Goal: Task Accomplishment & Management: Manage account settings

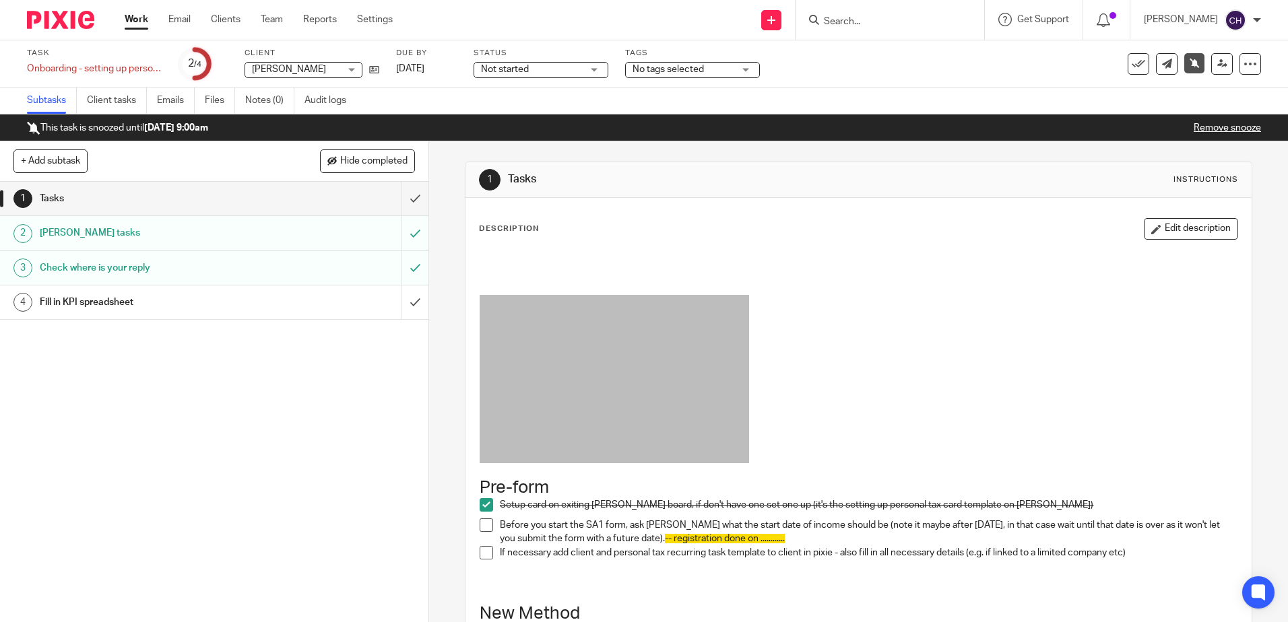
click at [858, 18] on input "Search" at bounding box center [883, 22] width 121 height 12
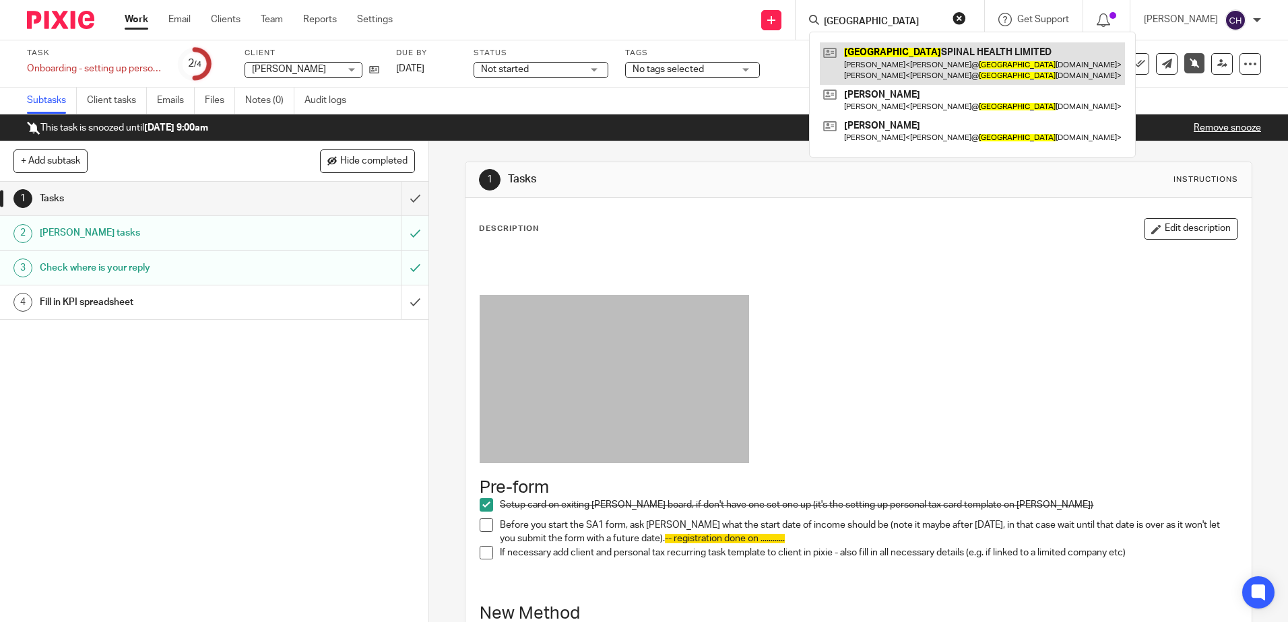
click at [961, 76] on link at bounding box center [972, 63] width 305 height 42
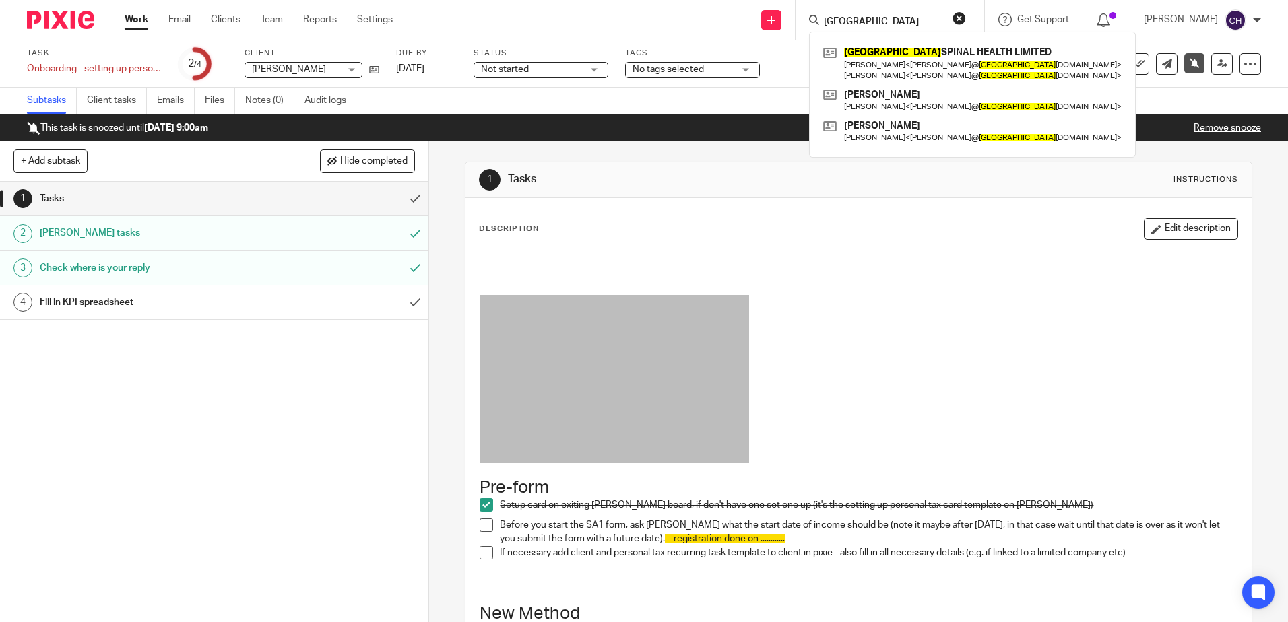
click at [887, 24] on input "norwich" at bounding box center [883, 22] width 121 height 12
drag, startPoint x: 893, startPoint y: 23, endPoint x: 814, endPoint y: 22, distance: 79.5
click at [814, 22] on div "norwich NORWICH SPINAL HEALTH LIMITED Rosemary Jane Folker < rosemary@ norwich …" at bounding box center [890, 20] width 189 height 40
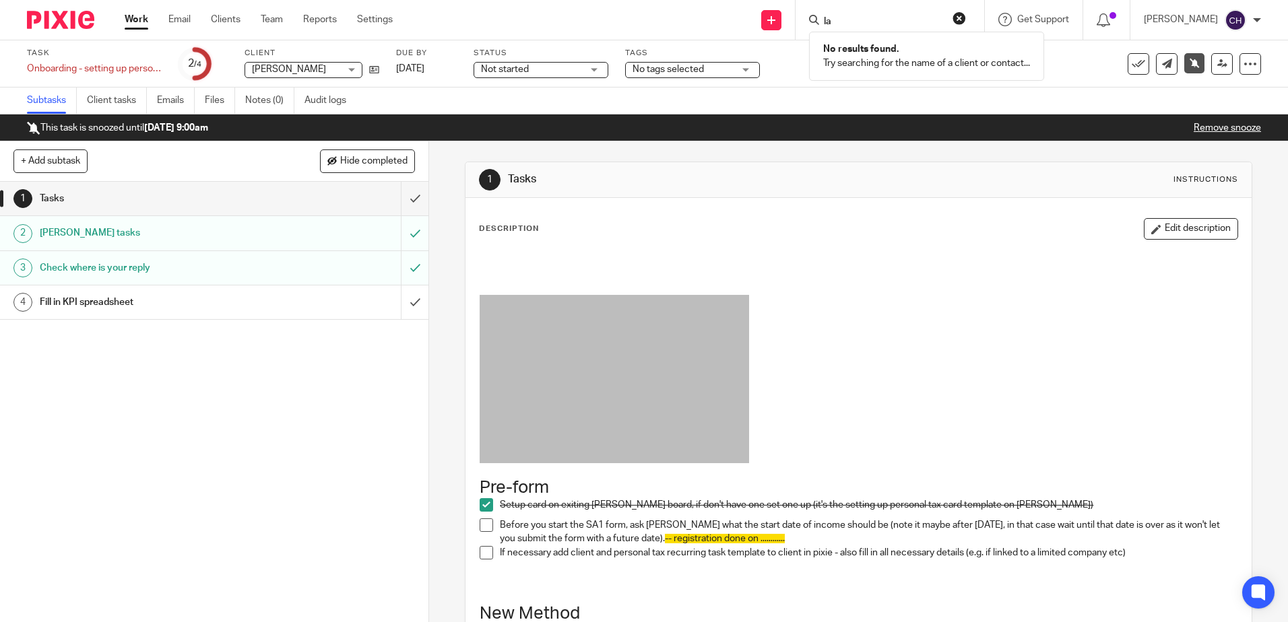
type input "l"
type input "c"
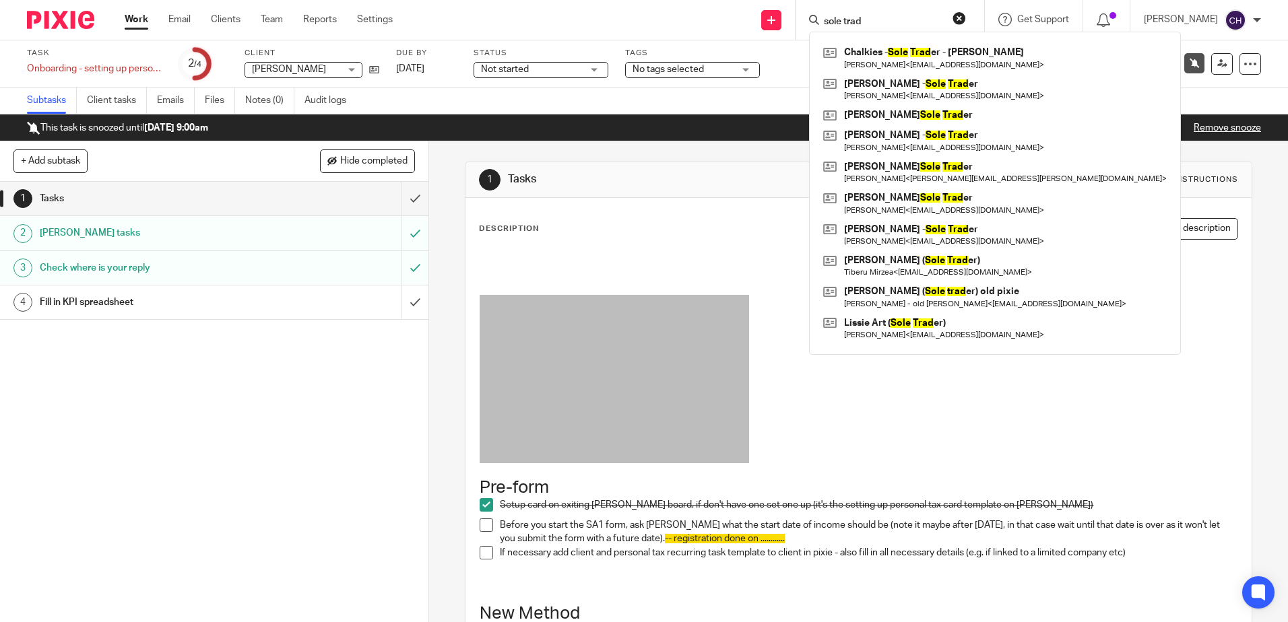
type input "sole trad"
click at [901, 19] on input "sole trad" at bounding box center [883, 22] width 121 height 12
drag, startPoint x: 901, startPoint y: 19, endPoint x: 787, endPoint y: 29, distance: 115.0
click at [787, 29] on div "Send new email Create task Add client Request signature sole trad Chalkies - So…" at bounding box center [850, 20] width 875 height 40
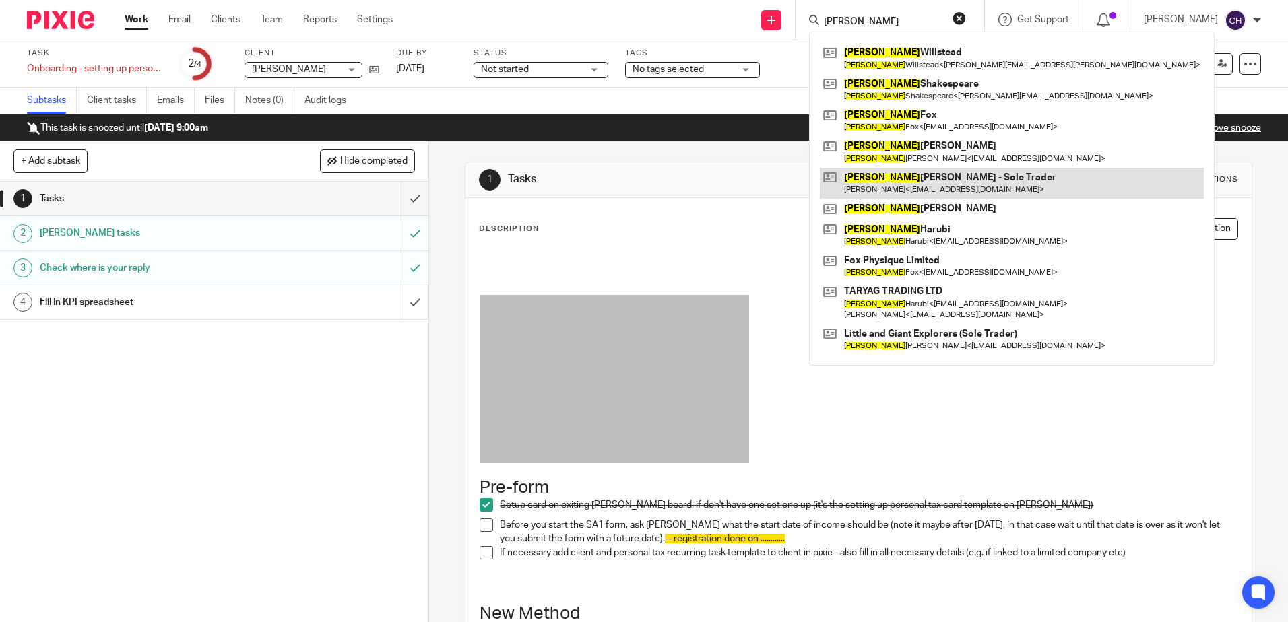
type input "daniel"
click at [928, 186] on link at bounding box center [1012, 183] width 384 height 31
click at [982, 175] on link at bounding box center [1012, 183] width 384 height 31
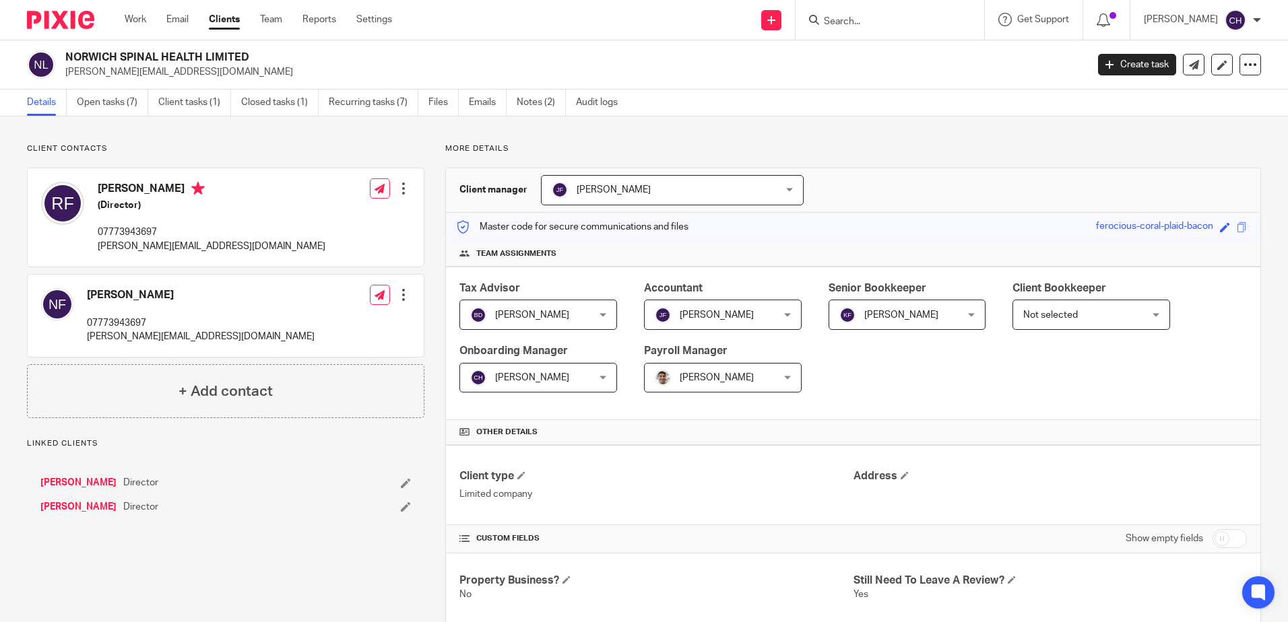
drag, startPoint x: 228, startPoint y: 141, endPoint x: 192, endPoint y: 131, distance: 37.8
click at [131, 112] on link "Open tasks (7)" at bounding box center [112, 103] width 71 height 26
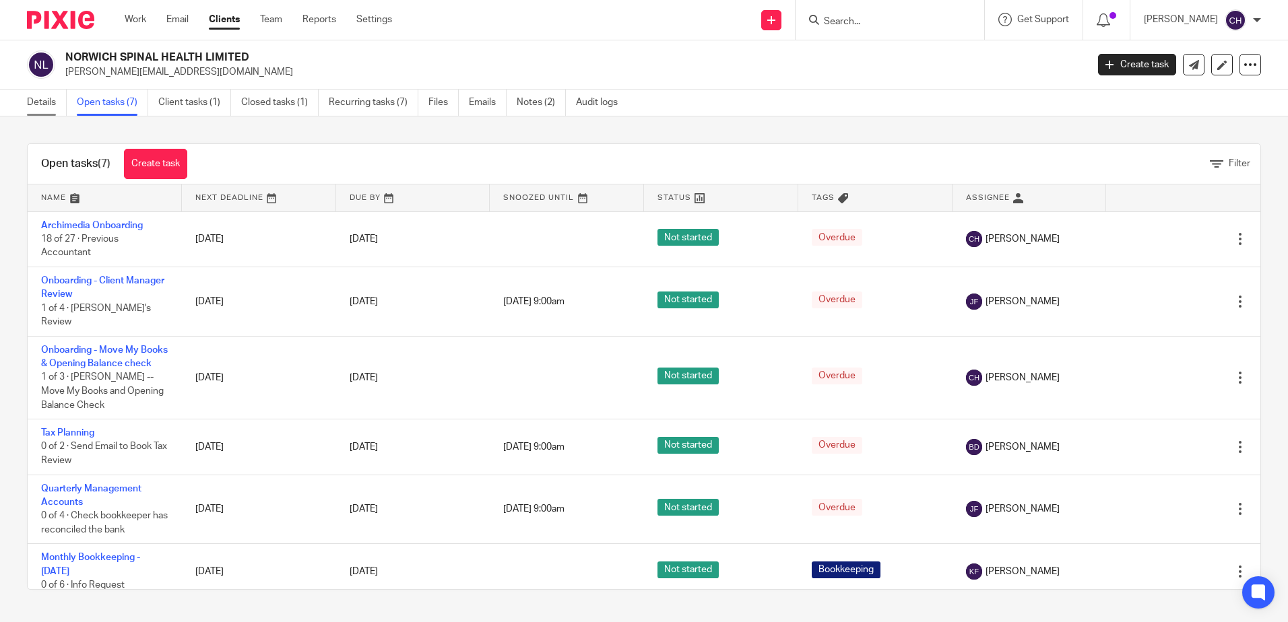
click at [43, 104] on link "Details" at bounding box center [47, 103] width 40 height 26
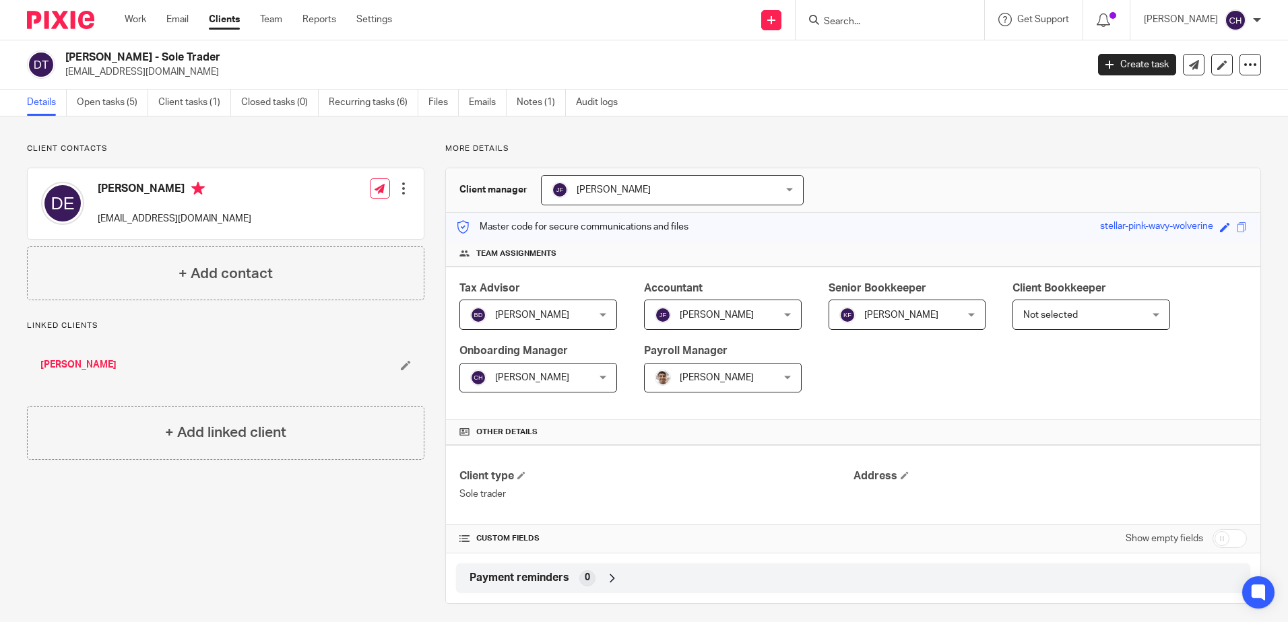
click at [620, 147] on p "More details" at bounding box center [853, 148] width 816 height 11
click at [649, 122] on div "Client contacts Danny Edwards dj_edwards86@hotmail.com Edit contact Create clie…" at bounding box center [644, 374] width 1288 height 515
drag, startPoint x: 59, startPoint y: 19, endPoint x: 68, endPoint y: 33, distance: 17.0
click at [59, 19] on img at bounding box center [60, 20] width 67 height 18
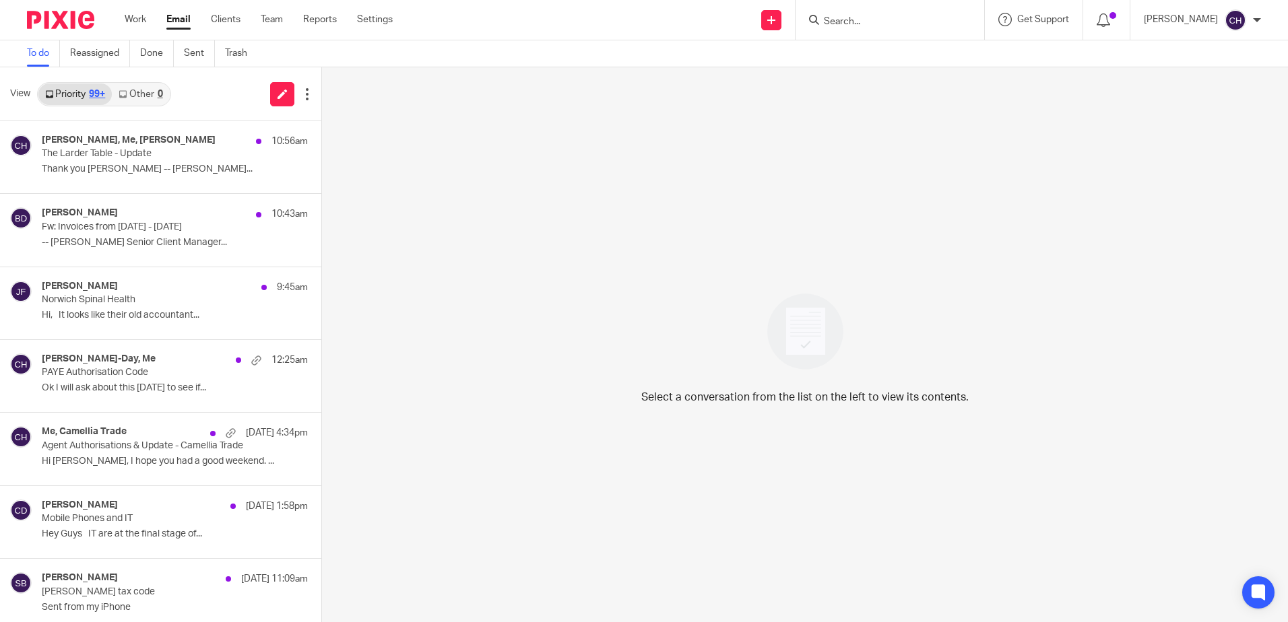
click at [511, 238] on div "Select a conversation from the list on the left to view its contents." at bounding box center [805, 344] width 966 height 555
click at [230, 19] on link "Clients" at bounding box center [226, 19] width 30 height 13
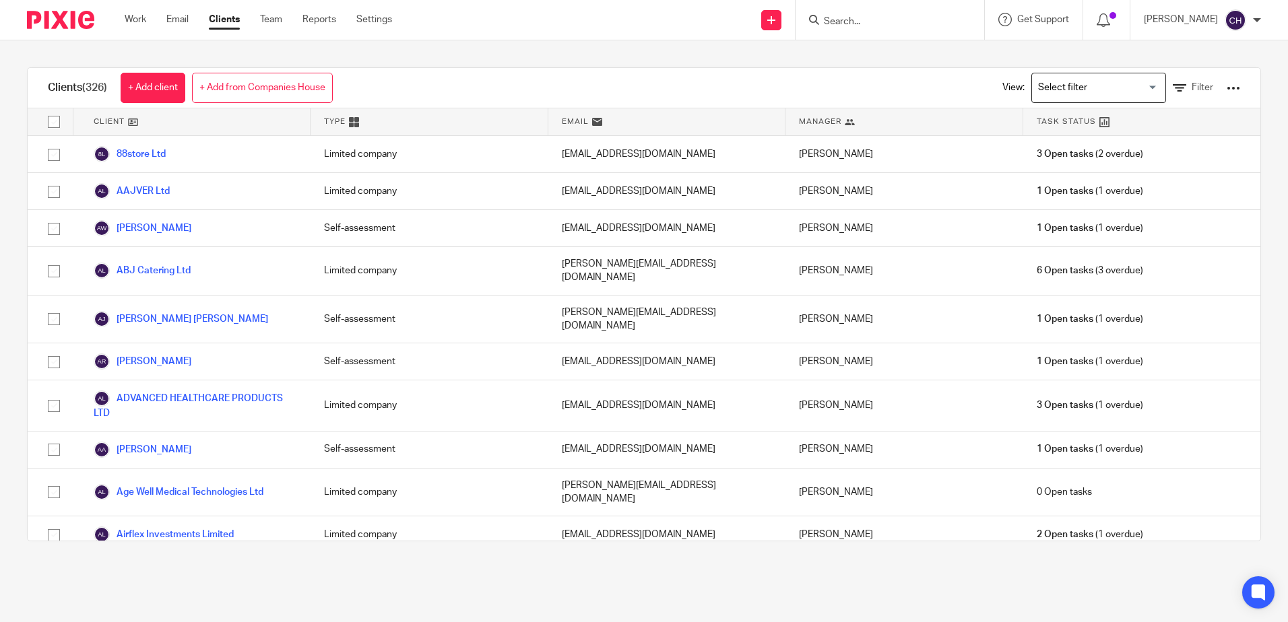
click at [530, 74] on div "Clients (326) + Add client + Add from Companies House View: Loading... Filter" at bounding box center [644, 88] width 1233 height 40
click at [1192, 87] on span "Filter" at bounding box center [1203, 87] width 22 height 9
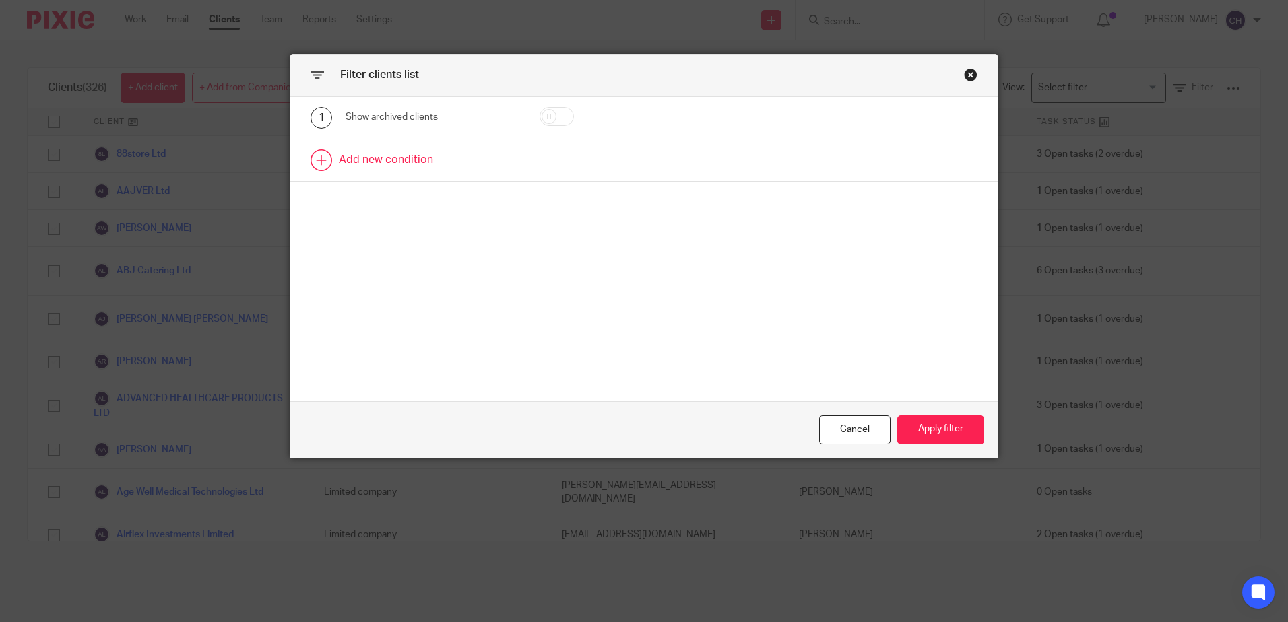
click at [402, 161] on link at bounding box center [643, 160] width 707 height 42
click at [490, 255] on div "1 Show archived clients 2 Field Name Email Client type Manager Open tasks Overd…" at bounding box center [643, 249] width 707 height 304
click at [503, 169] on div "Field" at bounding box center [432, 165] width 173 height 30
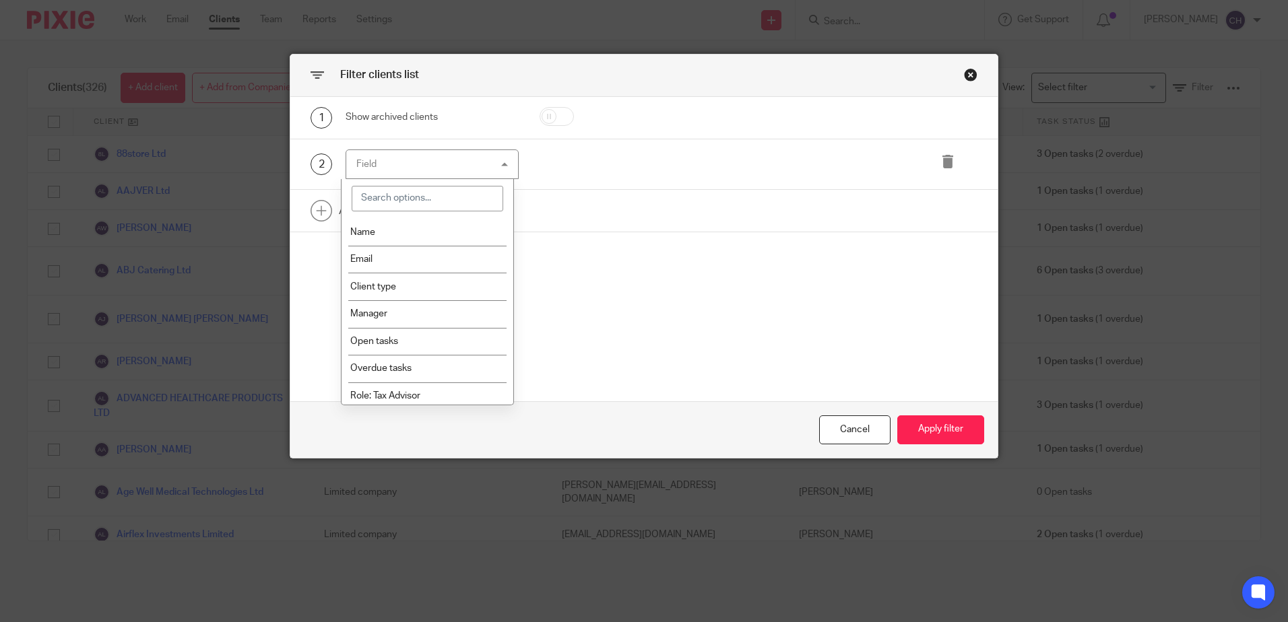
click at [577, 243] on div "1 Show archived clients 2 Field Name Email Client type Manager Open tasks Overd…" at bounding box center [643, 249] width 707 height 304
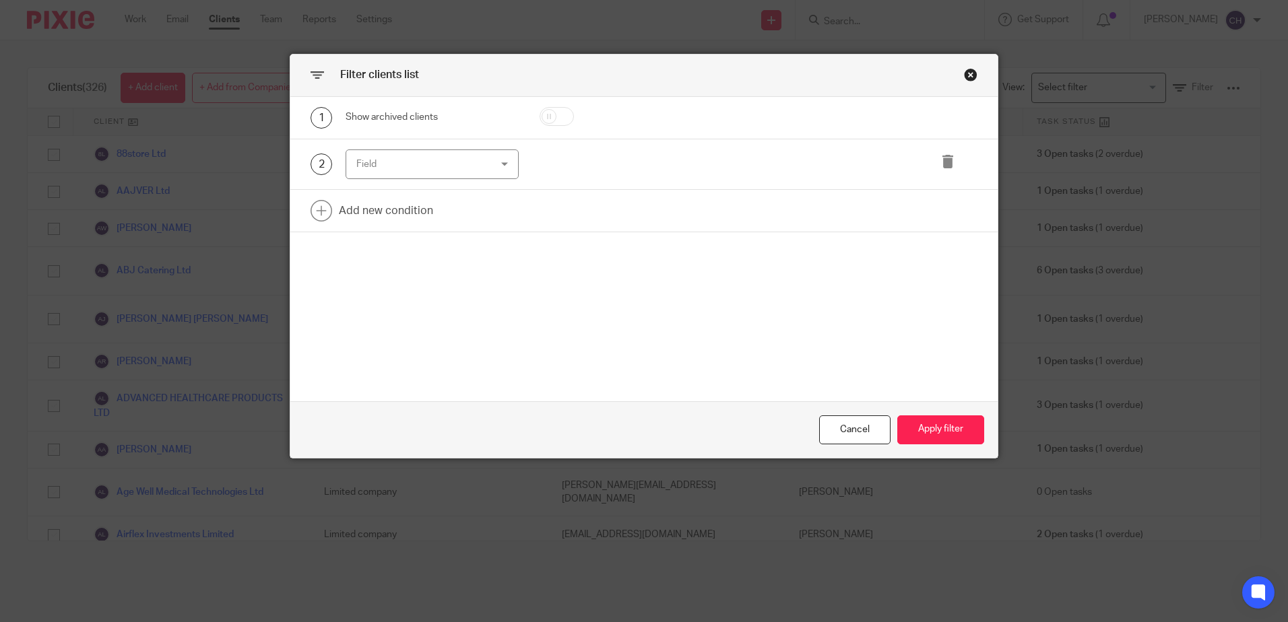
click at [387, 311] on div "1 Show archived clients 2 Field Name Email Client type Manager Open tasks Overd…" at bounding box center [643, 249] width 707 height 304
click at [424, 166] on div "Field" at bounding box center [420, 164] width 129 height 28
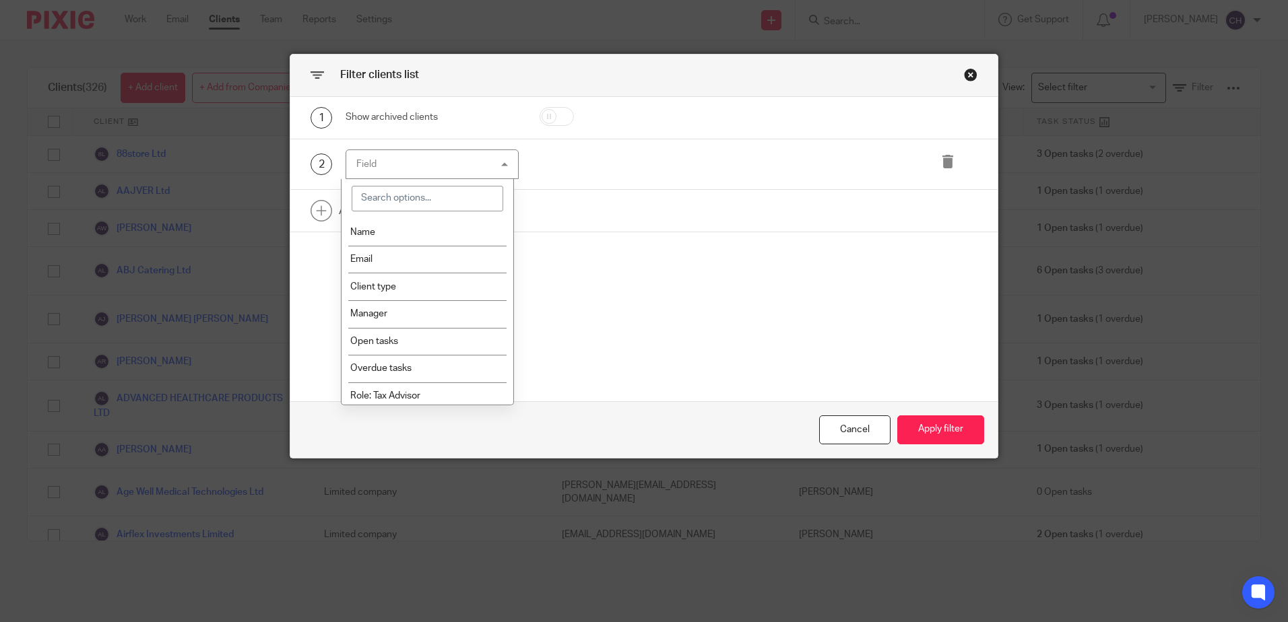
click at [686, 236] on div "1 Show archived clients 2 Field Name Email Client type Manager Open tasks Overd…" at bounding box center [643, 249] width 707 height 304
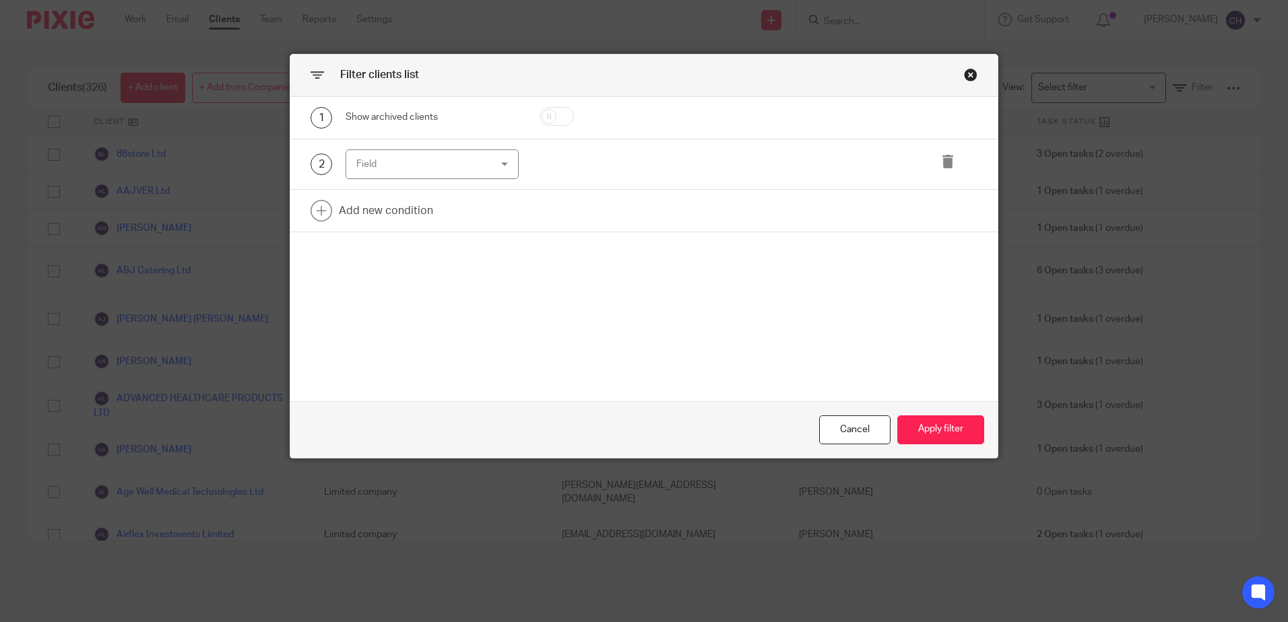
click at [494, 166] on div "Field" at bounding box center [432, 165] width 173 height 30
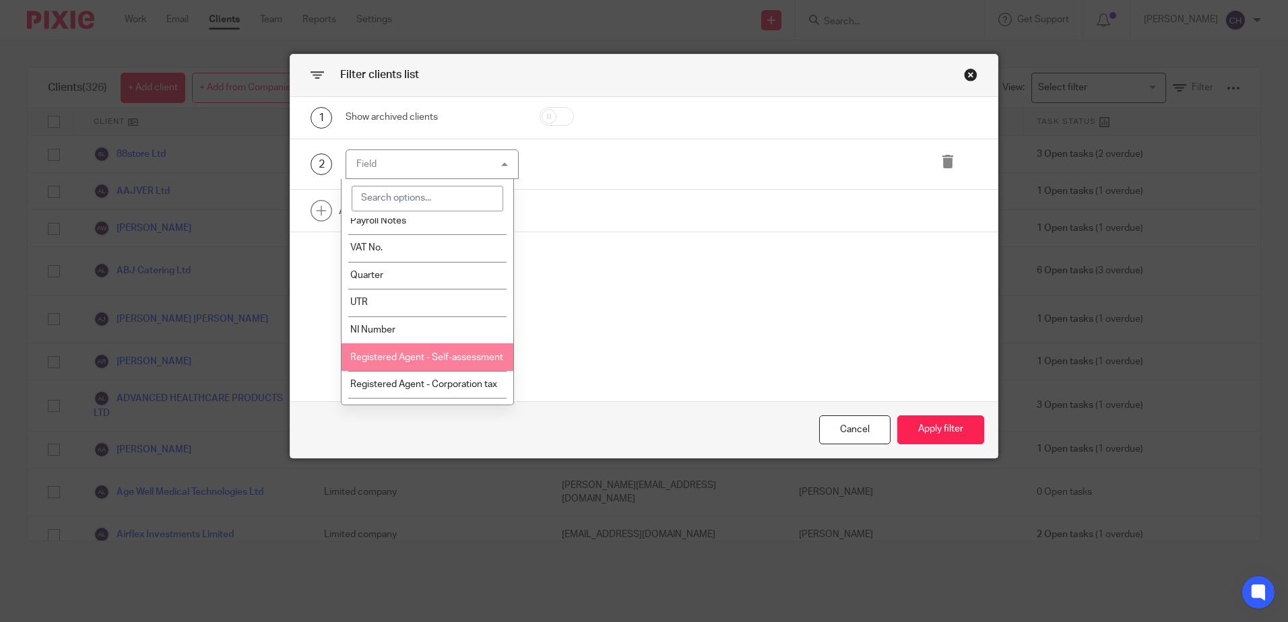
scroll to position [606, 0]
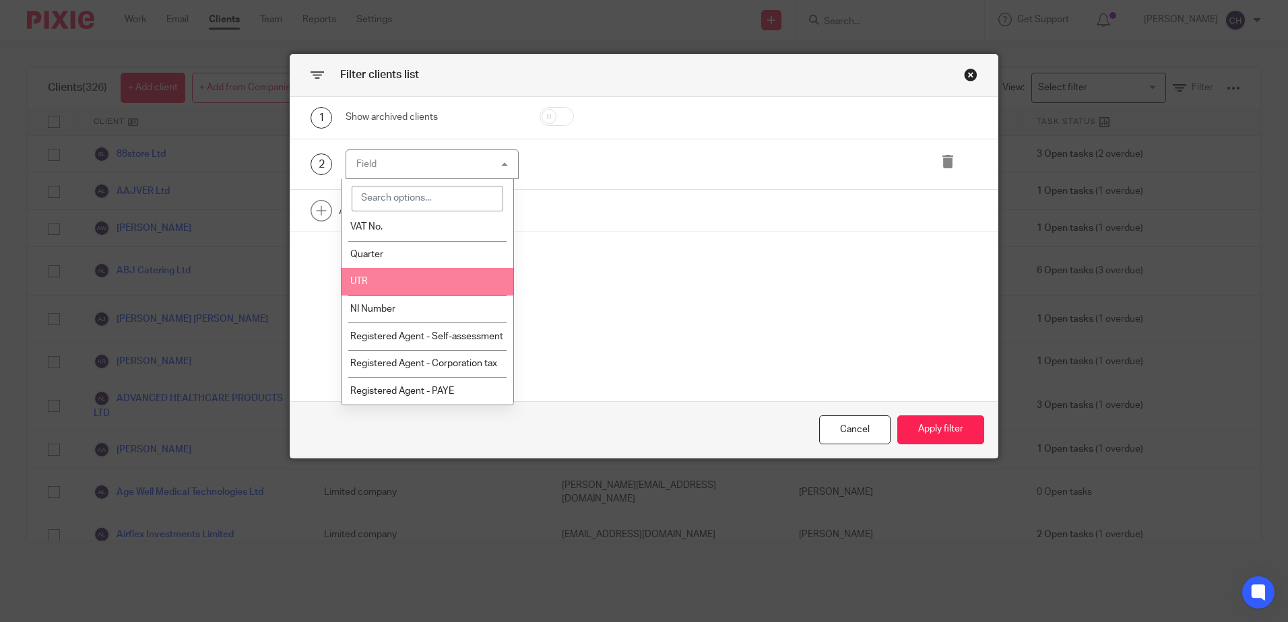
click at [389, 282] on li "UTR" at bounding box center [428, 282] width 172 height 28
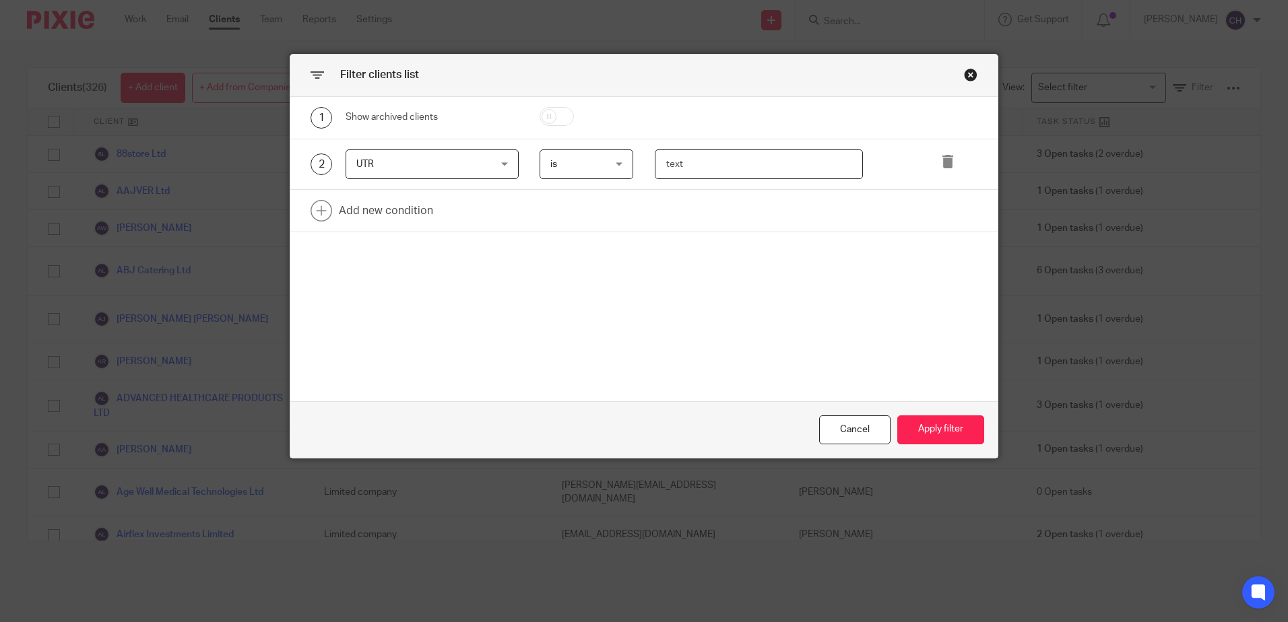
click at [684, 166] on input "text" at bounding box center [759, 165] width 208 height 30
paste input "4183338045"
type input "4183338045"
drag, startPoint x: 740, startPoint y: 252, endPoint x: 748, endPoint y: 261, distance: 12.4
click at [742, 255] on div "1 Show archived clients 2 UTR UTR Name Email Client type Manager Open tasks Ove…" at bounding box center [643, 249] width 707 height 304
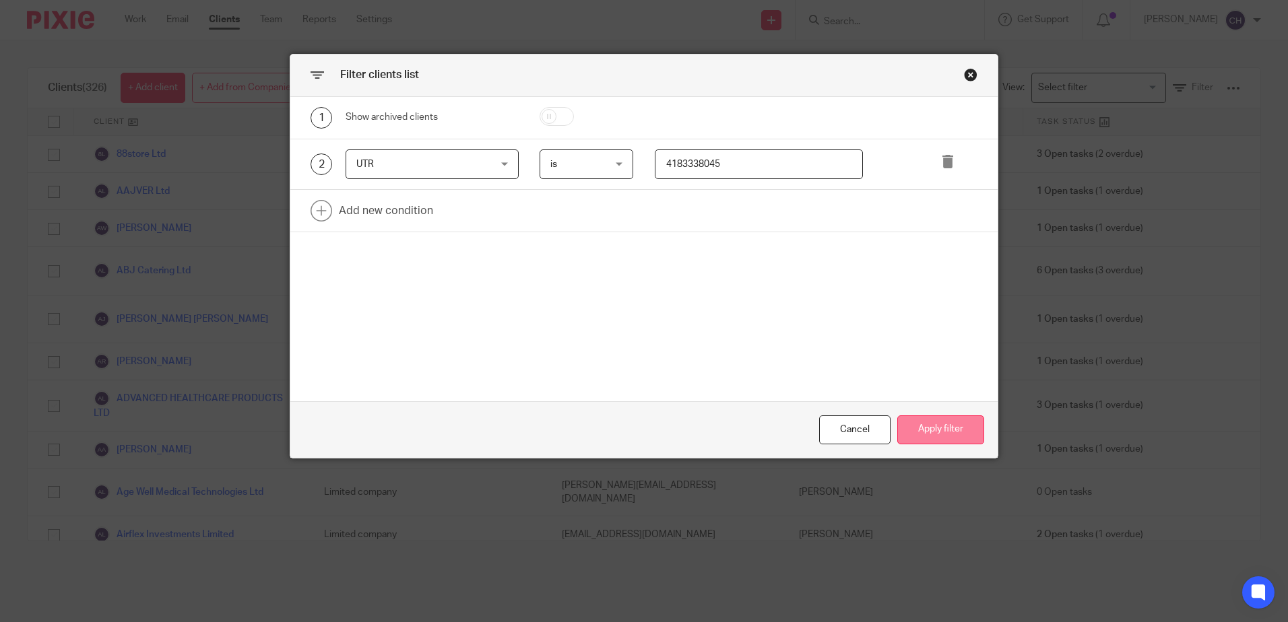
click at [944, 432] on button "Apply filter" at bounding box center [940, 430] width 87 height 29
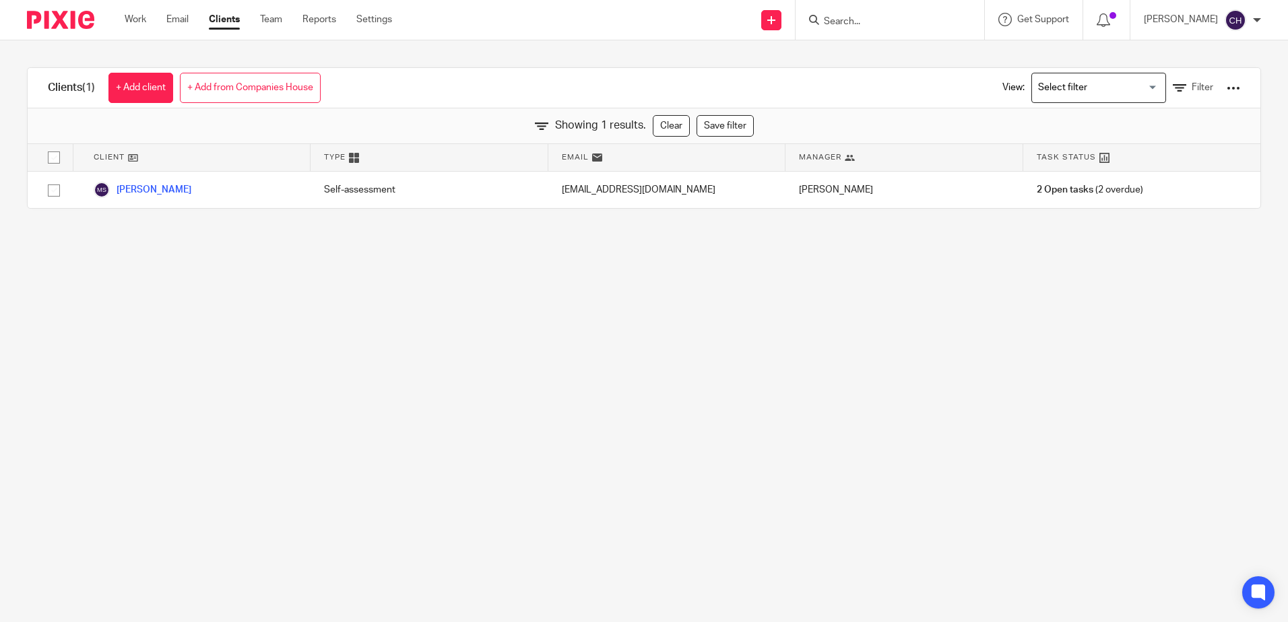
click at [730, 420] on main "Clients (1) + Add client + Add from Companies House View: Loading... Filter Sho…" at bounding box center [644, 311] width 1288 height 622
click at [511, 404] on main "Clients (1) + Add client + Add from Companies House View: Loading... Filter Sho…" at bounding box center [644, 311] width 1288 height 622
click at [866, 381] on main "Clients (1) + Add client + Add from Companies House View: Loading... Filter Sho…" at bounding box center [644, 311] width 1288 height 622
click at [608, 269] on main "Clients (1) + Add client + Add from Companies House View: Loading... Filter Sho…" at bounding box center [644, 311] width 1288 height 622
click at [388, 83] on div "Clients (1) + Add client + Add from Companies House View: Loading... Filter" at bounding box center [644, 88] width 1233 height 40
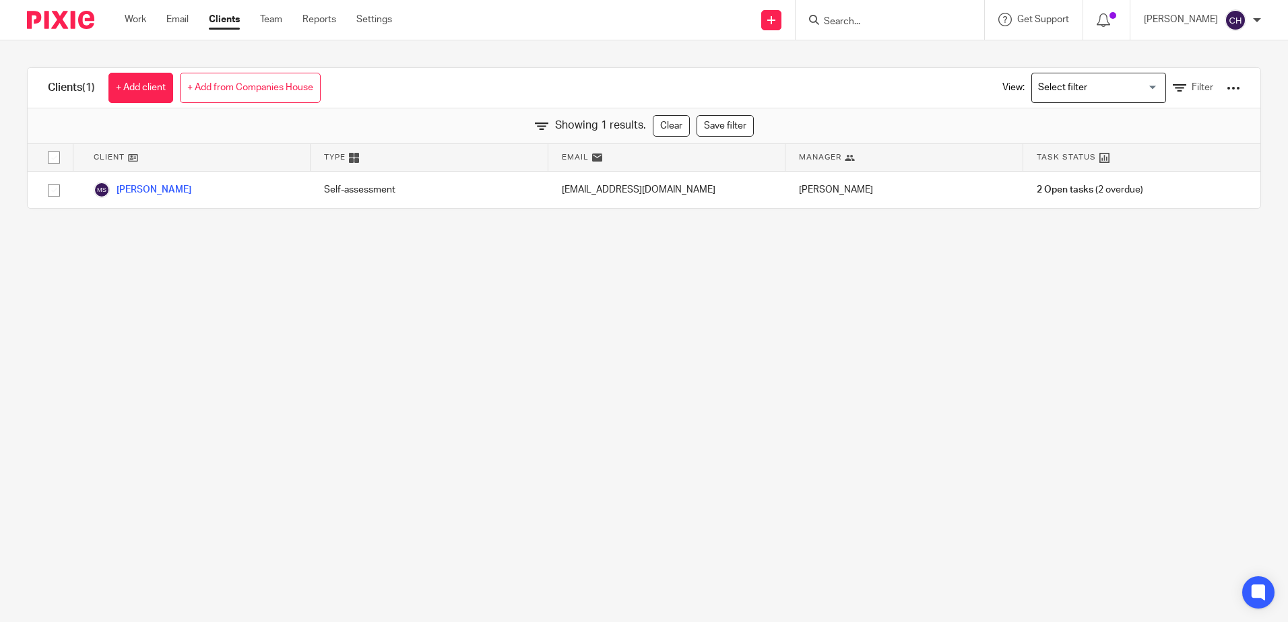
click at [876, 26] on input "Search" at bounding box center [883, 22] width 121 height 12
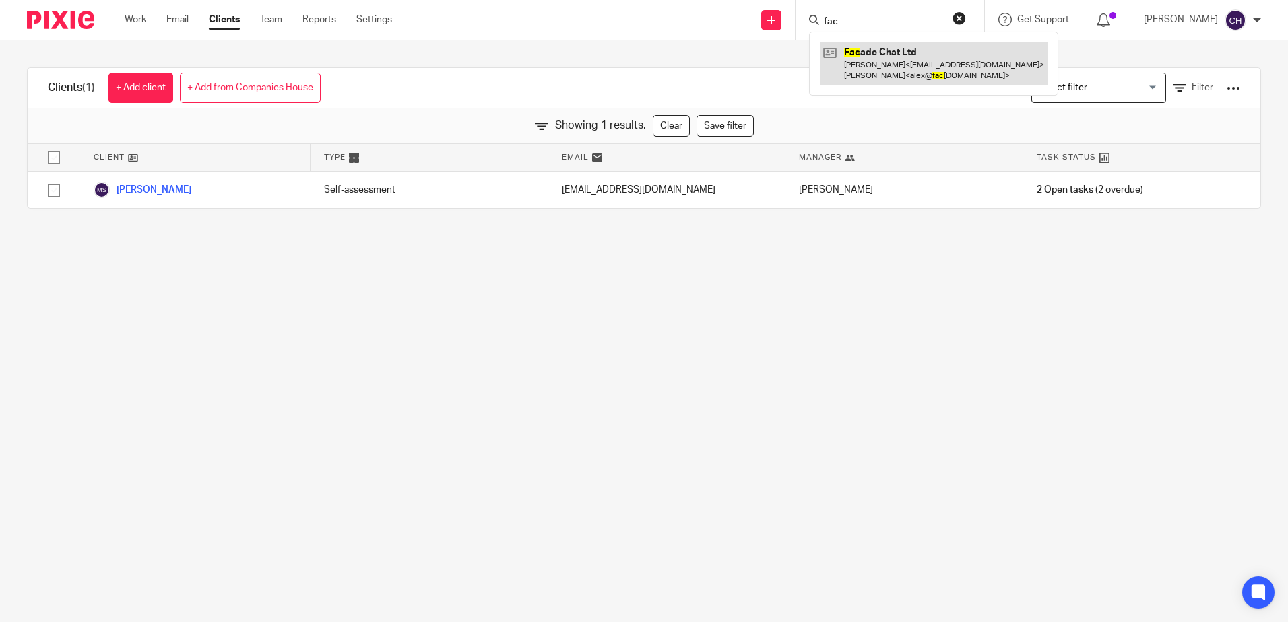
type input "fac"
click at [911, 68] on link at bounding box center [934, 63] width 228 height 42
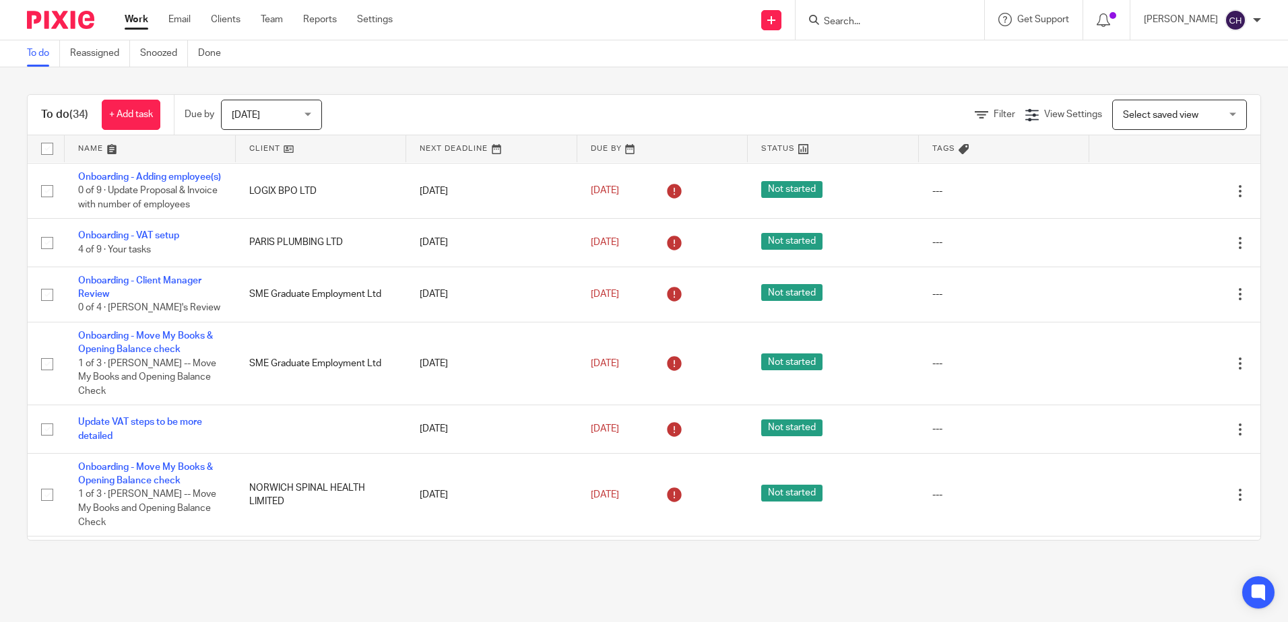
scroll to position [1415, 0]
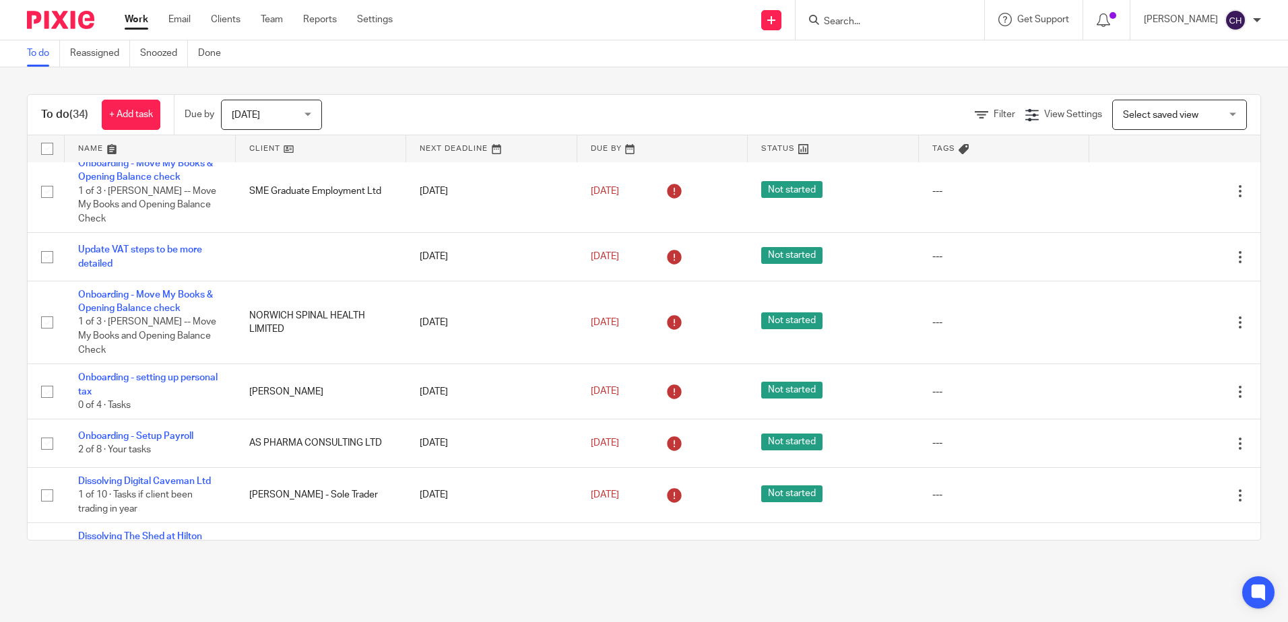
click at [94, 143] on link at bounding box center [150, 148] width 171 height 27
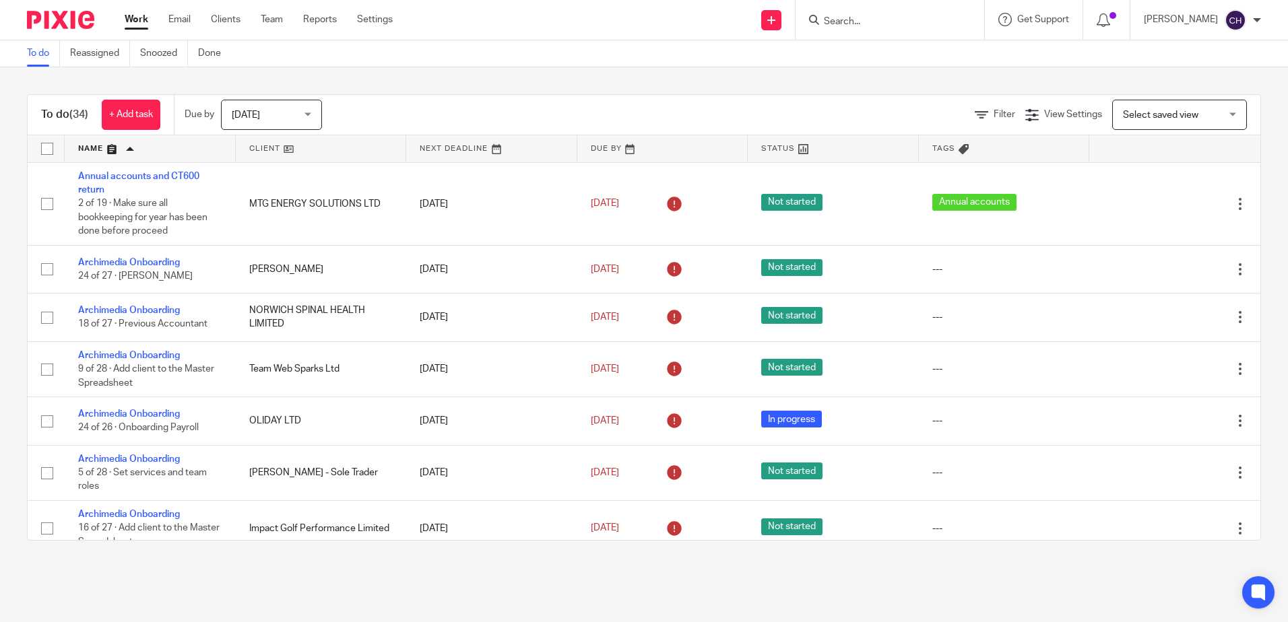
click at [271, 556] on div "To do (34) + Add task Due by [DATE] [DATE] [DATE] [DATE] This week Next week Th…" at bounding box center [644, 317] width 1288 height 501
click at [434, 114] on div "Filter View Settings View Settings Manage saved views Select saved view Select …" at bounding box center [803, 115] width 915 height 30
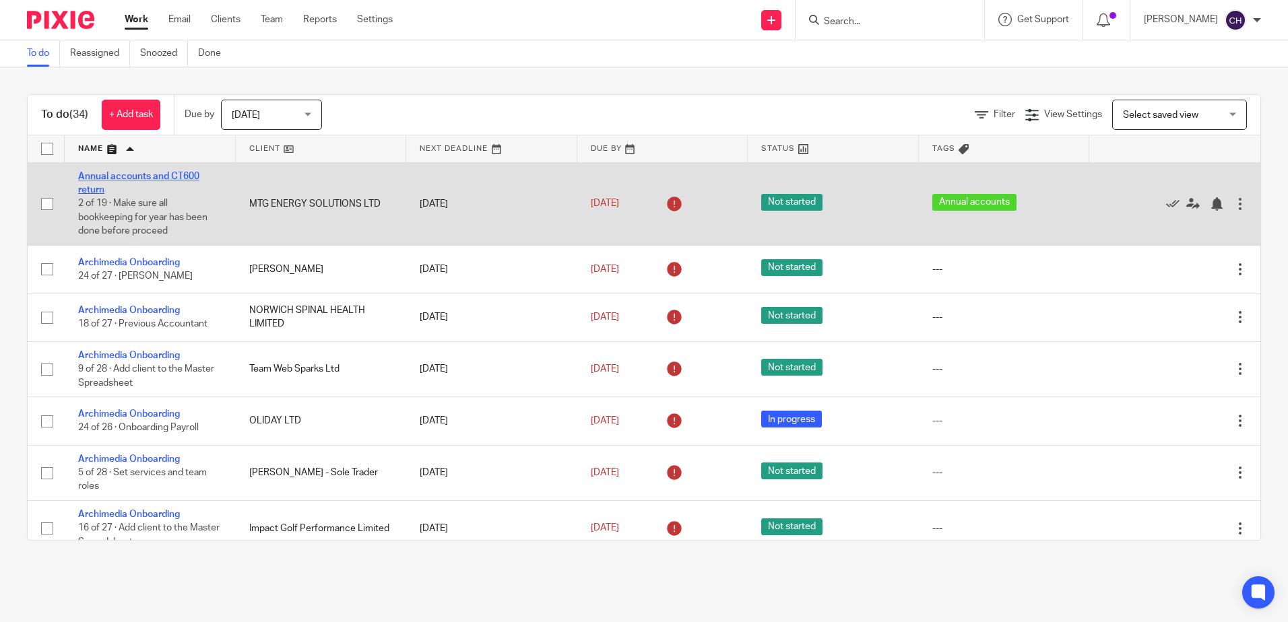
click at [191, 176] on link "Annual accounts and CT600 return" at bounding box center [138, 183] width 121 height 23
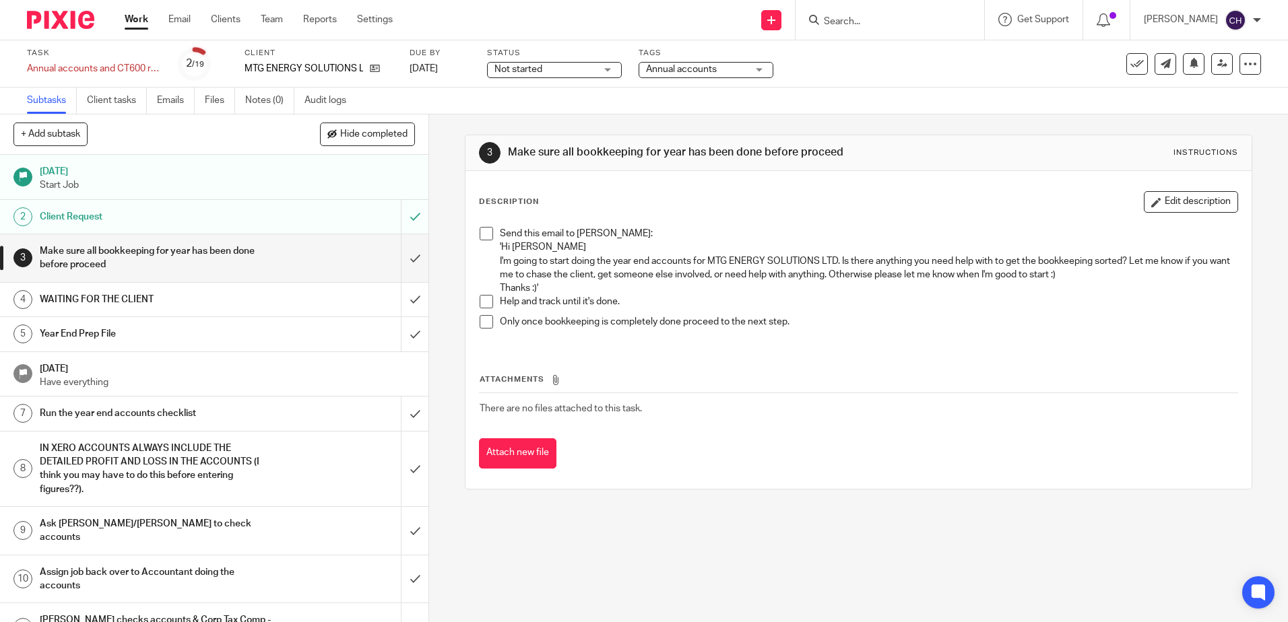
click at [855, 25] on input "Search" at bounding box center [883, 22] width 121 height 12
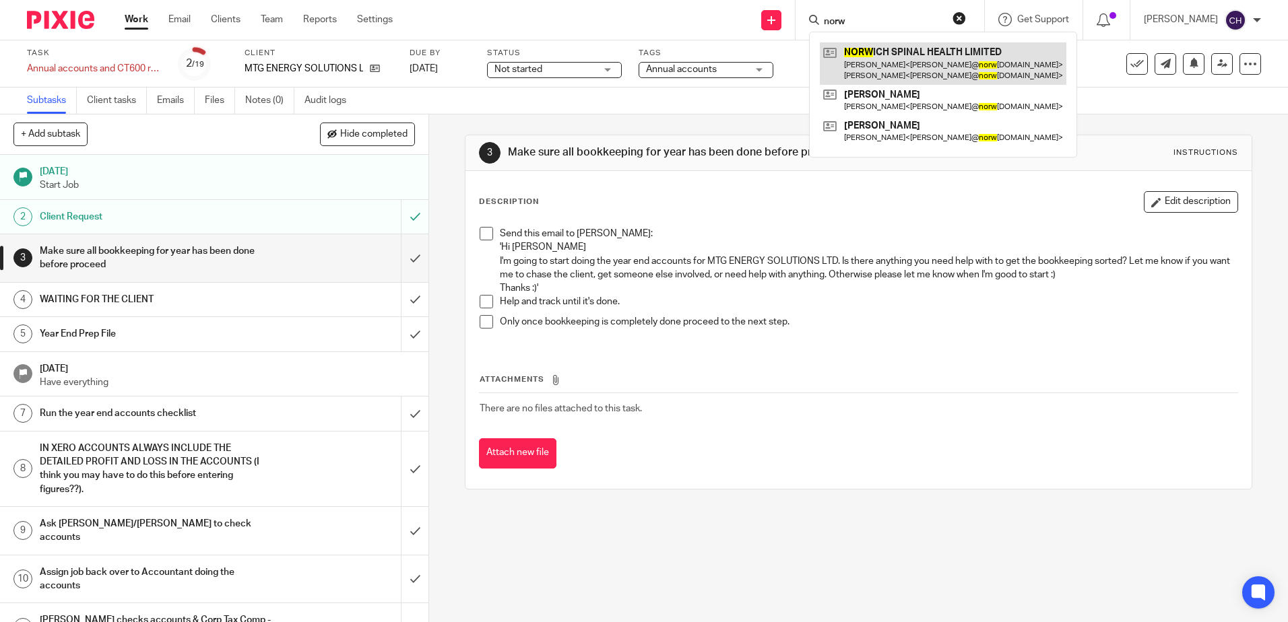
type input "norw"
click at [899, 60] on link at bounding box center [943, 63] width 247 height 42
click at [989, 54] on link at bounding box center [943, 63] width 247 height 42
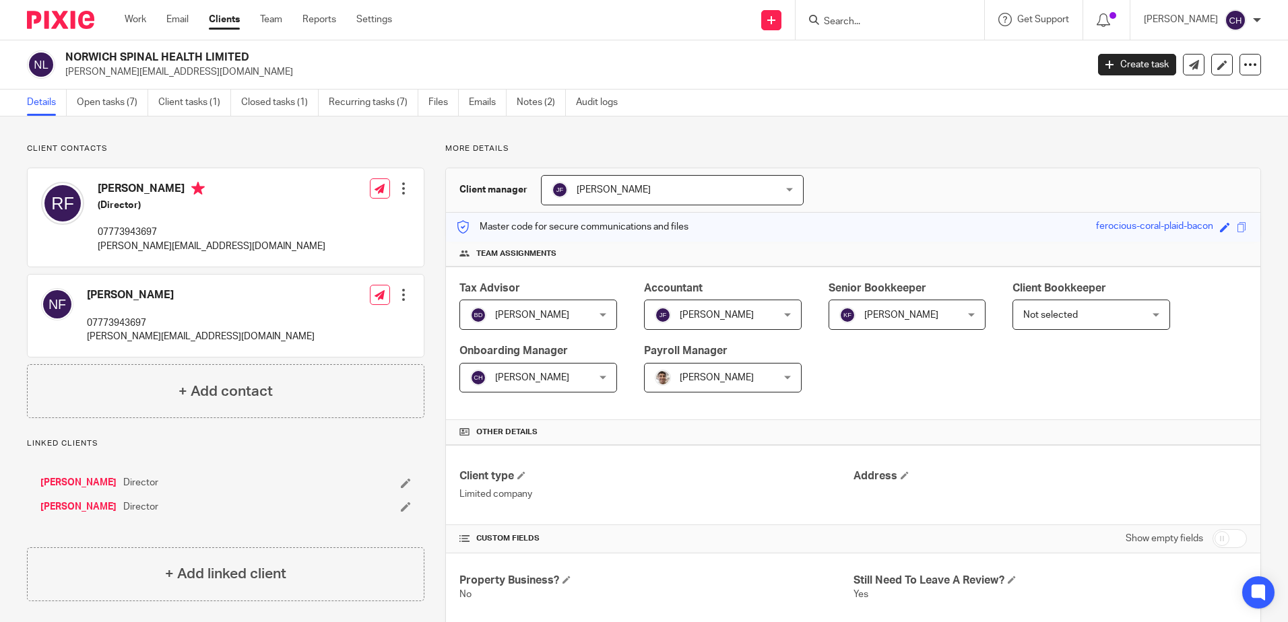
click at [95, 100] on link "Open tasks (7)" at bounding box center [112, 103] width 71 height 26
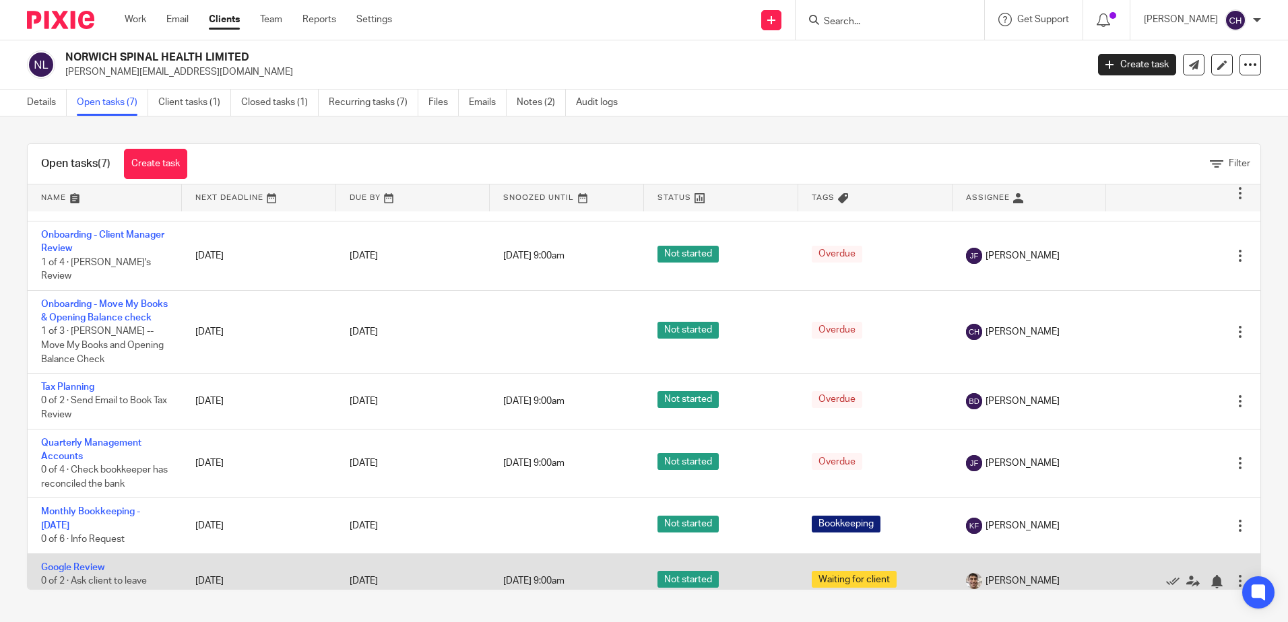
scroll to position [65, 0]
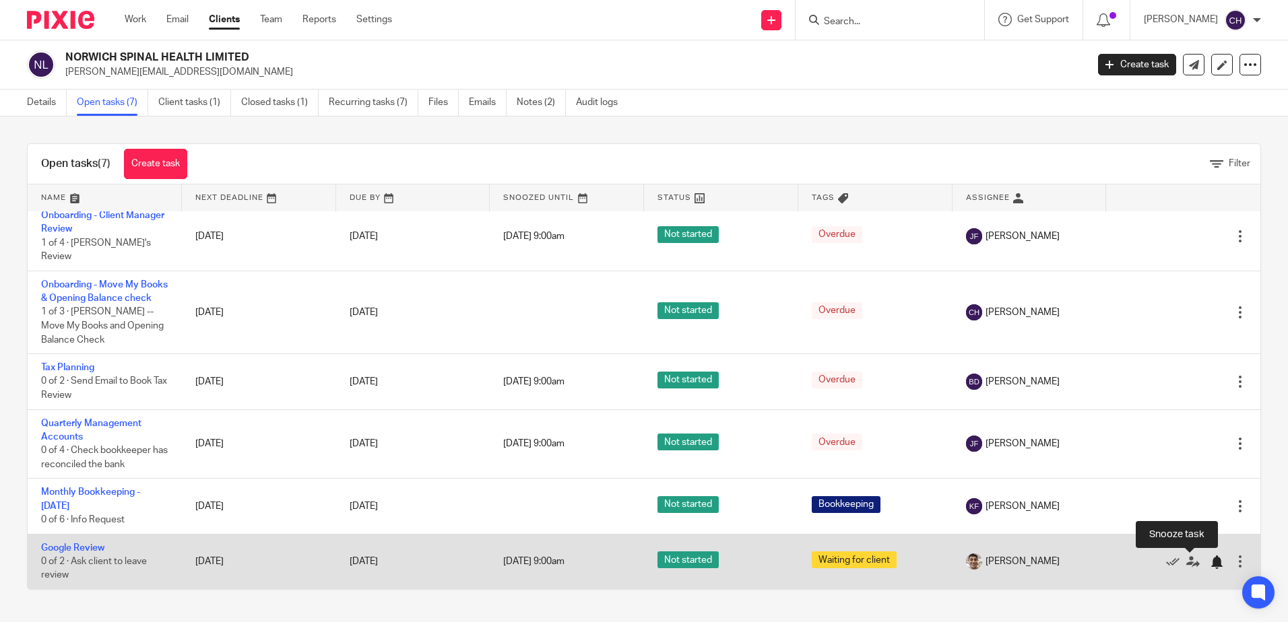
click at [1210, 561] on div at bounding box center [1216, 562] width 13 height 13
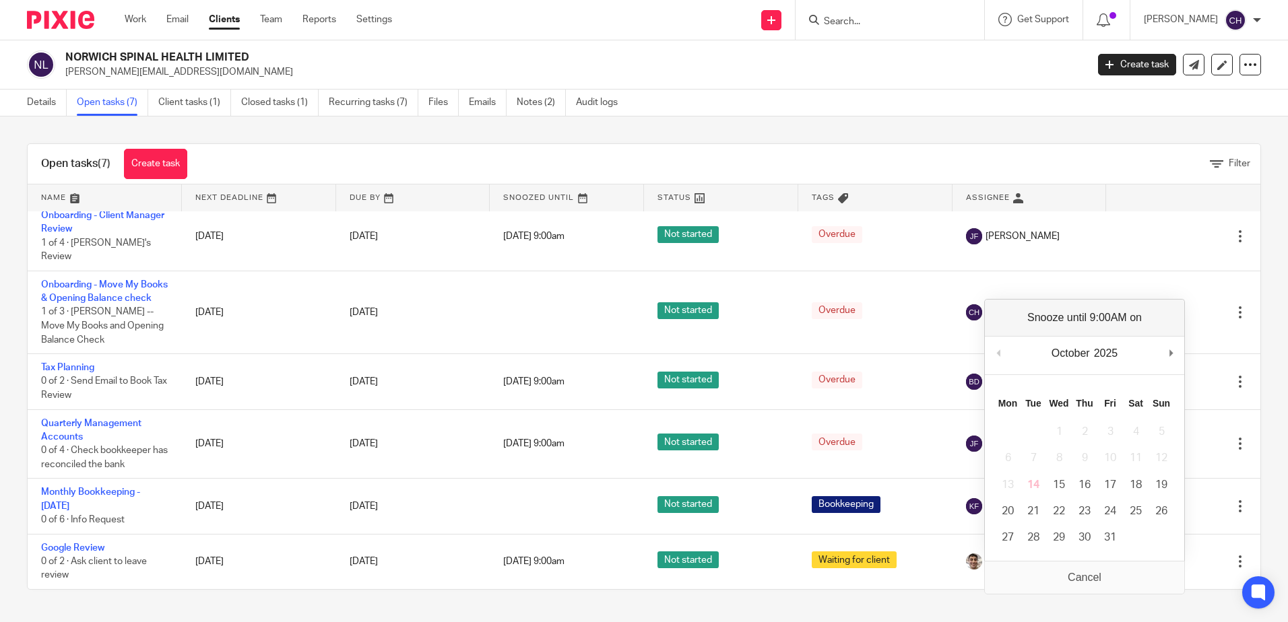
click at [676, 136] on div "Open tasks (7) Create task Filter Name Next Deadline Due By Snoozed Until Statu…" at bounding box center [644, 367] width 1288 height 501
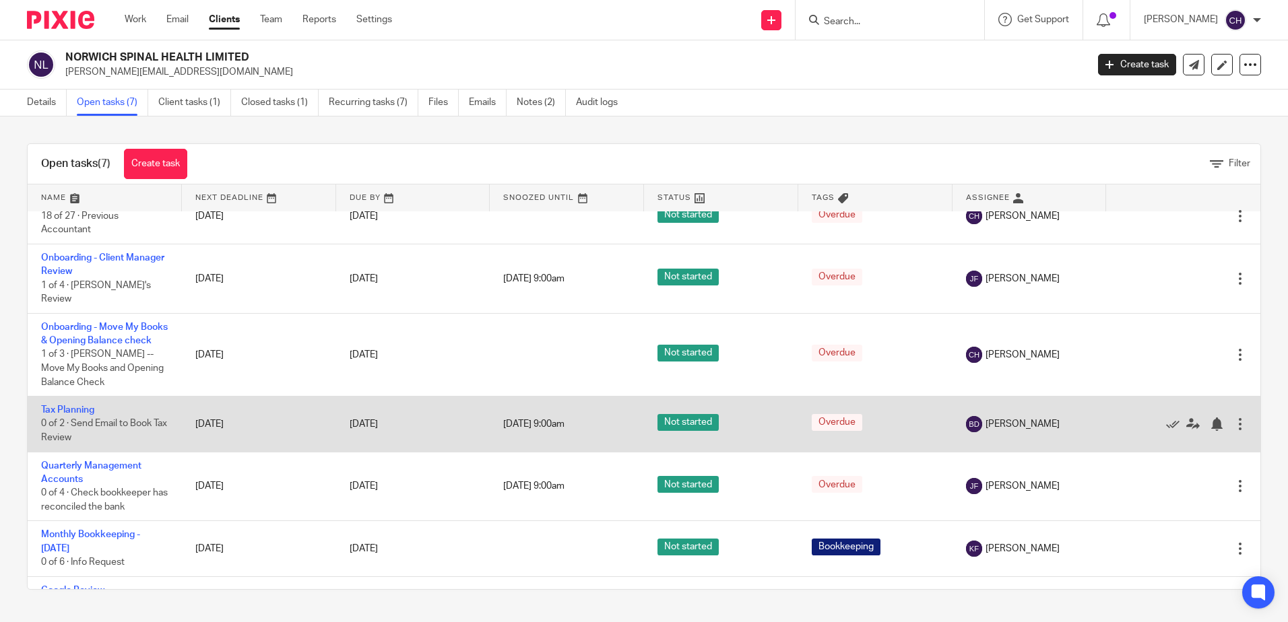
scroll to position [0, 0]
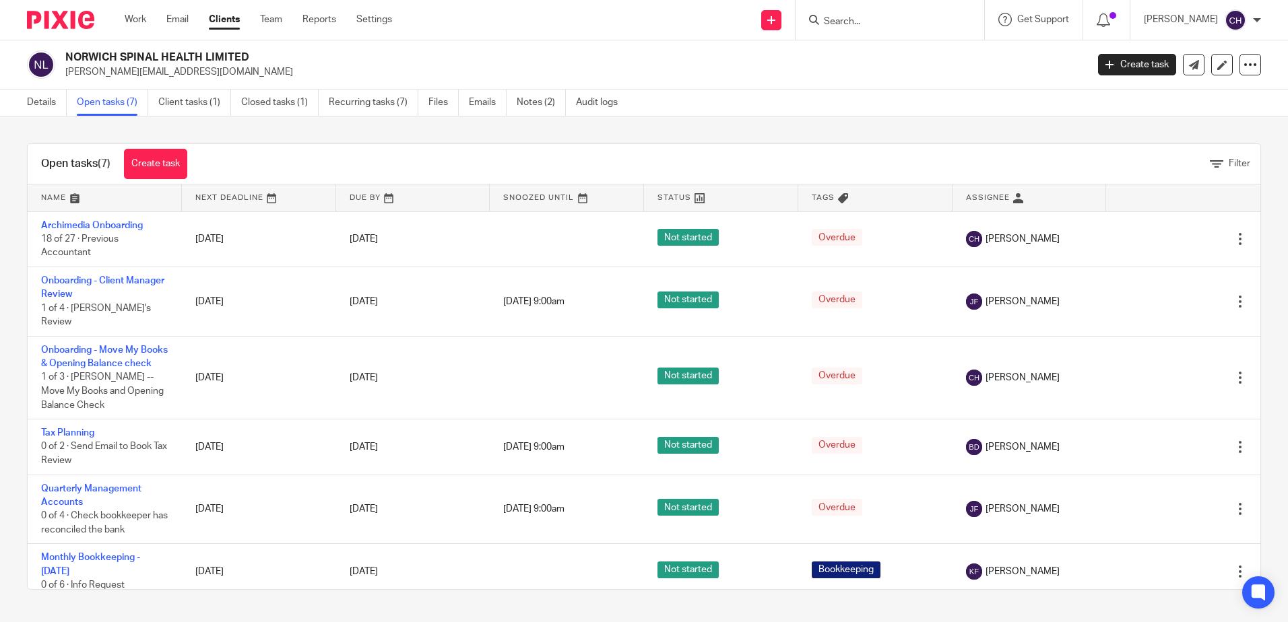
click at [355, 166] on div "Filter" at bounding box center [731, 164] width 1060 height 14
click at [458, 150] on div "Open tasks (7) Create task Filter" at bounding box center [644, 164] width 1233 height 40
click at [429, 63] on h2 "NORWICH SPINAL HEALTH LIMITED" at bounding box center [470, 58] width 810 height 14
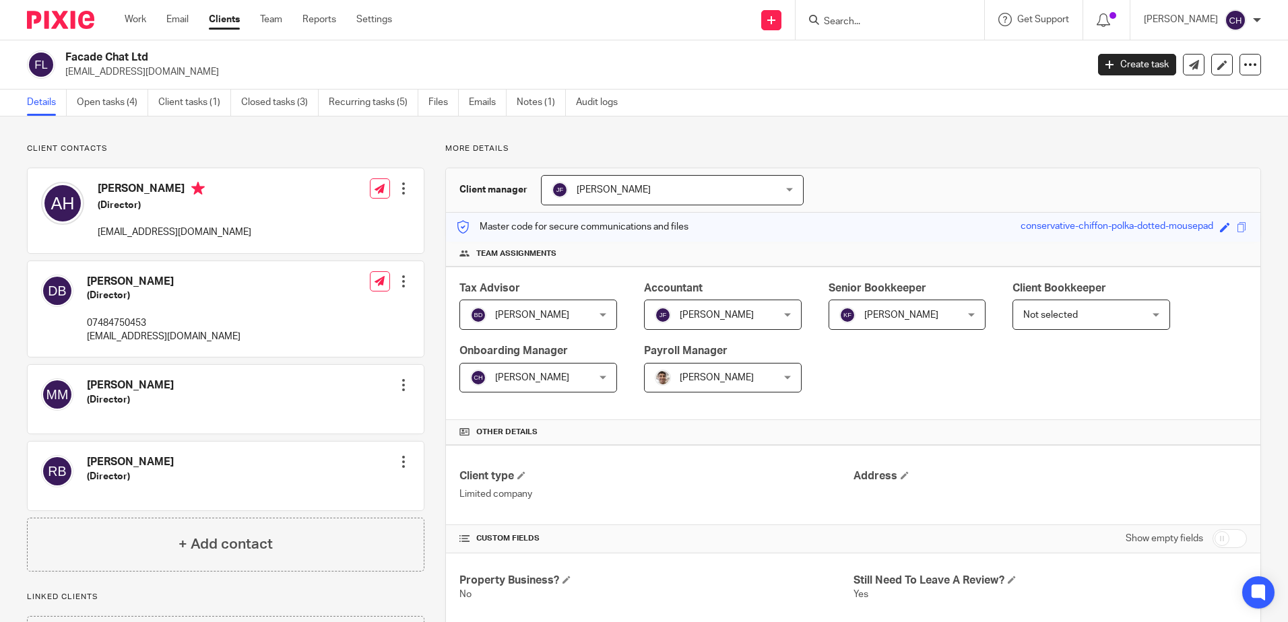
click at [223, 18] on link "Clients" at bounding box center [224, 19] width 31 height 13
click at [117, 110] on link "Open tasks (4)" at bounding box center [112, 103] width 71 height 26
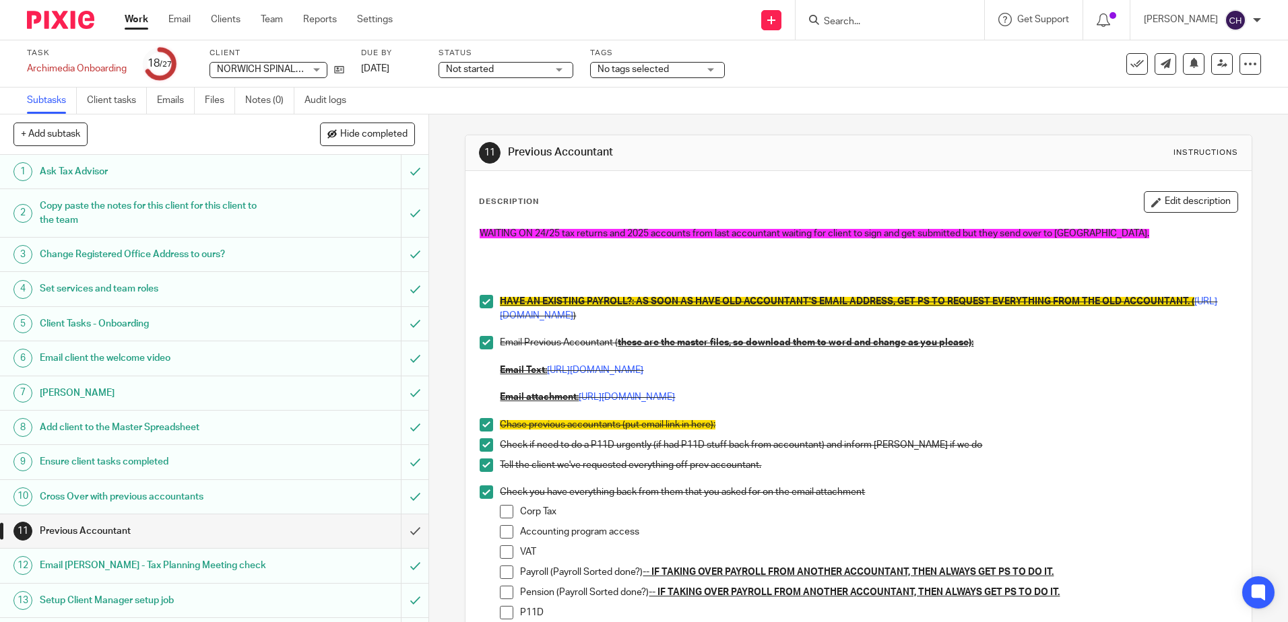
click at [1174, 197] on button "Edit description" at bounding box center [1191, 202] width 94 height 22
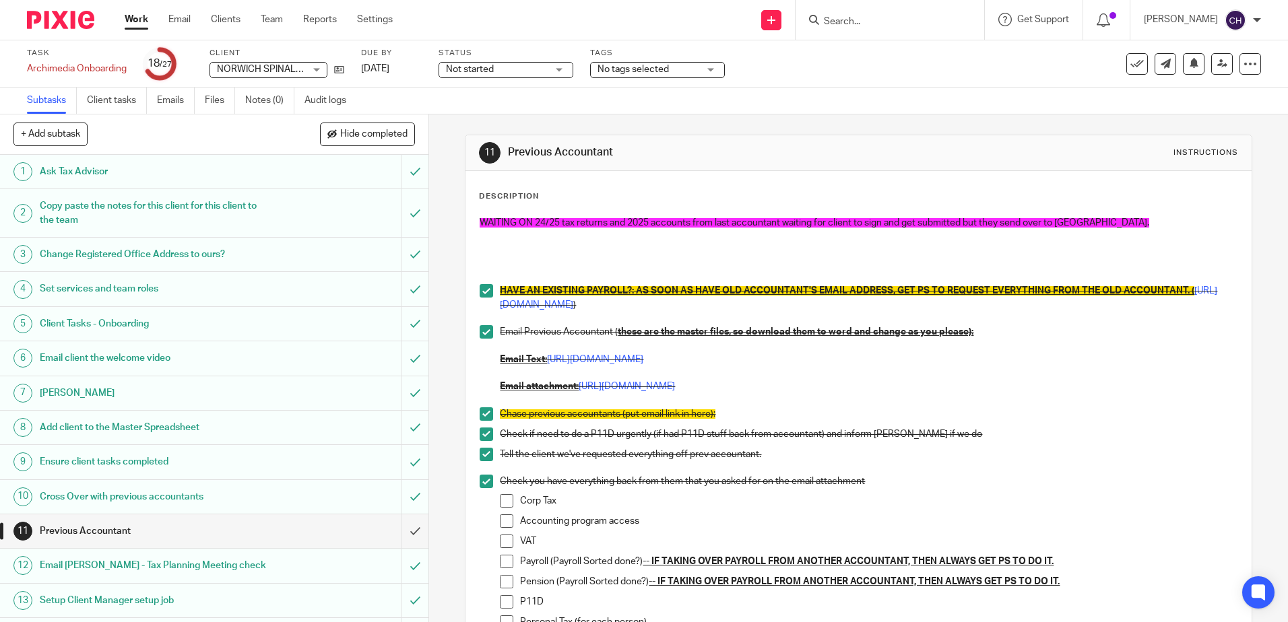
click at [1074, 203] on div "Description WAITING ON 24/25 tax returns and 2025 accounts from last accountant…" at bounding box center [858, 538] width 759 height 694
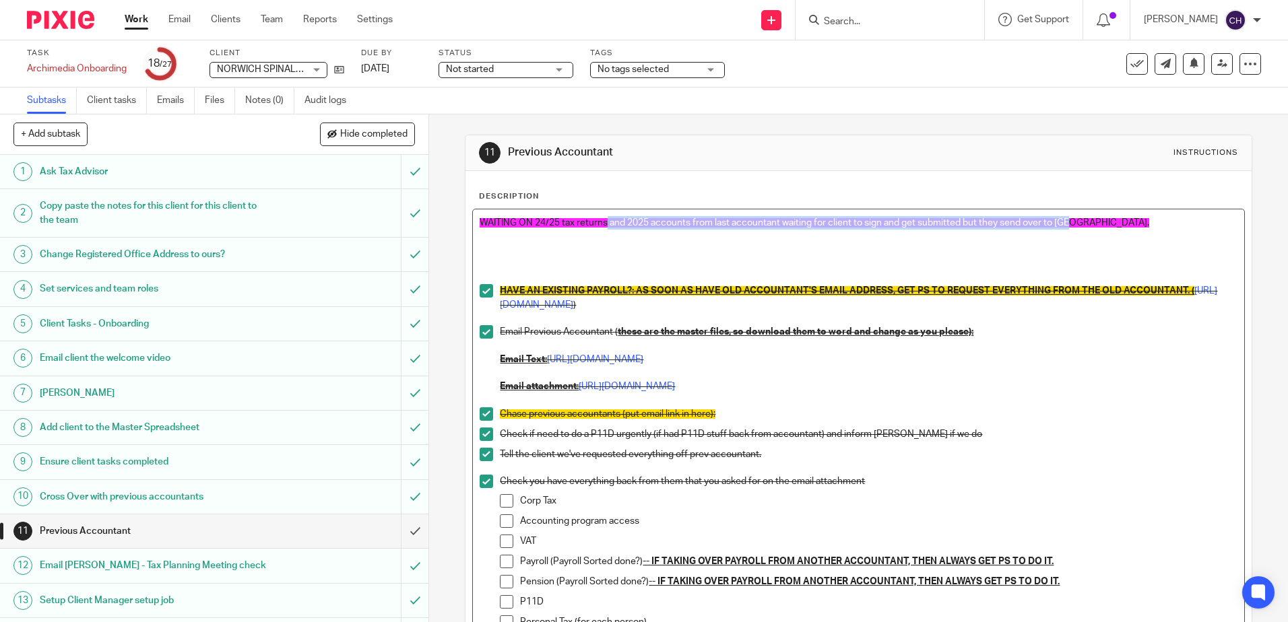
drag, startPoint x: 1089, startPoint y: 222, endPoint x: 604, endPoint y: 219, distance: 485.7
click at [604, 219] on p "WAITING ON 24/25 tax returns and 2025 accounts from last accountant waiting for…" at bounding box center [858, 222] width 757 height 13
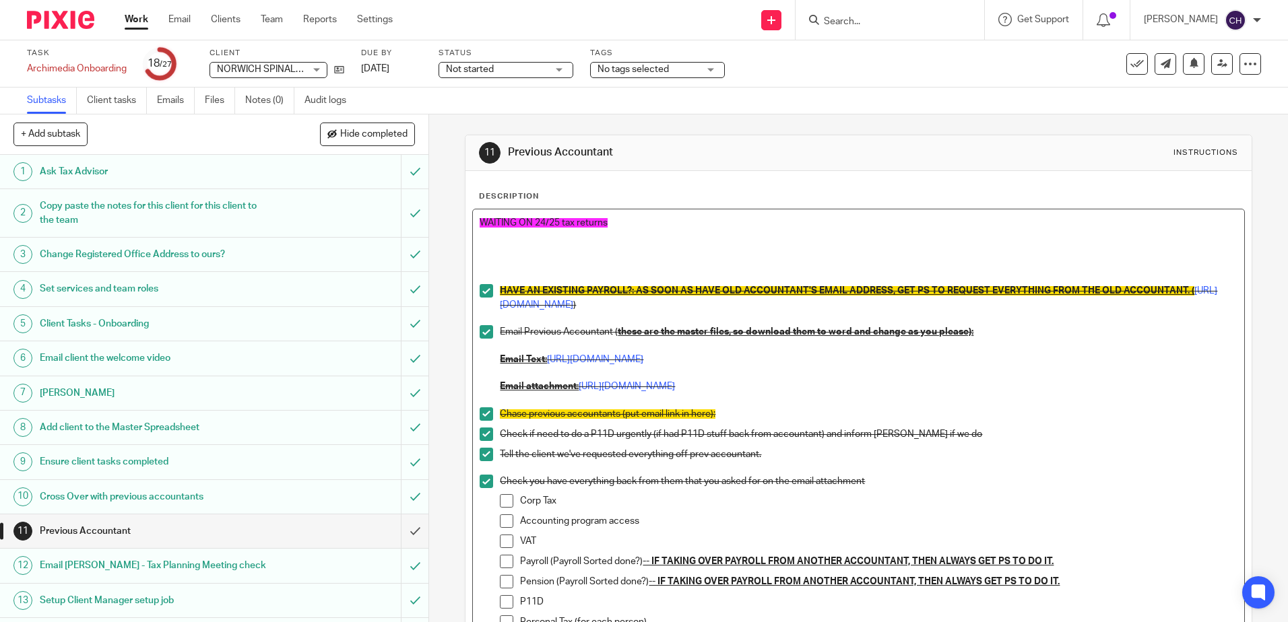
click at [743, 245] on p at bounding box center [858, 244] width 757 height 28
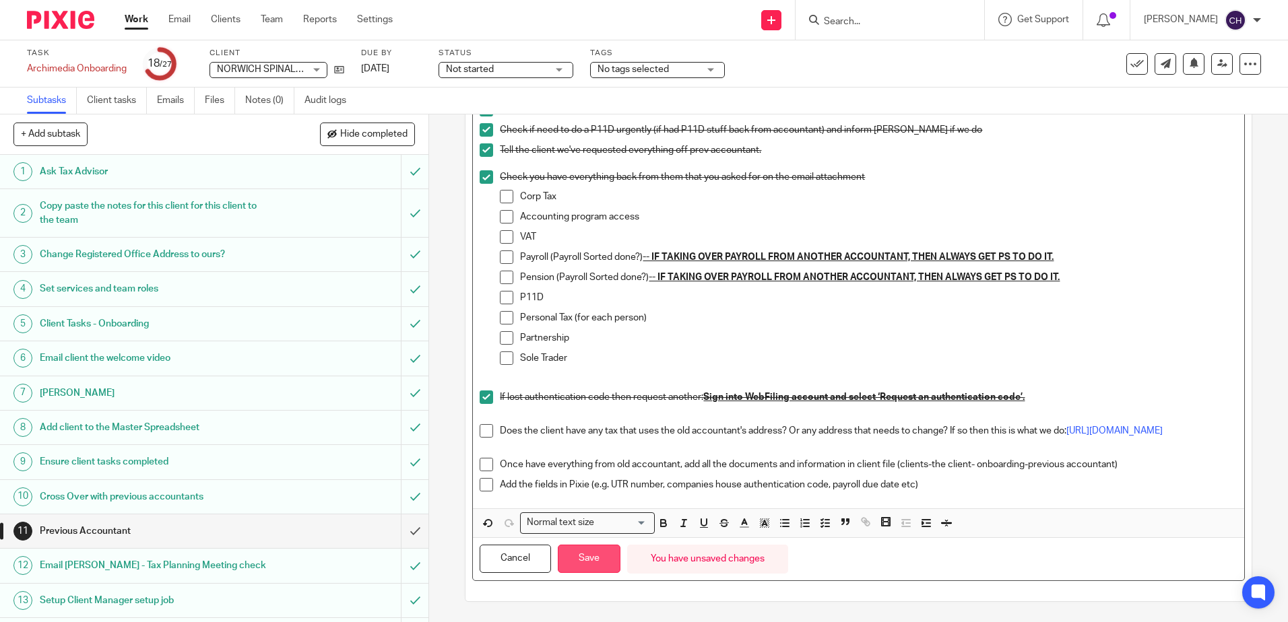
click at [600, 562] on button "Save" at bounding box center [589, 559] width 63 height 29
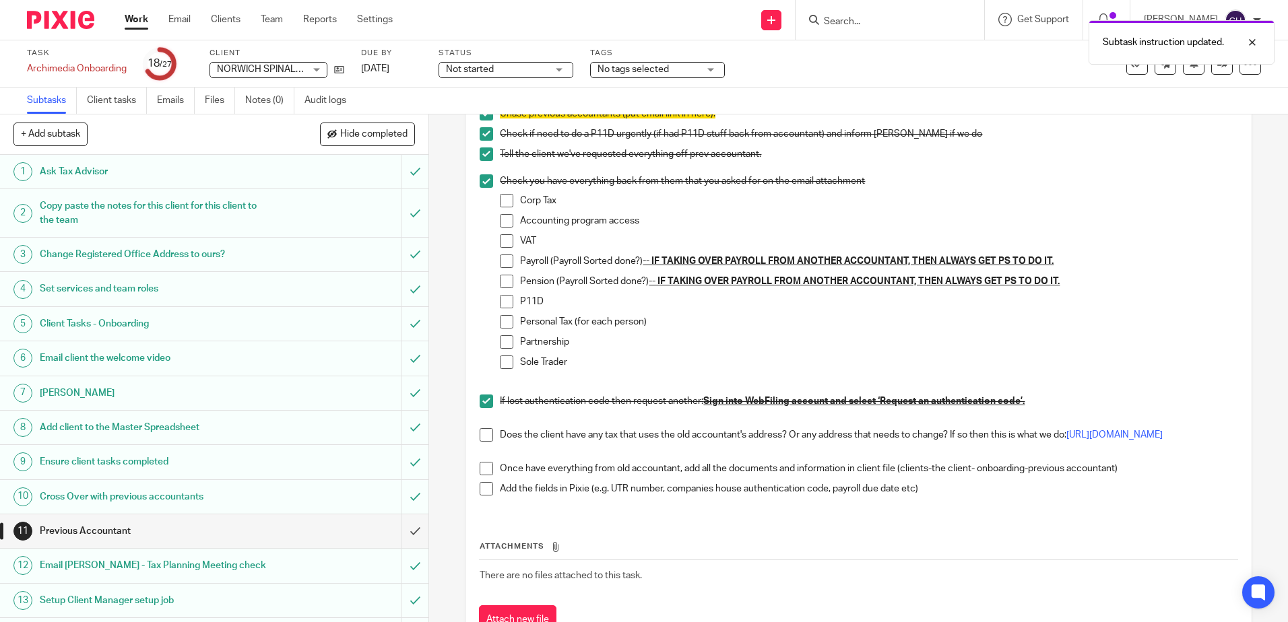
scroll to position [322, 0]
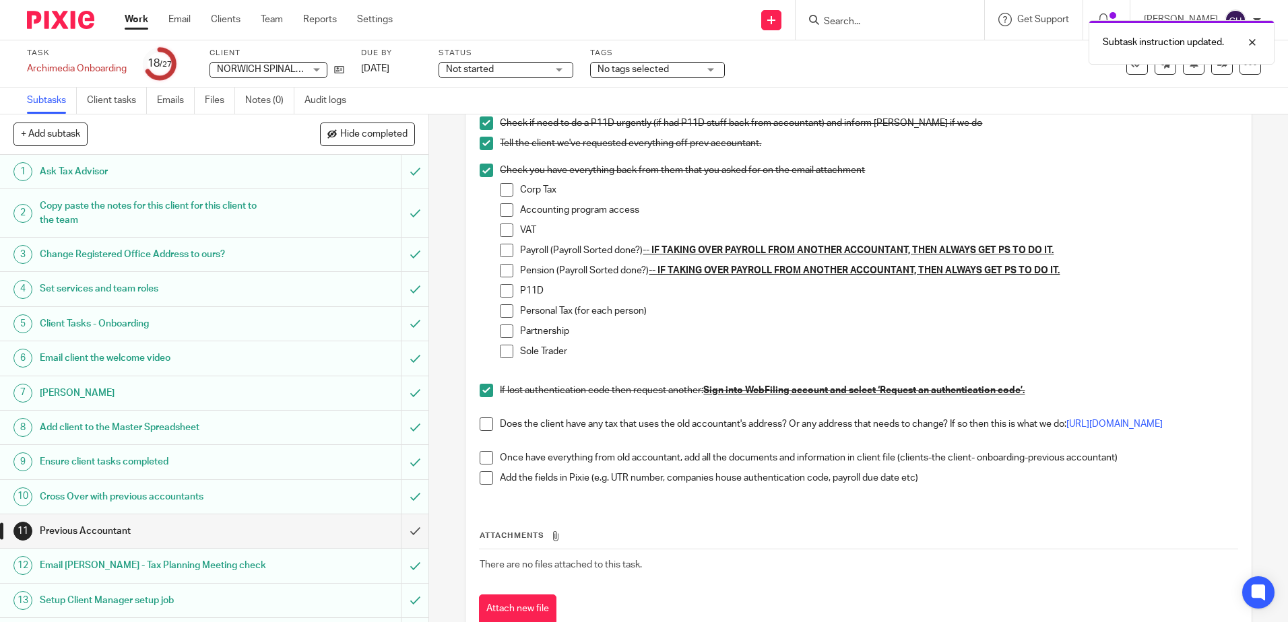
click at [505, 186] on span at bounding box center [506, 189] width 13 height 13
click at [503, 229] on span at bounding box center [506, 230] width 13 height 13
click at [500, 245] on span at bounding box center [506, 250] width 13 height 13
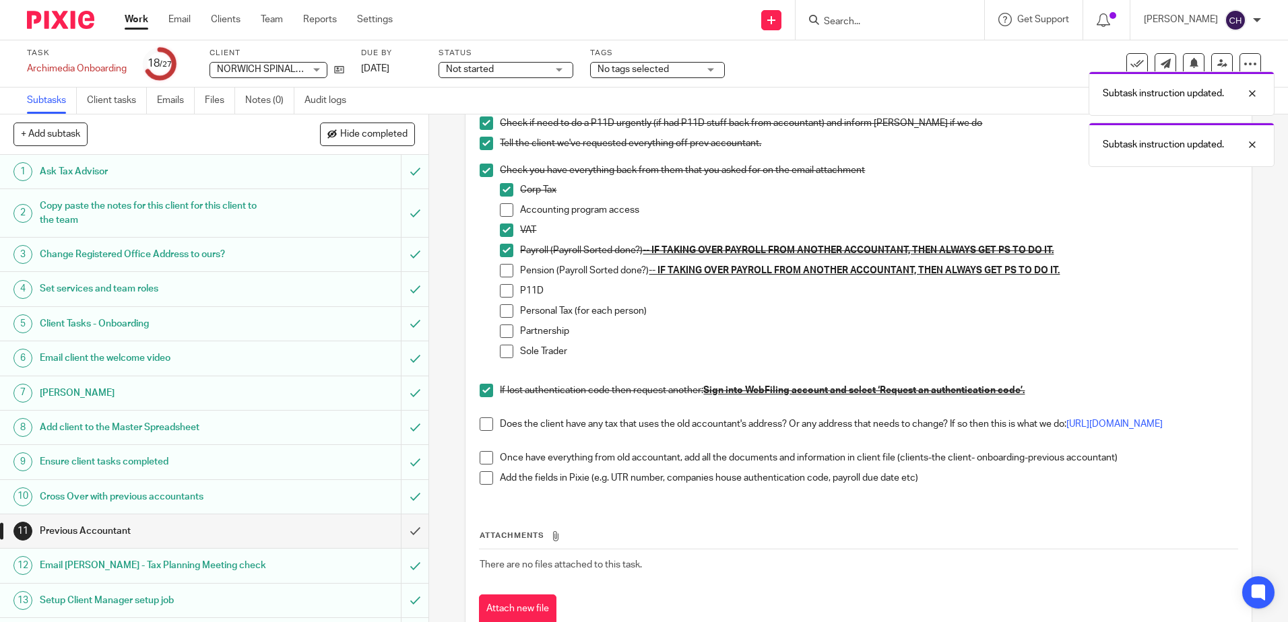
click at [501, 261] on li "Payroll (Payroll Sorted done?) -- IF TAKING OVER PAYROLL FROM ANOTHER ACCOUNTAN…" at bounding box center [868, 254] width 737 height 20
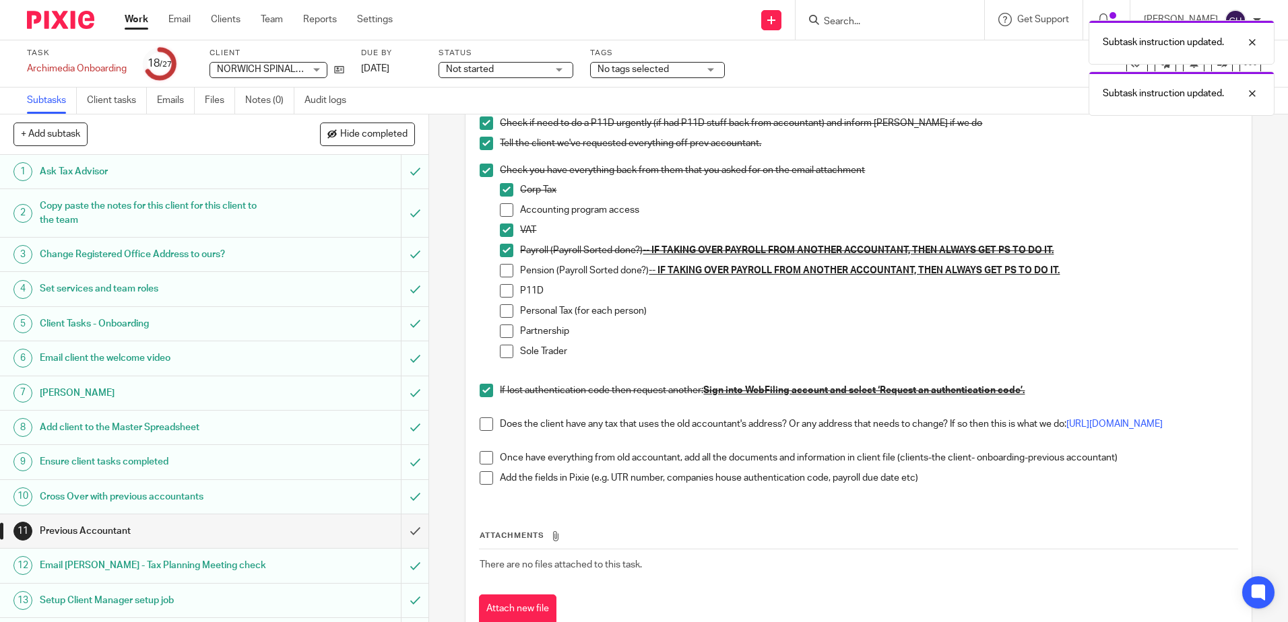
drag, startPoint x: 505, startPoint y: 267, endPoint x: 502, endPoint y: 294, distance: 27.8
click at [505, 268] on span at bounding box center [506, 270] width 13 height 13
click at [502, 291] on span at bounding box center [506, 290] width 13 height 13
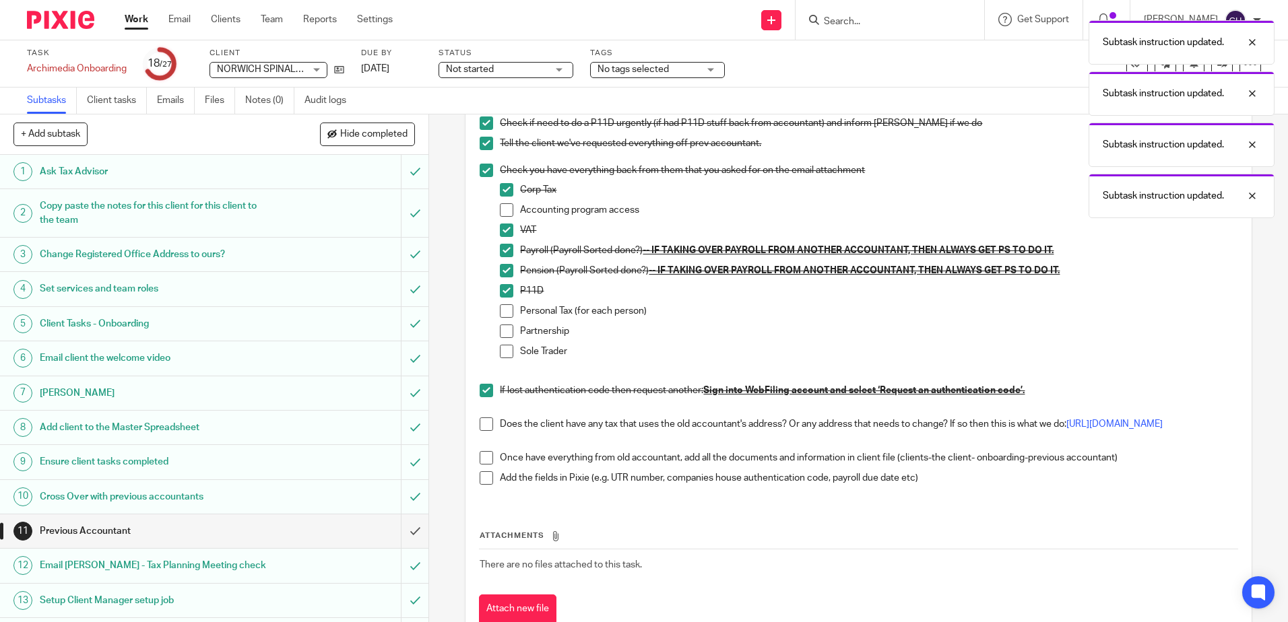
click at [505, 329] on span at bounding box center [506, 331] width 13 height 13
click at [503, 351] on span at bounding box center [506, 351] width 13 height 13
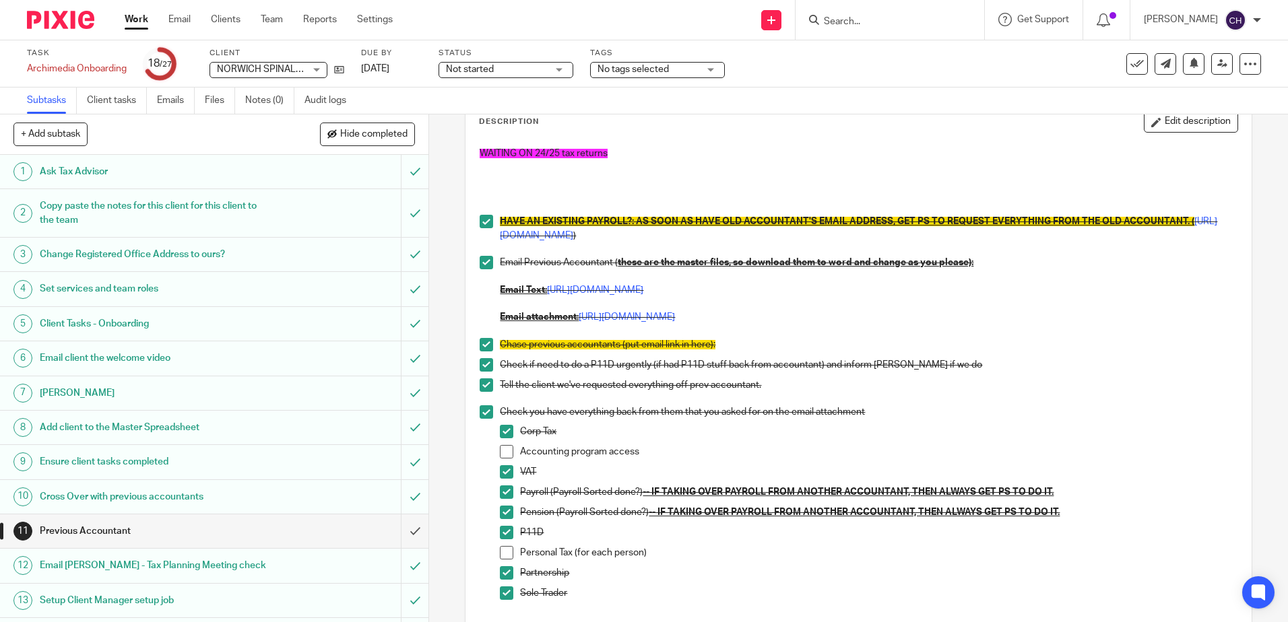
scroll to position [0, 0]
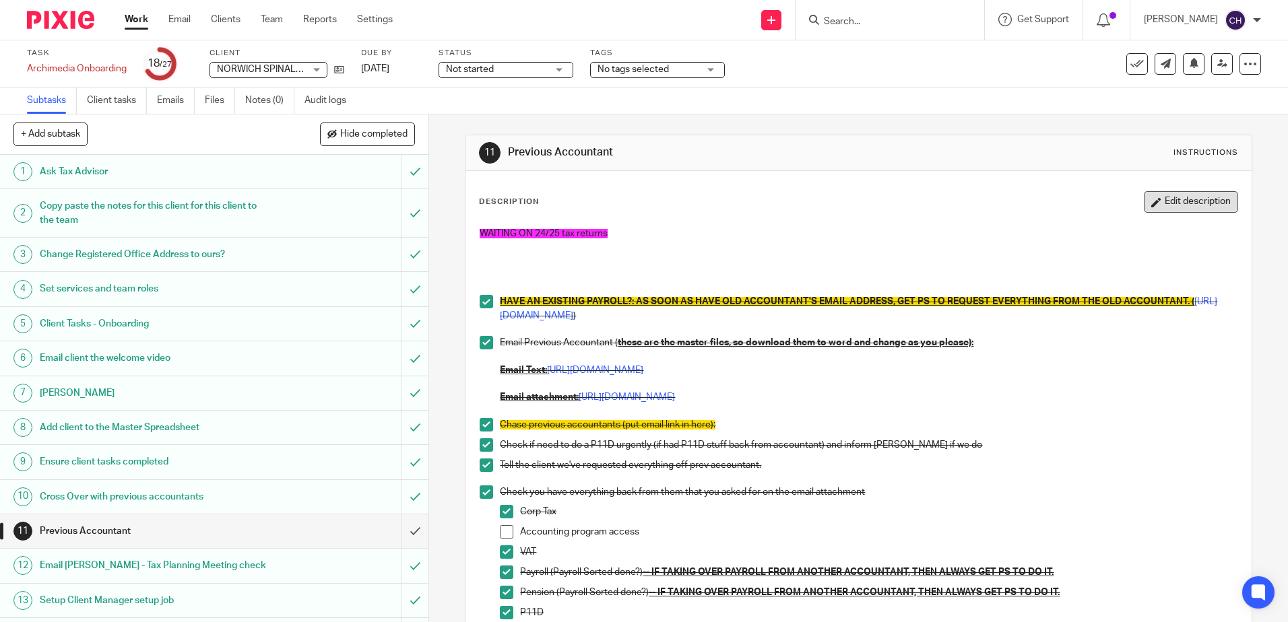
click at [1146, 206] on button "Edit description" at bounding box center [1191, 202] width 94 height 22
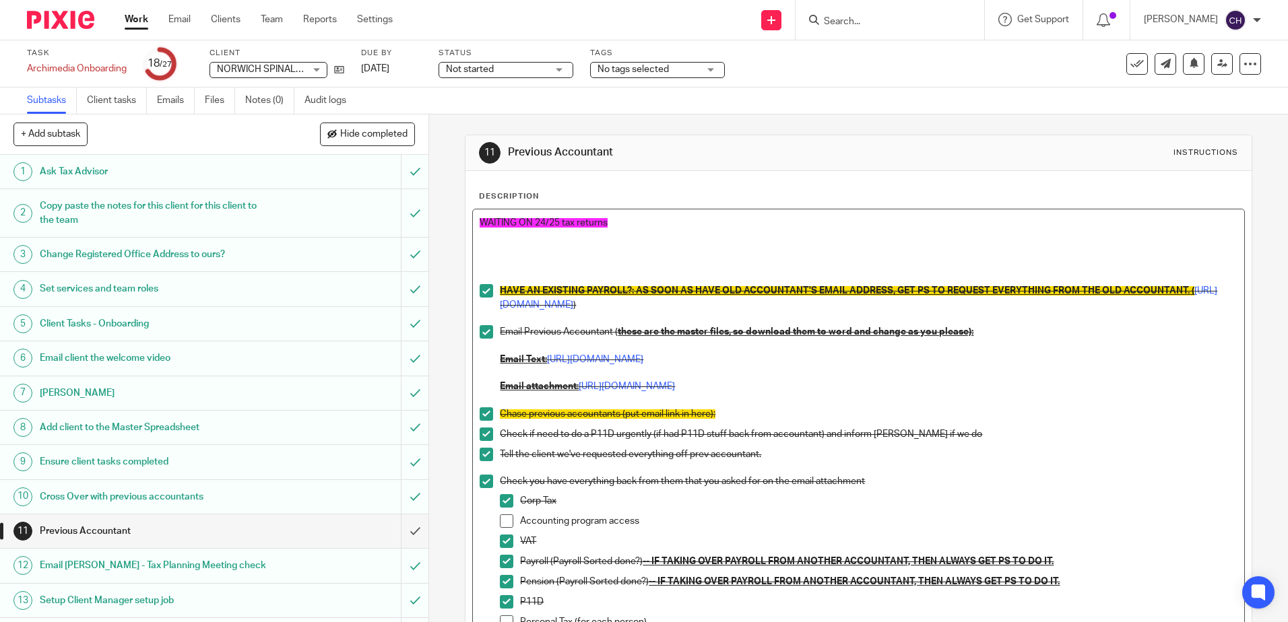
click at [808, 227] on p "WAITING ON 24/25 tax returns" at bounding box center [858, 222] width 757 height 13
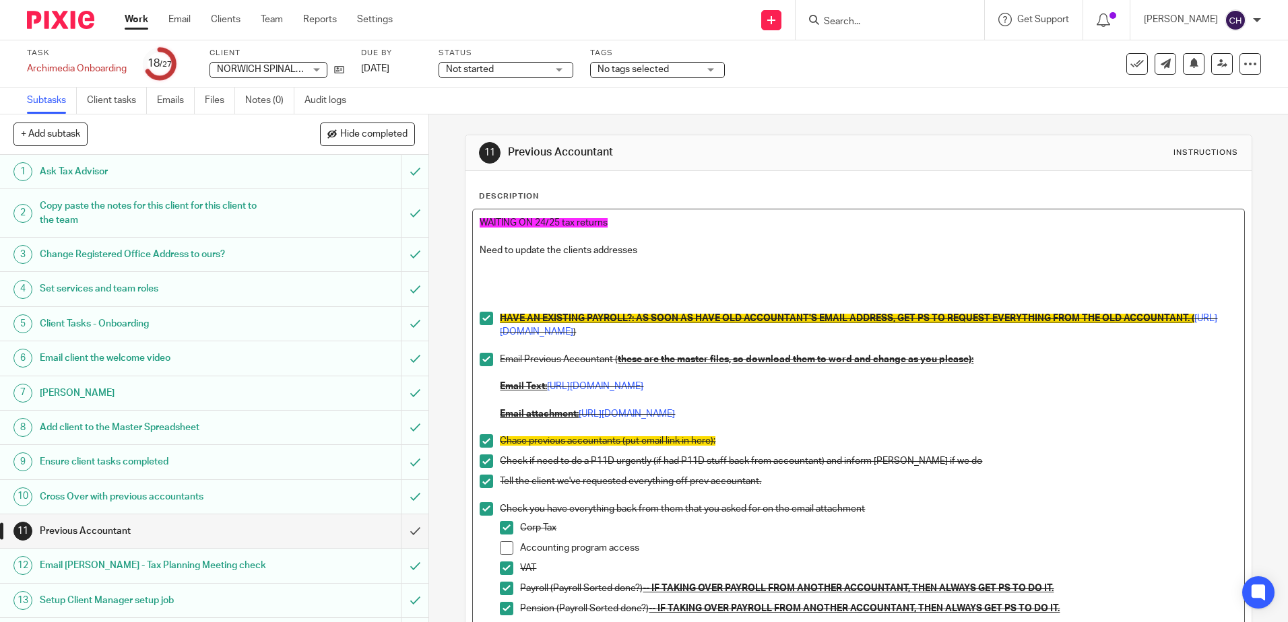
scroll to position [339, 0]
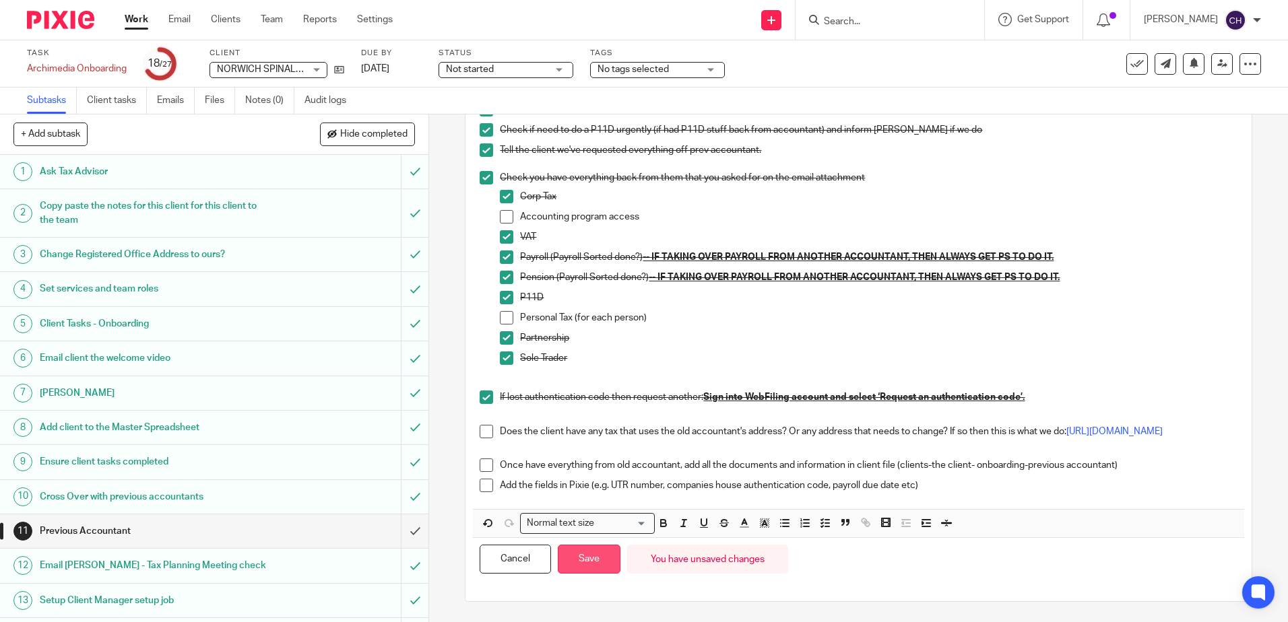
click at [601, 545] on button "Save" at bounding box center [589, 559] width 63 height 29
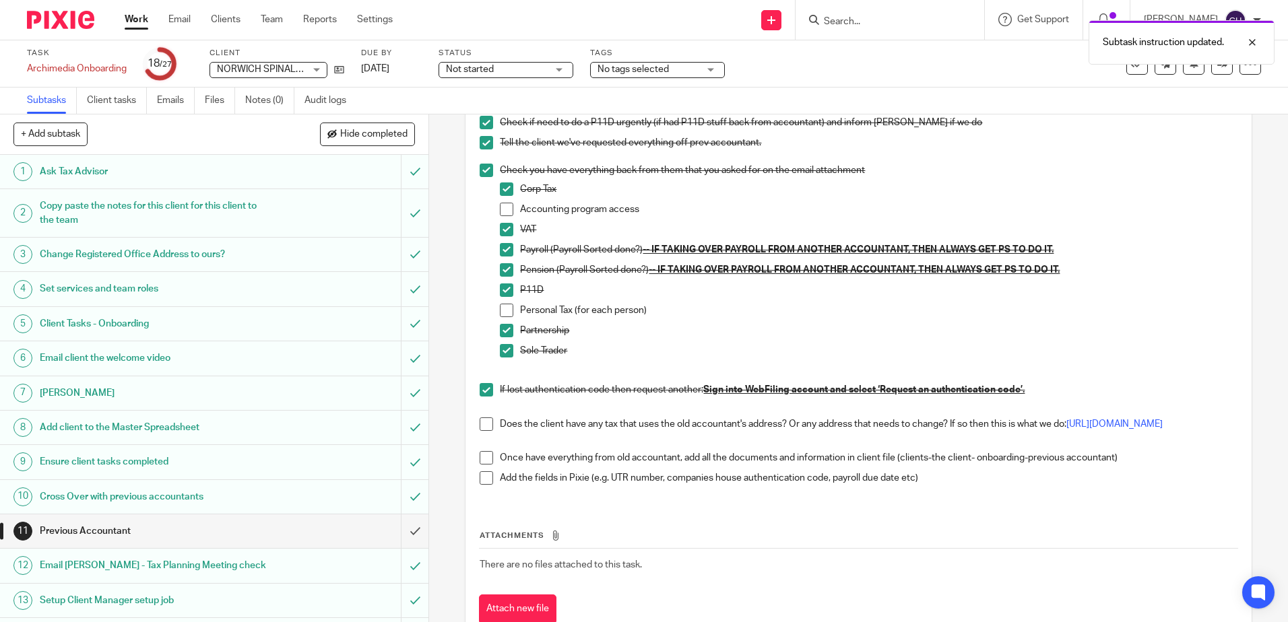
click at [597, 556] on td "There are no files attached to this task." at bounding box center [858, 565] width 759 height 32
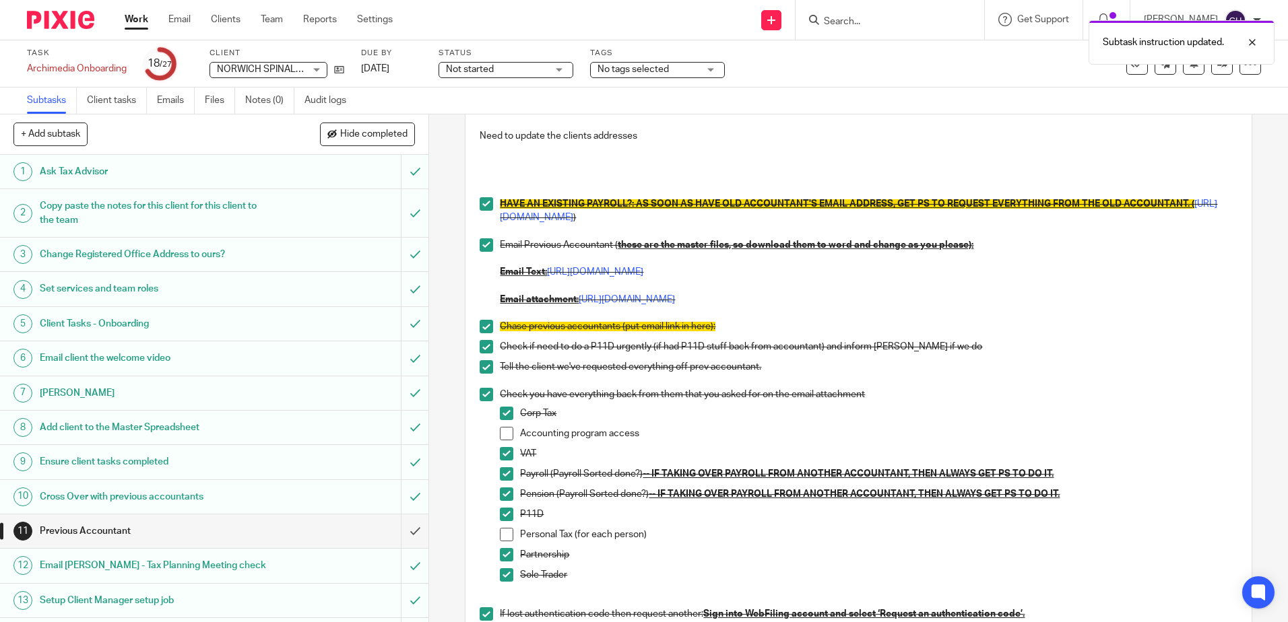
scroll to position [0, 0]
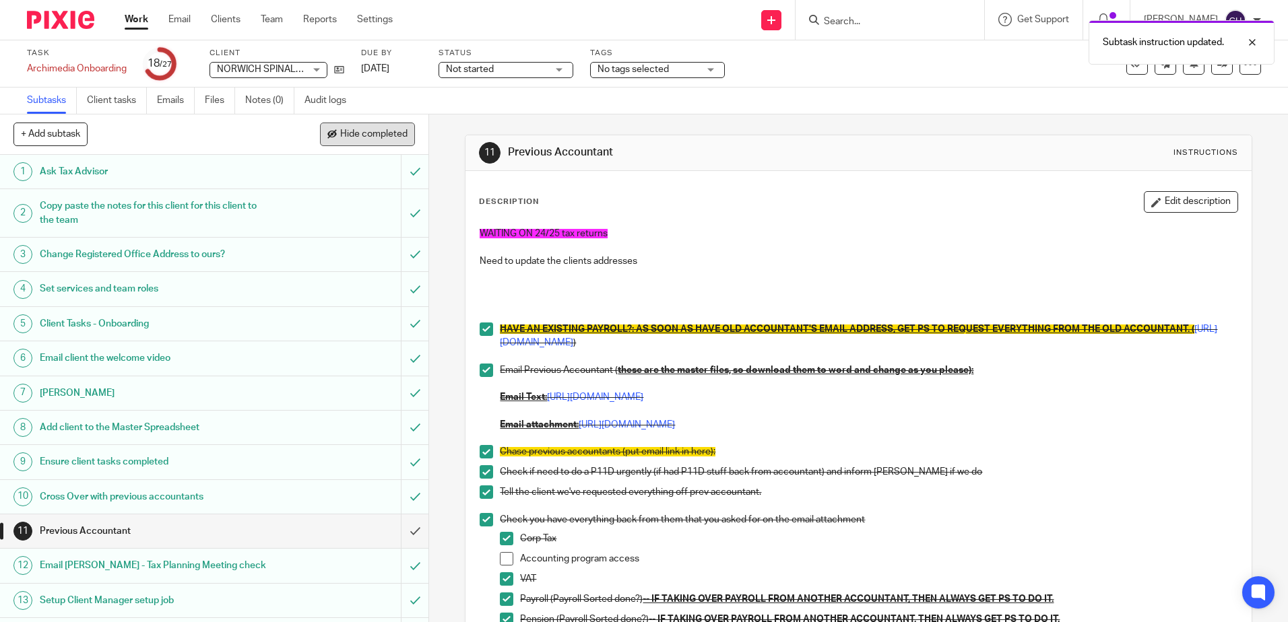
click at [366, 140] on button "Hide completed" at bounding box center [367, 134] width 95 height 23
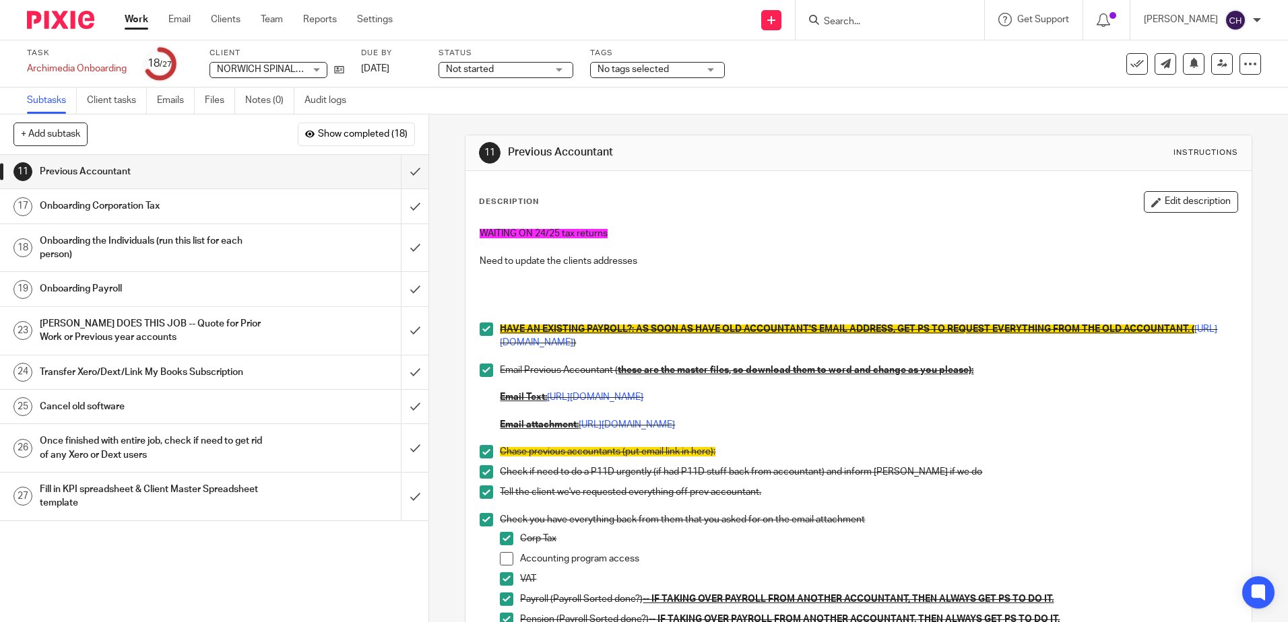
click at [283, 230] on link "18 Onboarding the Individuals (run this list for each person)" at bounding box center [200, 248] width 401 height 48
click at [284, 204] on div "Onboarding Corporation Tax" at bounding box center [214, 206] width 348 height 20
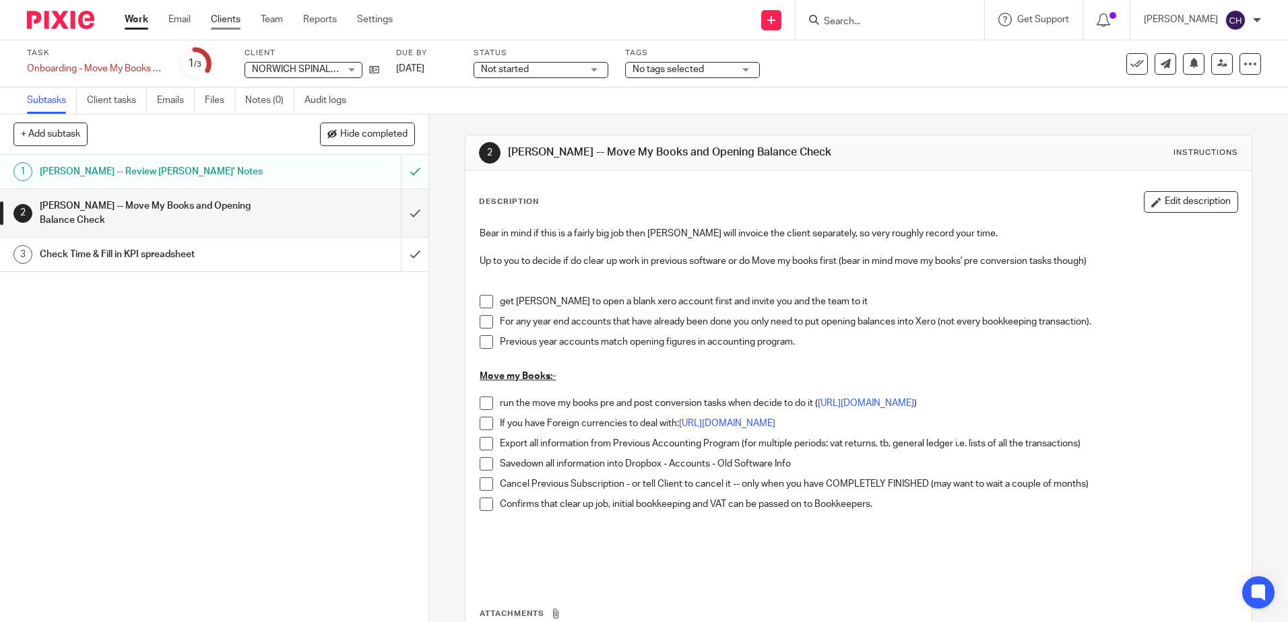
click at [238, 22] on link "Clients" at bounding box center [226, 19] width 30 height 13
click at [847, 22] on input "Search" at bounding box center [883, 22] width 121 height 12
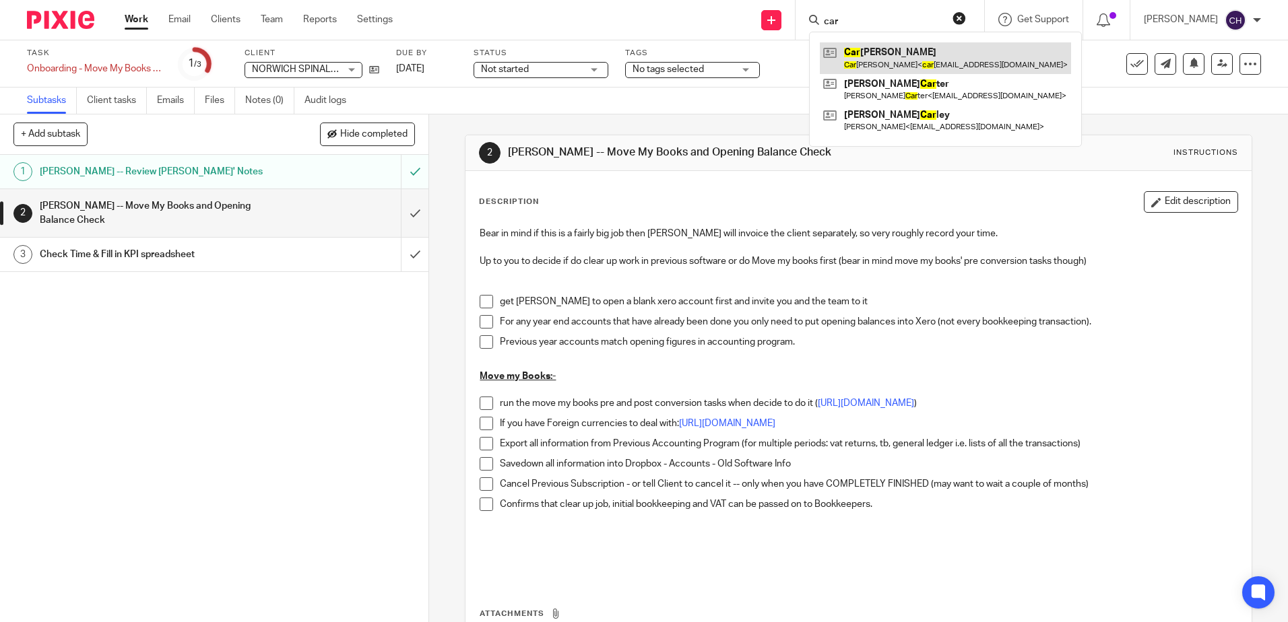
type input "car"
click at [874, 63] on link at bounding box center [945, 57] width 251 height 31
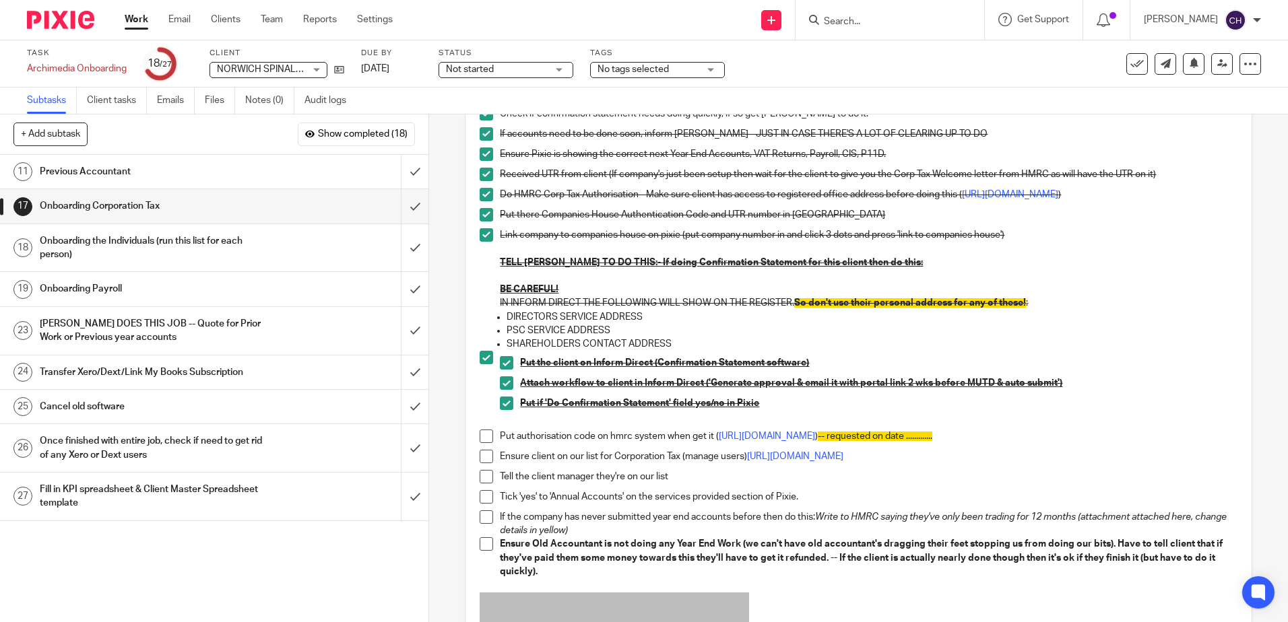
scroll to position [269, 0]
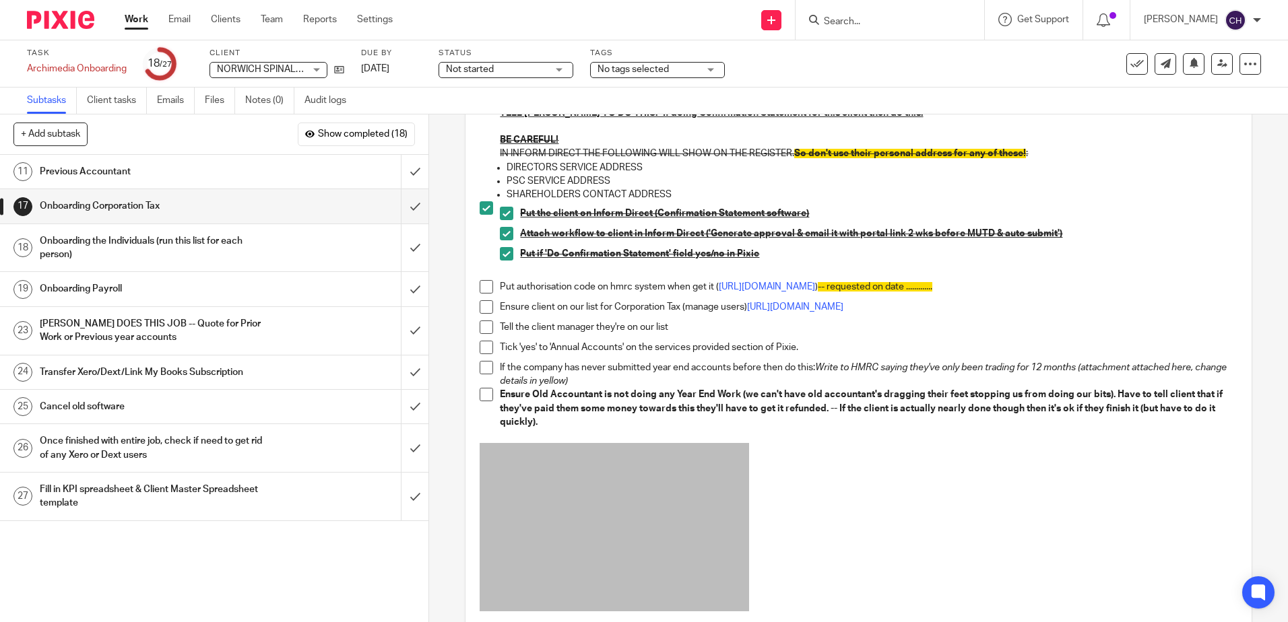
click at [488, 294] on span at bounding box center [486, 286] width 13 height 13
click at [203, 293] on h1 "Onboarding Payroll" at bounding box center [156, 289] width 232 height 20
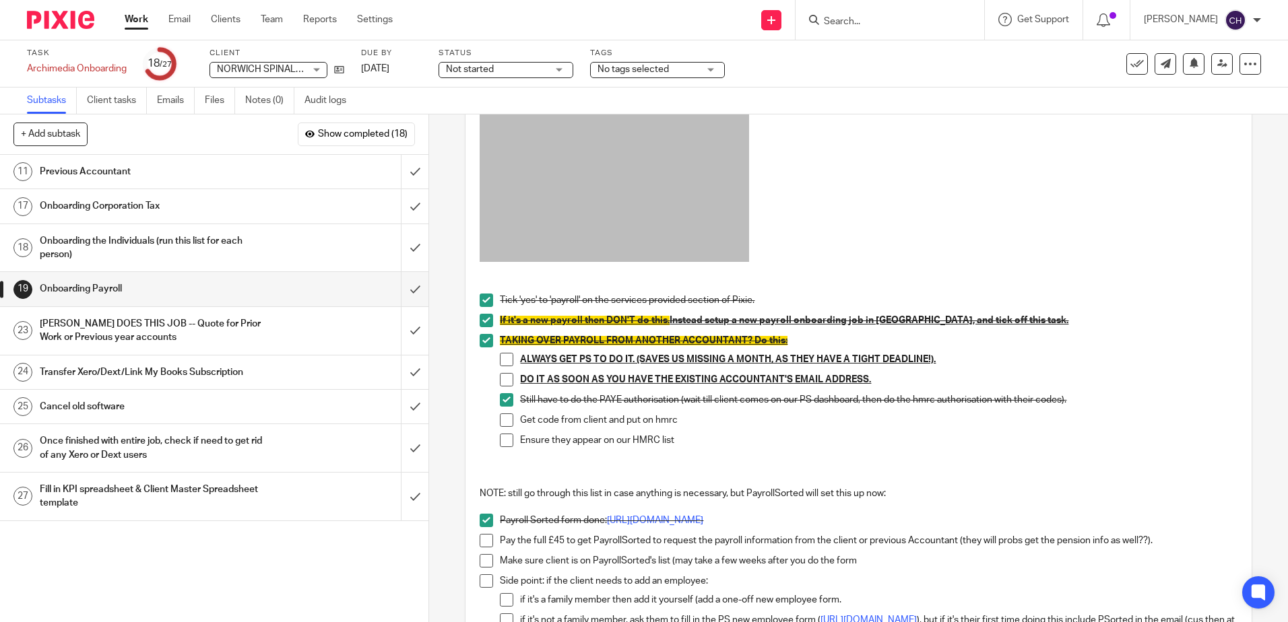
scroll to position [135, 0]
click at [507, 361] on span at bounding box center [506, 358] width 13 height 13
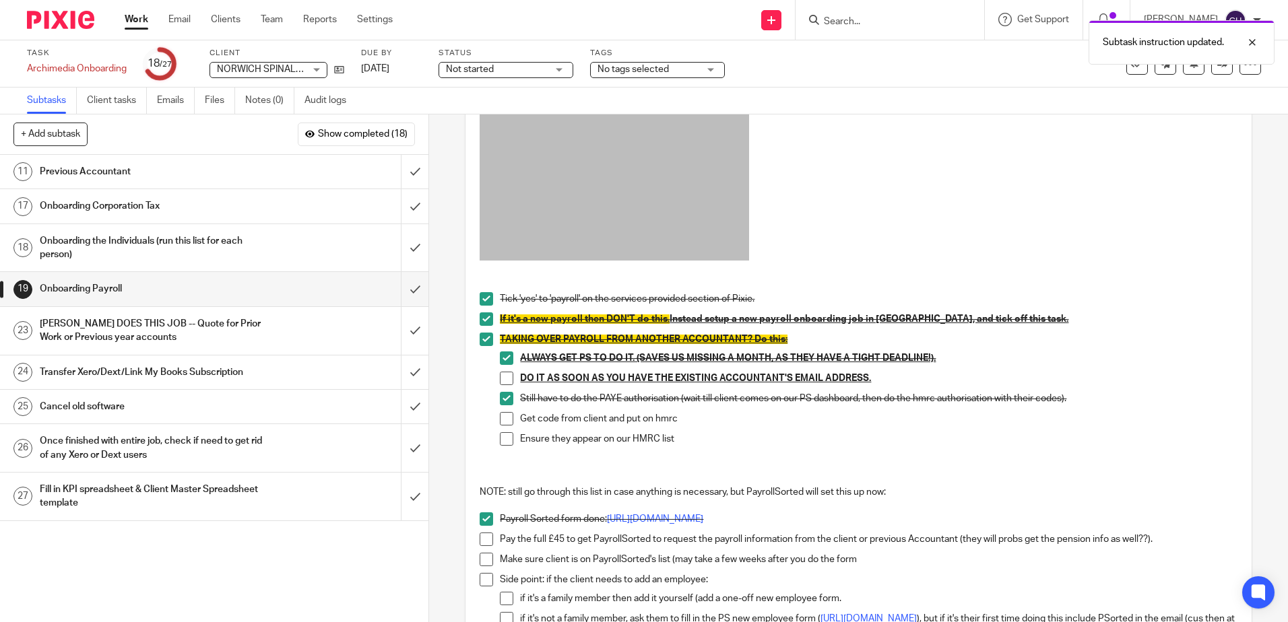
click at [505, 371] on li "ALWAYS GET PS TO DO IT. (SAVES US MISSING A MONTH, AS THEY HAVE A TIGHT DEADLIN…" at bounding box center [868, 362] width 737 height 20
click at [501, 378] on span at bounding box center [506, 378] width 13 height 13
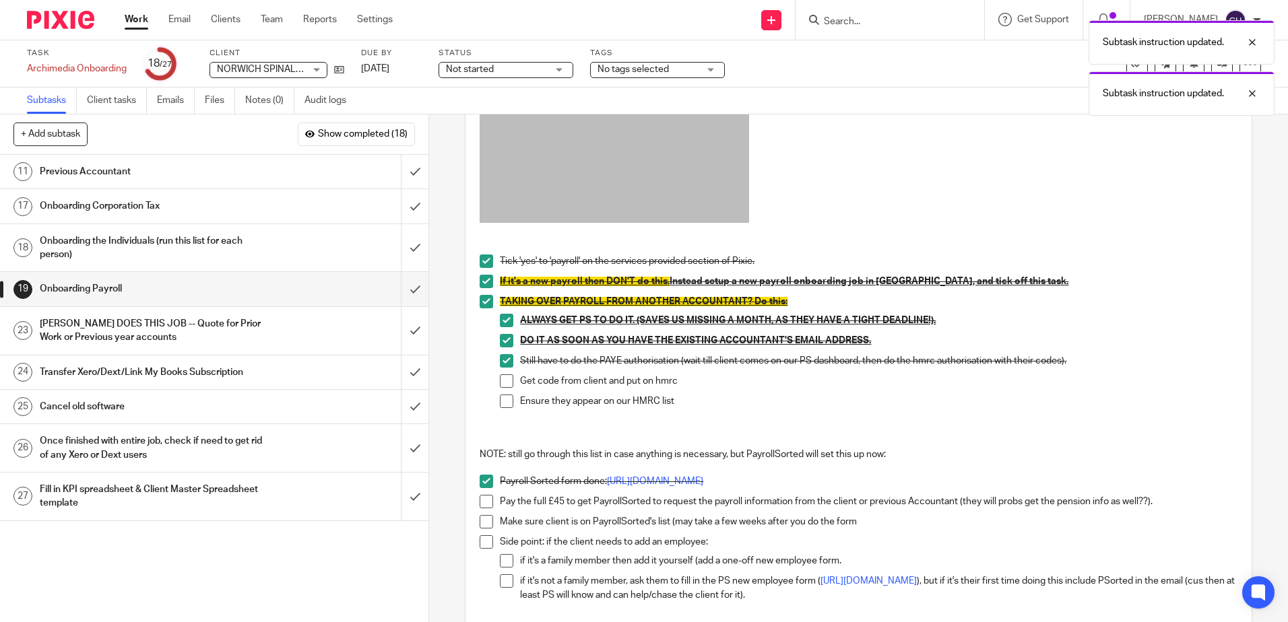
scroll to position [202, 0]
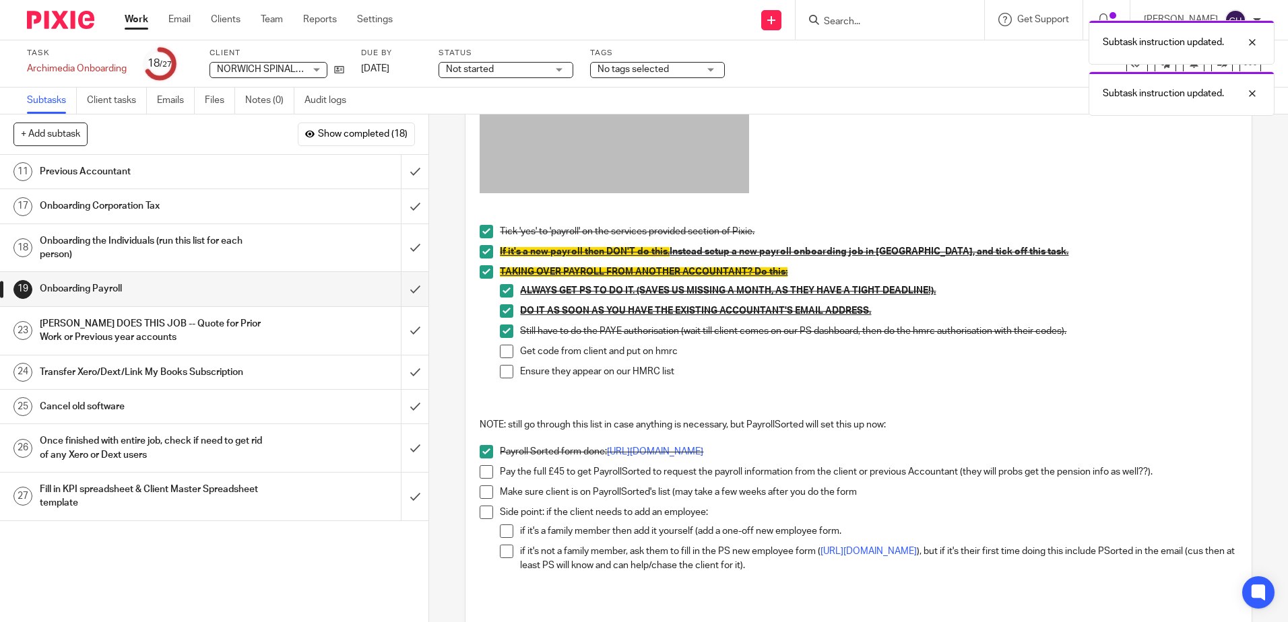
click at [480, 471] on span at bounding box center [486, 471] width 13 height 13
click at [483, 496] on span at bounding box center [486, 492] width 13 height 13
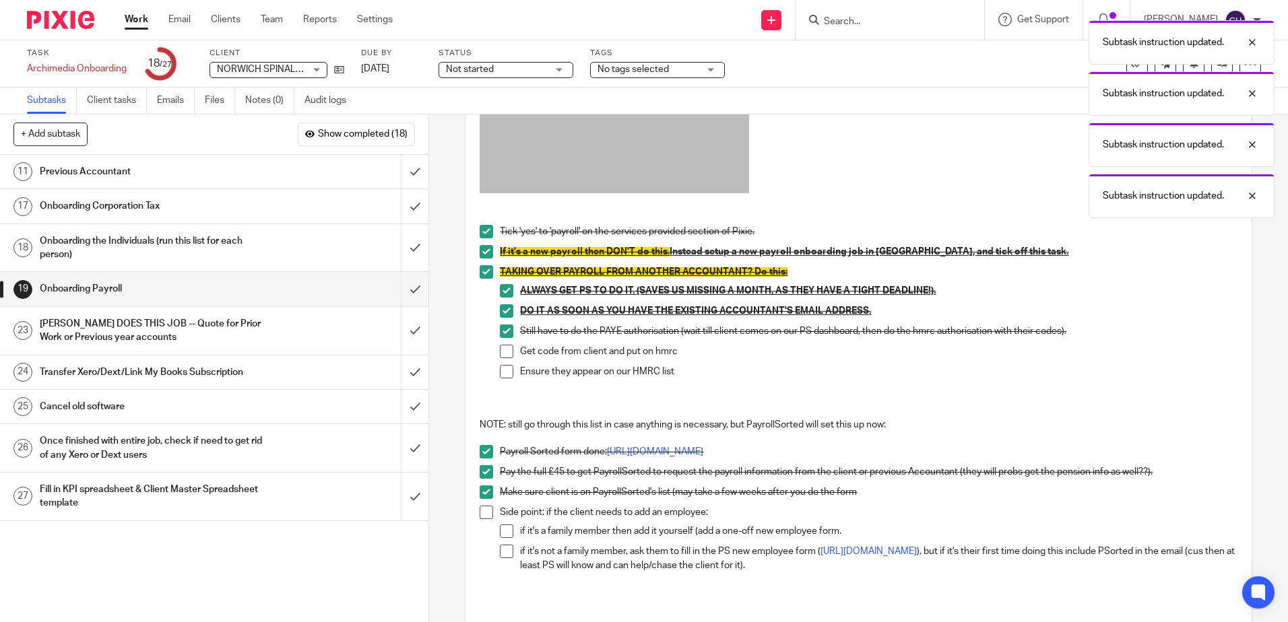
click at [482, 506] on span at bounding box center [486, 512] width 13 height 13
click at [504, 536] on span at bounding box center [506, 531] width 13 height 13
drag, startPoint x: 501, startPoint y: 552, endPoint x: 525, endPoint y: 517, distance: 42.6
click at [501, 552] on span at bounding box center [506, 551] width 13 height 13
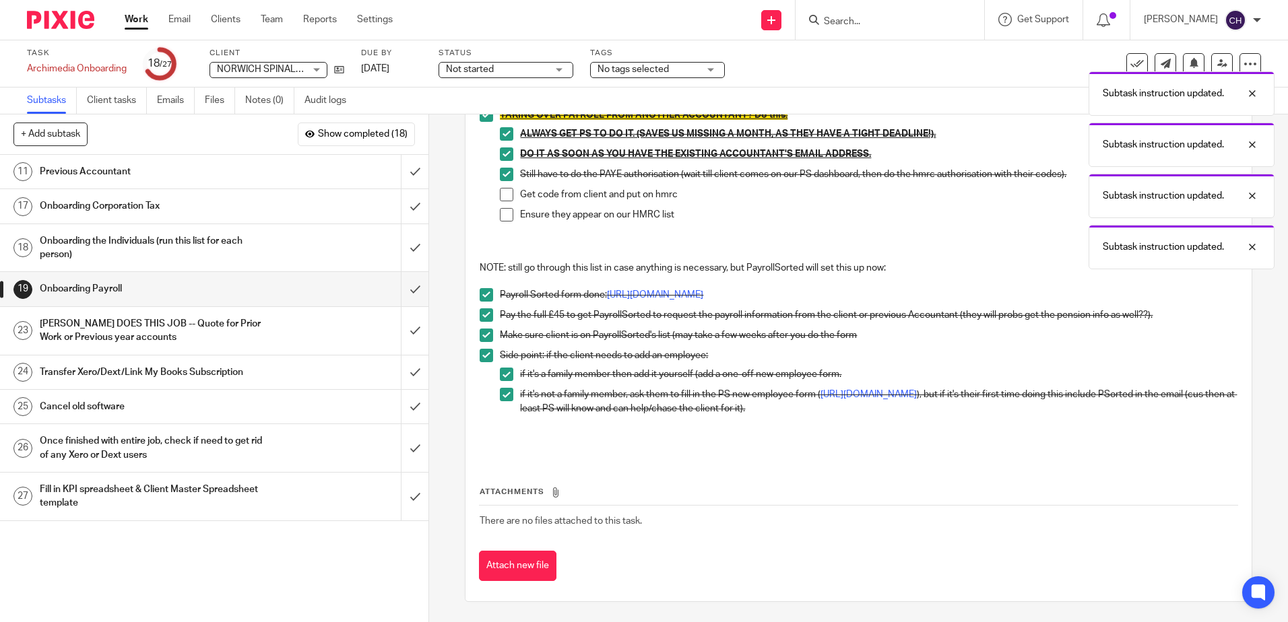
scroll to position [0, 0]
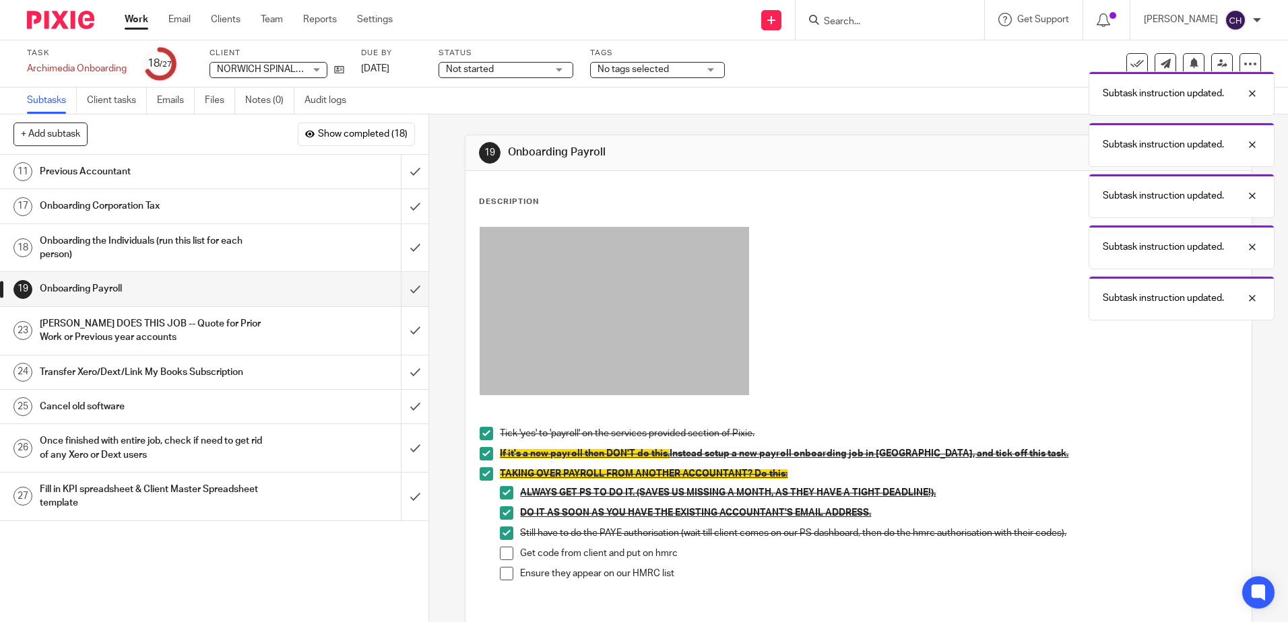
click at [240, 335] on h1 "CHRIS DOES THIS JOB -- Quote for Prior Work or Previous year accounts" at bounding box center [156, 331] width 232 height 34
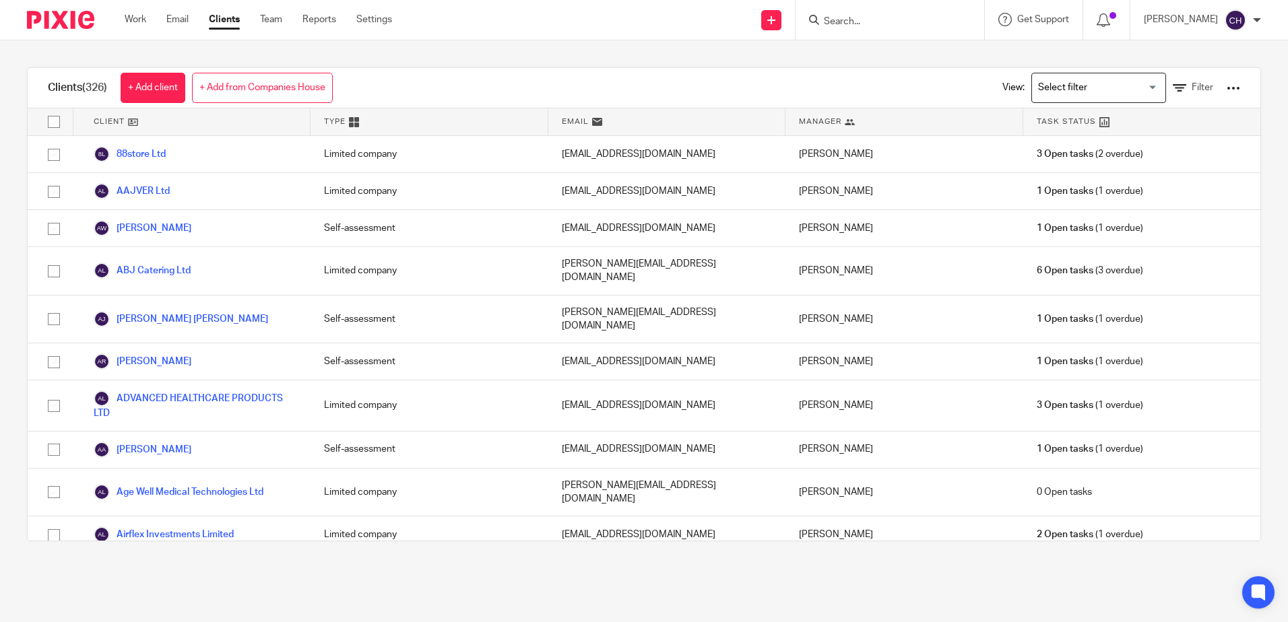
click at [1227, 88] on div at bounding box center [1233, 88] width 13 height 13
click at [1142, 158] on link "Export clients to CSV file" at bounding box center [1124, 159] width 187 height 20
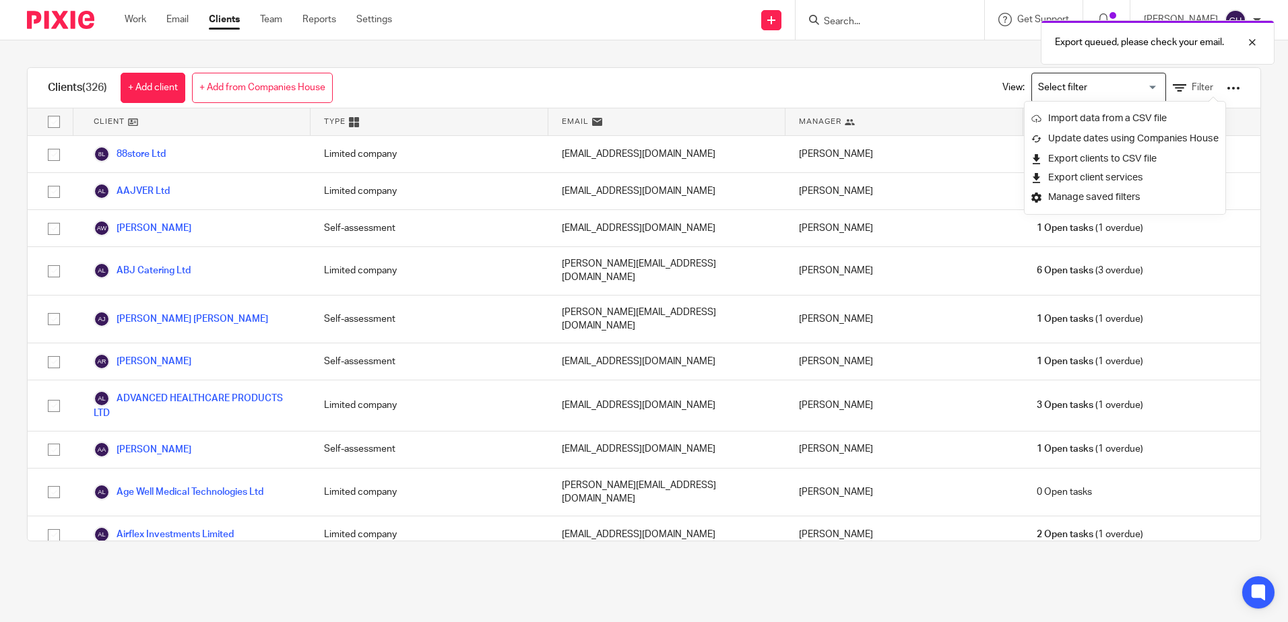
click at [579, 75] on div "Clients (326) + Add client + Add from Companies House View: Loading... Filter" at bounding box center [644, 88] width 1233 height 40
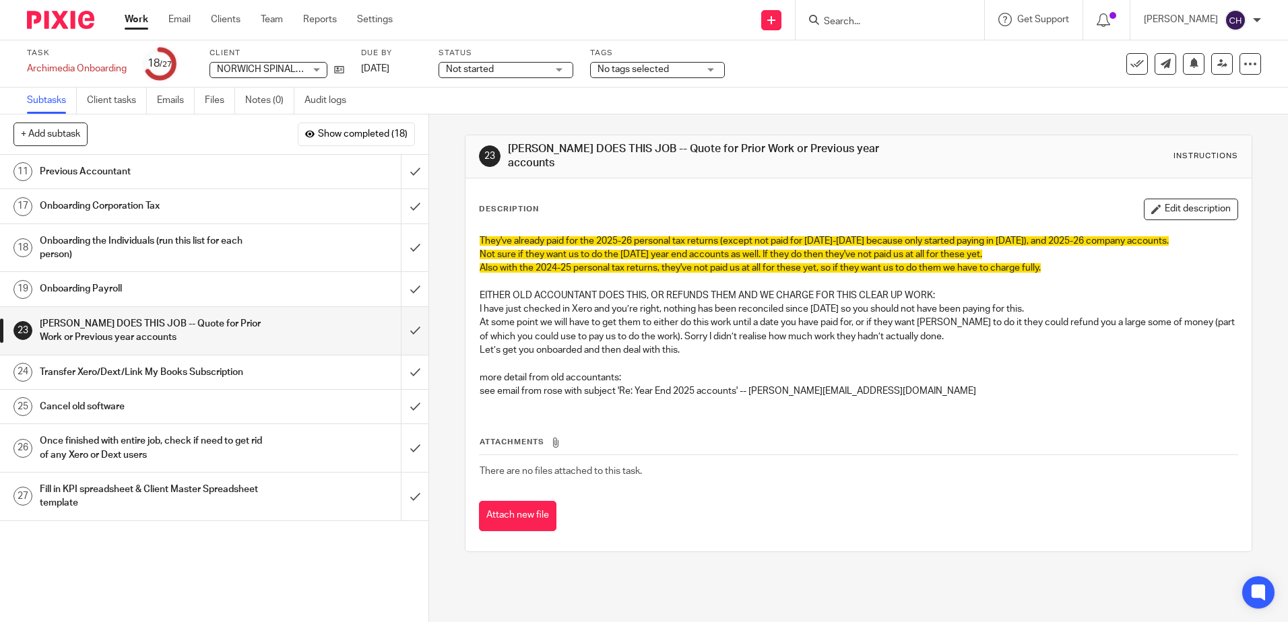
drag, startPoint x: 635, startPoint y: 148, endPoint x: 934, endPoint y: 168, distance: 299.8
click at [635, 147] on h1 "[PERSON_NAME] DOES THIS JOB -- Quote for Prior Work or Previous year accounts" at bounding box center [697, 156] width 379 height 29
click at [1151, 204] on icon "button" at bounding box center [1156, 209] width 10 height 10
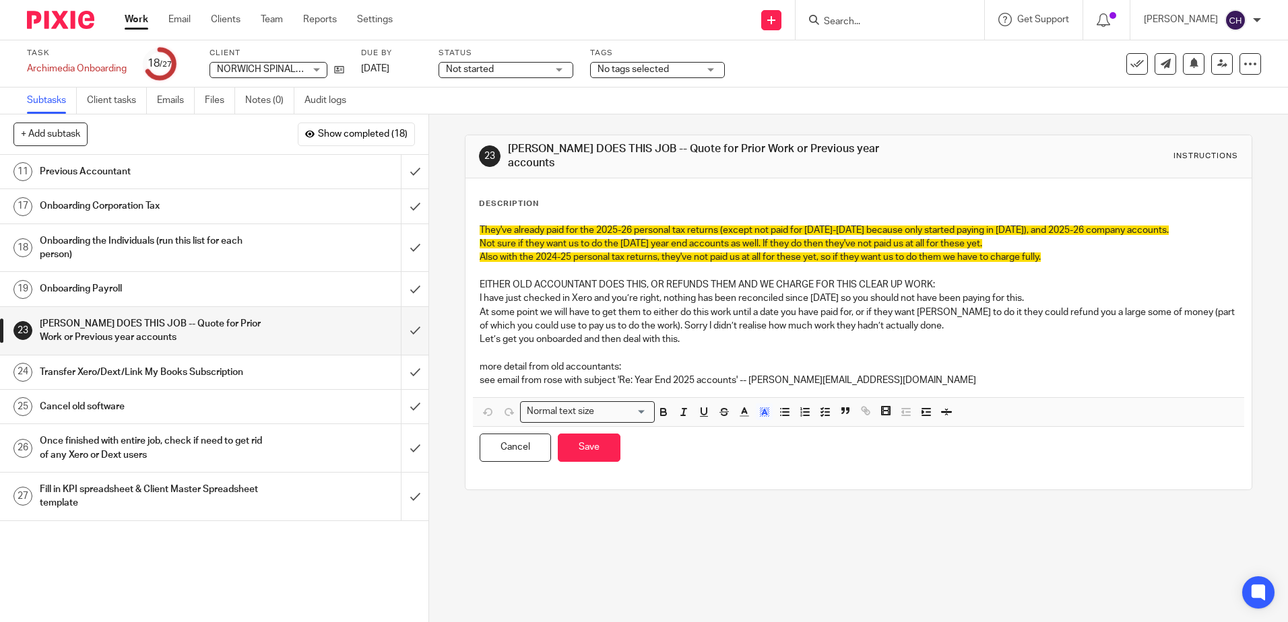
click at [708, 199] on div "Description" at bounding box center [858, 204] width 759 height 11
click at [474, 221] on div "They've already paid for the 2025-26 personal tax returns (except not paid for …" at bounding box center [858, 307] width 771 height 181
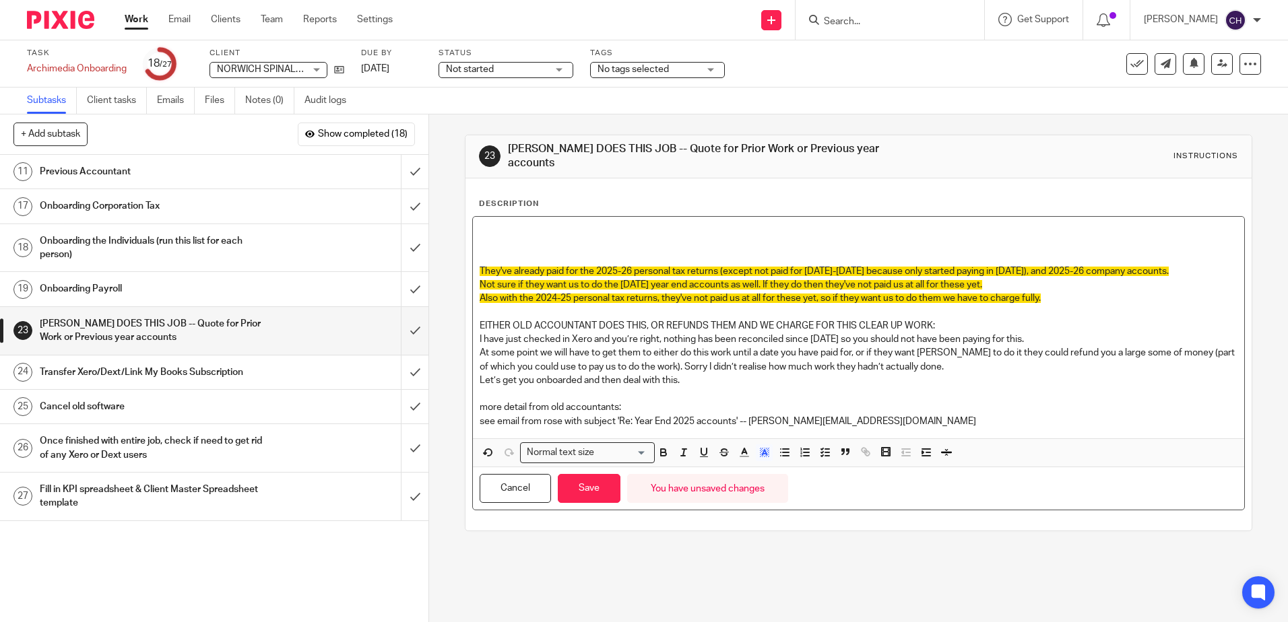
click at [521, 224] on p at bounding box center [858, 230] width 757 height 13
click at [482, 224] on p "notes from Chloe -" at bounding box center [858, 230] width 757 height 13
click at [572, 217] on div "Notes from Chloe - They've already paid for the 2025-26 personal tax returns (e…" at bounding box center [858, 328] width 771 height 222
click at [584, 224] on p "Notes from Chloe -" at bounding box center [858, 230] width 757 height 13
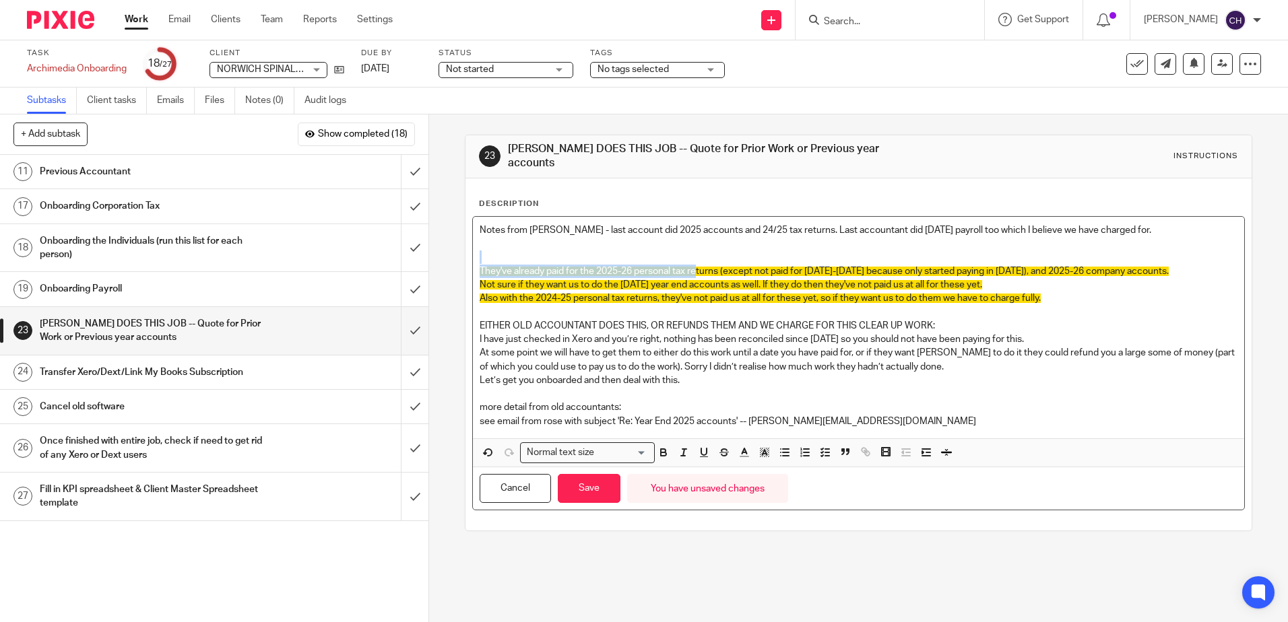
drag, startPoint x: 695, startPoint y: 255, endPoint x: 769, endPoint y: 236, distance: 76.5
click at [695, 254] on div "Notes from Chloe - last account did 2025 accounts and 24/25 tax returns. Last a…" at bounding box center [858, 328] width 771 height 222
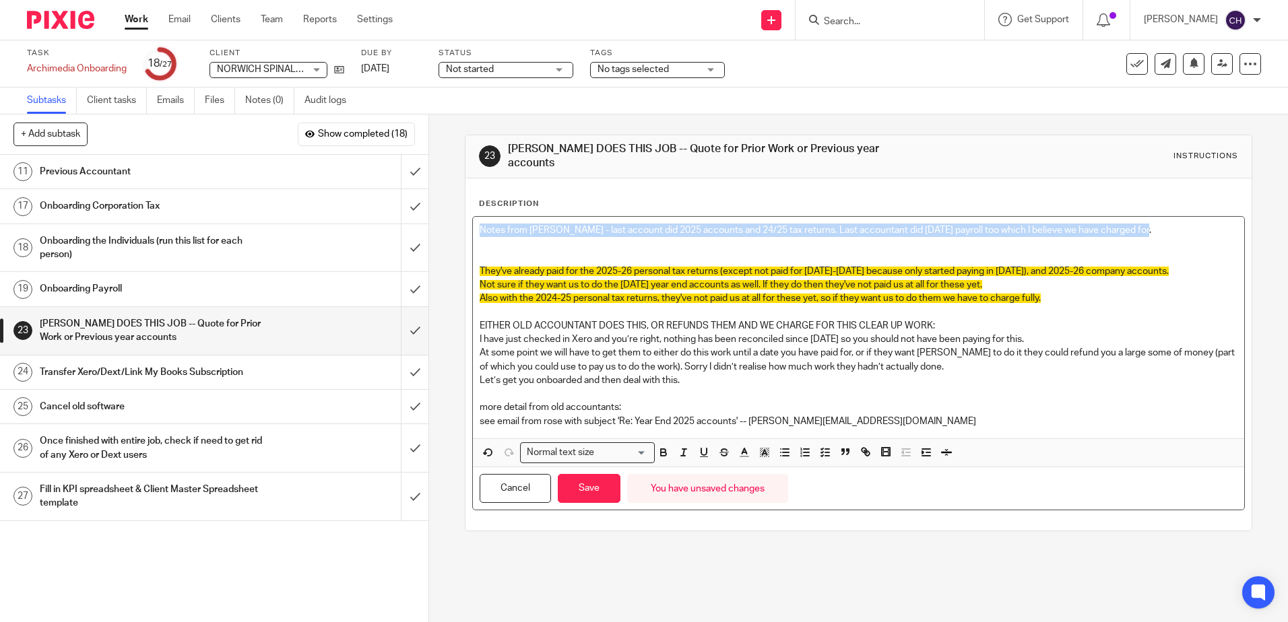
drag, startPoint x: 1140, startPoint y: 220, endPoint x: 420, endPoint y: 220, distance: 719.4
click at [420, 220] on div "+ Add subtask Show completed (18) Cancel + Add 1 Ask Tax Advisor 2 Copy paste t…" at bounding box center [644, 369] width 1288 height 508
click at [761, 455] on polygon "button" at bounding box center [761, 455] width 1 height 1
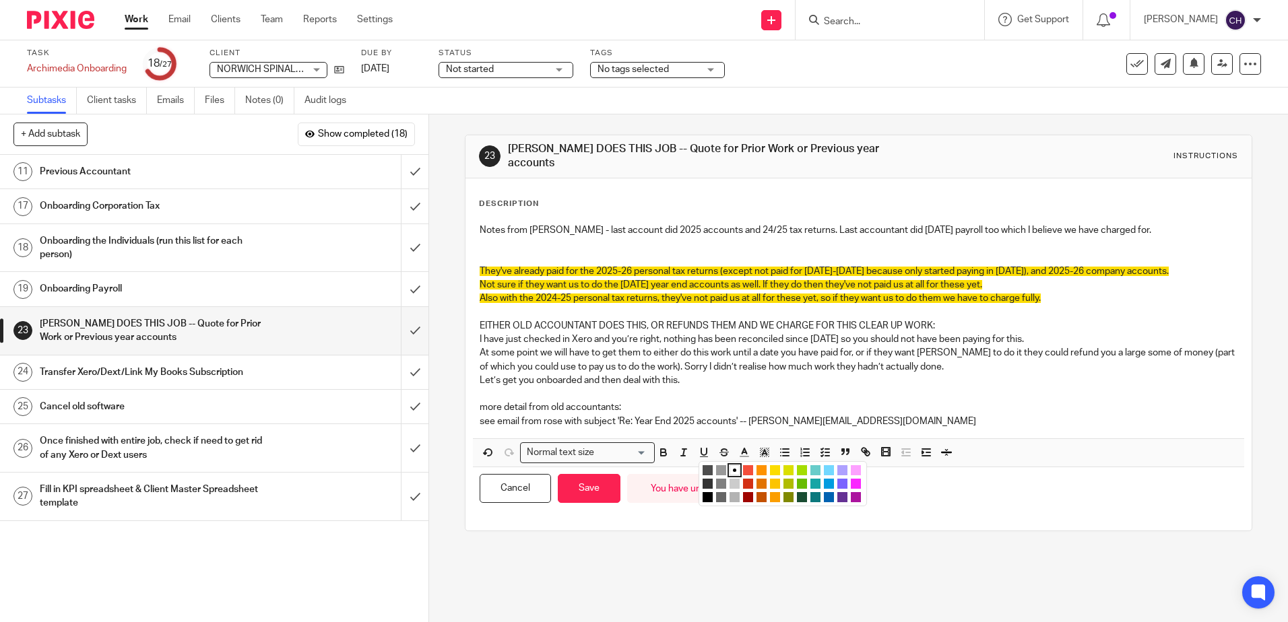
click at [851, 465] on li "color:#FDA1FF" at bounding box center [856, 470] width 10 height 10
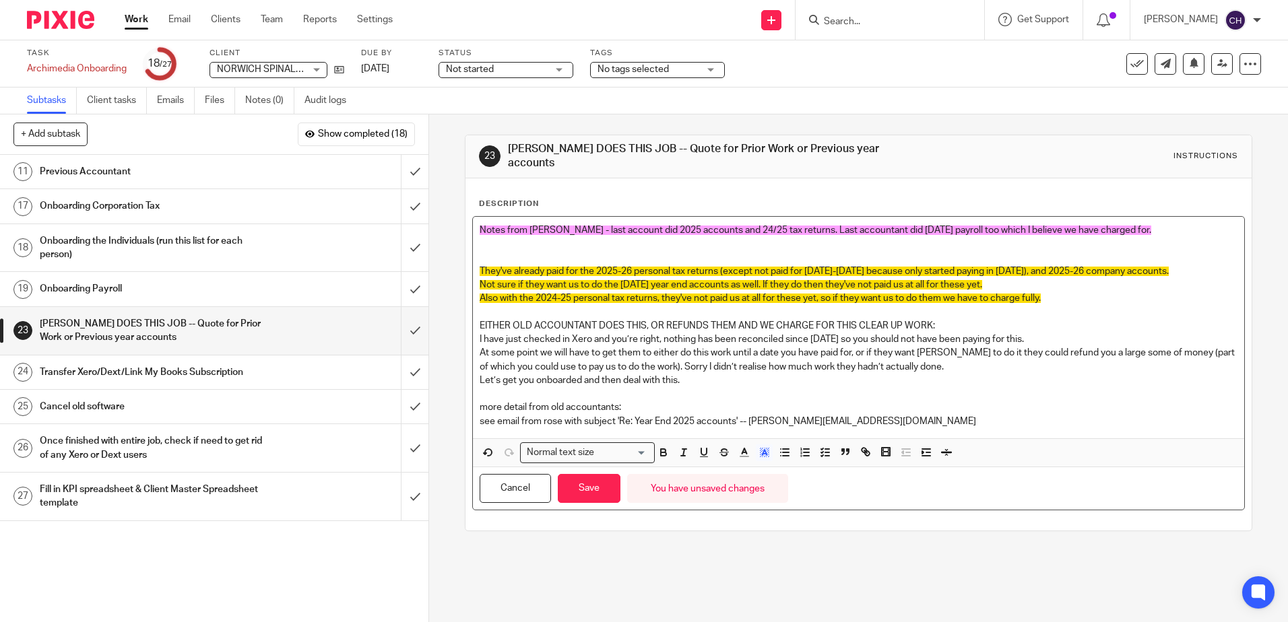
click at [666, 521] on div "Description Notes from Chloe - last account did 2025 accounts and 24/25 tax ret…" at bounding box center [857, 355] width 785 height 352
click at [592, 482] on button "Save" at bounding box center [589, 488] width 63 height 29
click at [451, 263] on div "23 CHRIS DOES THIS JOB -- Quote for Prior Work or Previous year accounts Instru…" at bounding box center [858, 369] width 859 height 508
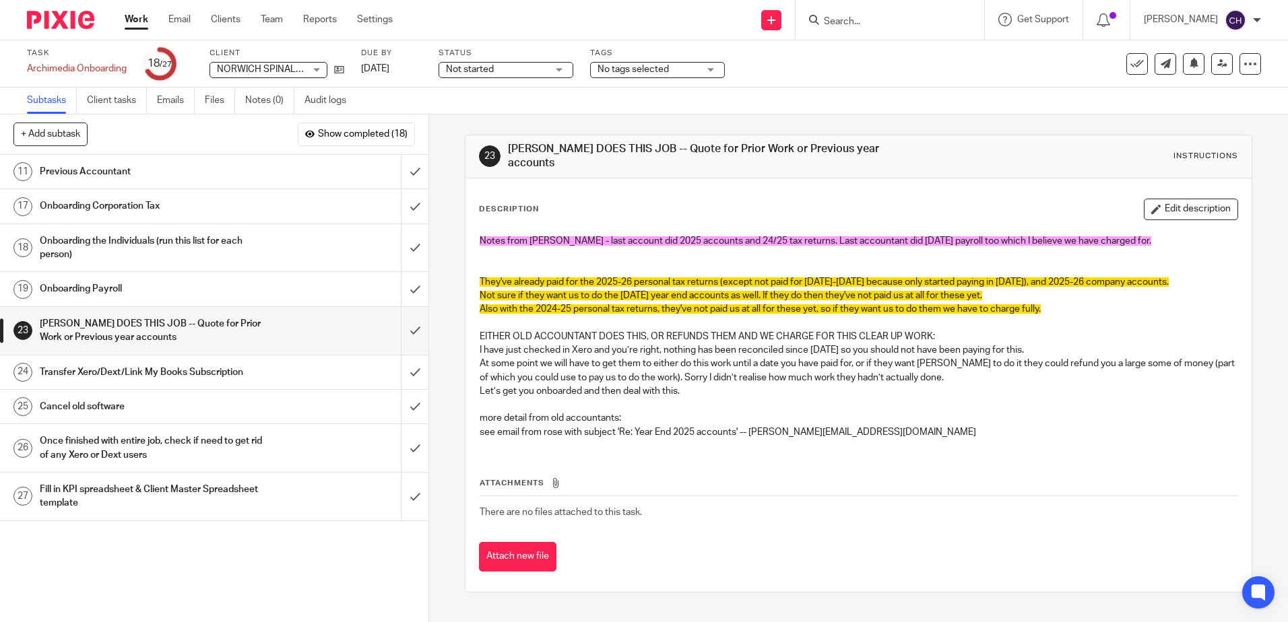
click at [517, 180] on div "Description Edit description Notes from Chloe - last account did 2025 accounts …" at bounding box center [857, 386] width 785 height 414
click at [226, 369] on h1 "Transfer Xero/Dext/Link My Books Subscription" at bounding box center [156, 372] width 232 height 20
click at [226, 371] on h1 "Transfer Xero/Dext/Link My Books Subscription" at bounding box center [156, 372] width 232 height 20
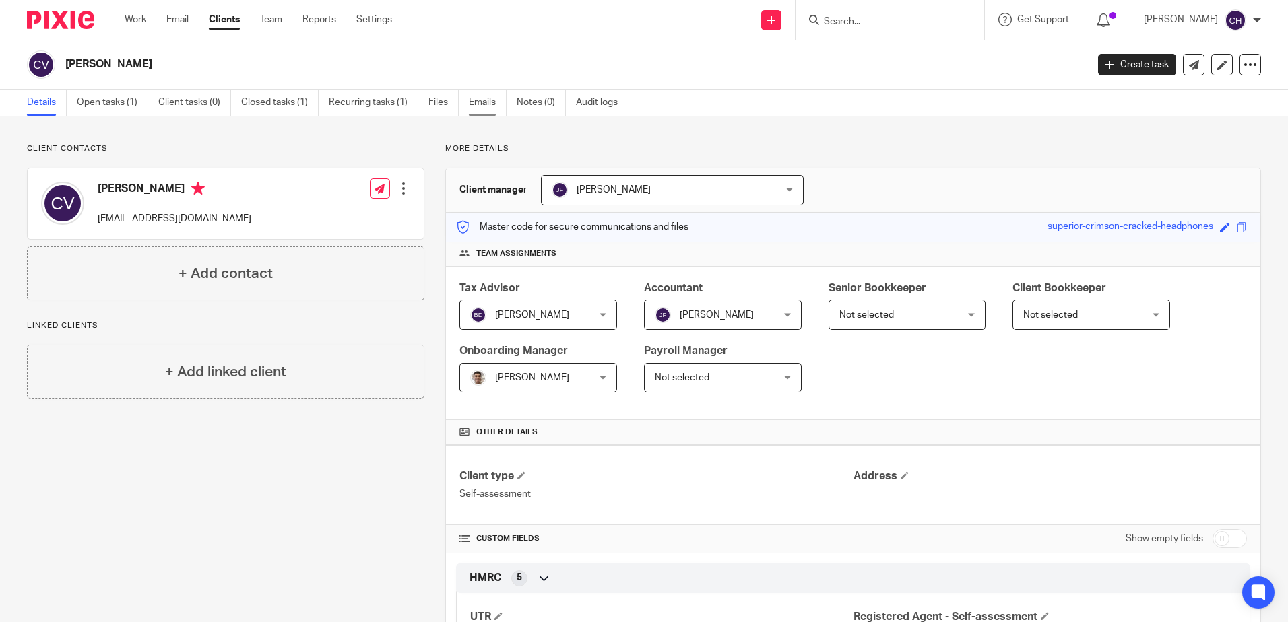
click at [489, 101] on link "Emails" at bounding box center [488, 103] width 38 height 26
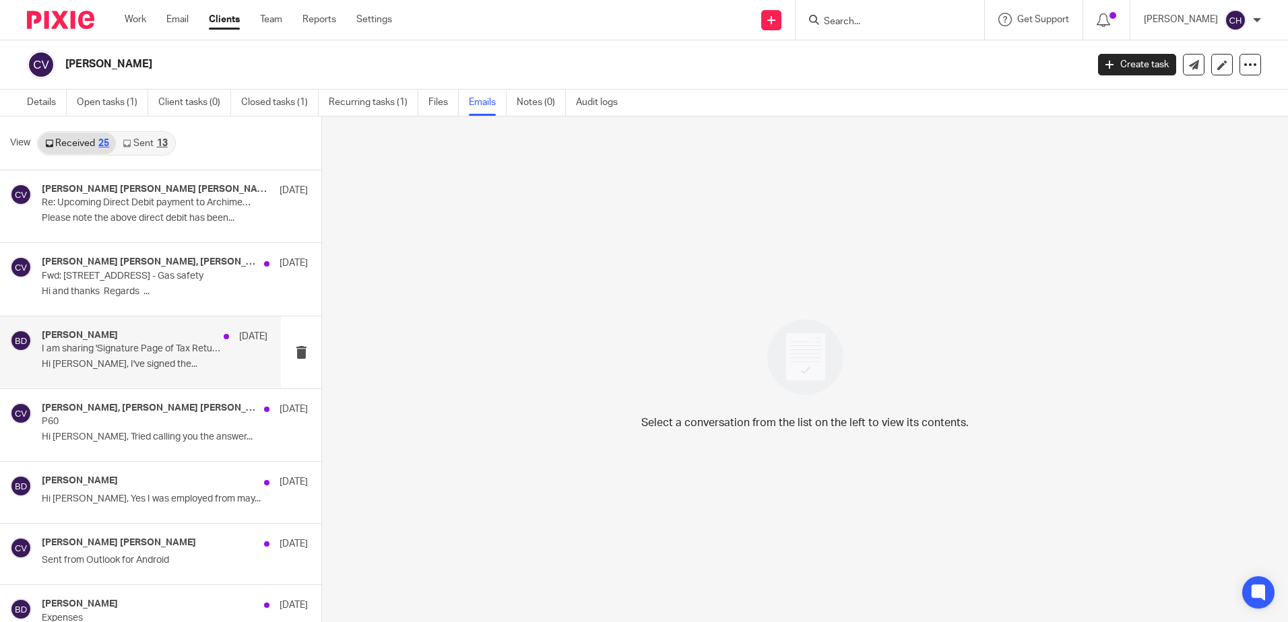
click at [148, 358] on div "Barbara Demetriou 23 Jul 2024 I am sharing 'Signature Page of Tax Return (2024)…" at bounding box center [155, 352] width 226 height 45
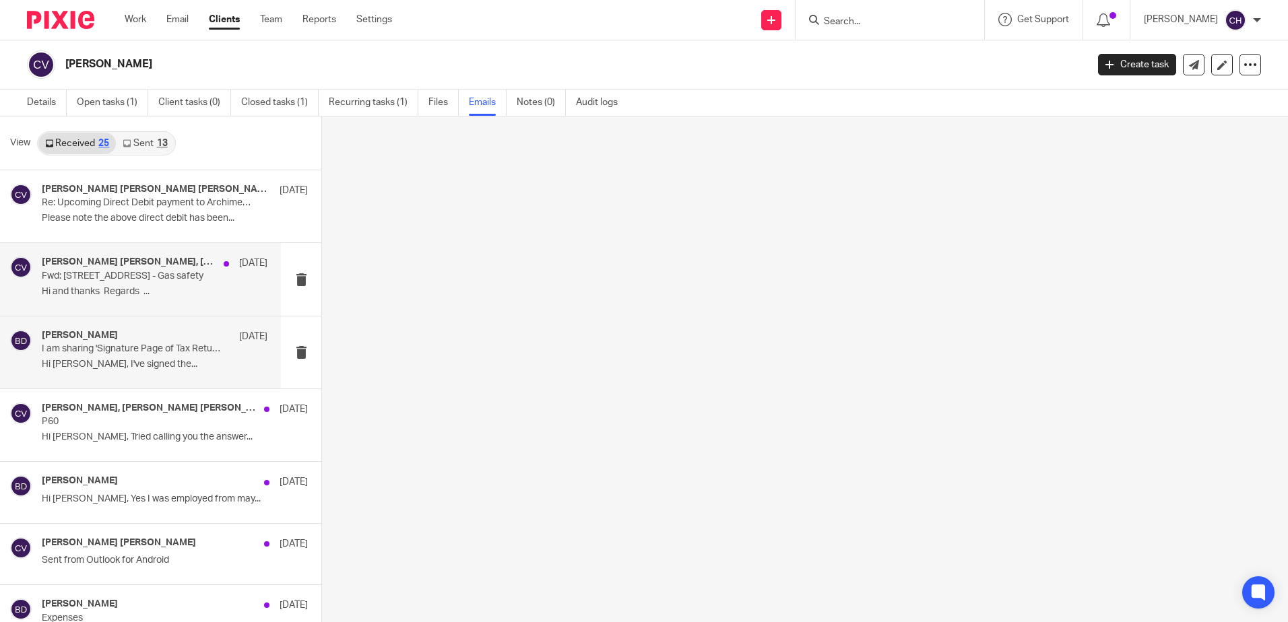
click at [156, 304] on div "carol val, Barbara Demetriou 25 Jul 2024 Fwd: 84 Spalding Road - Gas safety Hi …" at bounding box center [140, 279] width 281 height 72
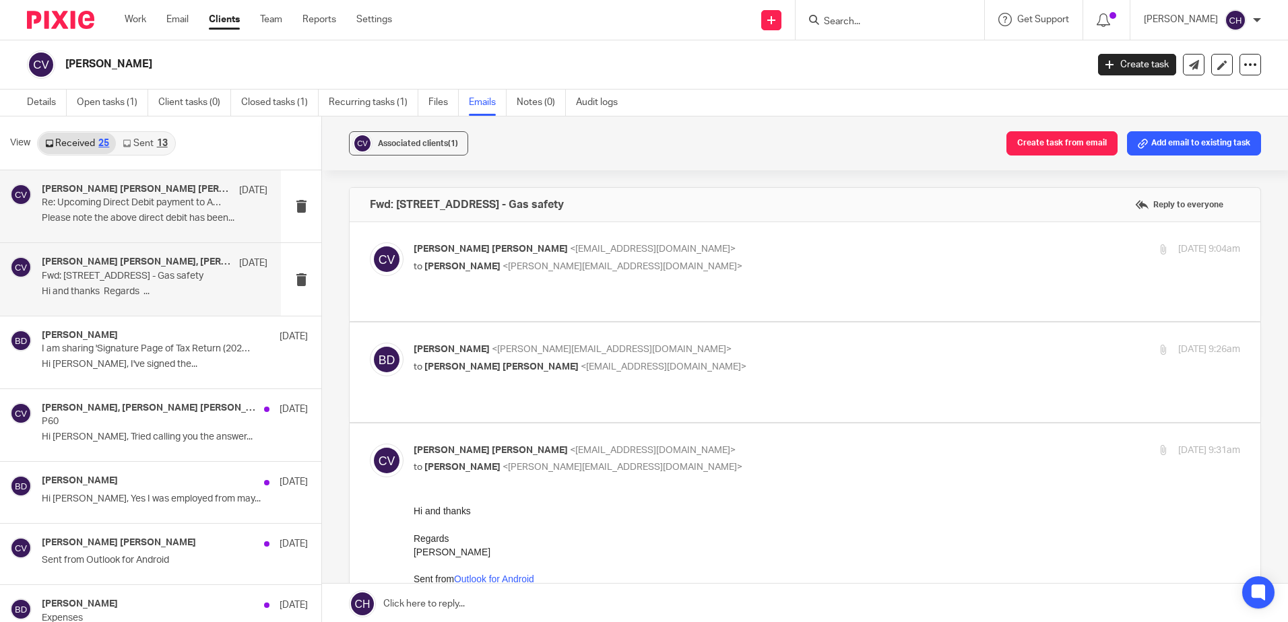
click at [156, 207] on p "Re: Upcoming Direct Debit payment to Archimedia Accounts" at bounding box center [132, 202] width 181 height 11
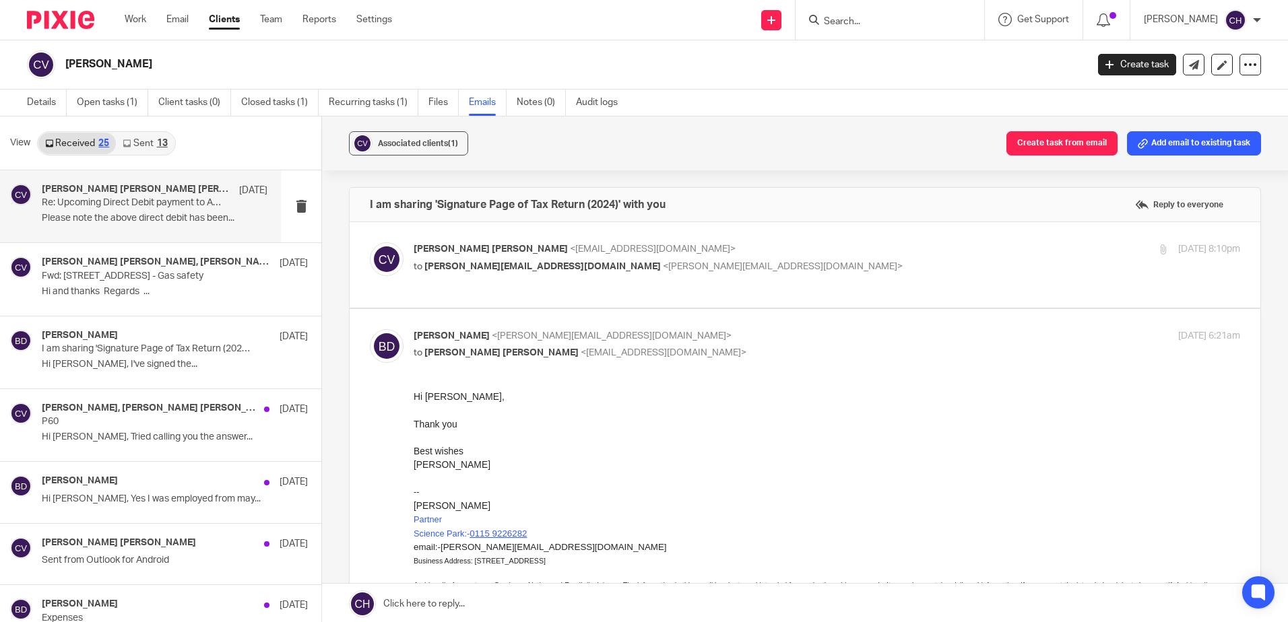
click at [160, 145] on div "13" at bounding box center [162, 143] width 11 height 9
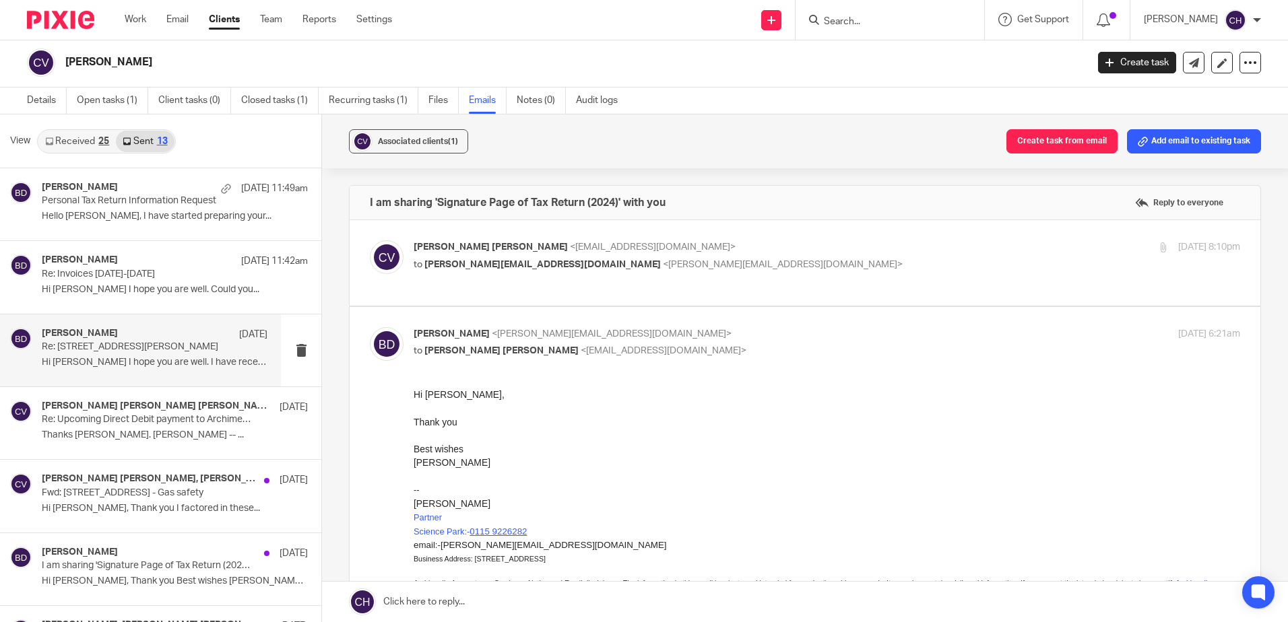
click at [150, 348] on p "Re: 84 Spalding rd" at bounding box center [132, 347] width 181 height 11
click at [136, 347] on p "Re: 84 Spalding rd" at bounding box center [132, 347] width 181 height 11
click at [808, 234] on label at bounding box center [805, 263] width 911 height 86
click at [370, 240] on input "checkbox" at bounding box center [369, 240] width 1 height 1
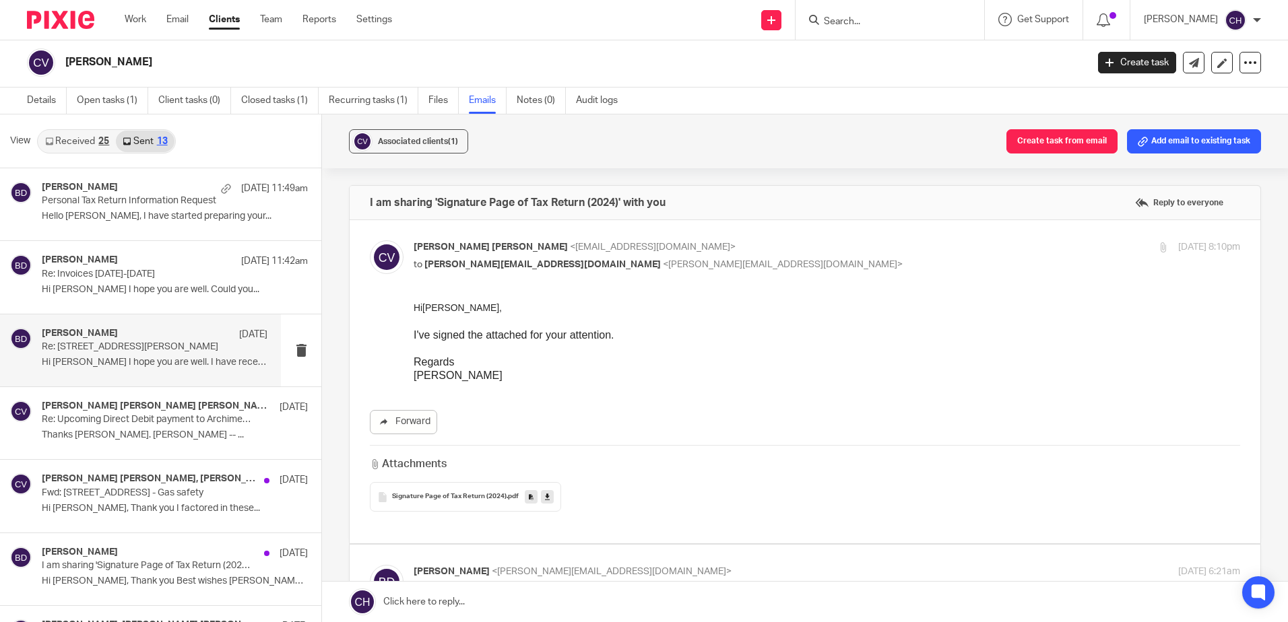
scroll to position [0, 0]
click at [795, 240] on p "carol val <carolavalentine@hotmail.com>" at bounding box center [689, 247] width 551 height 14
checkbox input "false"
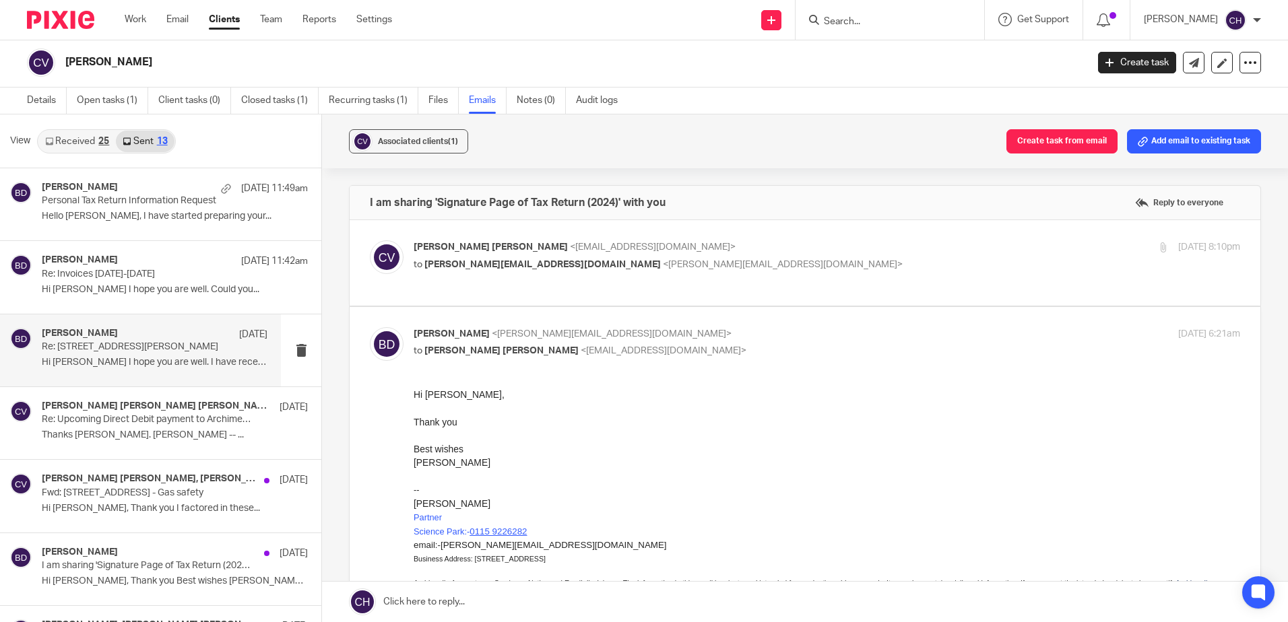
click at [711, 335] on p "Barbara Demetriou <barbara@archimediaaccounts.co.uk>" at bounding box center [689, 334] width 551 height 14
checkbox input "false"
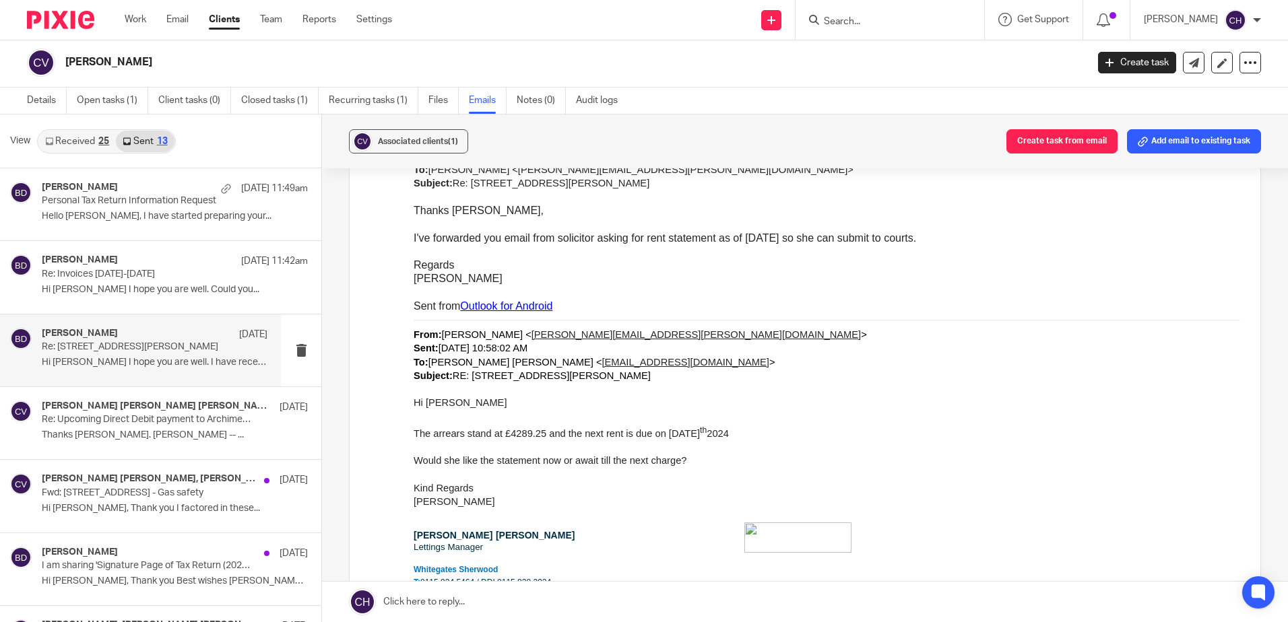
scroll to position [2290, 0]
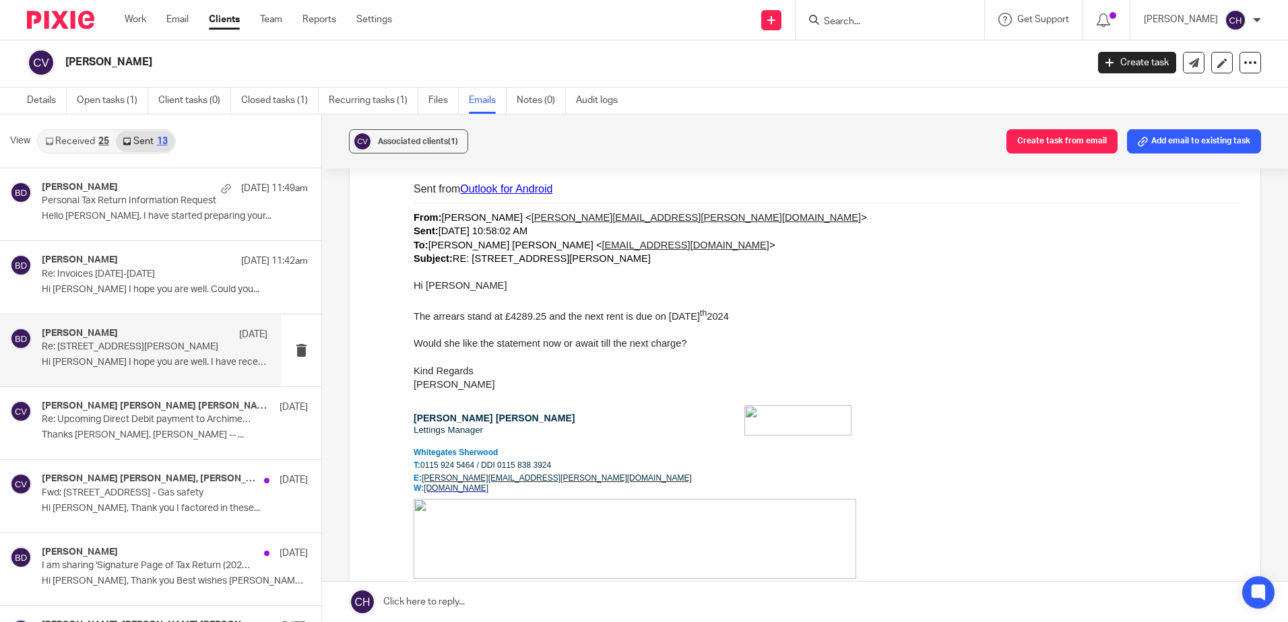
drag, startPoint x: 723, startPoint y: 251, endPoint x: 736, endPoint y: 284, distance: 35.2
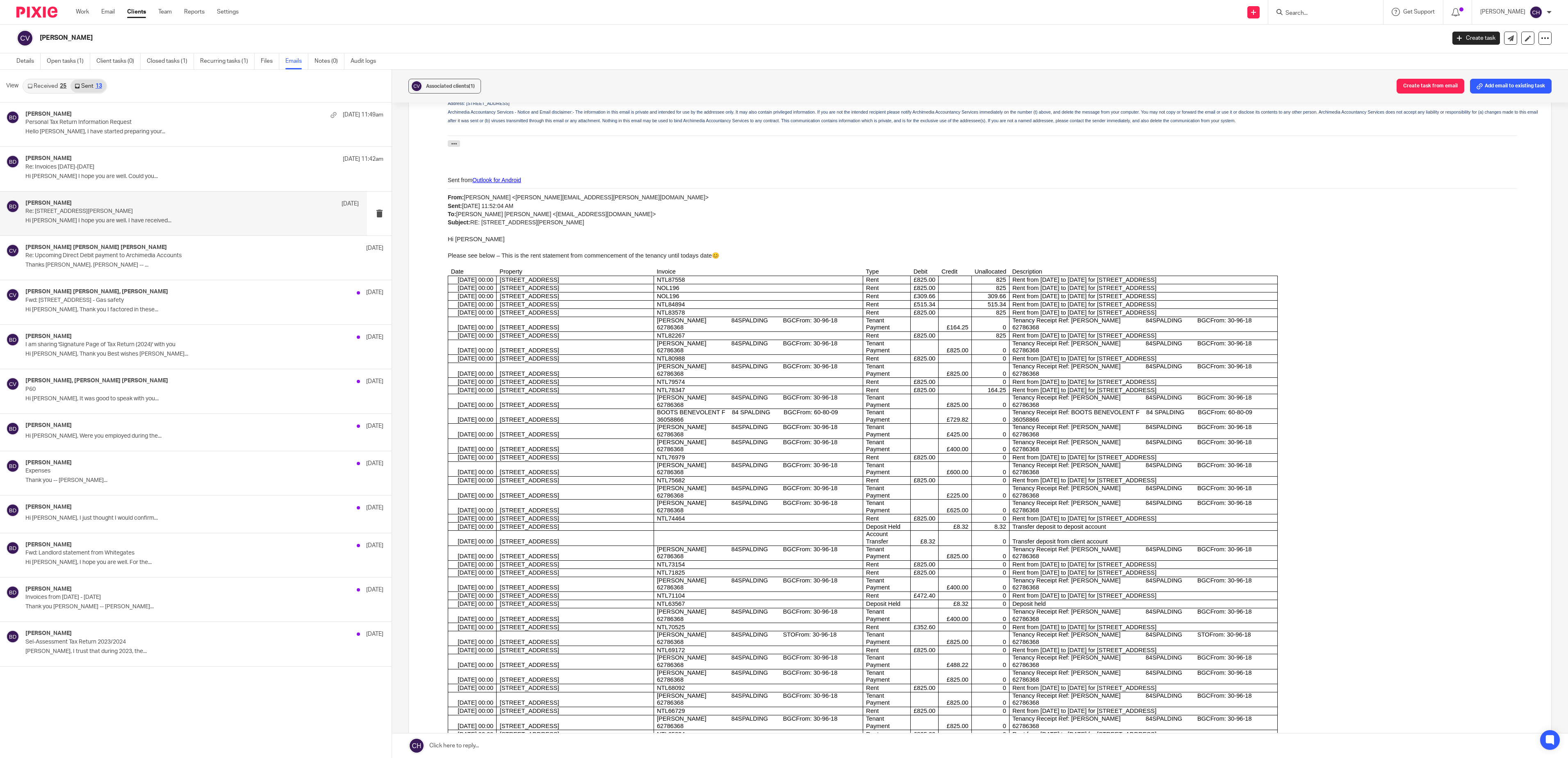
scroll to position [2, 0]
click at [783, 284] on p "Rent" at bounding box center [887, 280] width 41 height 7
click at [765, 216] on div "From: Adam Clarke <adam.clarke@whitegates.co.uk> Sent: Tuesday, September 17, 2…" at bounding box center [993, 214] width 1091 height 41
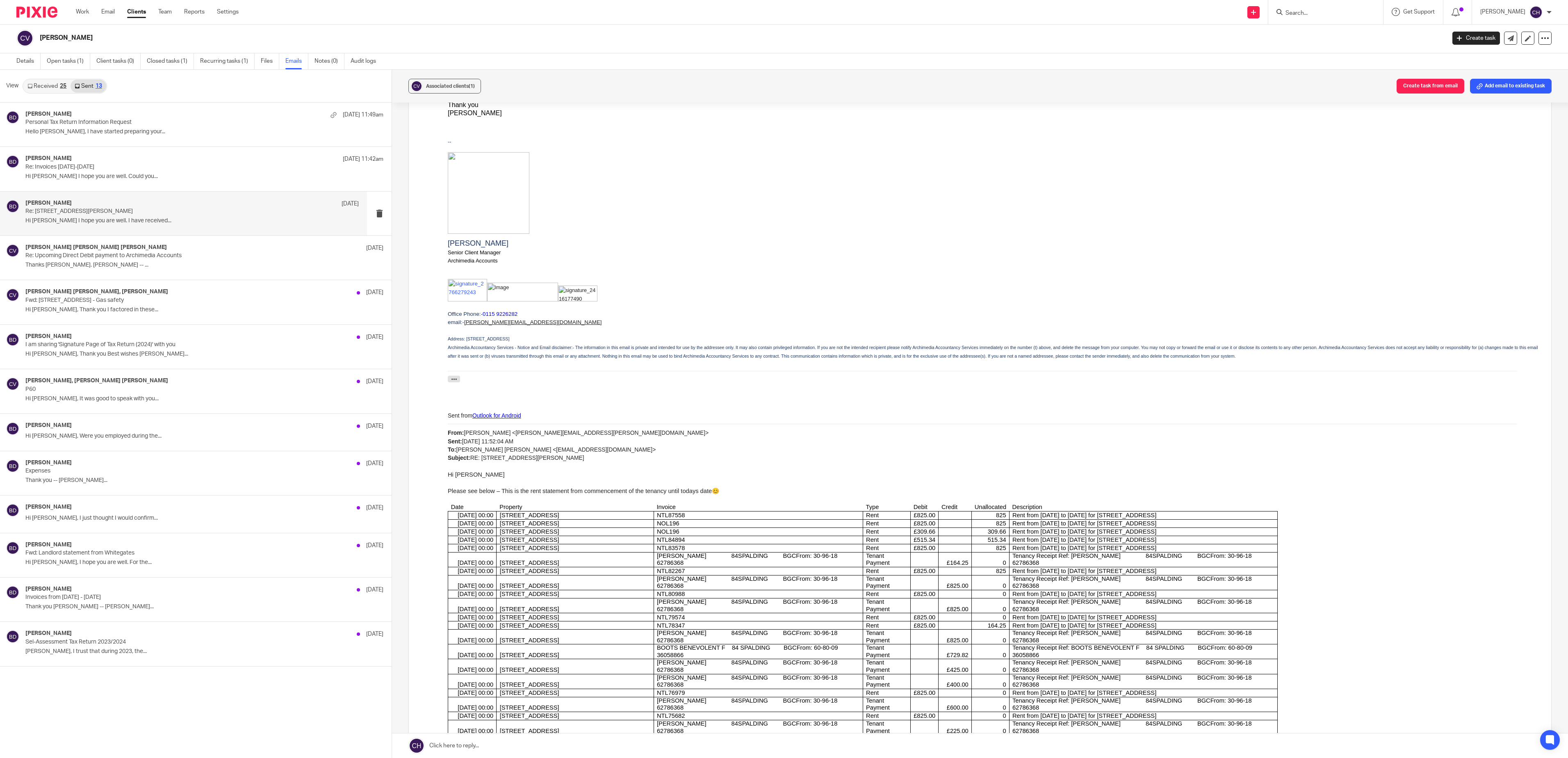
scroll to position [0, 0]
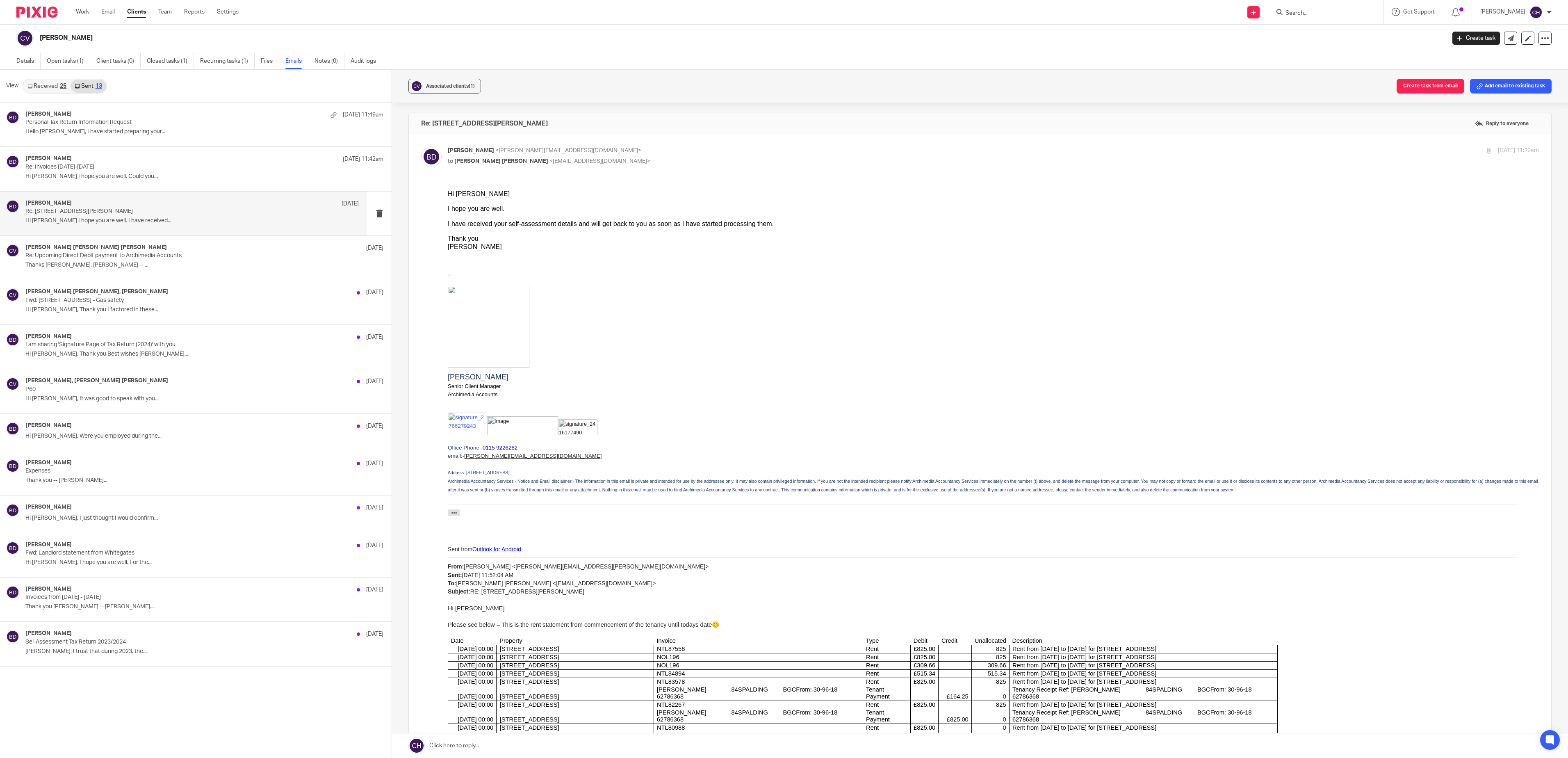
drag, startPoint x: 881, startPoint y: 301, endPoint x: 1093, endPoint y: 195, distance: 237.0
click at [783, 297] on p at bounding box center [993, 327] width 1091 height 82
click at [783, 130] on label "Reply to everyone" at bounding box center [1502, 124] width 58 height 12
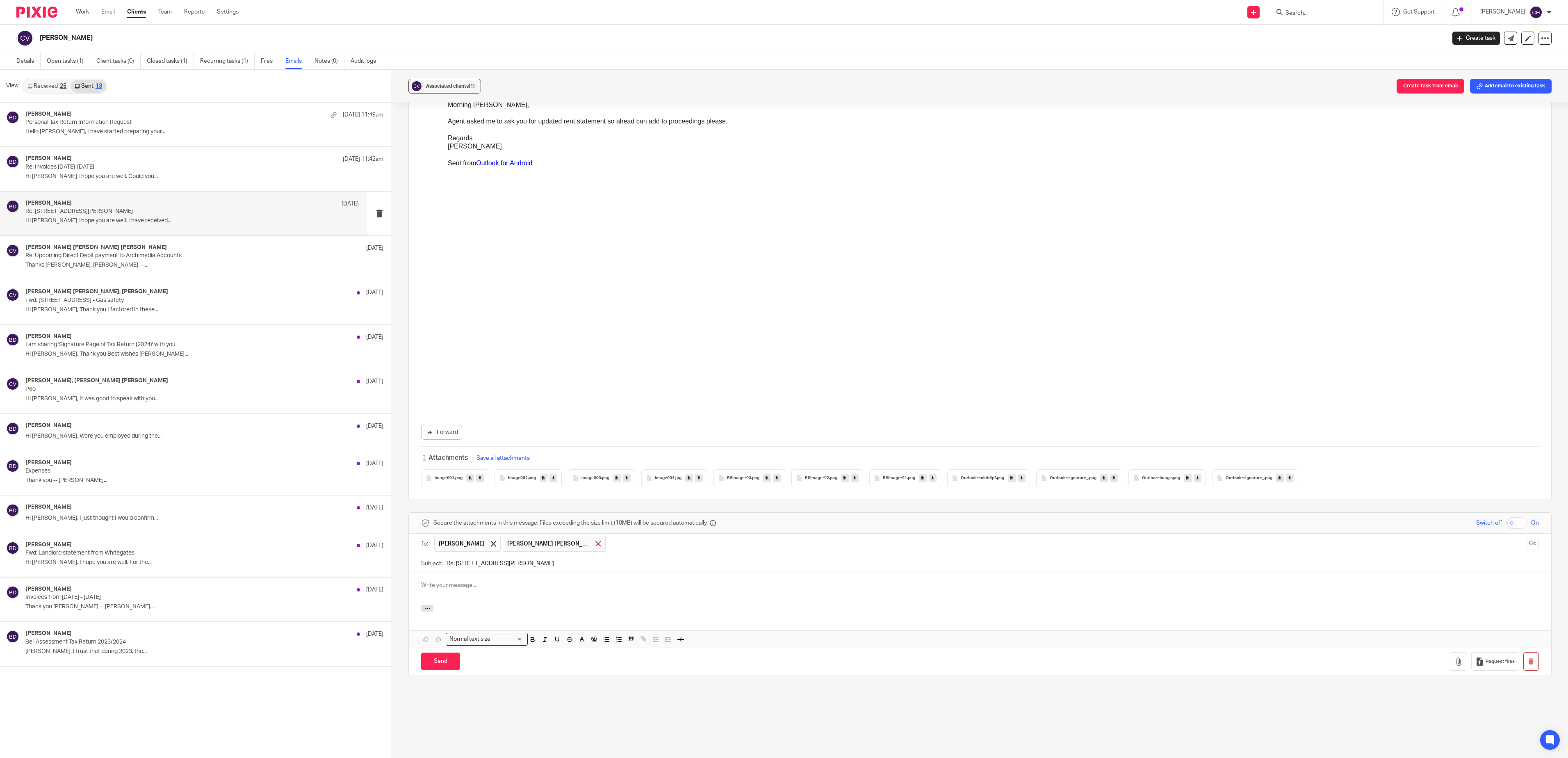
click at [595, 379] on span at bounding box center [598, 544] width 5 height 5
click at [494, 379] on span at bounding box center [493, 544] width 5 height 5
click at [494, 379] on input "text" at bounding box center [980, 542] width 1087 height 9
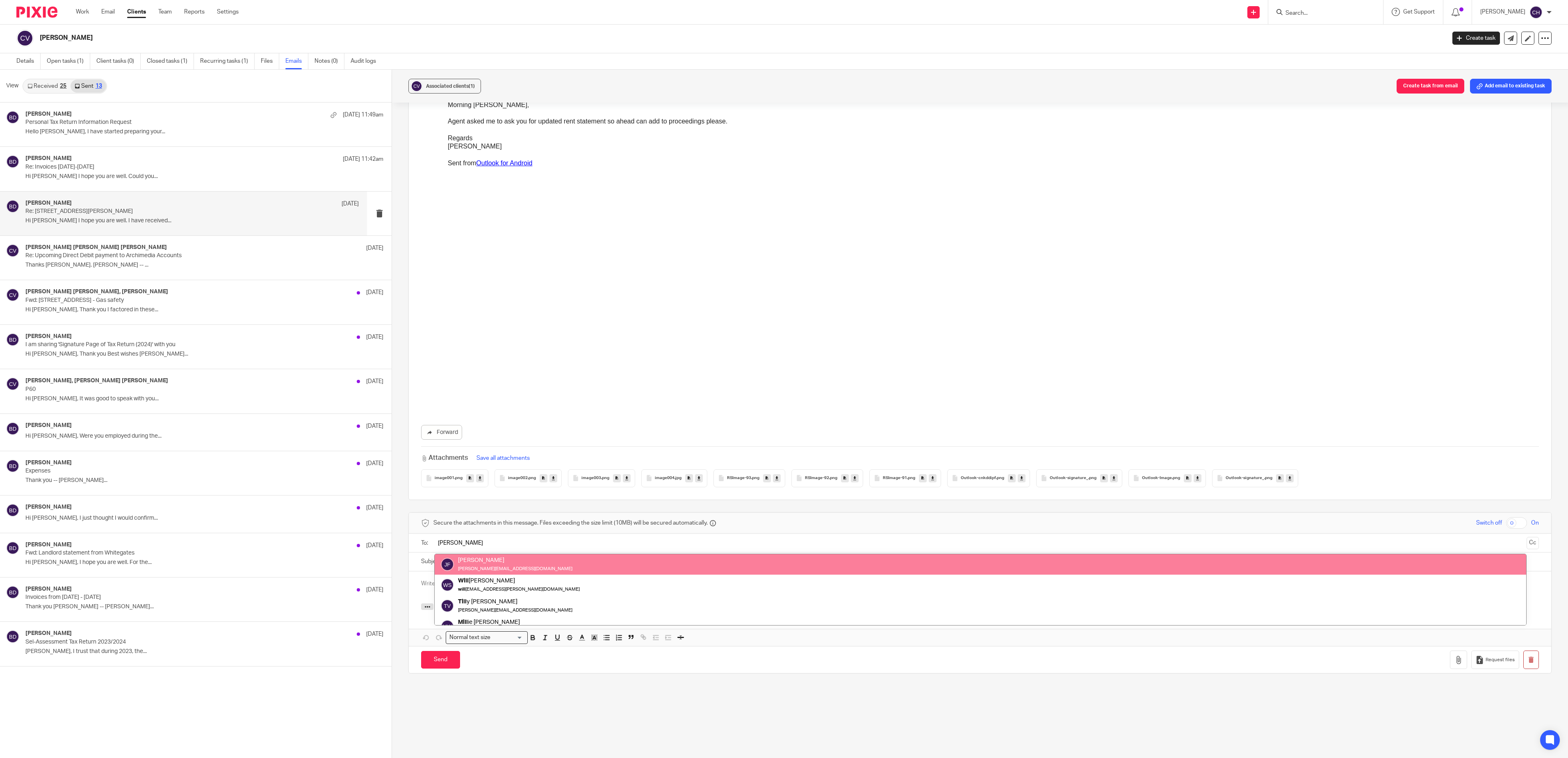
type input "jill"
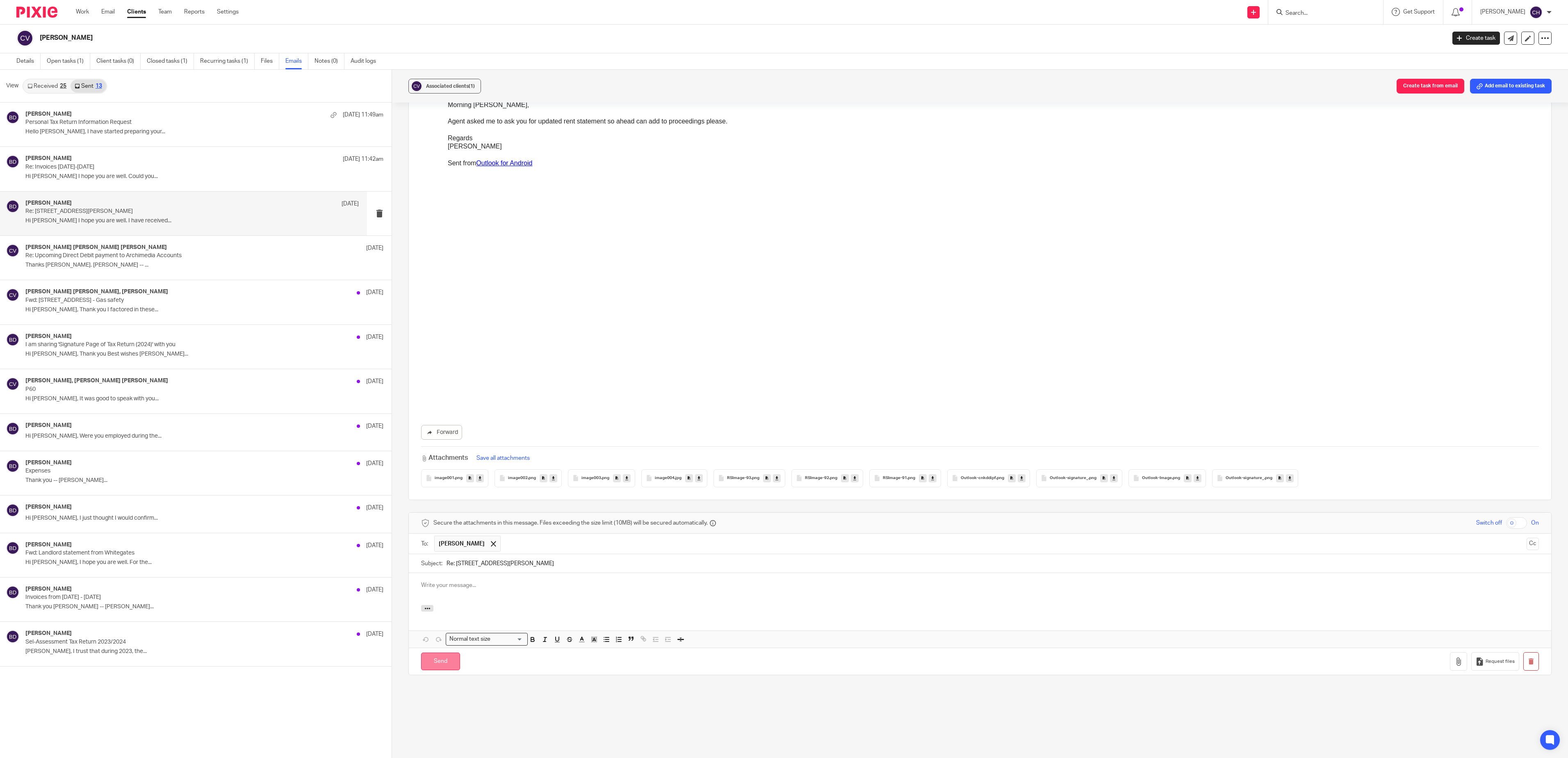
click at [441, 379] on input "Send" at bounding box center [441, 661] width 39 height 18
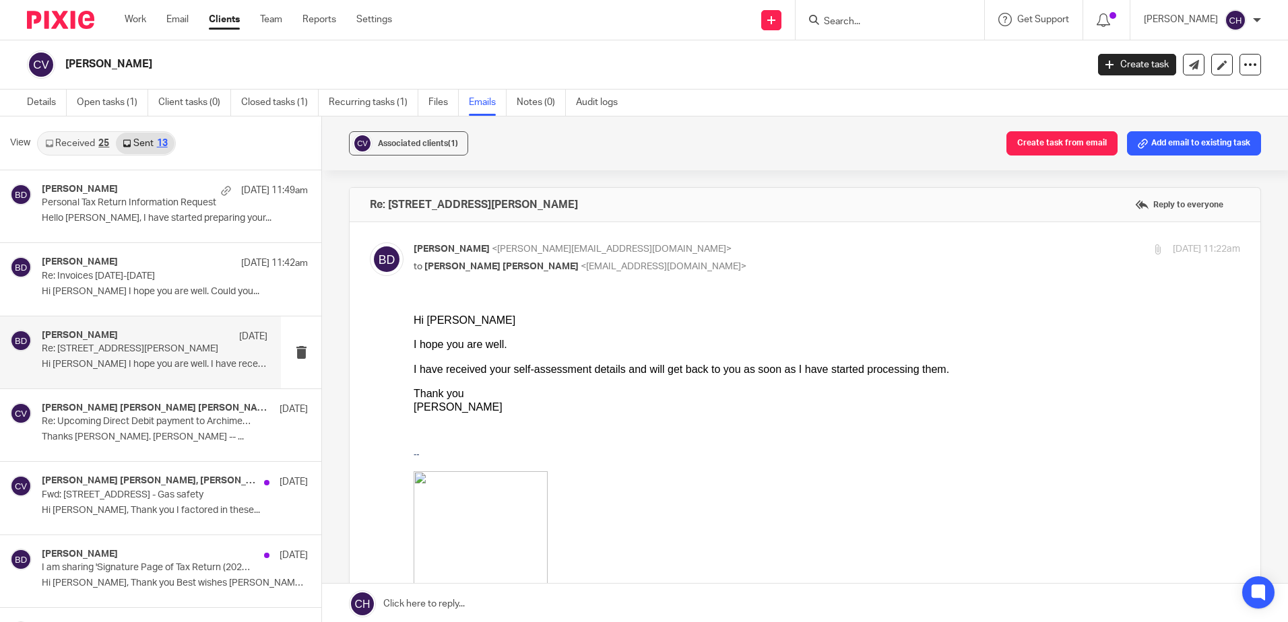
click at [595, 342] on div "I hope you are well." at bounding box center [827, 344] width 827 height 13
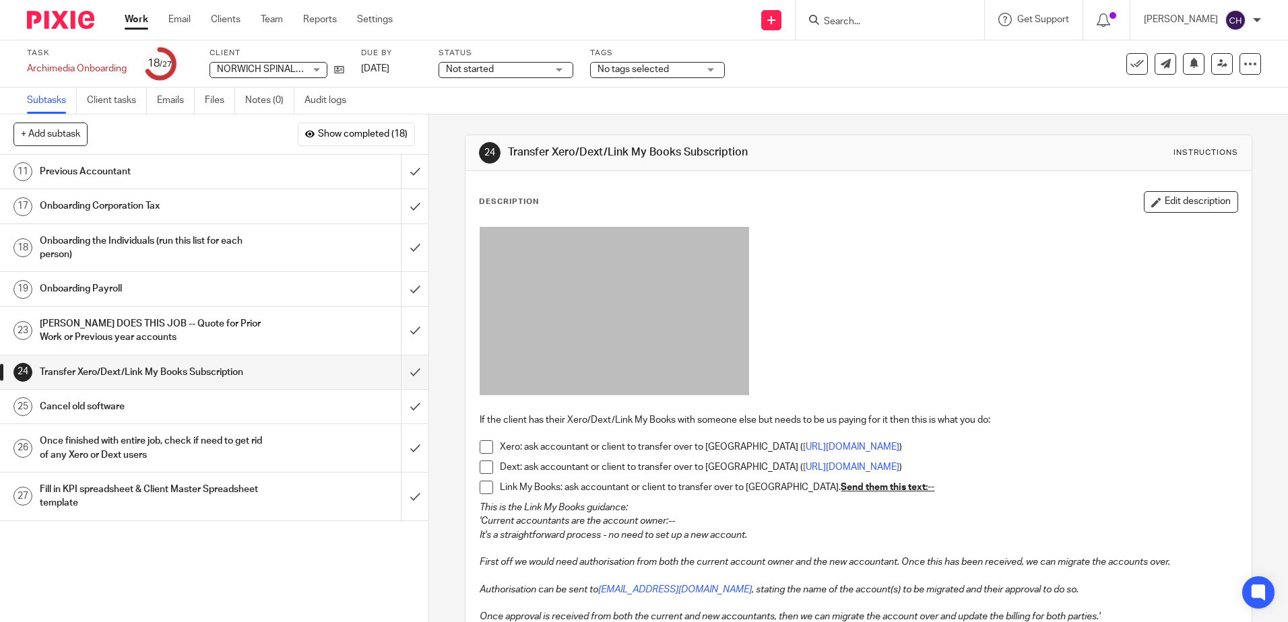
click at [523, 187] on div "Description Edit description If the client has their Xero/Dext/Link My Books wi…" at bounding box center [857, 487] width 785 height 633
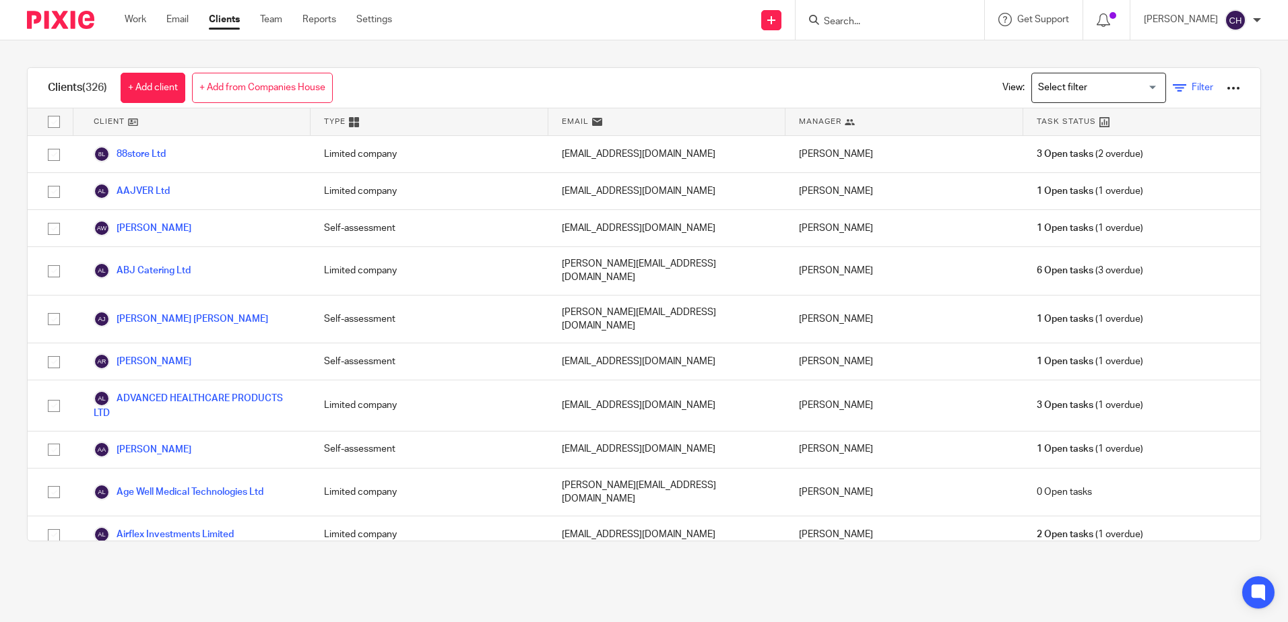
click at [1192, 85] on span "Filter" at bounding box center [1203, 87] width 22 height 9
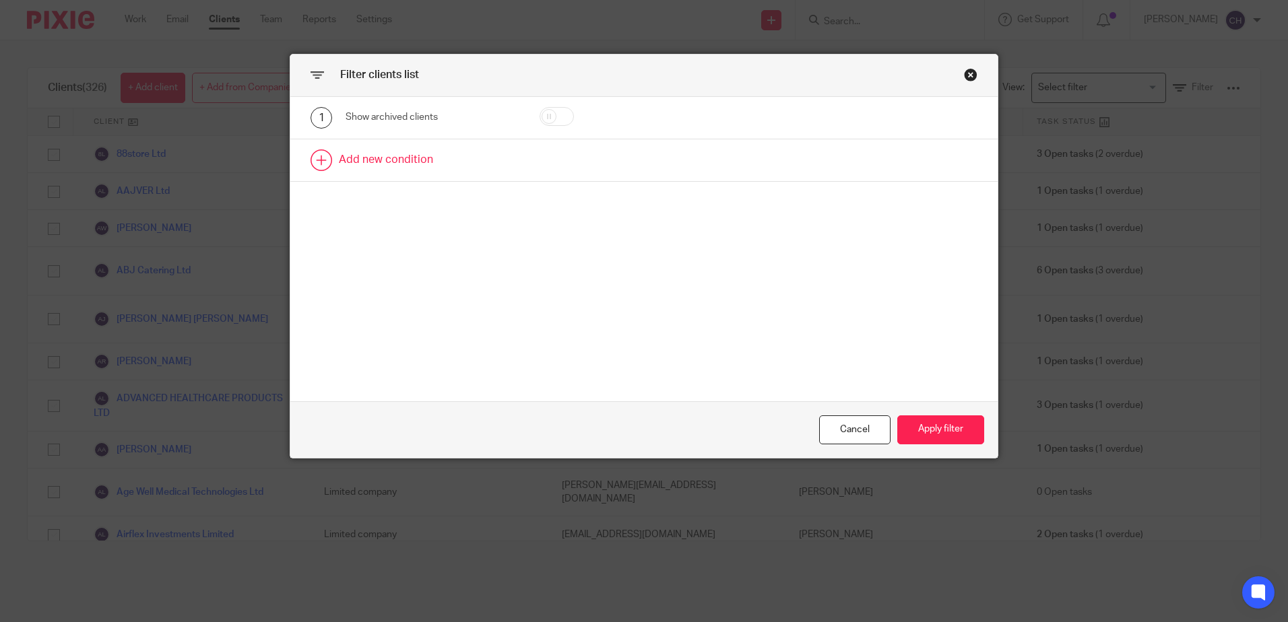
click at [414, 156] on link at bounding box center [643, 160] width 707 height 42
click at [398, 159] on div "Field" at bounding box center [420, 164] width 129 height 28
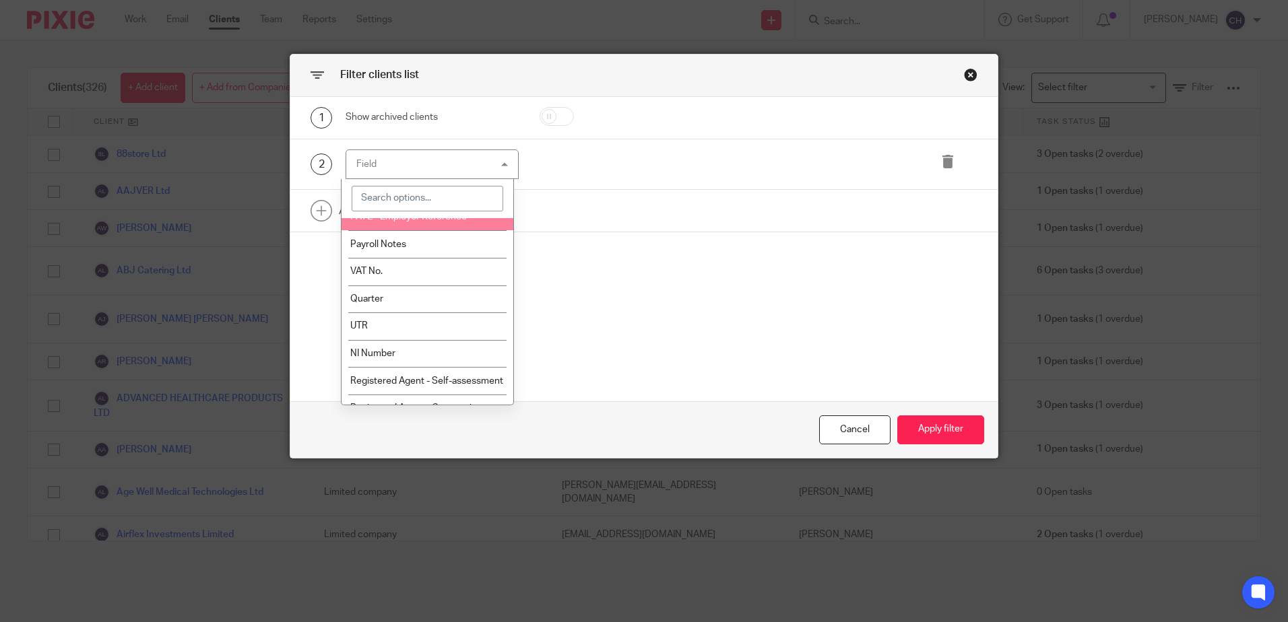
scroll to position [606, 0]
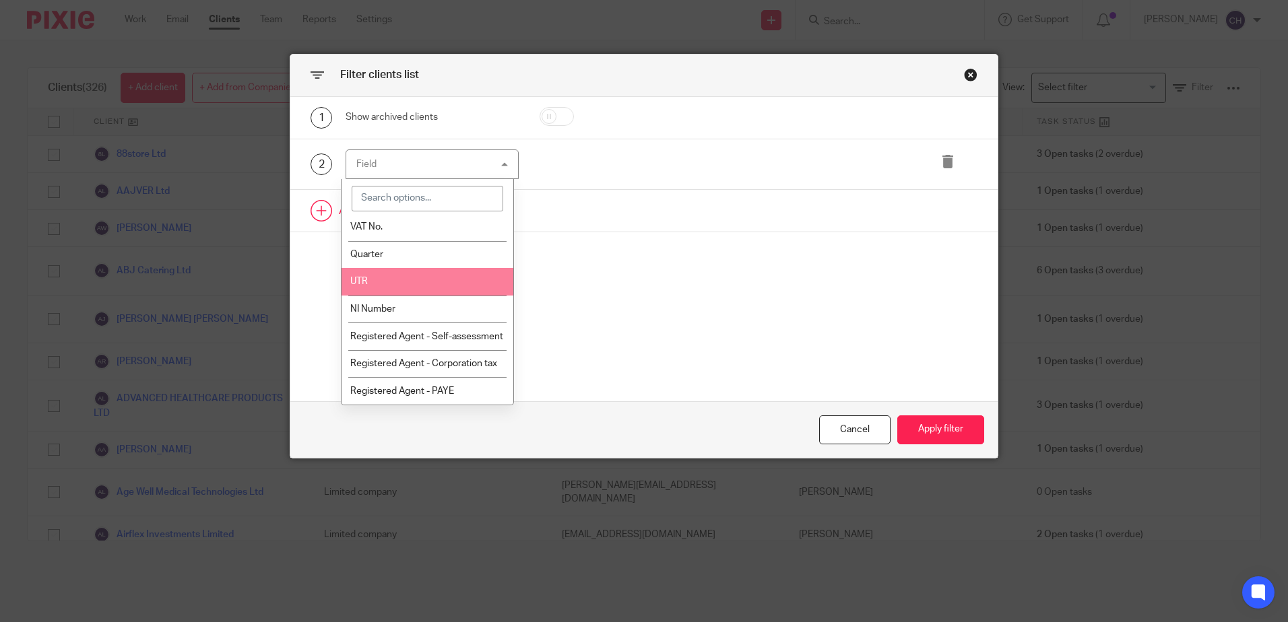
drag, startPoint x: 386, startPoint y: 281, endPoint x: 626, endPoint y: 191, distance: 256.9
click at [387, 281] on li "UTR" at bounding box center [428, 282] width 172 height 28
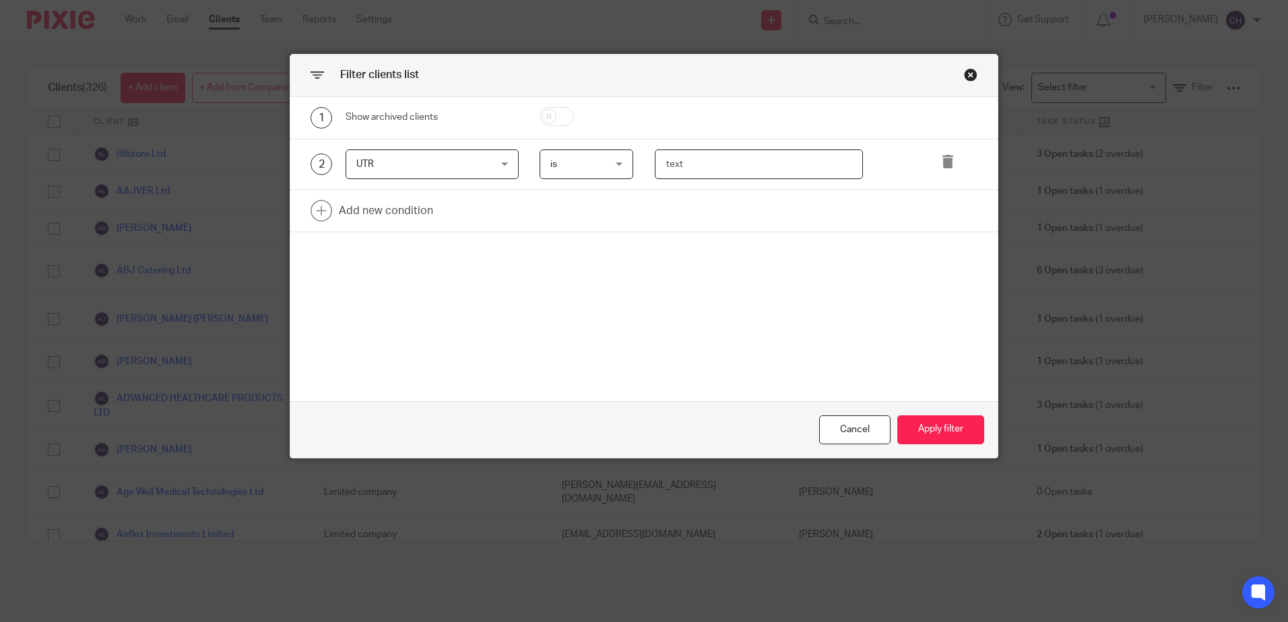
click at [702, 166] on input "text" at bounding box center [759, 165] width 208 height 30
paste input "4183338045"
type input "4183338045"
click at [944, 432] on button "Apply filter" at bounding box center [940, 430] width 87 height 29
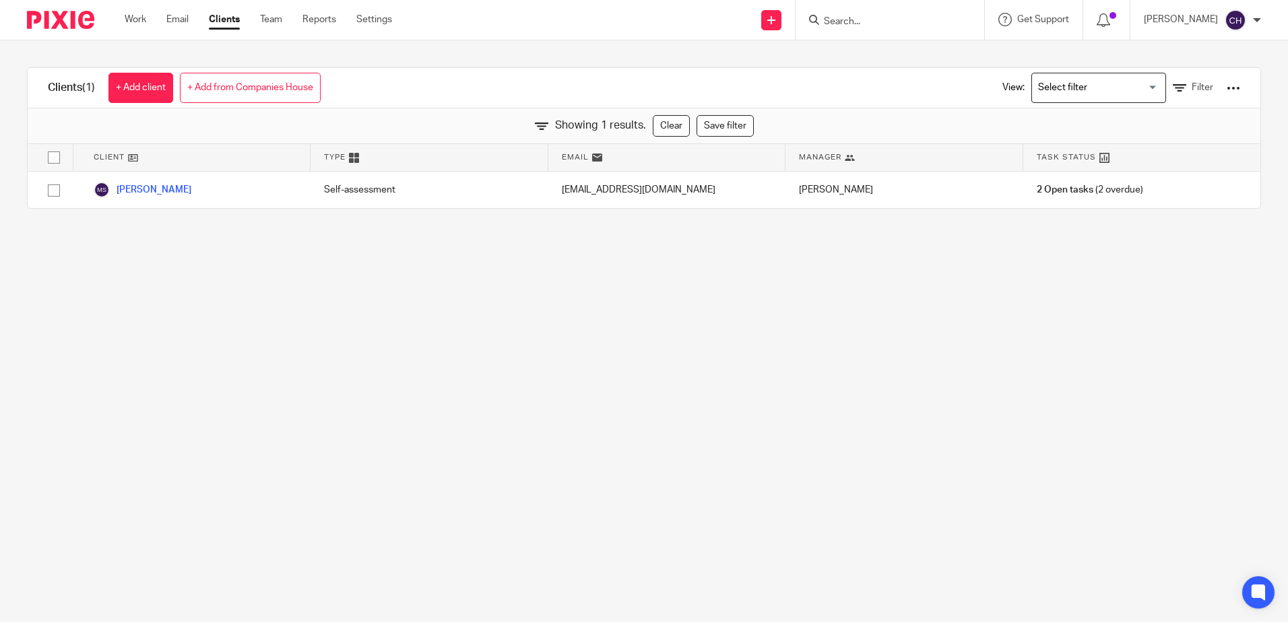
drag, startPoint x: 672, startPoint y: 278, endPoint x: 488, endPoint y: 244, distance: 187.1
click at [670, 278] on main "Clients (1) + Add client + Add from Companies House View: Loading... Filter Sho…" at bounding box center [644, 311] width 1288 height 622
click at [349, 335] on main "Clients (1) + Add client + Add from Companies House View: Loading... Filter Sho…" at bounding box center [644, 311] width 1288 height 622
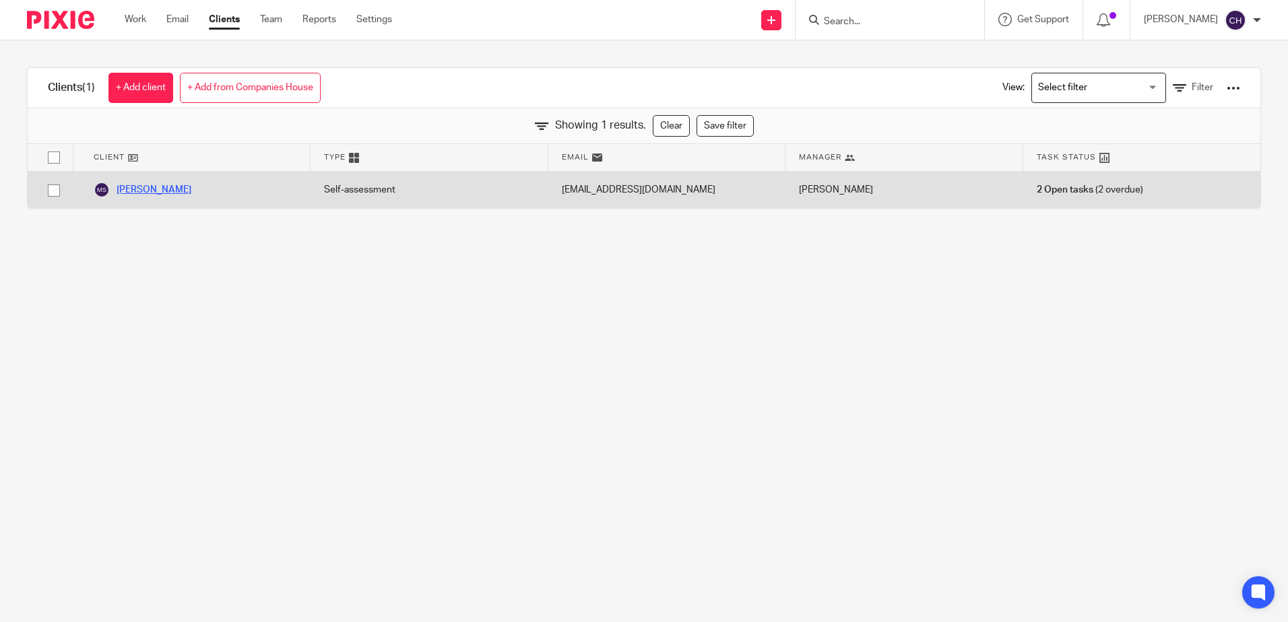
click at [162, 189] on link "[PERSON_NAME]" at bounding box center [143, 190] width 98 height 16
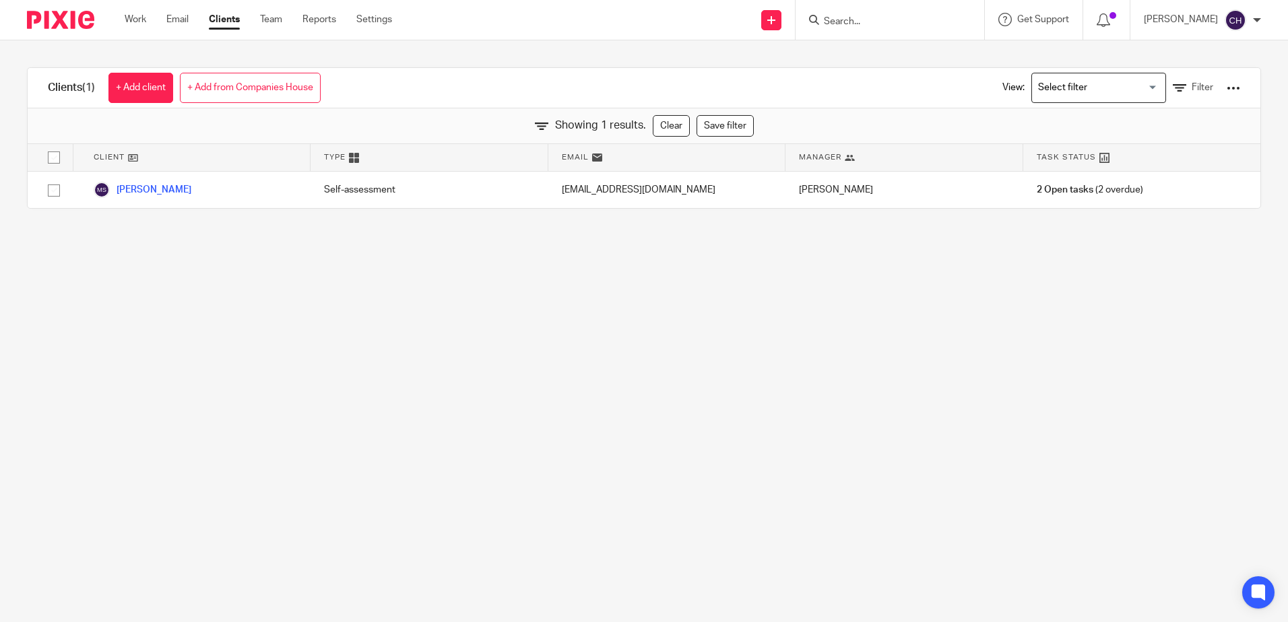
click at [385, 319] on main "Clients (1) + Add client + Add from Companies House View: Loading... Filter Sho…" at bounding box center [644, 311] width 1288 height 622
click at [1173, 86] on icon at bounding box center [1179, 88] width 13 height 13
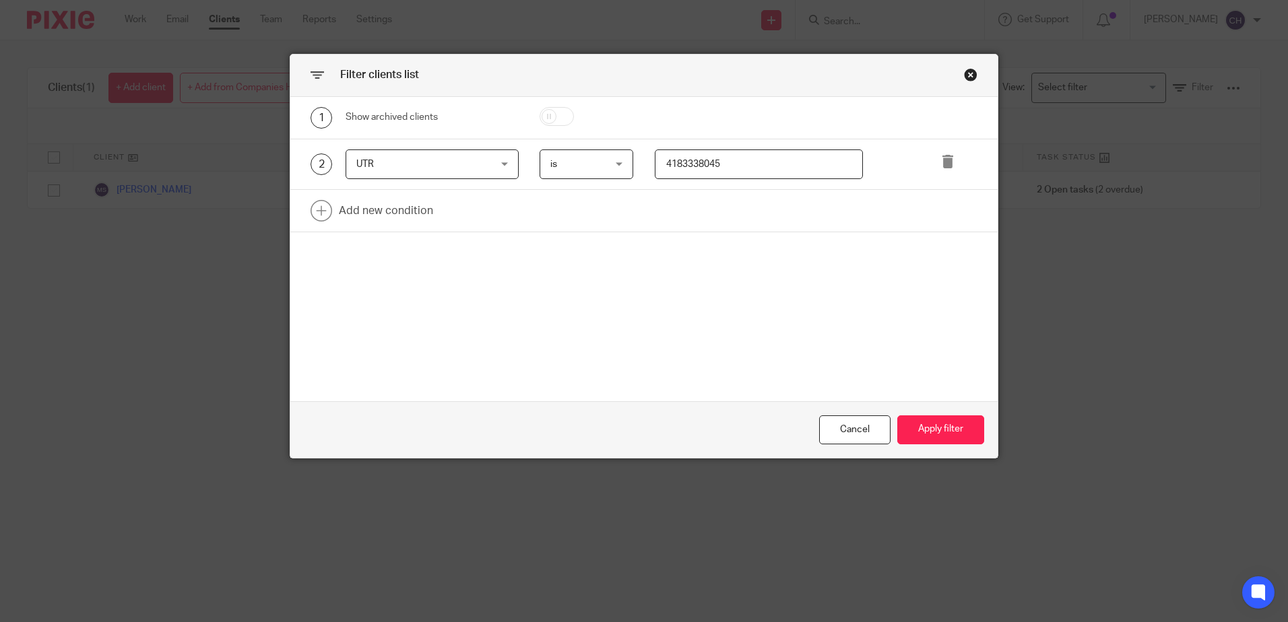
drag, startPoint x: 746, startPoint y: 165, endPoint x: 524, endPoint y: 179, distance: 222.7
click at [524, 179] on div "2 UTR UTR Name Email Client type Manager Open tasks Overdue tasks Role: Tax Adv…" at bounding box center [634, 165] width 688 height 30
paste input "7958190056"
type input "7958190056"
click at [930, 428] on button "Apply filter" at bounding box center [940, 430] width 87 height 29
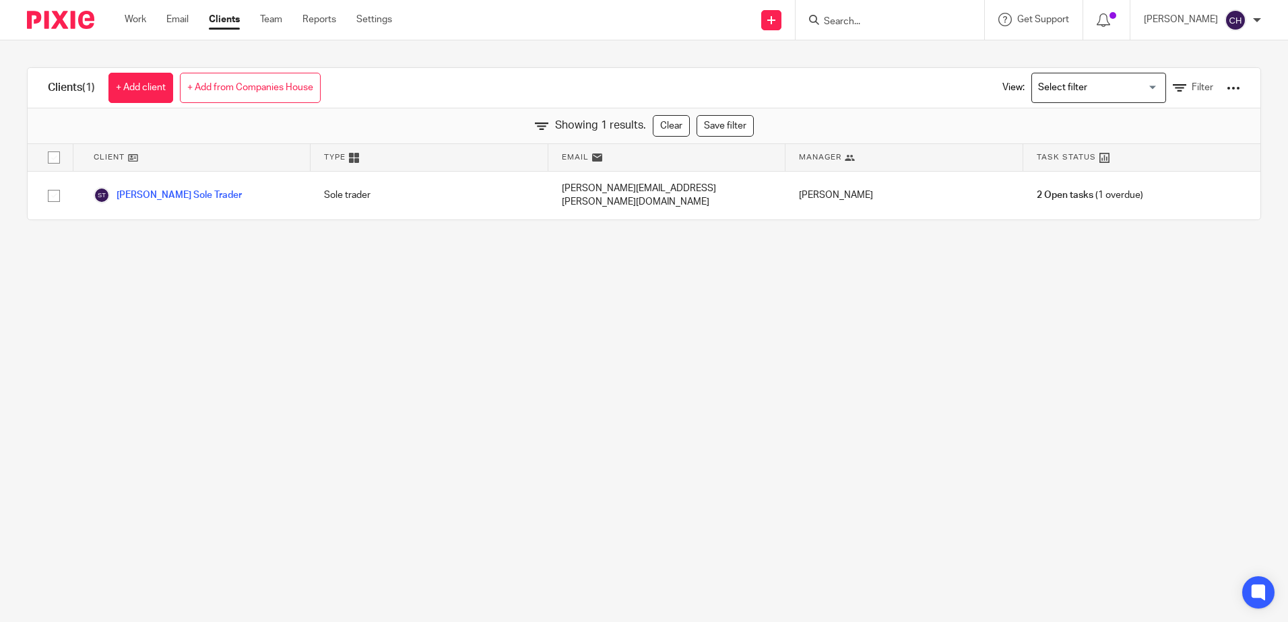
click at [411, 335] on main "Clients (1) + Add client + Add from Companies House View: Loading... Filter Sho…" at bounding box center [644, 311] width 1288 height 622
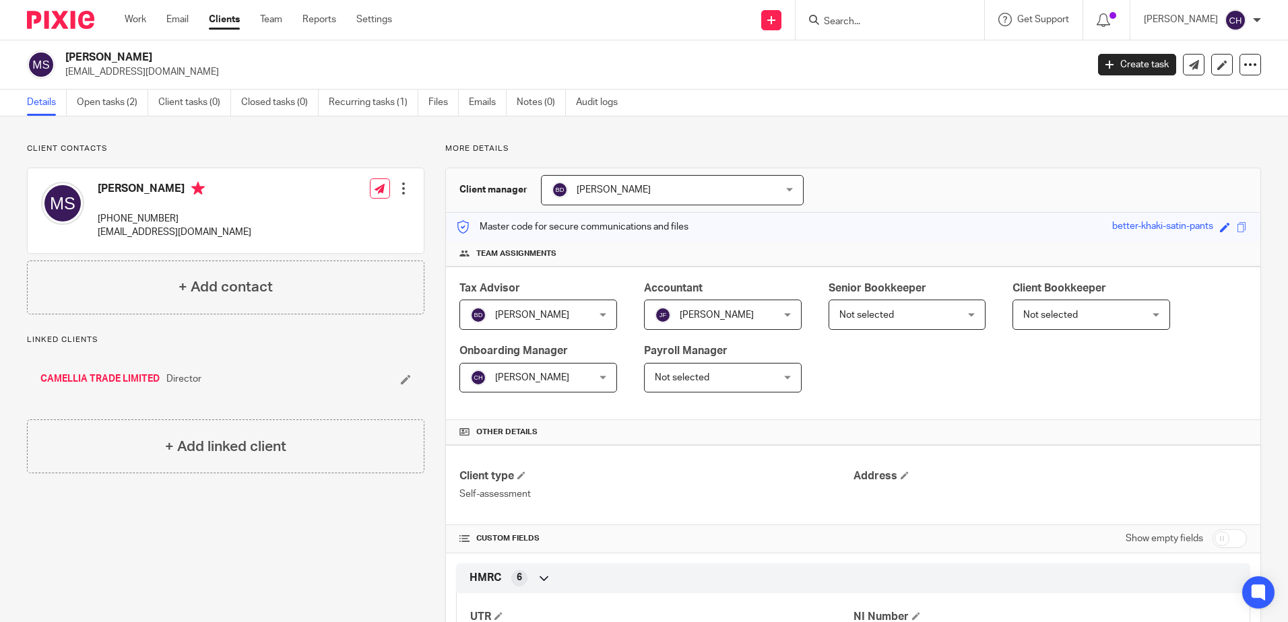
click at [677, 141] on div "Client contacts Majkol Simic [PHONE_NUMBER] [EMAIL_ADDRESS][DOMAIN_NAME] Edit c…" at bounding box center [644, 473] width 1288 height 713
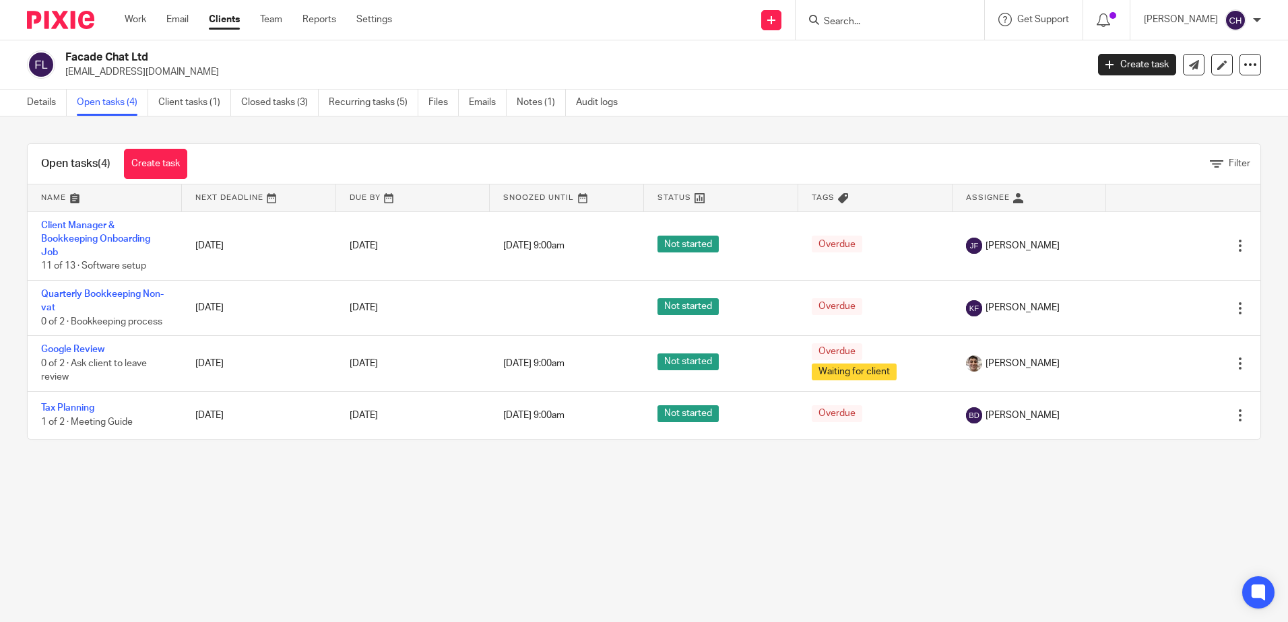
click at [252, 489] on main "Facade Chat Ltd [EMAIL_ADDRESS][DOMAIN_NAME] Create task Update from Companies …" at bounding box center [644, 311] width 1288 height 622
click at [200, 110] on link "Client tasks (1)" at bounding box center [194, 103] width 73 height 26
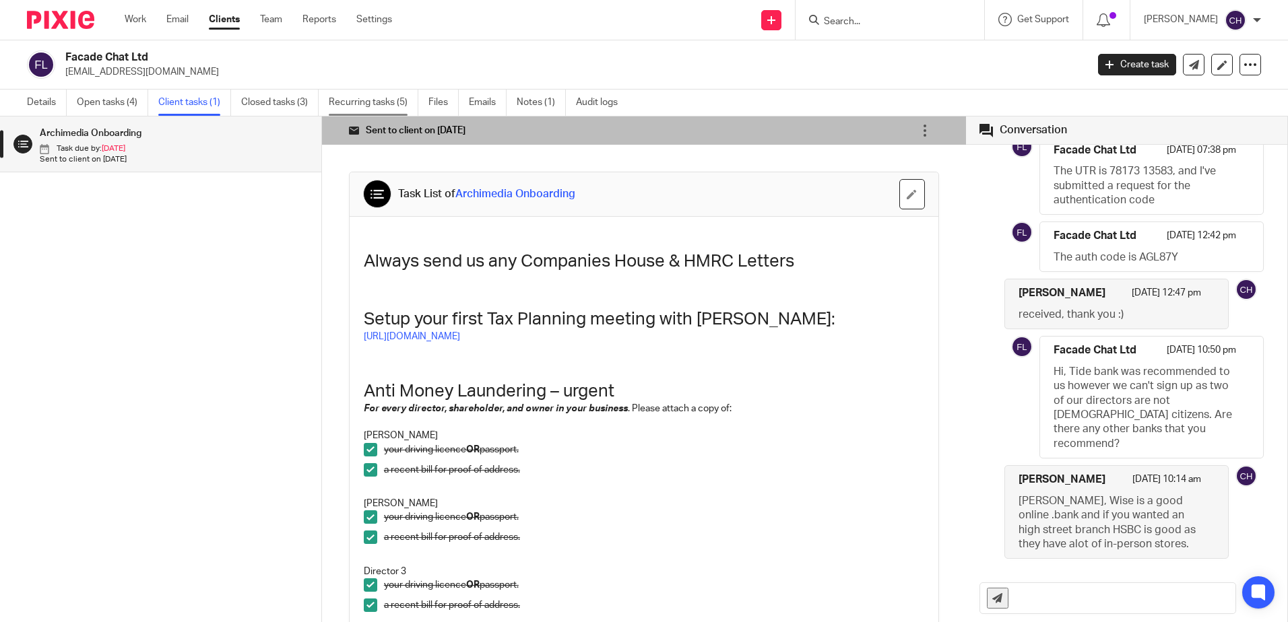
click at [391, 104] on link "Recurring tasks (5)" at bounding box center [374, 103] width 90 height 26
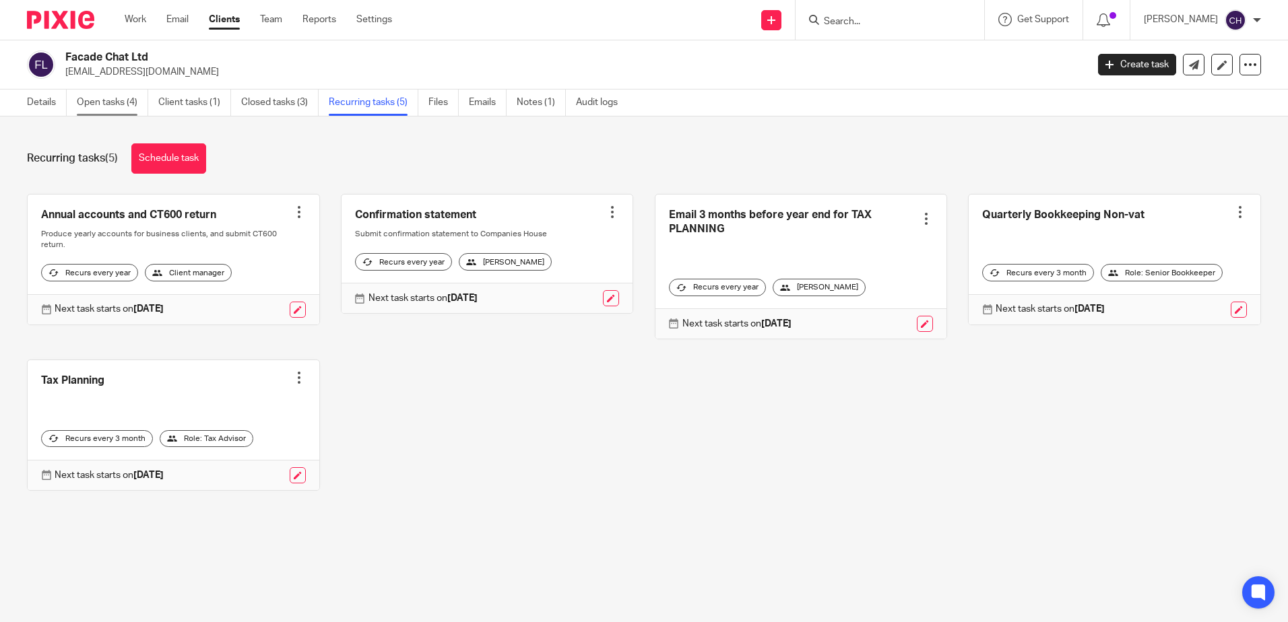
click at [117, 108] on link "Open tasks (4)" at bounding box center [112, 103] width 71 height 26
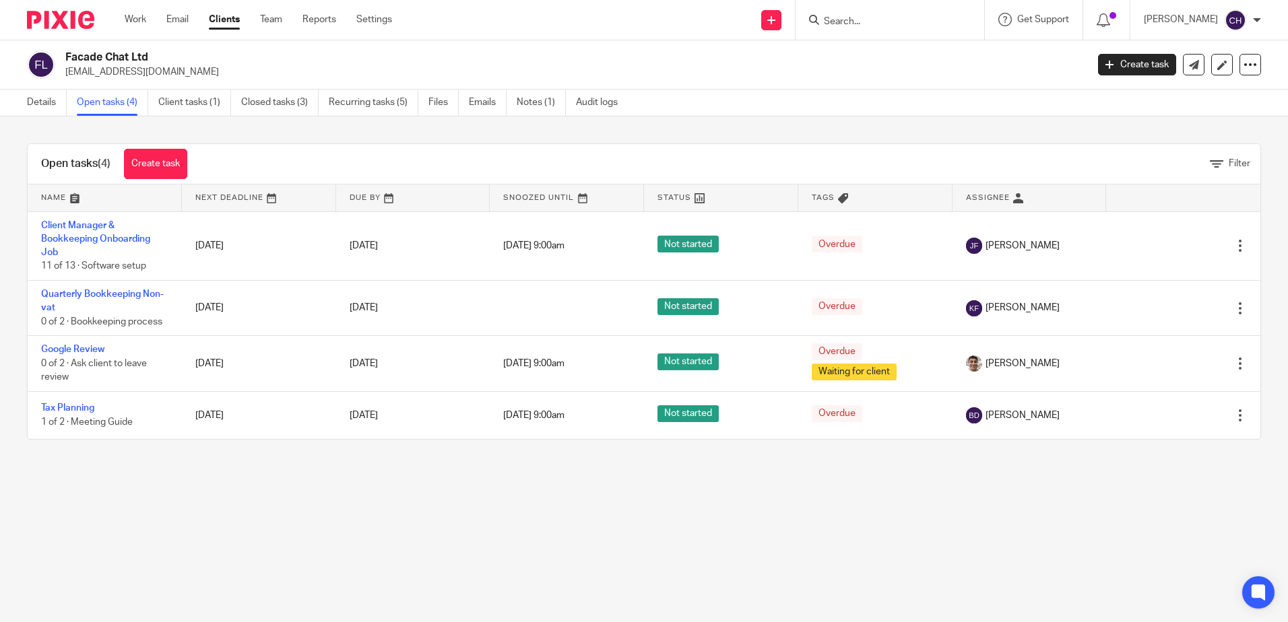
click at [346, 474] on main "Facade Chat Ltd [EMAIL_ADDRESS][DOMAIN_NAME] Create task Update from Companies …" at bounding box center [644, 311] width 1288 height 622
click at [624, 586] on main "Facade Chat Ltd [EMAIL_ADDRESS][DOMAIN_NAME] Create task Update from Companies …" at bounding box center [644, 311] width 1288 height 622
click at [407, 152] on div "Open tasks (4) Create task Filter" at bounding box center [644, 164] width 1233 height 40
click at [31, 99] on link "Details" at bounding box center [47, 103] width 40 height 26
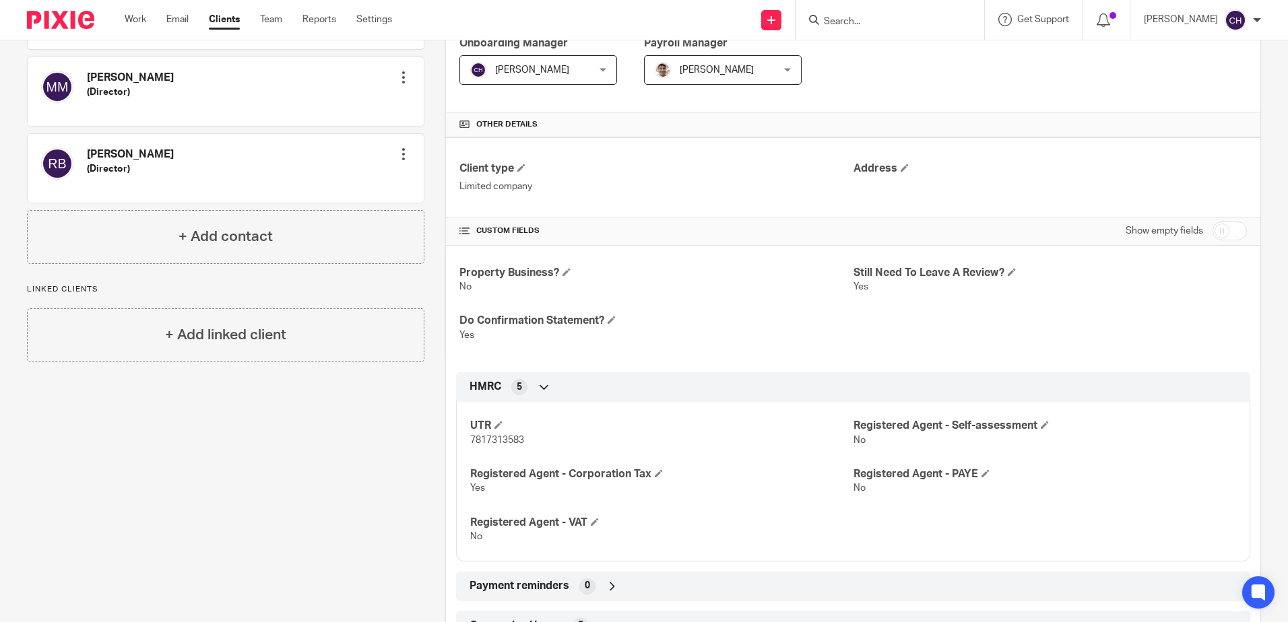
scroll to position [269, 0]
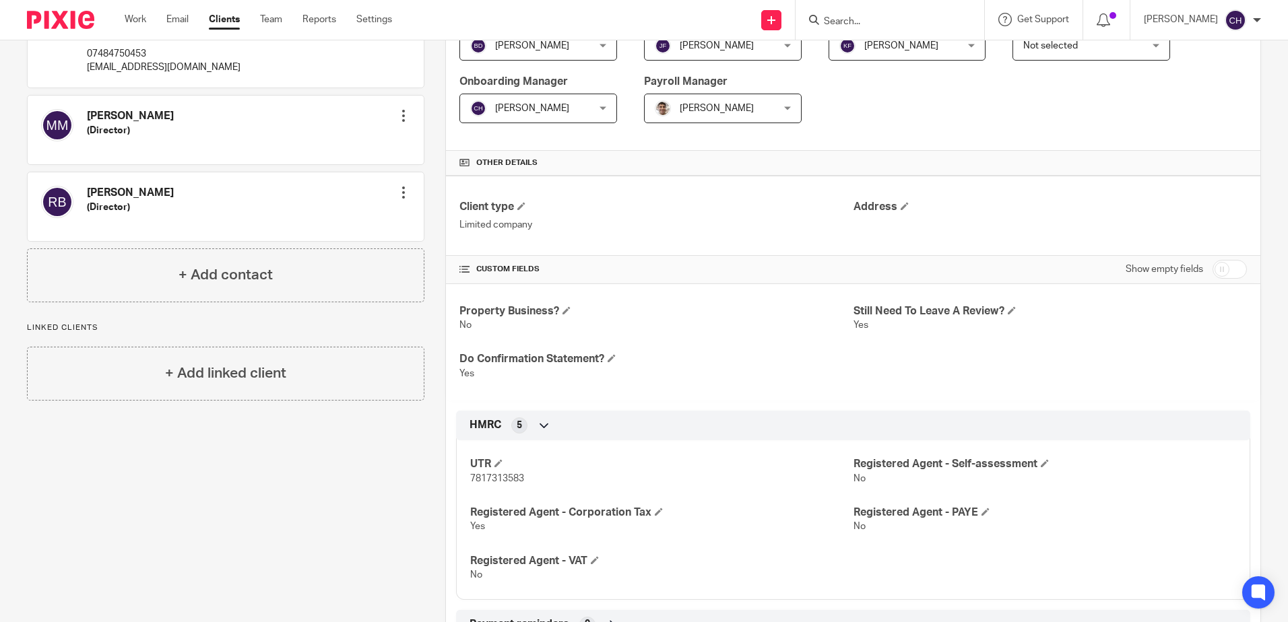
click at [1214, 261] on input "checkbox" at bounding box center [1230, 269] width 34 height 19
checkbox input "true"
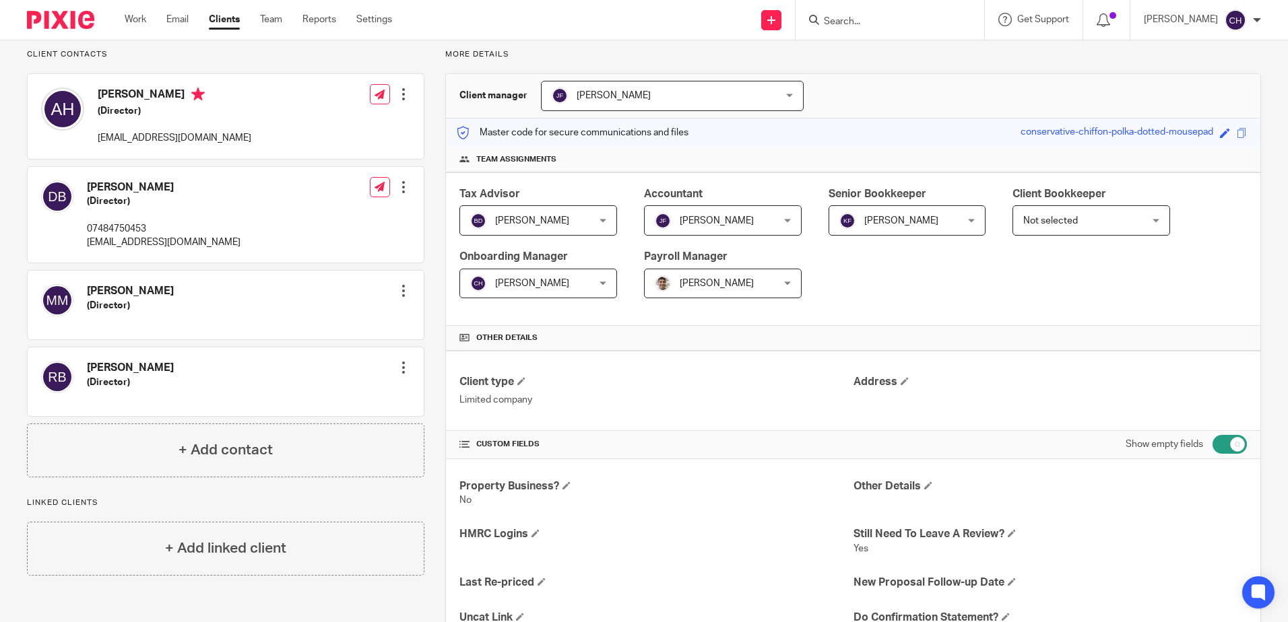
scroll to position [0, 0]
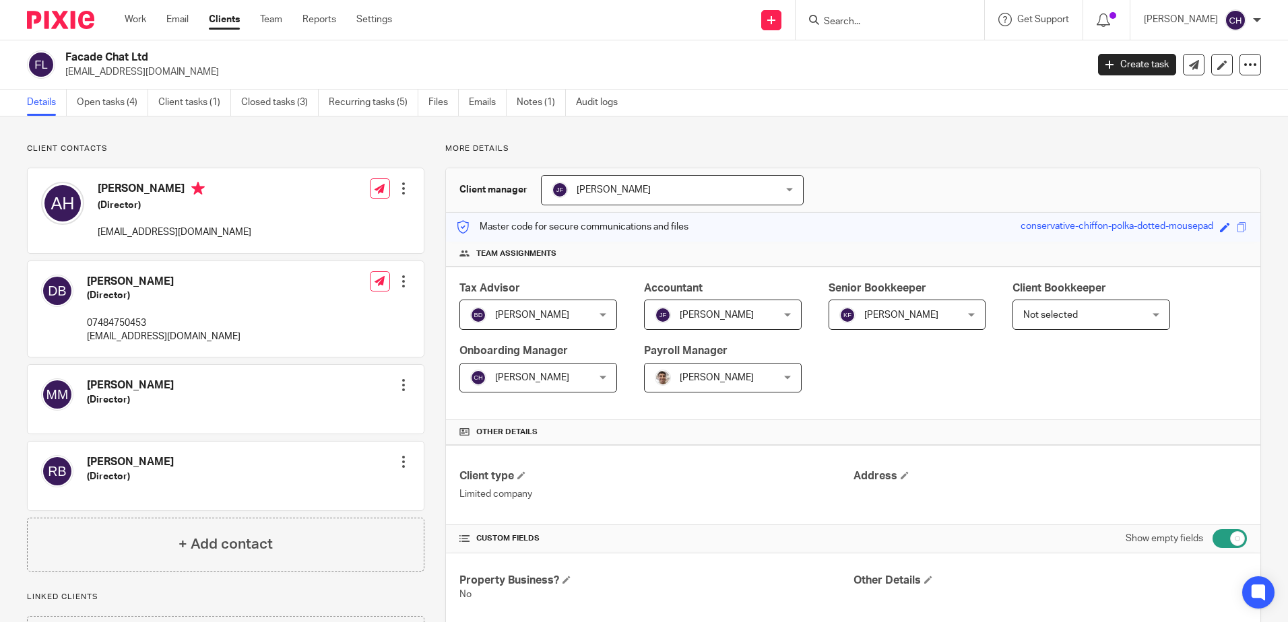
click at [69, 26] on img at bounding box center [60, 20] width 67 height 18
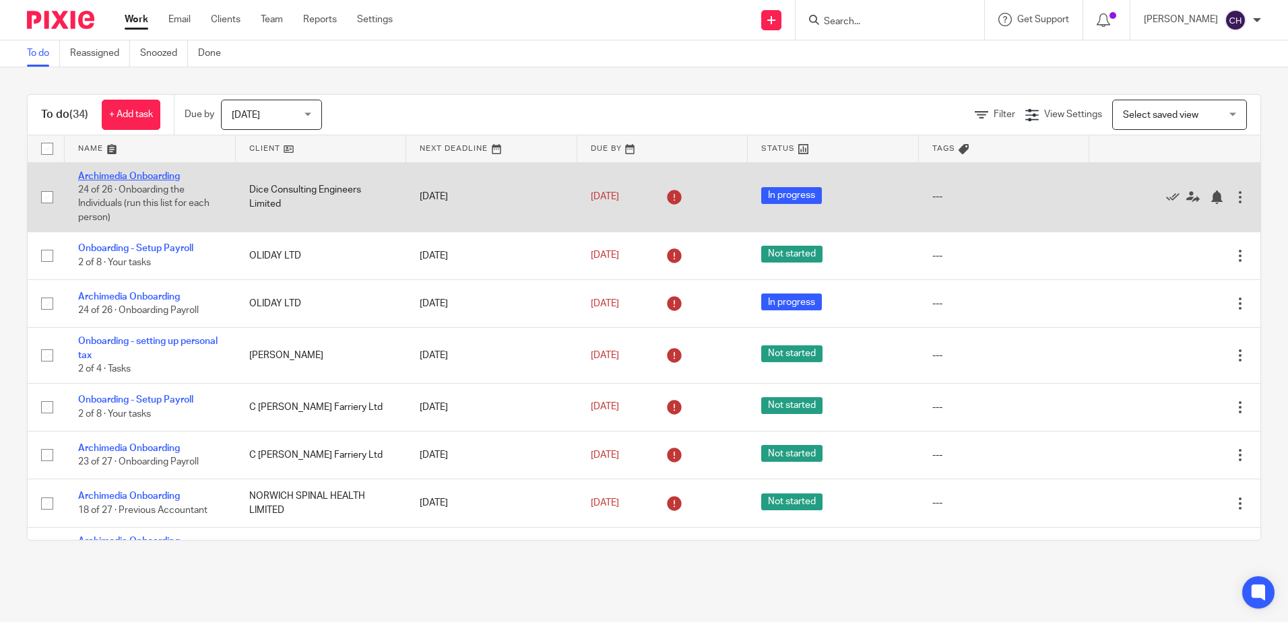
click at [121, 178] on link "Archimedia Onboarding" at bounding box center [129, 176] width 102 height 9
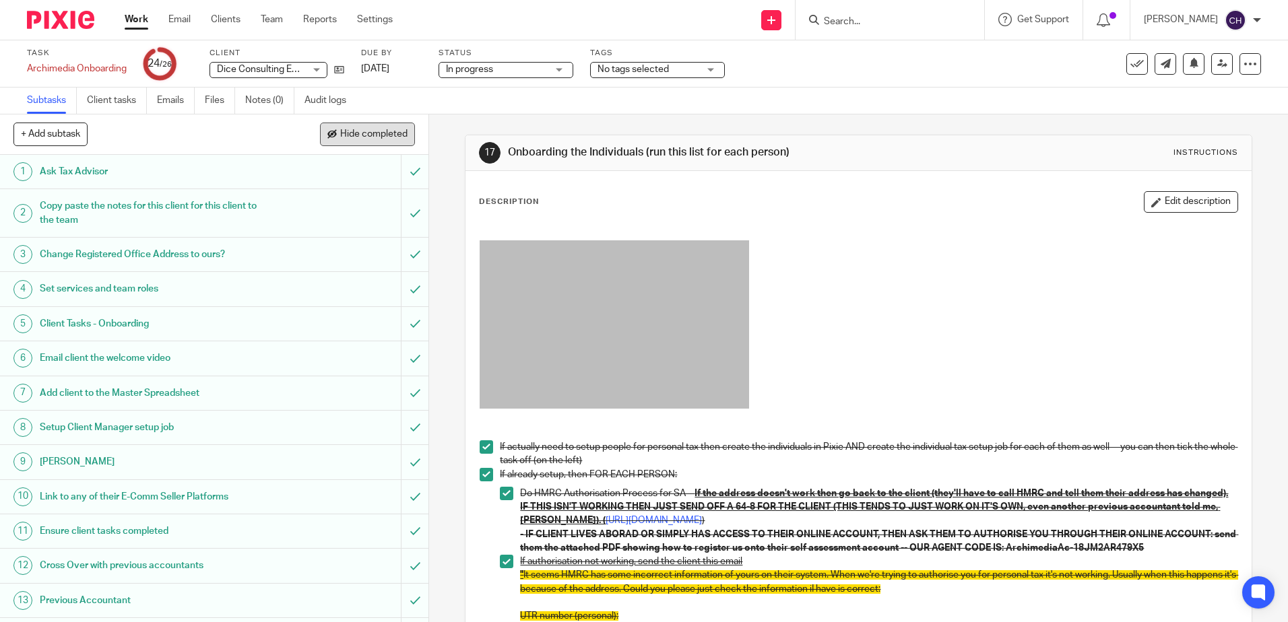
click at [381, 135] on span "Hide completed" at bounding box center [373, 134] width 67 height 11
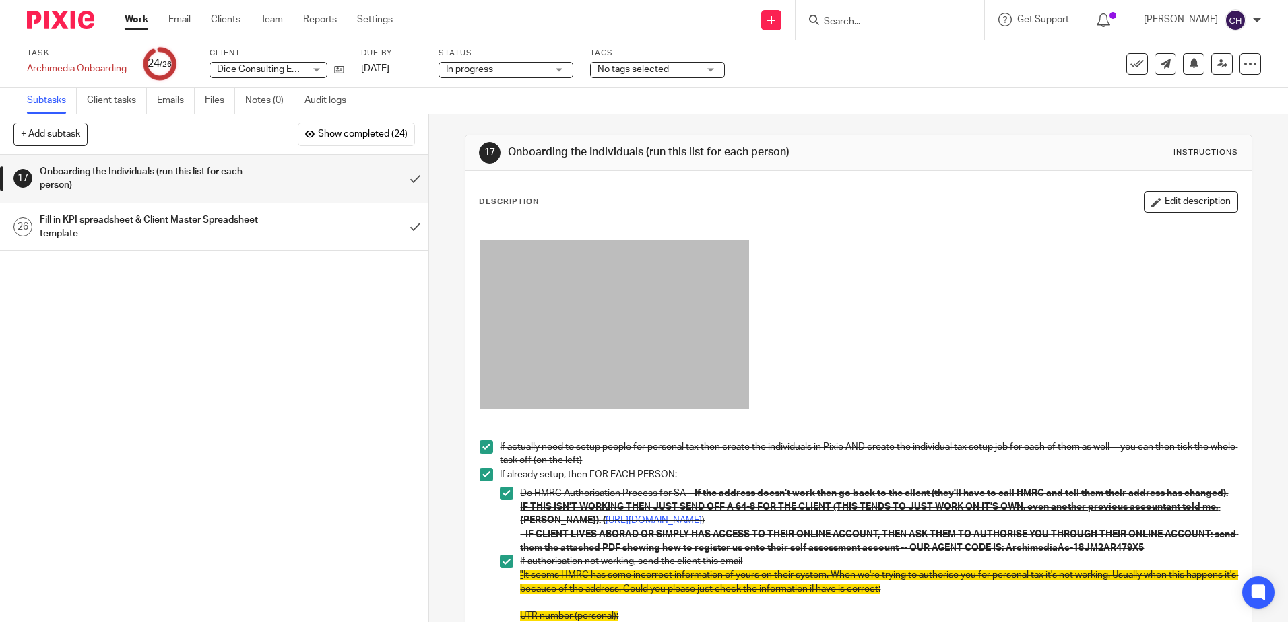
drag, startPoint x: 344, startPoint y: 337, endPoint x: 473, endPoint y: 330, distance: 129.6
click at [344, 337] on div "1 Ask Tax Advisor 2 Copy paste the notes for this client for this client to the…" at bounding box center [214, 389] width 428 height 468
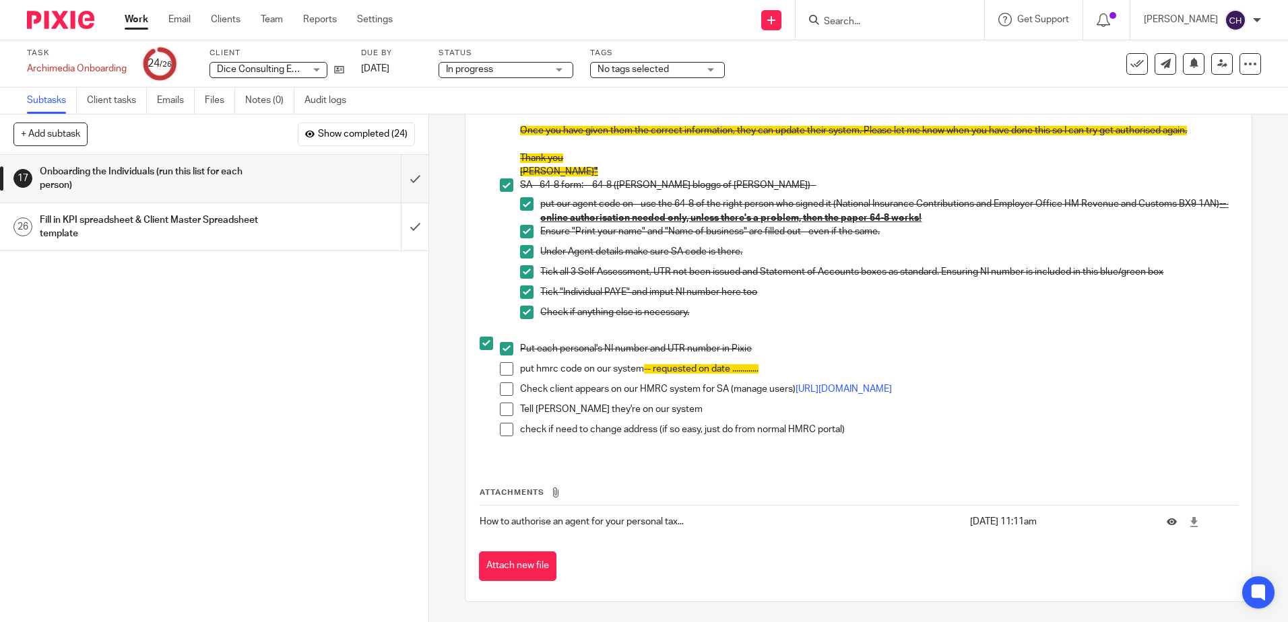
scroll to position [602, 0]
click at [341, 75] on icon at bounding box center [339, 70] width 10 height 10
click at [66, 22] on img at bounding box center [60, 20] width 67 height 18
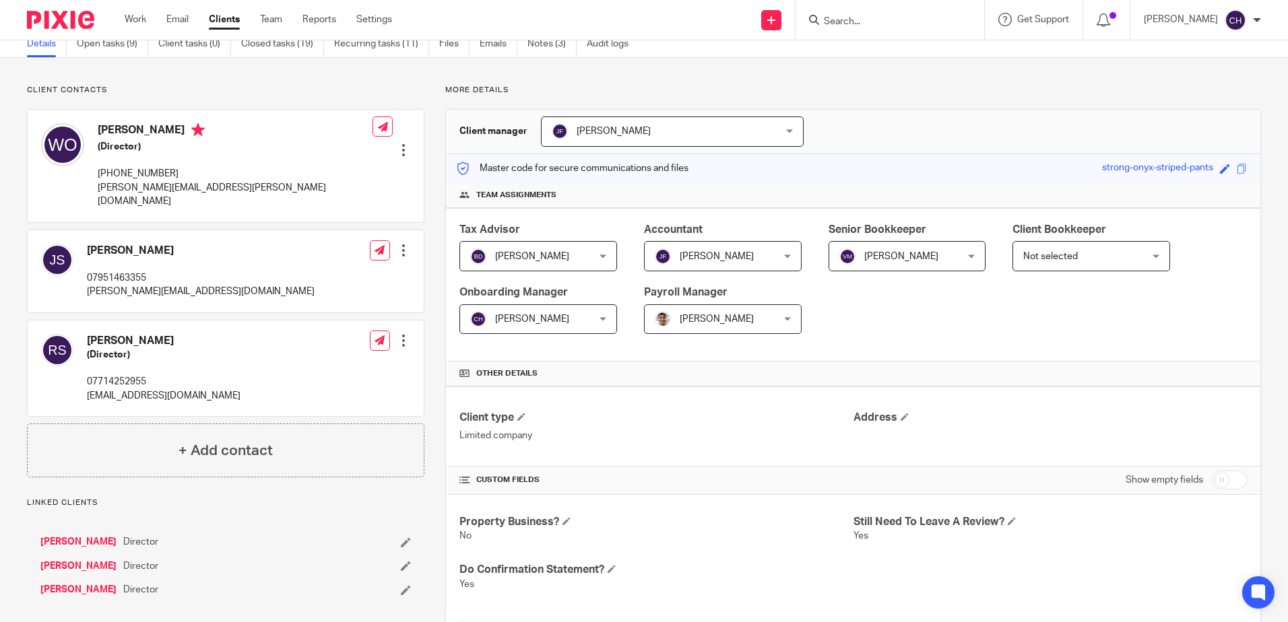
scroll to position [135, 0]
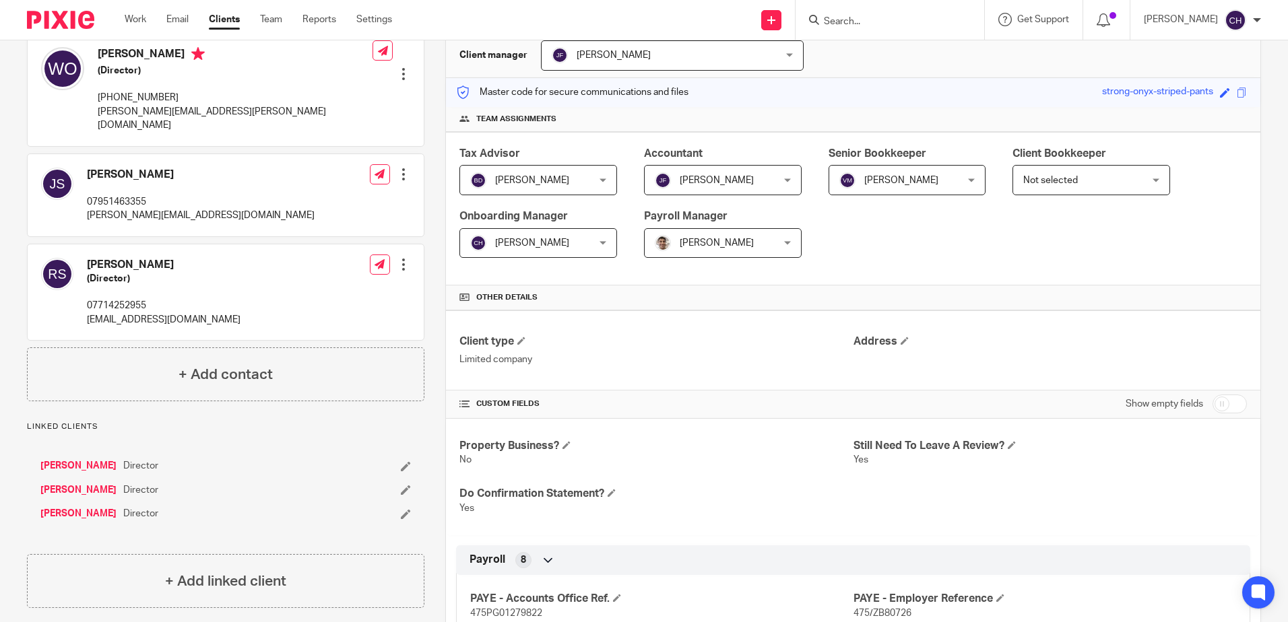
click at [91, 459] on link "[PERSON_NAME]" at bounding box center [78, 465] width 76 height 13
click at [79, 484] on link "Rajbir Somal" at bounding box center [78, 490] width 76 height 13
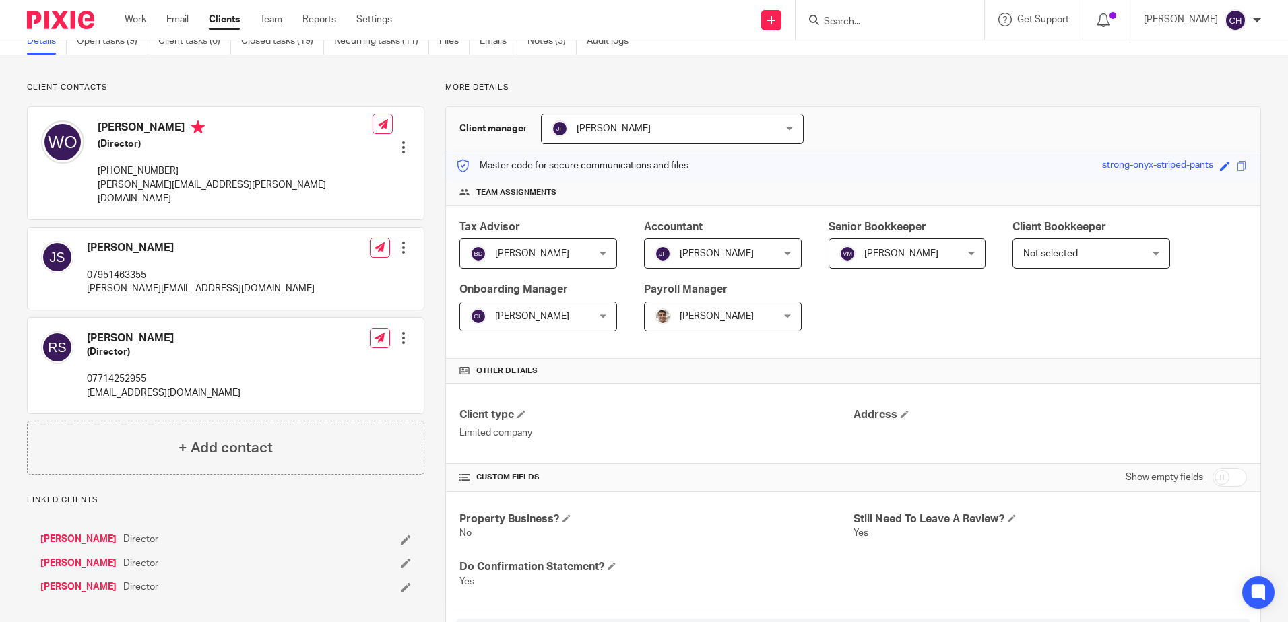
scroll to position [0, 0]
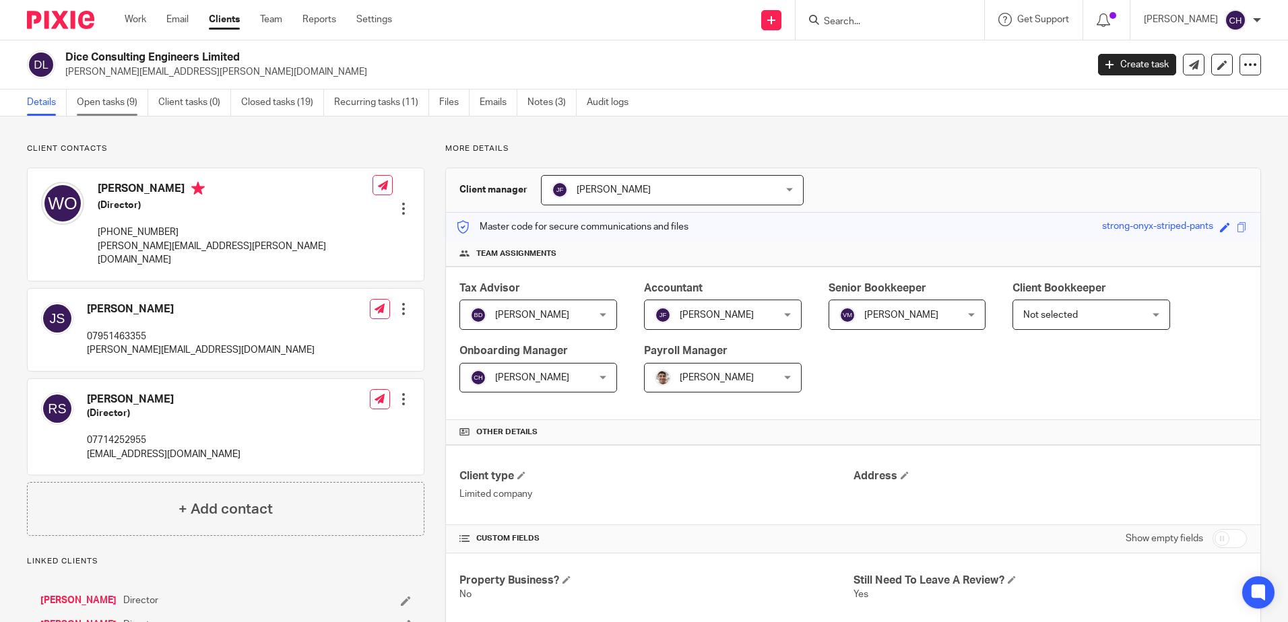
click at [104, 104] on link "Open tasks (9)" at bounding box center [112, 103] width 71 height 26
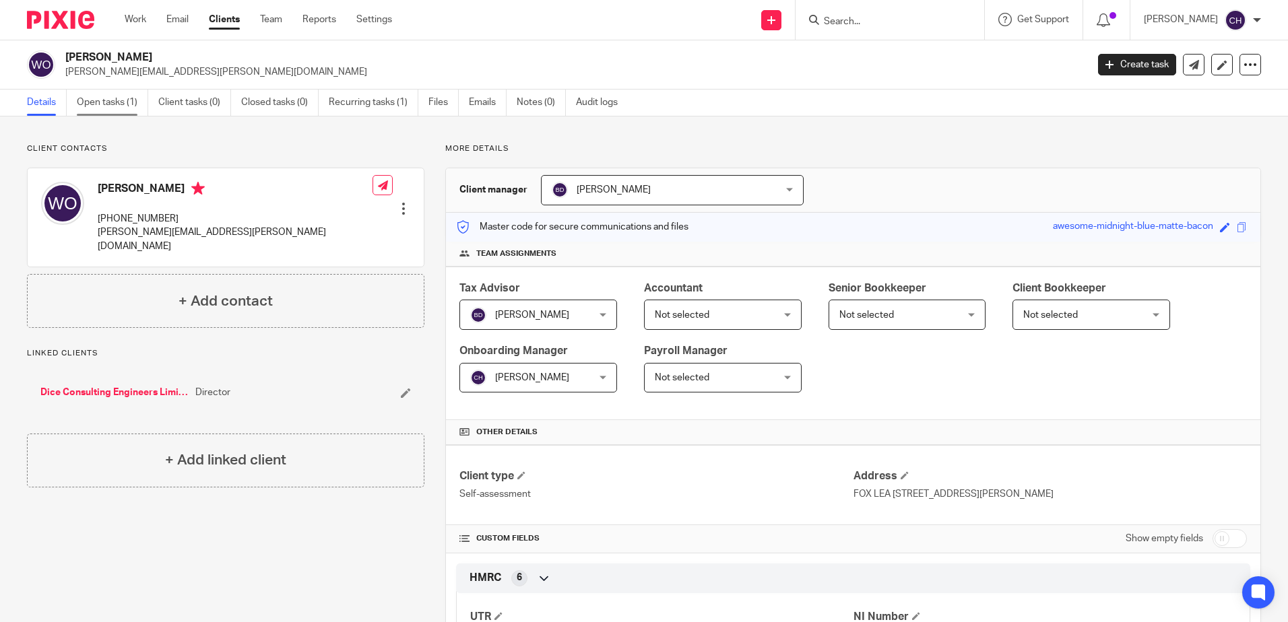
click at [112, 97] on link "Open tasks (1)" at bounding box center [112, 103] width 71 height 26
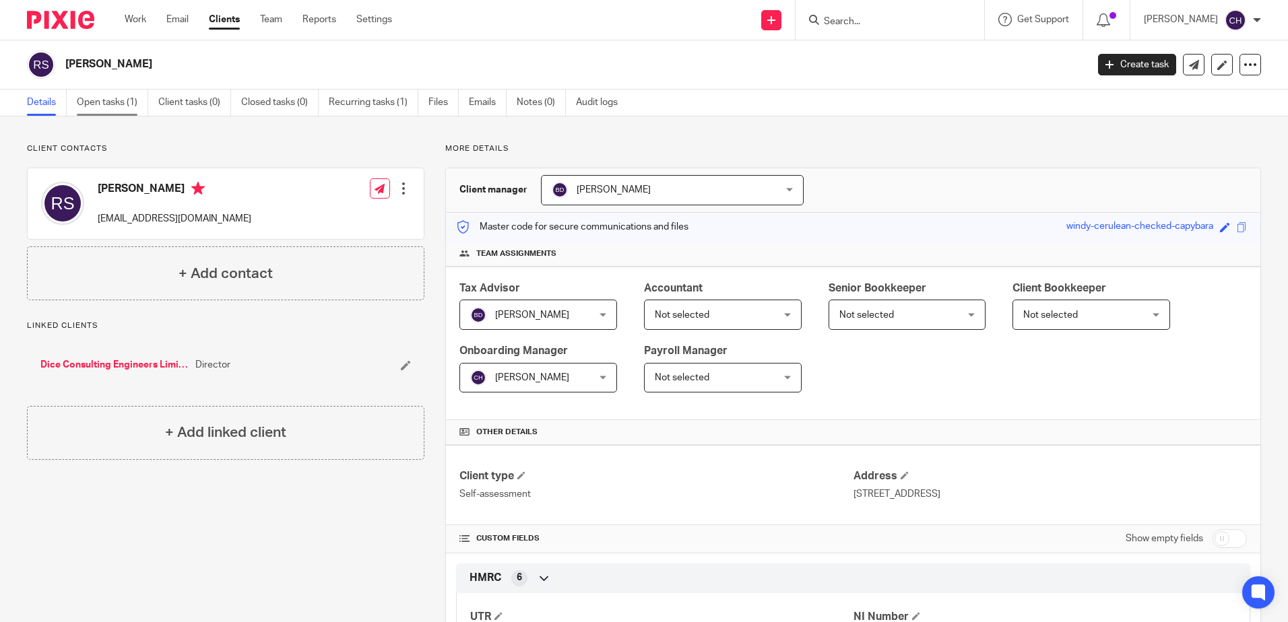
click at [117, 100] on link "Open tasks (1)" at bounding box center [112, 103] width 71 height 26
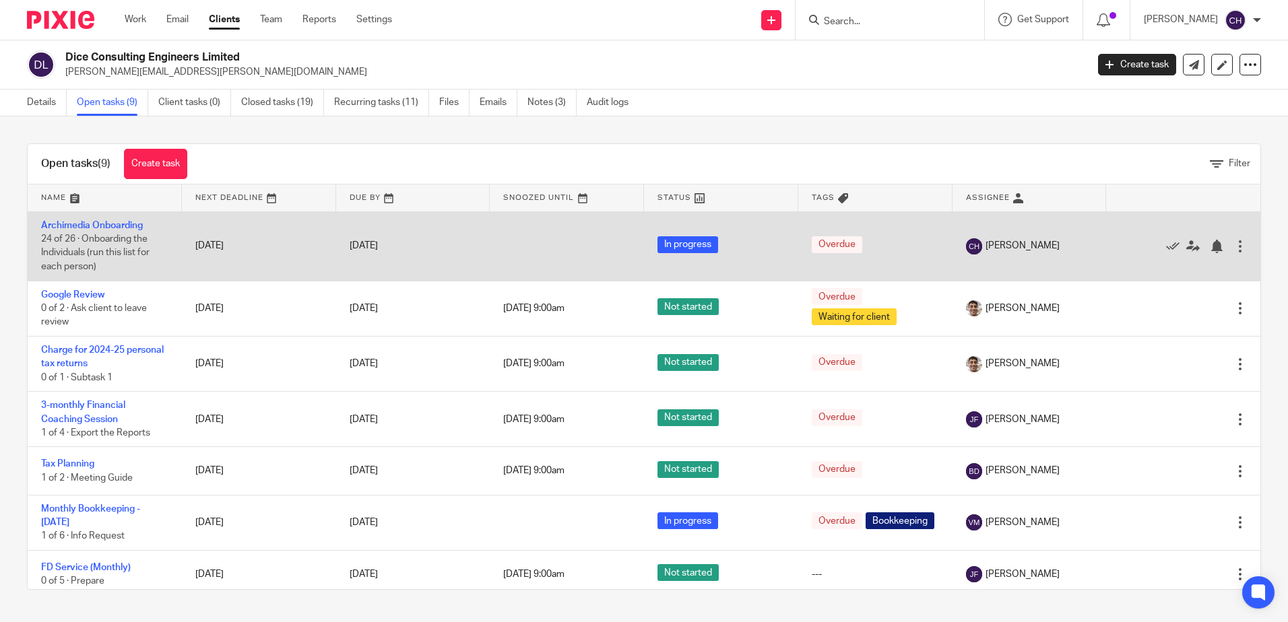
click at [124, 214] on td "Archimedia Onboarding 24 of 26 · Onboarding the Individuals (run this list for …" at bounding box center [105, 246] width 154 height 69
click at [125, 219] on td "Archimedia Onboarding 24 of 26 · Onboarding the Individuals (run this list for …" at bounding box center [105, 246] width 154 height 69
click at [123, 226] on link "Archimedia Onboarding" at bounding box center [92, 225] width 102 height 9
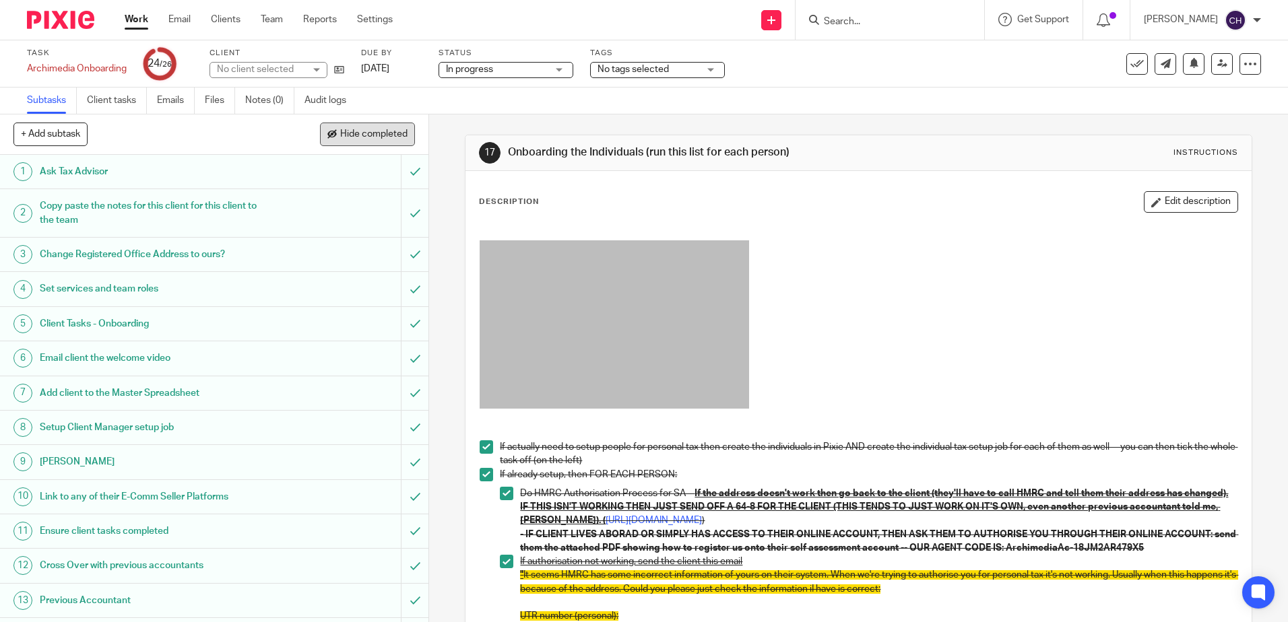
click at [349, 131] on span "Hide completed" at bounding box center [373, 134] width 67 height 11
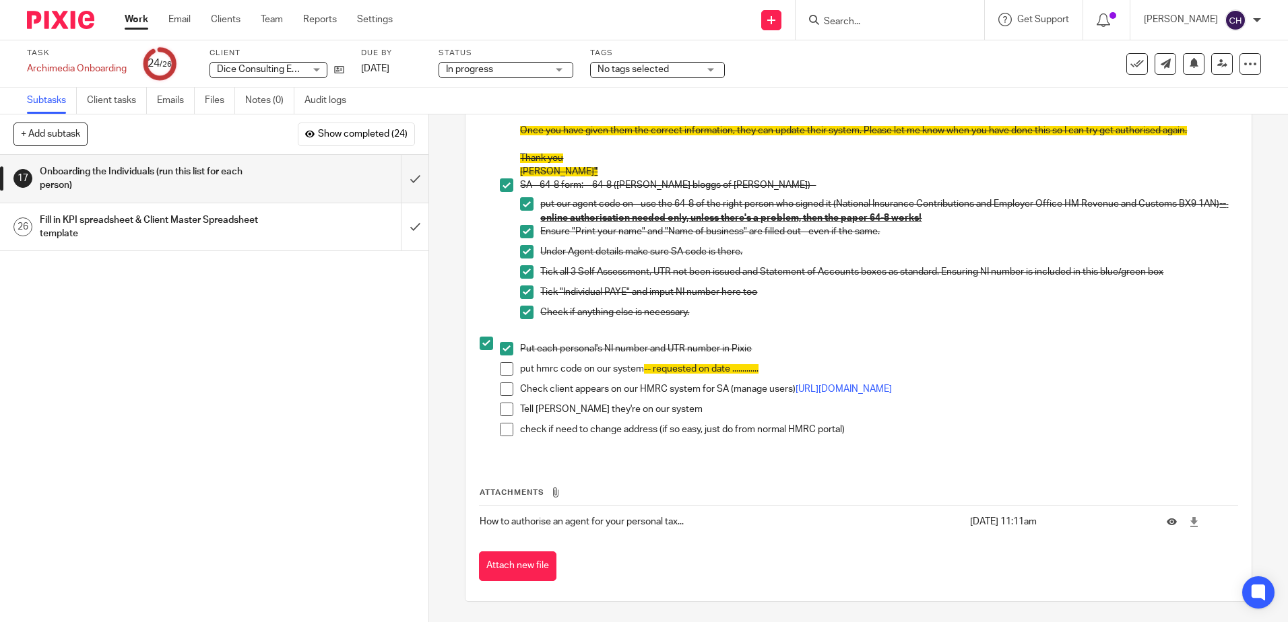
scroll to position [602, 0]
click at [1189, 61] on icon at bounding box center [1194, 63] width 10 height 10
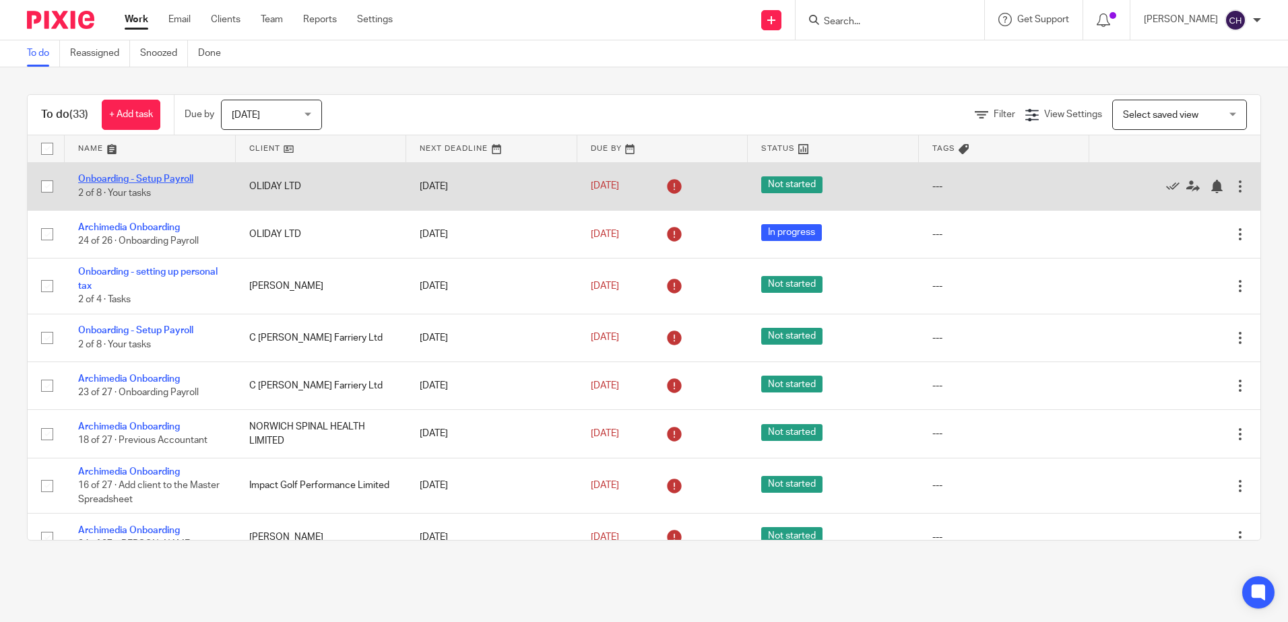
click at [178, 179] on link "Onboarding - Setup Payroll" at bounding box center [135, 178] width 115 height 9
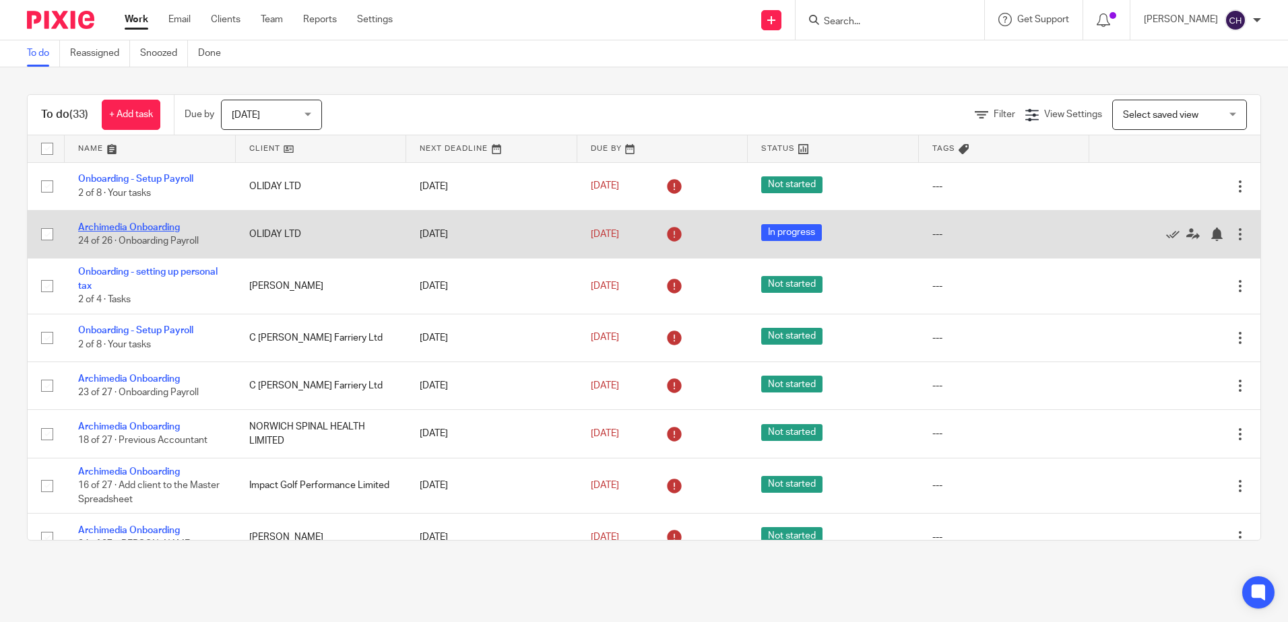
click at [167, 225] on link "Archimedia Onboarding" at bounding box center [129, 227] width 102 height 9
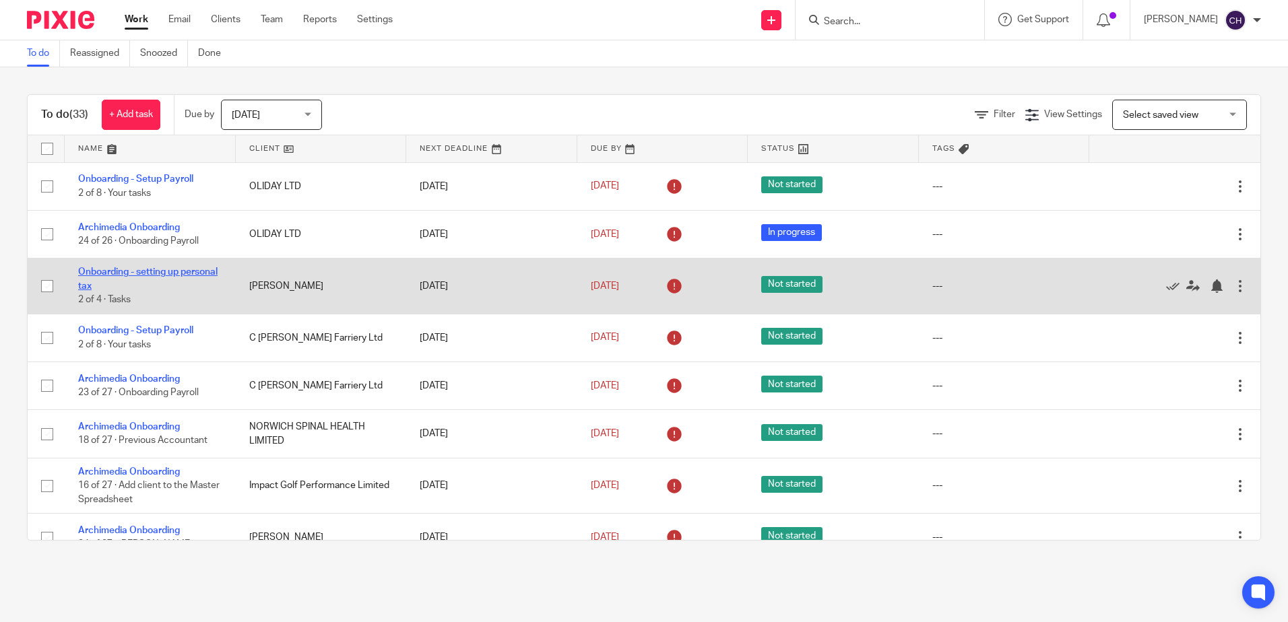
click at [156, 271] on link "Onboarding - setting up personal tax" at bounding box center [147, 278] width 139 height 23
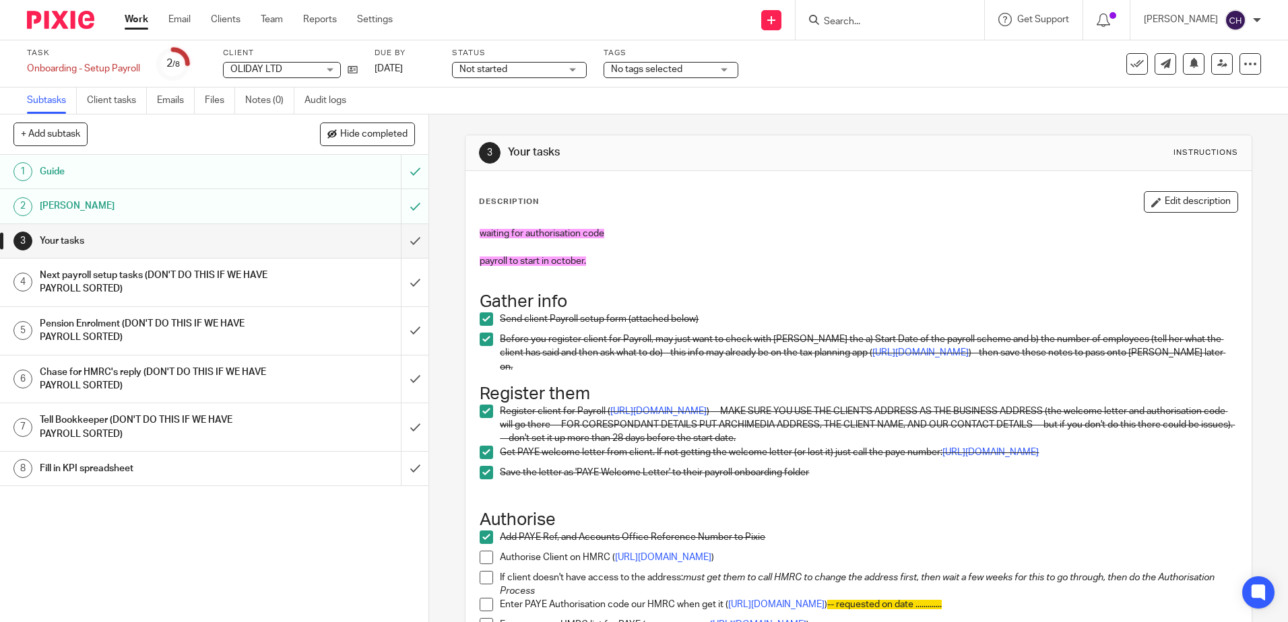
click at [635, 198] on div "Description Edit description" at bounding box center [858, 202] width 759 height 22
click at [348, 137] on span "Hide completed" at bounding box center [373, 134] width 67 height 11
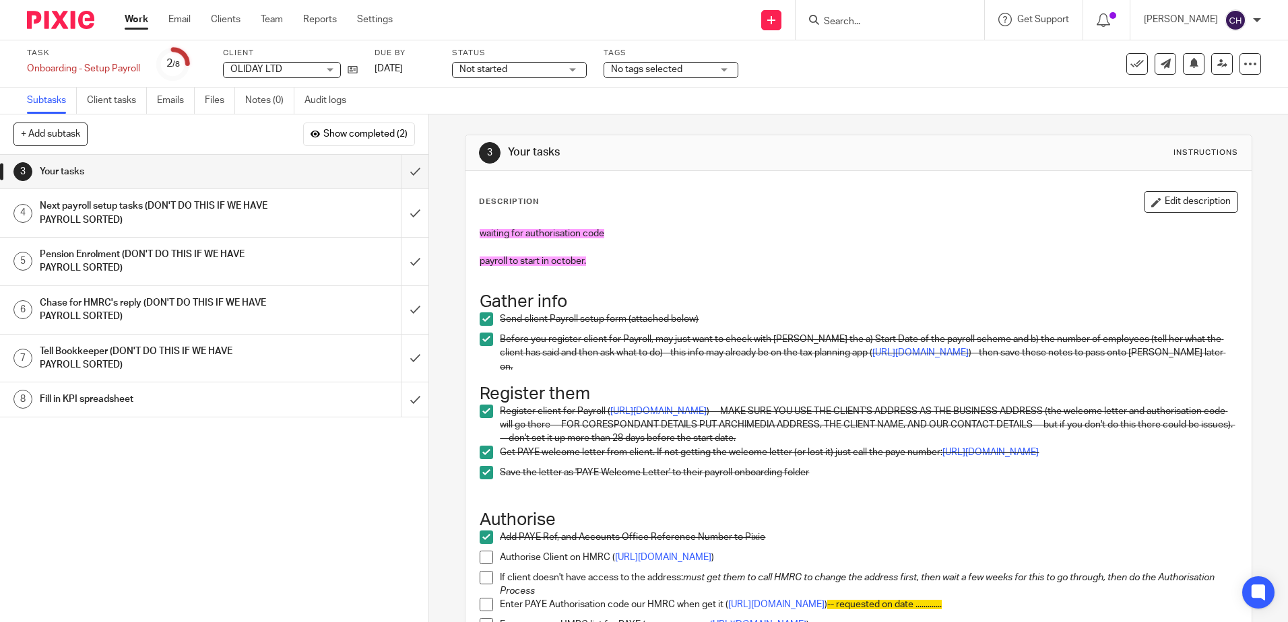
drag, startPoint x: 241, startPoint y: 511, endPoint x: 273, endPoint y: 488, distance: 39.1
click at [244, 511] on div "1 Guide 2 [PERSON_NAME] 3 Your tasks 4 Next payroll setup tasks (DON'T DO THIS …" at bounding box center [214, 389] width 428 height 468
click at [329, 441] on div "1 Guide 2 [PERSON_NAME] 3 Your tasks 4 Next payroll setup tasks (DON'T DO THIS …" at bounding box center [214, 389] width 428 height 468
click at [407, 214] on input "submit" at bounding box center [214, 213] width 428 height 48
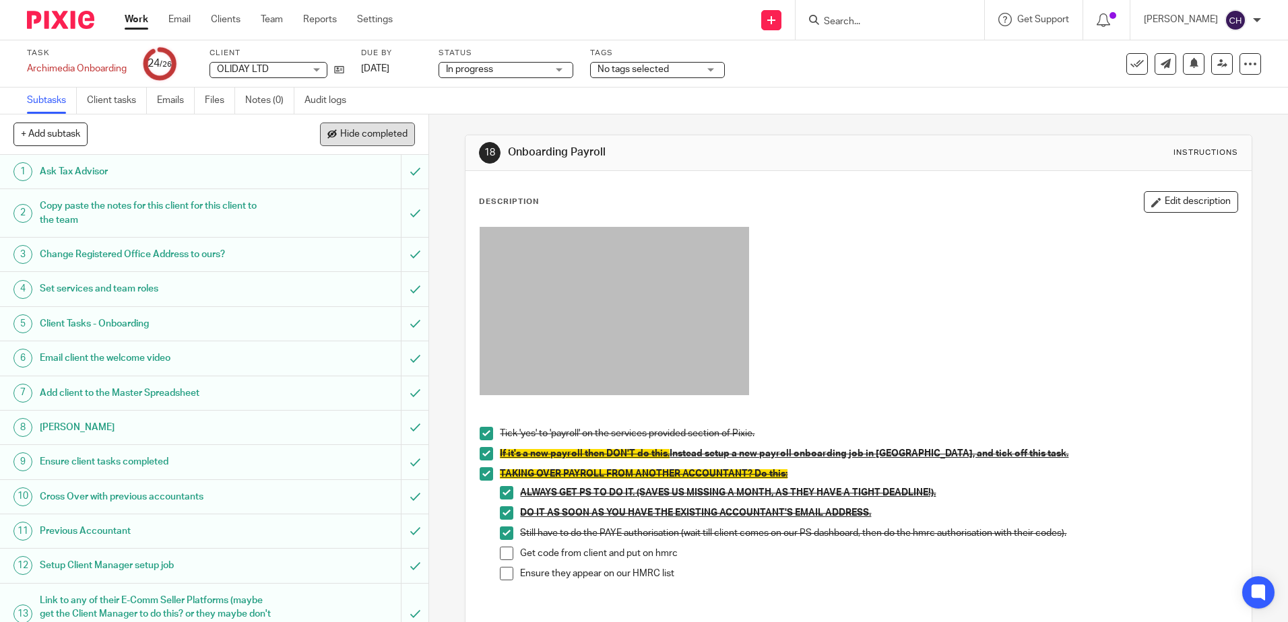
click at [387, 131] on span "Hide completed" at bounding box center [373, 134] width 67 height 11
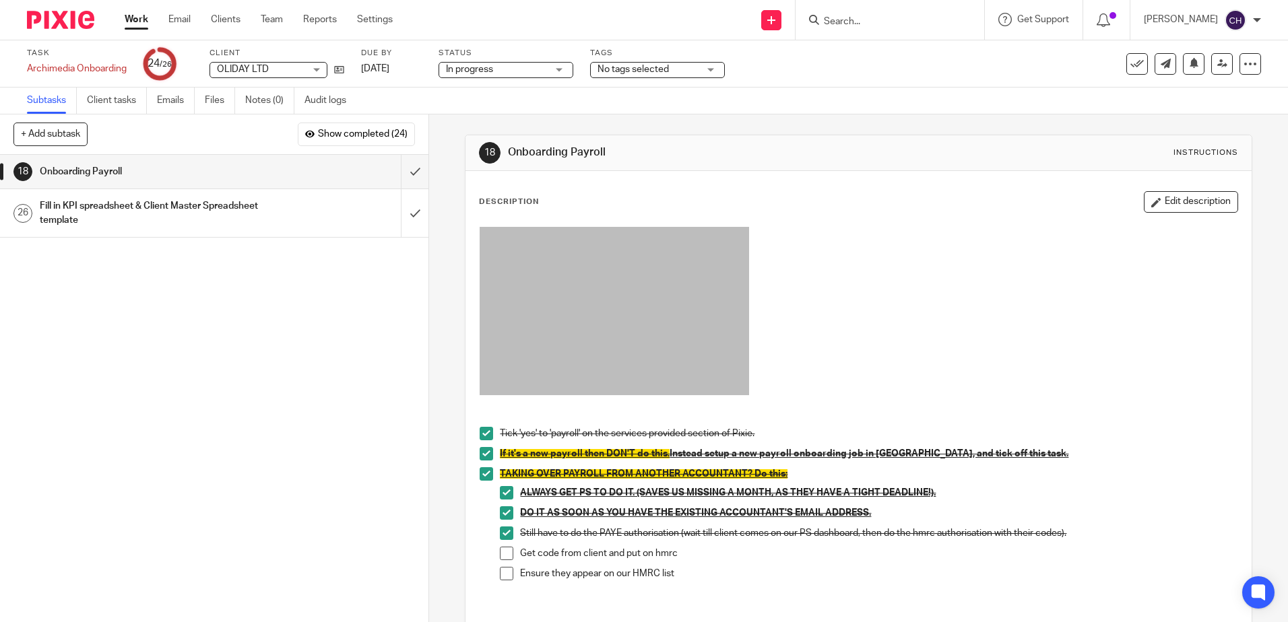
click at [296, 348] on div "1 Ask Tax Advisor 2 Copy paste the notes for this client for this client to the…" at bounding box center [214, 389] width 428 height 468
click at [622, 191] on div "Description Edit description" at bounding box center [858, 202] width 759 height 22
click at [1166, 201] on button "Edit description" at bounding box center [1191, 202] width 94 height 22
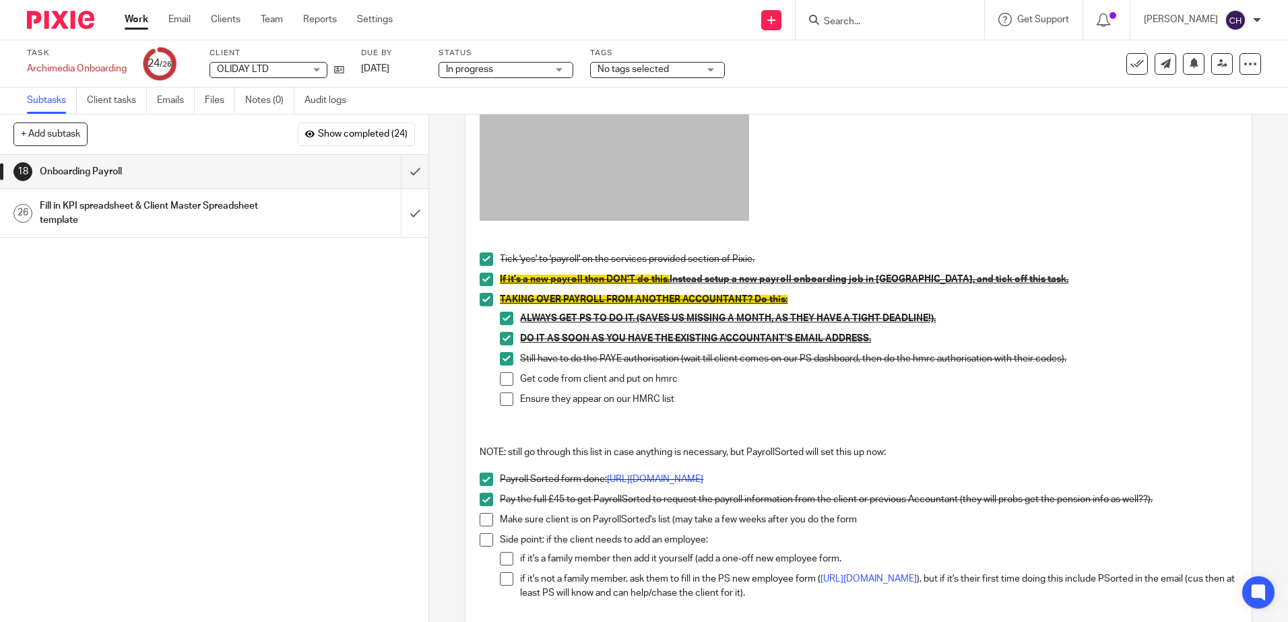
scroll to position [298, 0]
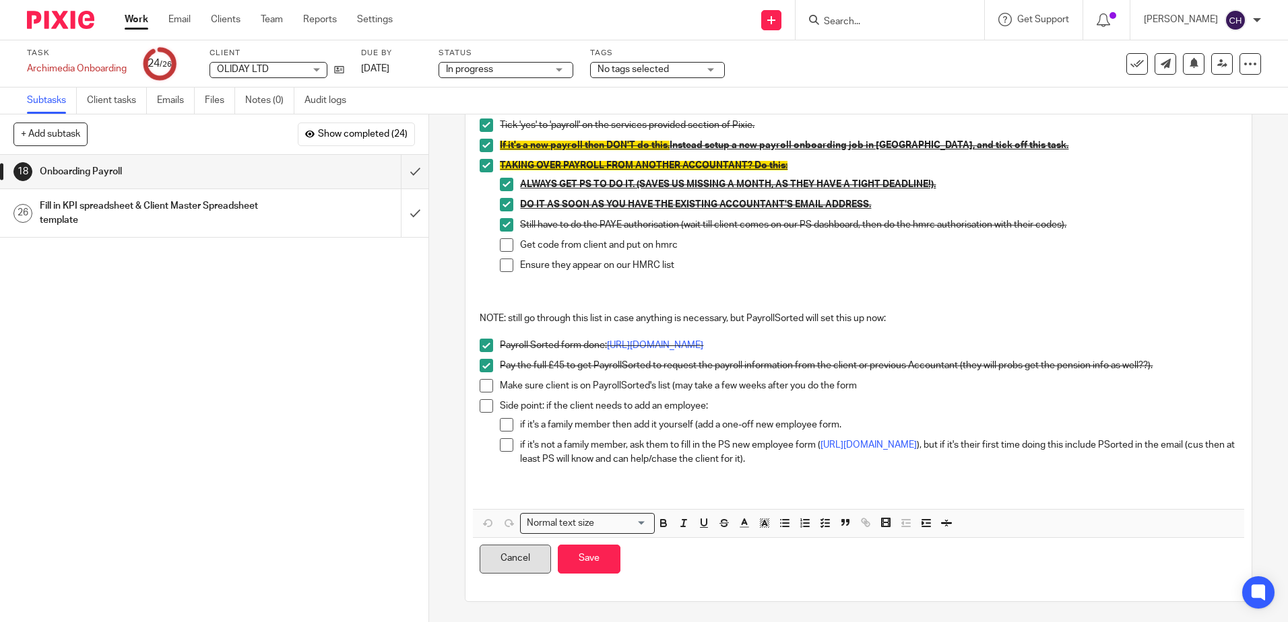
click at [509, 558] on button "Cancel" at bounding box center [515, 559] width 71 height 29
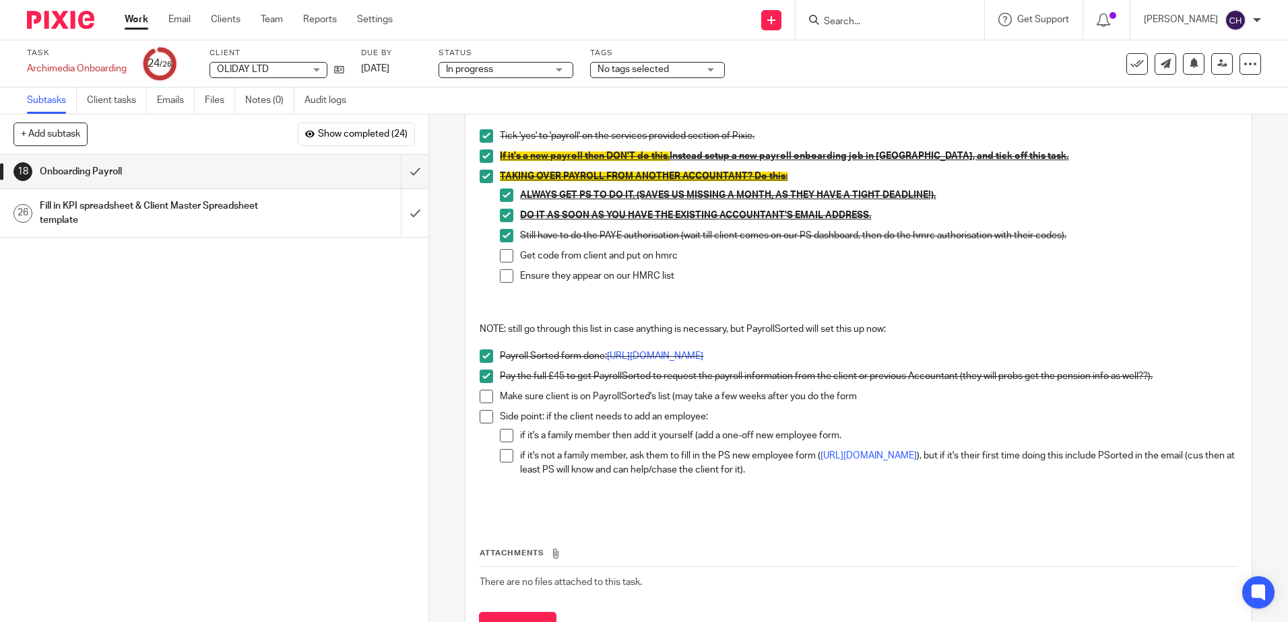
scroll to position [309, 0]
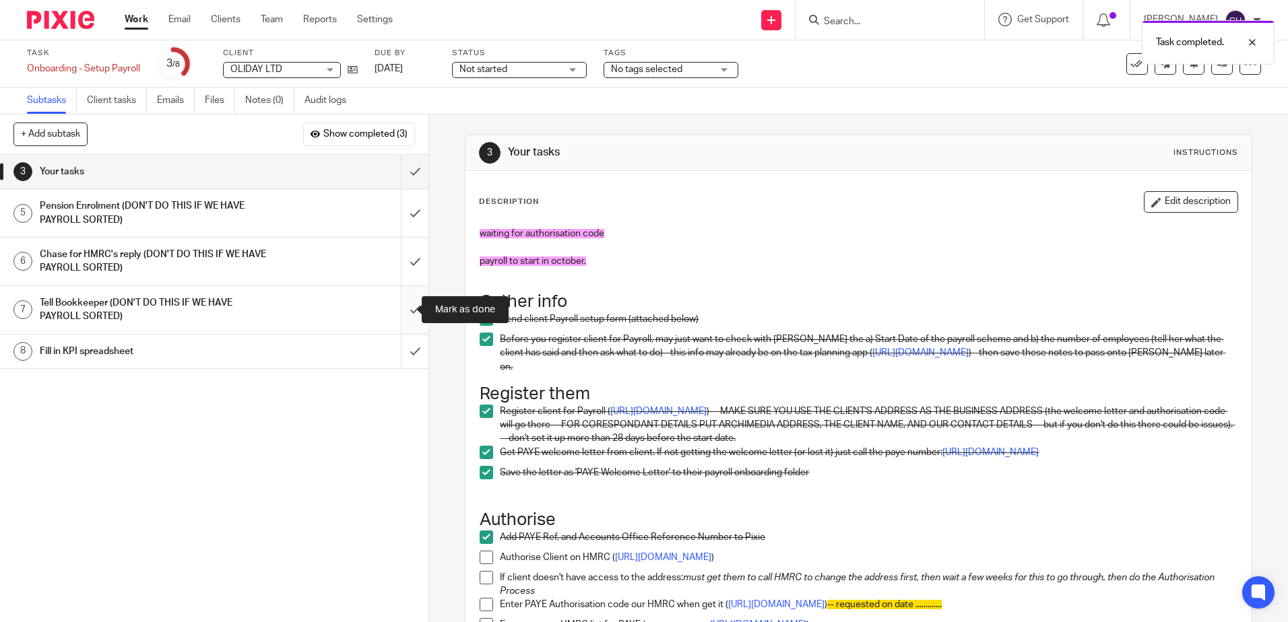
click at [405, 307] on input "submit" at bounding box center [214, 310] width 428 height 48
click at [402, 257] on input "submit" at bounding box center [214, 262] width 428 height 48
click at [401, 212] on input "submit" at bounding box center [214, 213] width 428 height 48
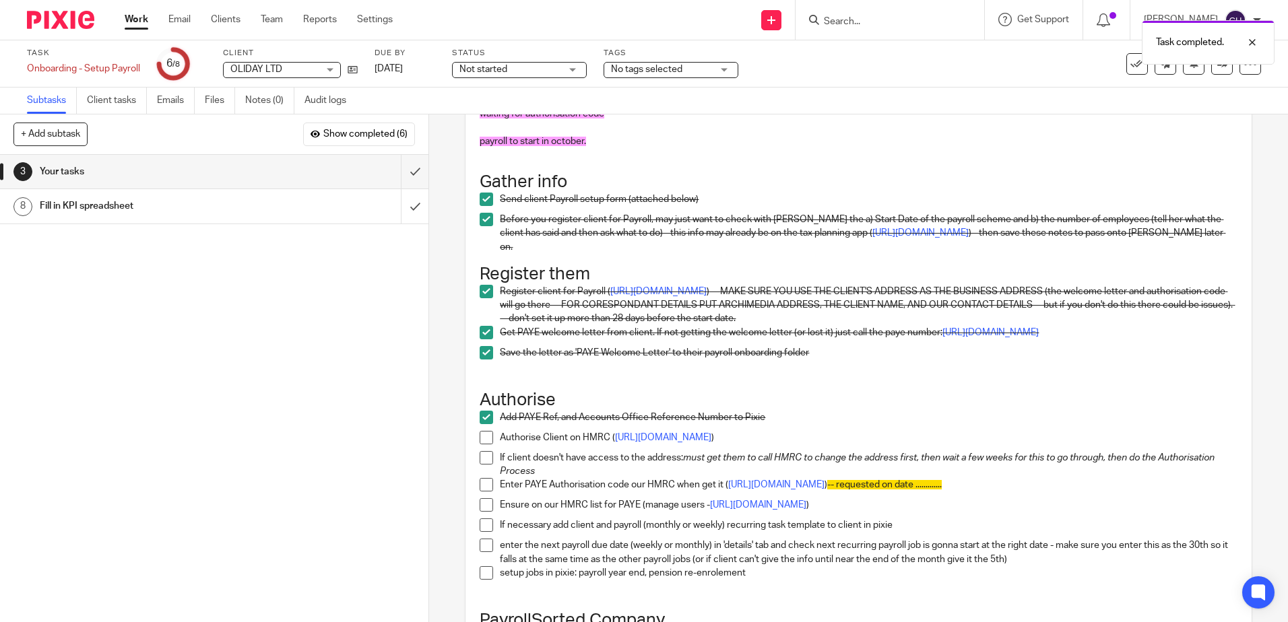
scroll to position [202, 0]
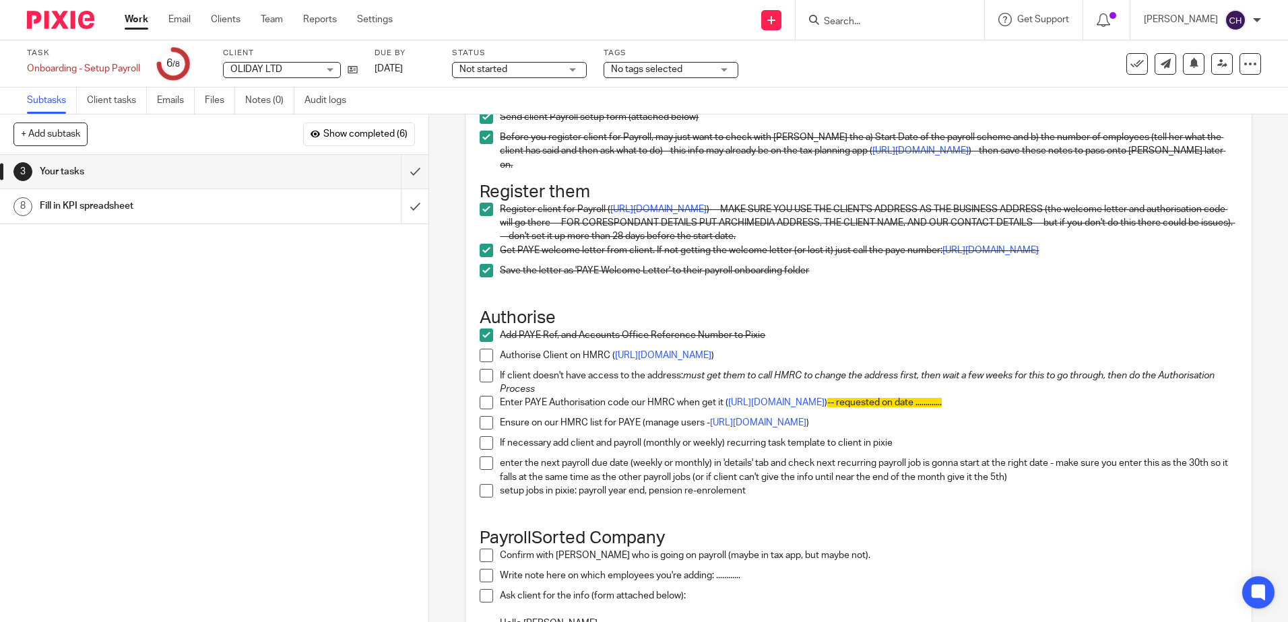
click at [480, 382] on span at bounding box center [486, 375] width 13 height 13
click at [483, 362] on span at bounding box center [486, 355] width 13 height 13
click at [484, 450] on span at bounding box center [486, 443] width 13 height 13
click at [483, 470] on span at bounding box center [486, 463] width 13 height 13
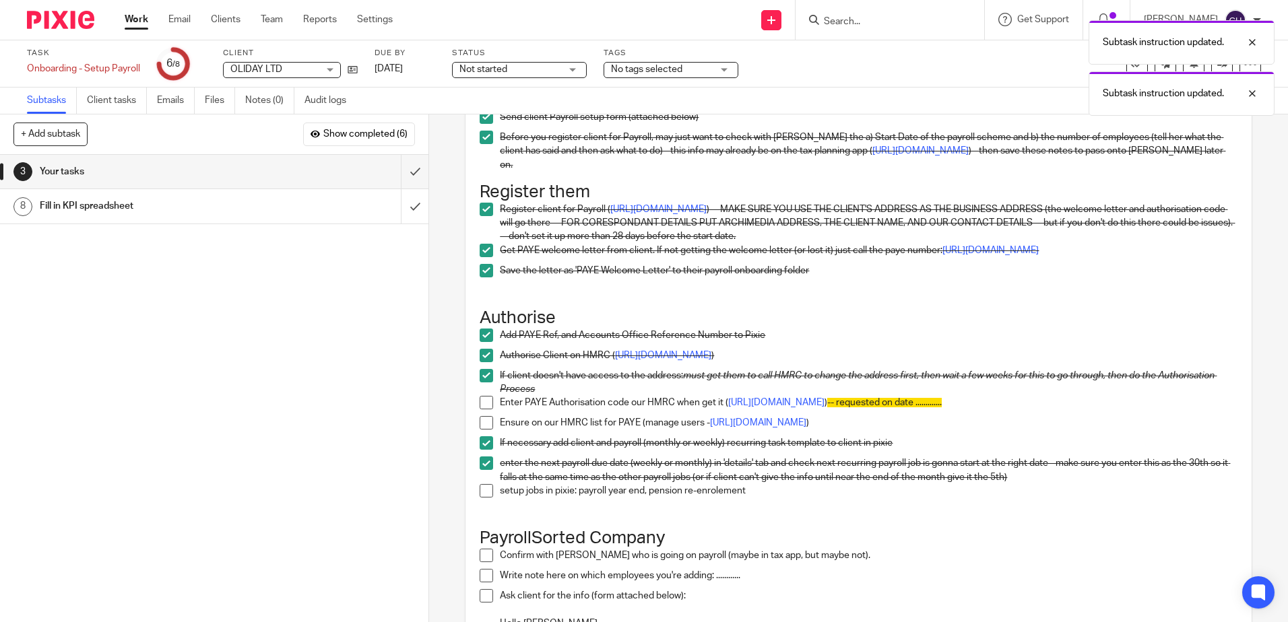
click at [482, 505] on li "setup jobs in pixie: payroll year end, pension re-enrolement" at bounding box center [858, 494] width 757 height 20
click at [480, 498] on span at bounding box center [486, 490] width 13 height 13
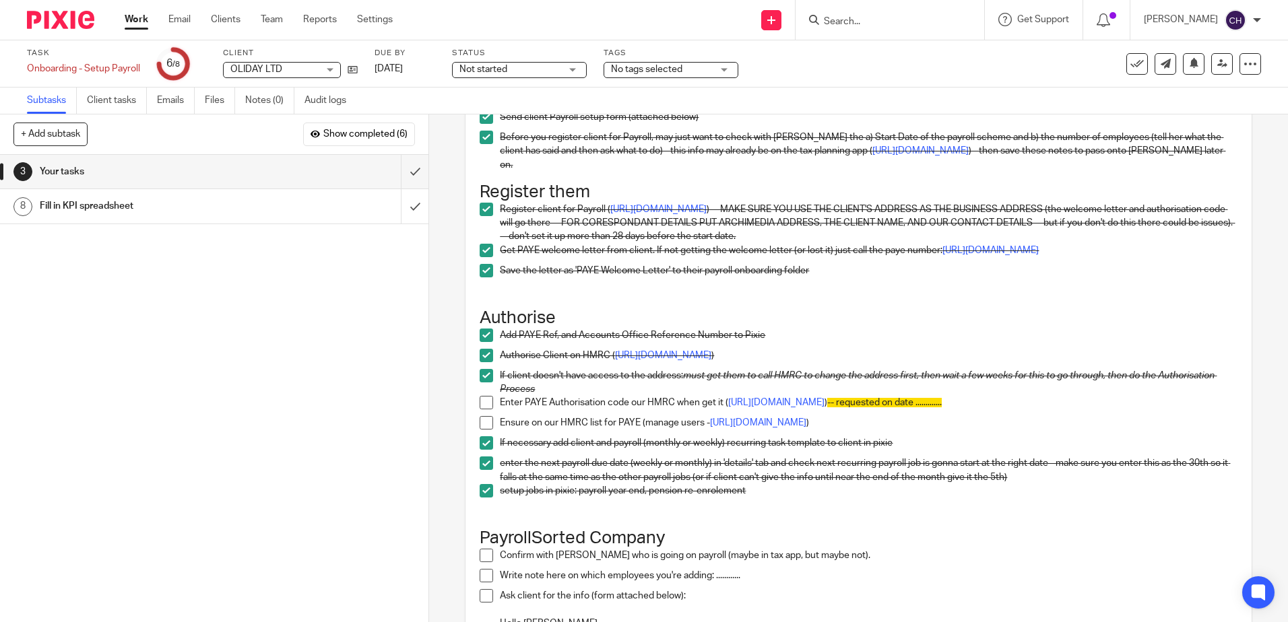
scroll to position [0, 0]
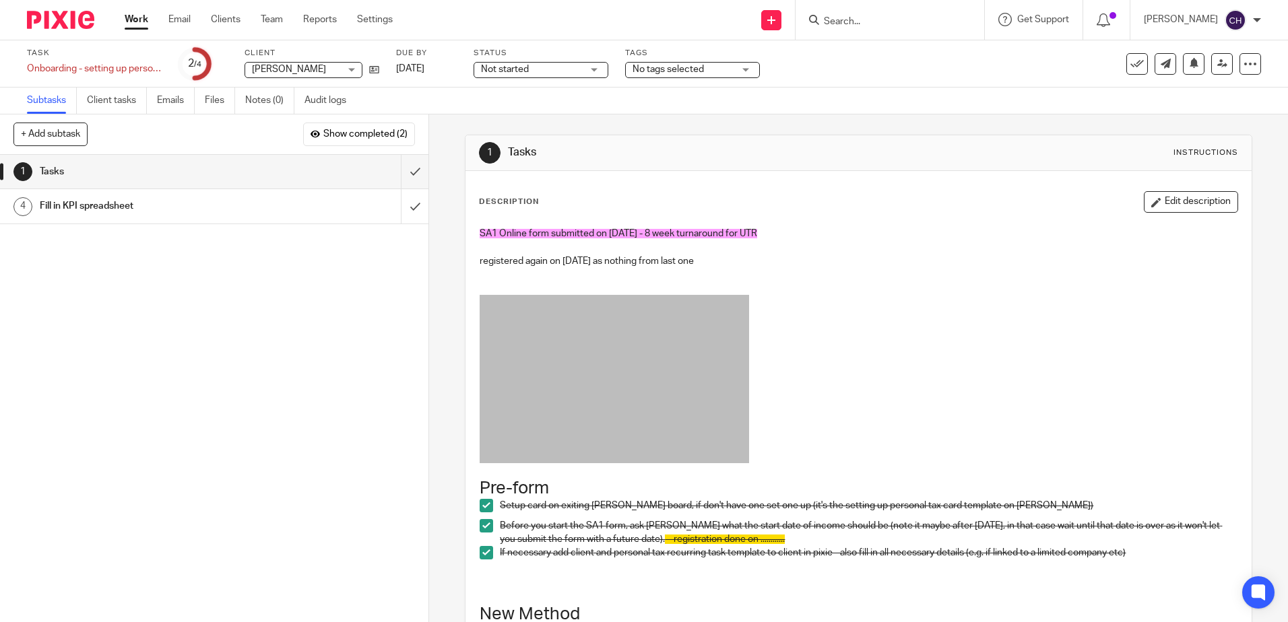
click at [825, 255] on p "registered again on [DATE] as nothing from last one" at bounding box center [858, 261] width 757 height 13
click at [373, 279] on div "1 Tasks 2 [PERSON_NAME] tasks 3 Check where is your reply 4 Fill in KPI spreads…" at bounding box center [214, 389] width 428 height 468
drag, startPoint x: 370, startPoint y: 317, endPoint x: 507, endPoint y: 260, distance: 148.9
click at [373, 315] on div "1 Tasks 2 [PERSON_NAME] tasks 3 Check where is your reply 4 Fill in KPI spreads…" at bounding box center [214, 389] width 428 height 468
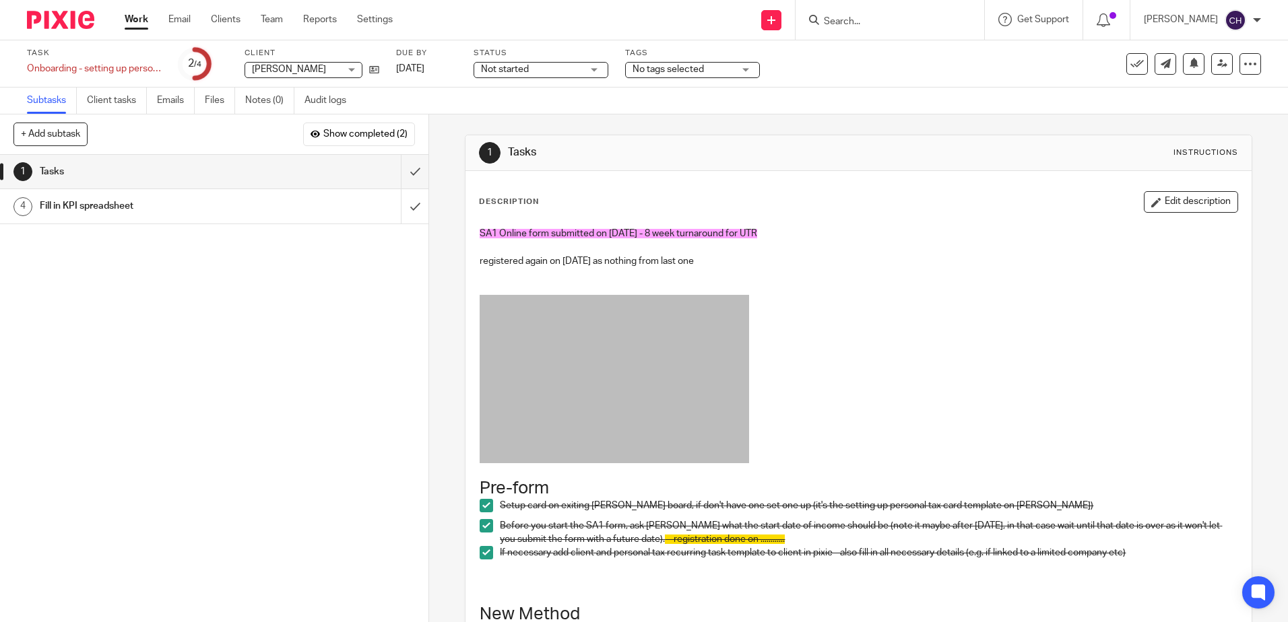
click at [598, 164] on div "1 Tasks Instructions" at bounding box center [857, 153] width 785 height 36
click at [77, 15] on img at bounding box center [60, 20] width 67 height 18
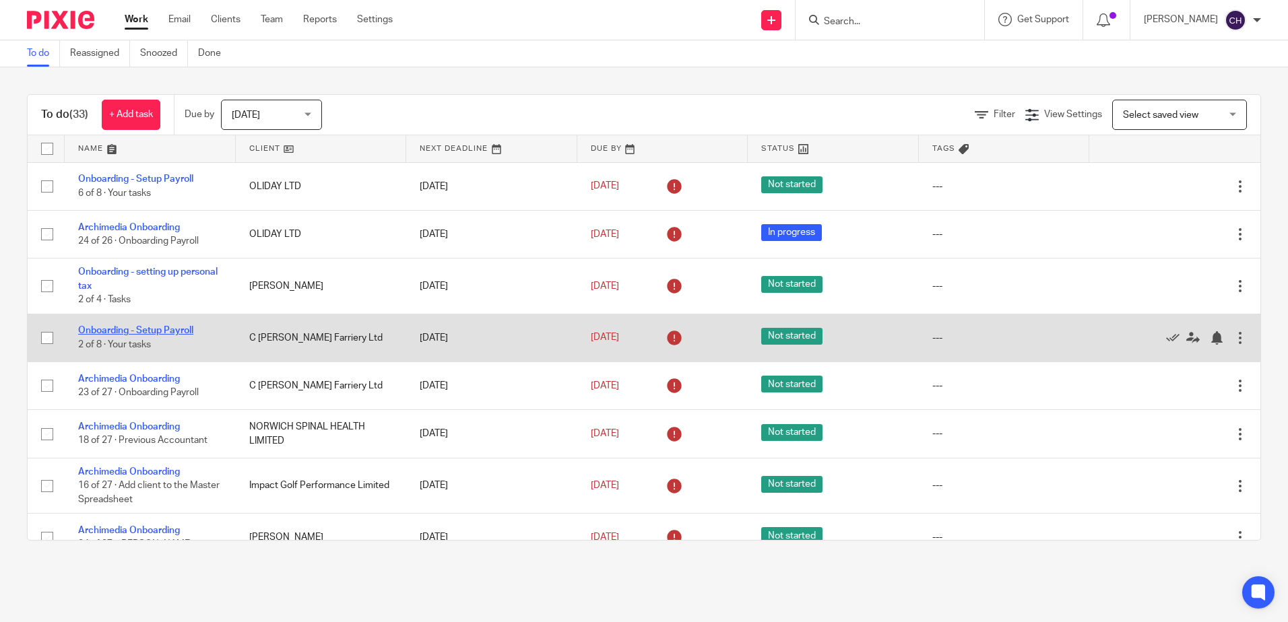
click at [166, 331] on link "Onboarding - Setup Payroll" at bounding box center [135, 330] width 115 height 9
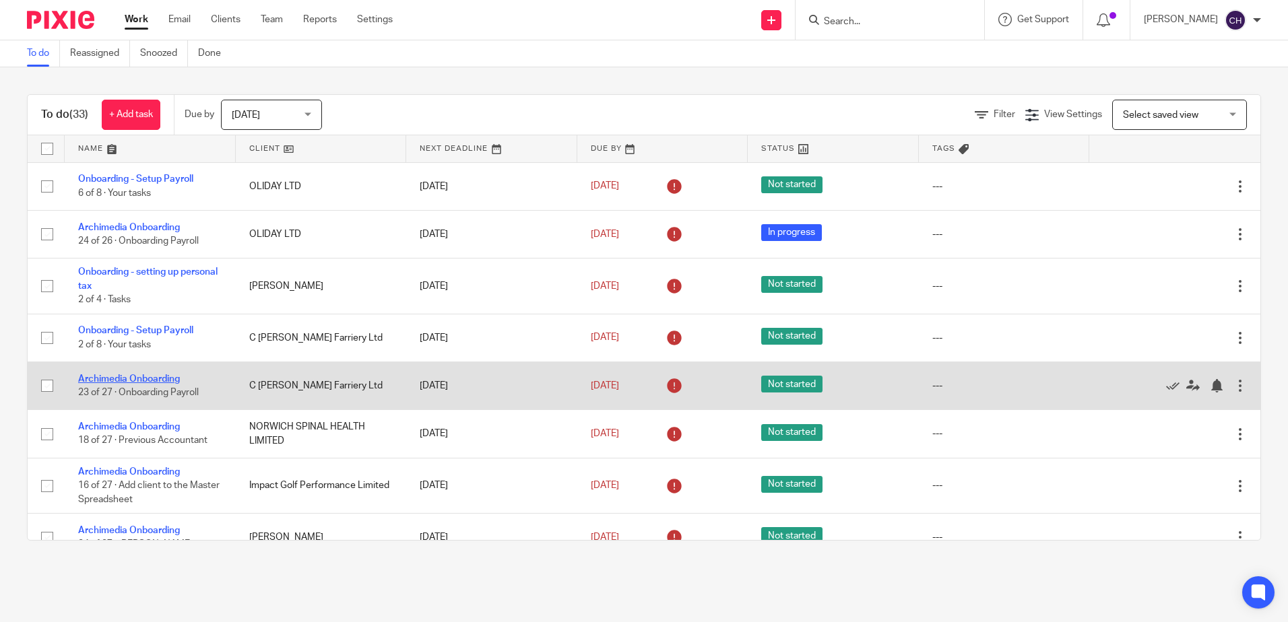
click at [168, 376] on link "Archimedia Onboarding" at bounding box center [129, 379] width 102 height 9
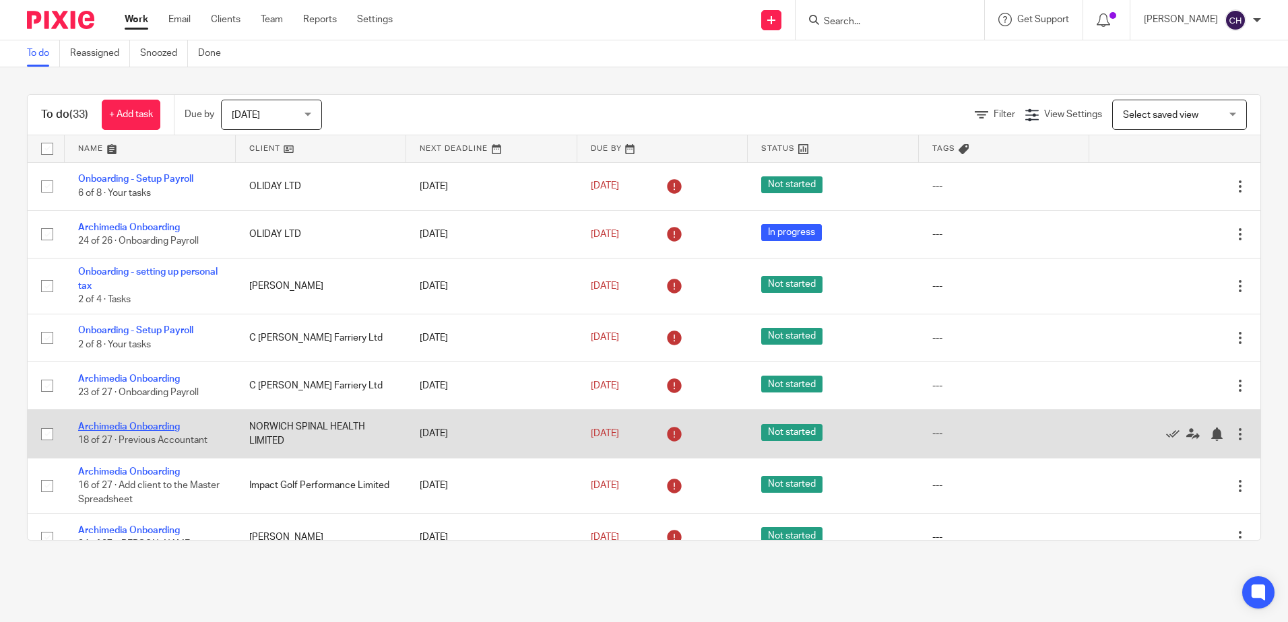
click at [152, 430] on link "Archimedia Onboarding" at bounding box center [129, 426] width 102 height 9
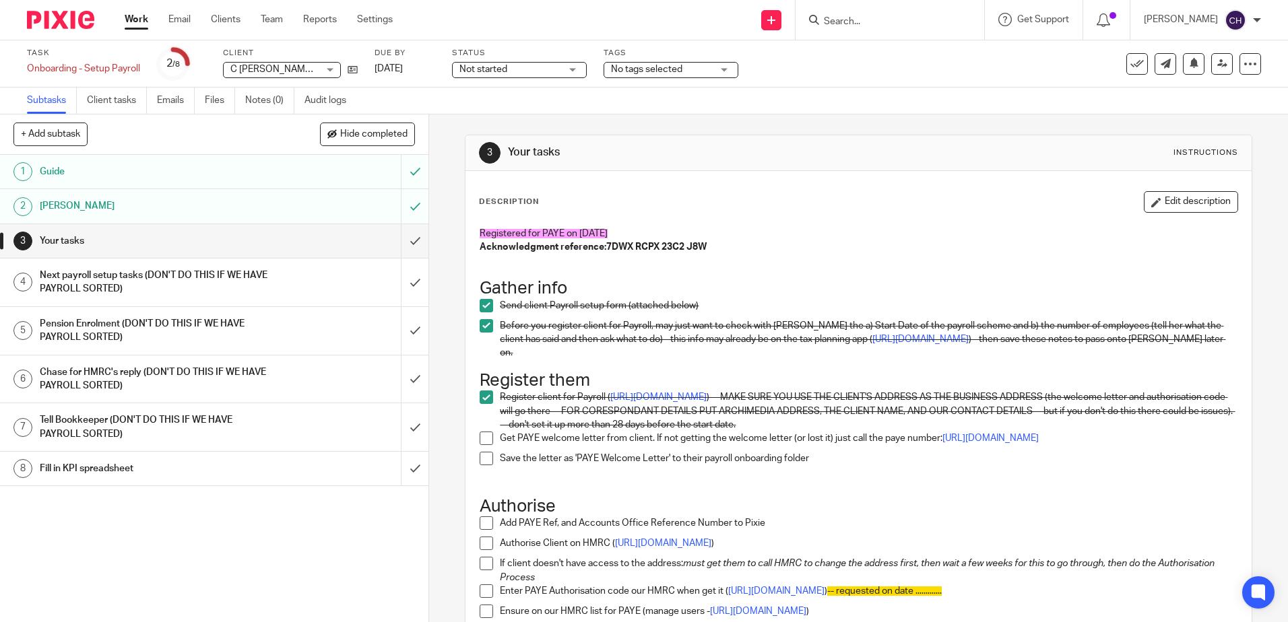
drag, startPoint x: 663, startPoint y: 158, endPoint x: 627, endPoint y: 133, distance: 43.2
click at [629, 137] on div "3 Your tasks Instructions" at bounding box center [857, 153] width 785 height 36
click at [609, 158] on div "3 Your tasks Instructions" at bounding box center [858, 153] width 759 height 22
drag, startPoint x: 582, startPoint y: 148, endPoint x: 506, endPoint y: 151, distance: 76.2
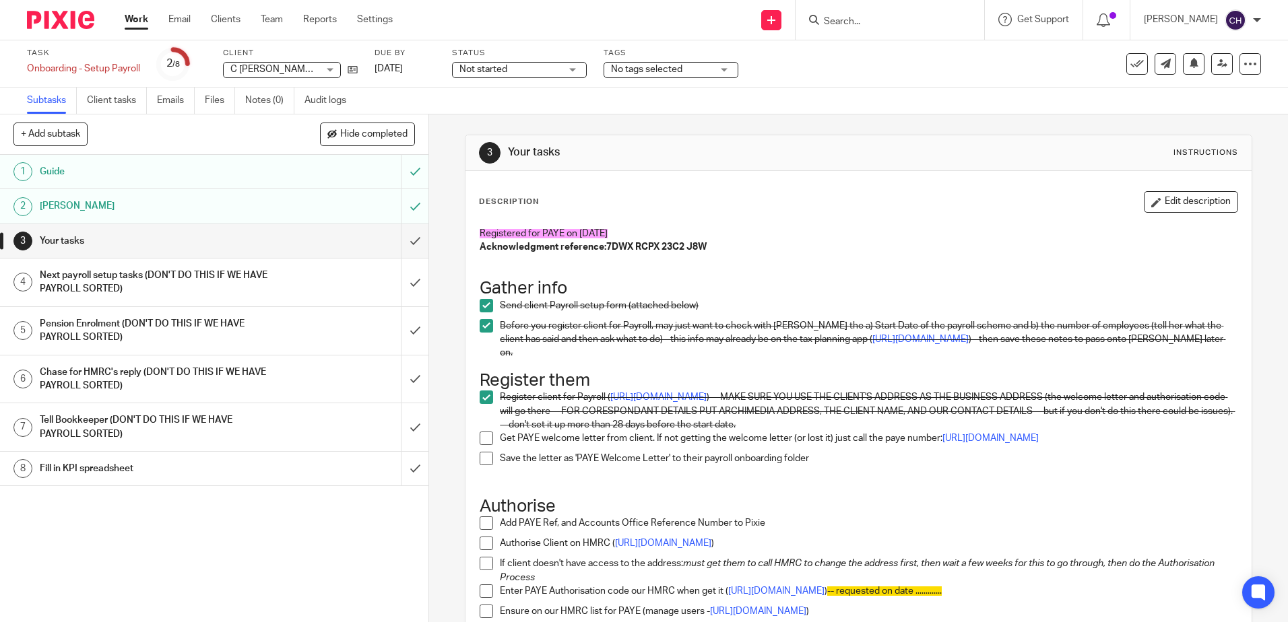
click at [508, 151] on h1 "Your tasks" at bounding box center [697, 153] width 379 height 14
drag, startPoint x: 506, startPoint y: 151, endPoint x: 590, endPoint y: 151, distance: 84.2
click at [589, 151] on h1 "Your tasks" at bounding box center [697, 153] width 379 height 14
click at [269, 511] on div "1 Guide 2 Chase Chris 3 Your tasks 4 Next payroll setup tasks (DON'T DO THIS IF…" at bounding box center [214, 389] width 428 height 468
click at [359, 70] on div "Task Onboarding - Setup Payroll Save Onboarding - Setup Payroll 2 /8 Client C H…" at bounding box center [541, 64] width 1029 height 32
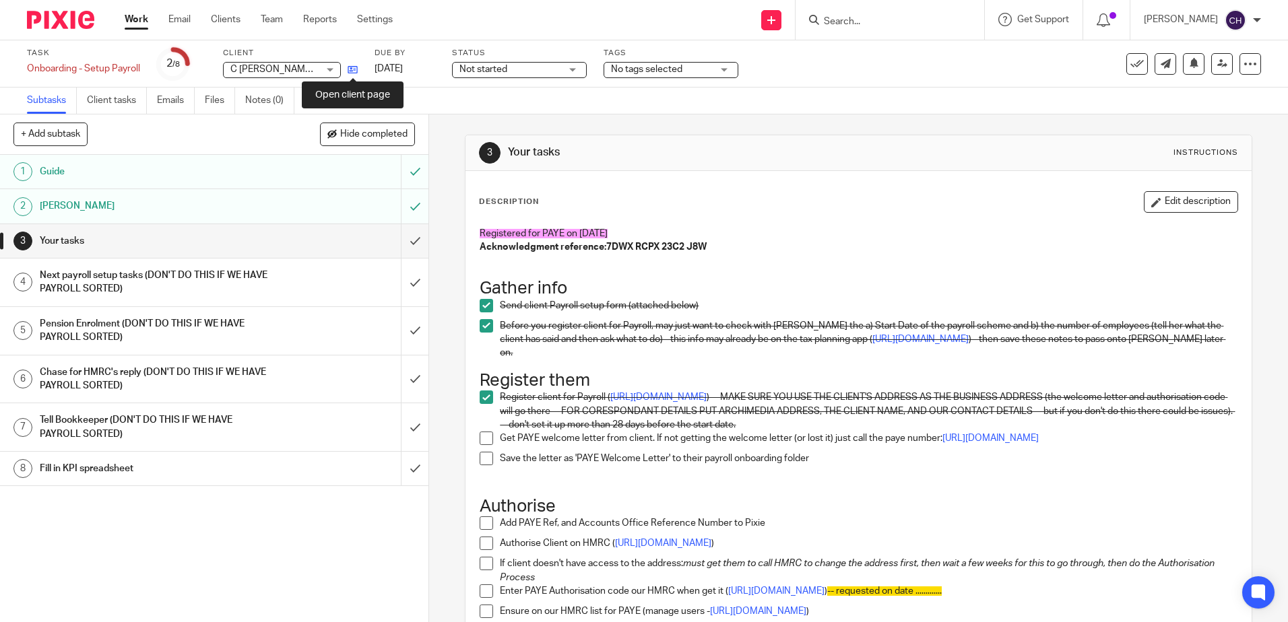
click at [352, 69] on icon at bounding box center [353, 70] width 10 height 10
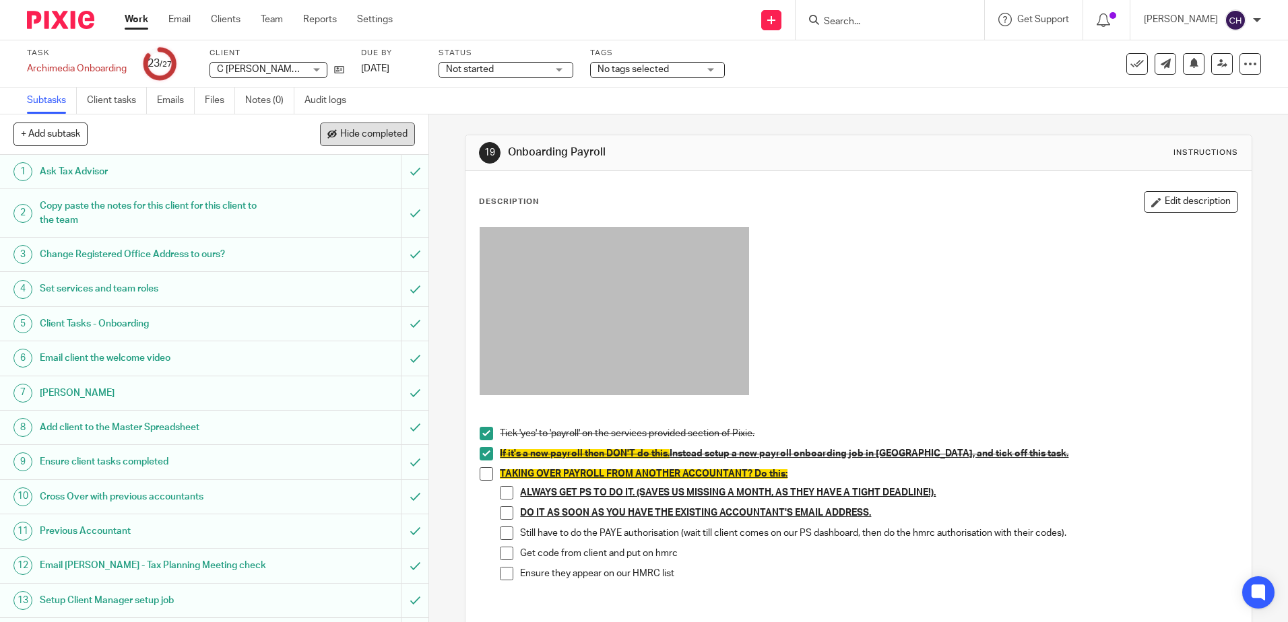
click at [364, 123] on button "Hide completed" at bounding box center [367, 134] width 95 height 23
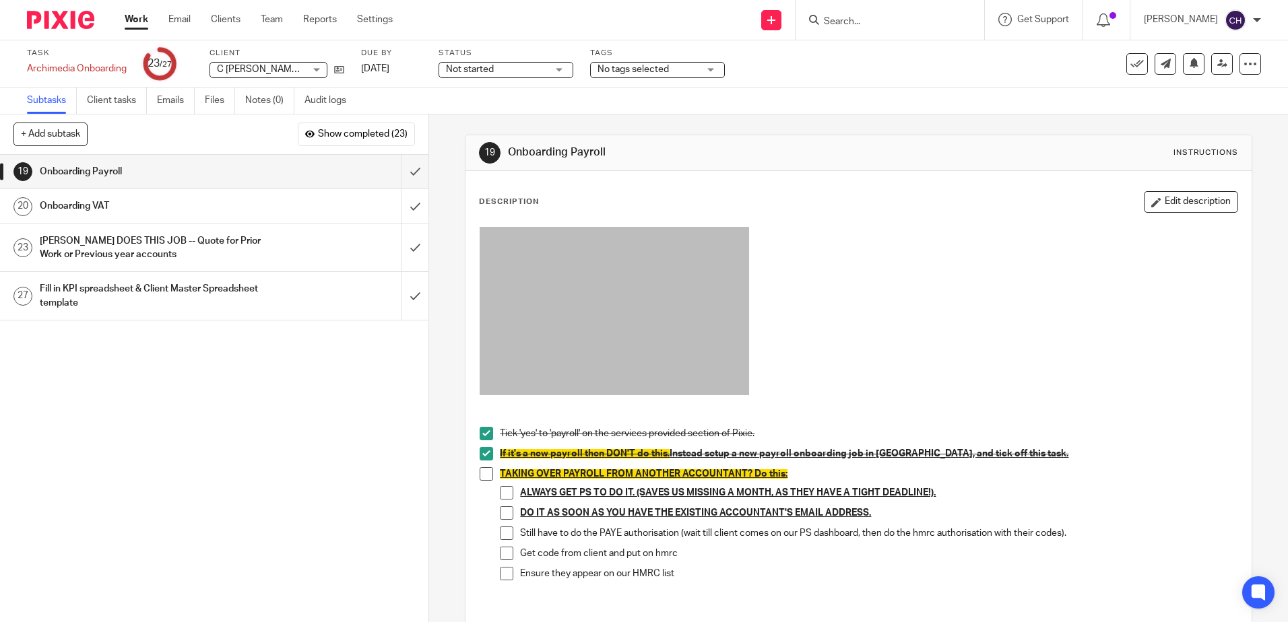
click at [354, 366] on div "1 Ask Tax Advisor 2 Copy paste the notes for this client for this client to the…" at bounding box center [214, 389] width 428 height 468
click at [567, 166] on div "19 Onboarding Payroll Instructions" at bounding box center [857, 153] width 785 height 36
click at [908, 234] on p at bounding box center [858, 313] width 757 height 172
click at [406, 399] on div "1 Ask Tax Advisor 2 Copy paste the notes for this client for this client to the…" at bounding box center [214, 389] width 428 height 468
click at [187, 209] on h1 "Onboarding VAT" at bounding box center [156, 206] width 232 height 20
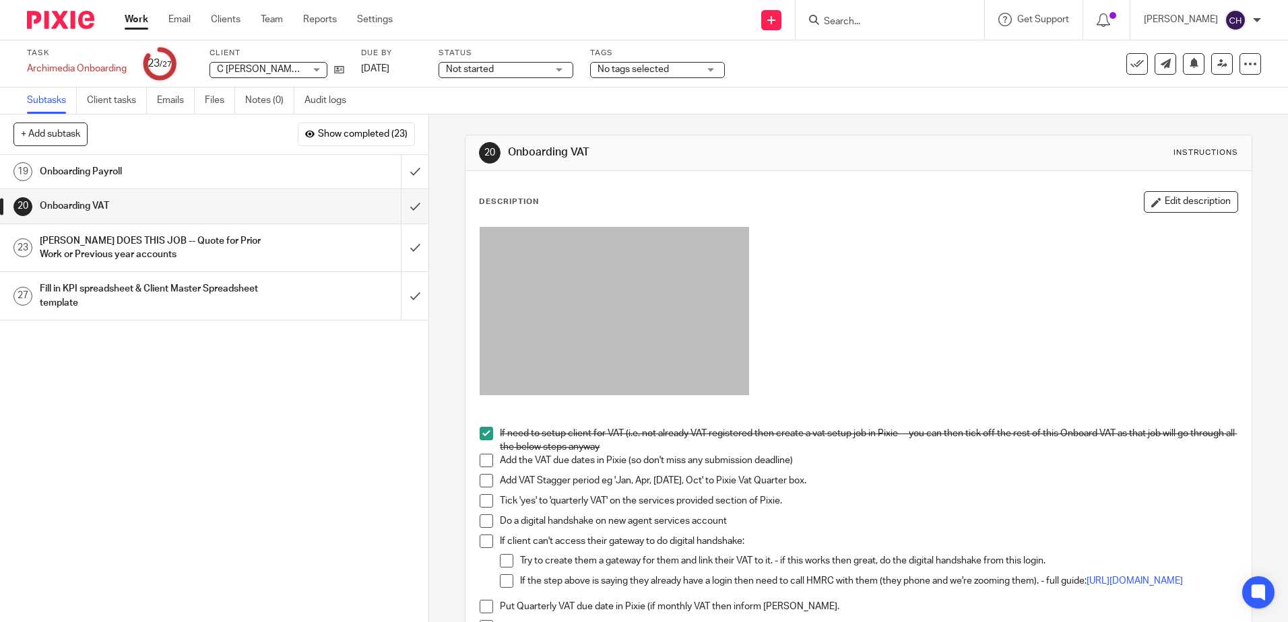
click at [653, 131] on div "20 Onboarding VAT Instructions Description Edit description If need to setup cl…" at bounding box center [858, 499] width 787 height 768
click at [639, 152] on h1 "Onboarding VAT" at bounding box center [697, 153] width 379 height 14
click at [723, 208] on div "Description Edit description" at bounding box center [858, 202] width 759 height 22
click at [342, 71] on icon at bounding box center [339, 70] width 10 height 10
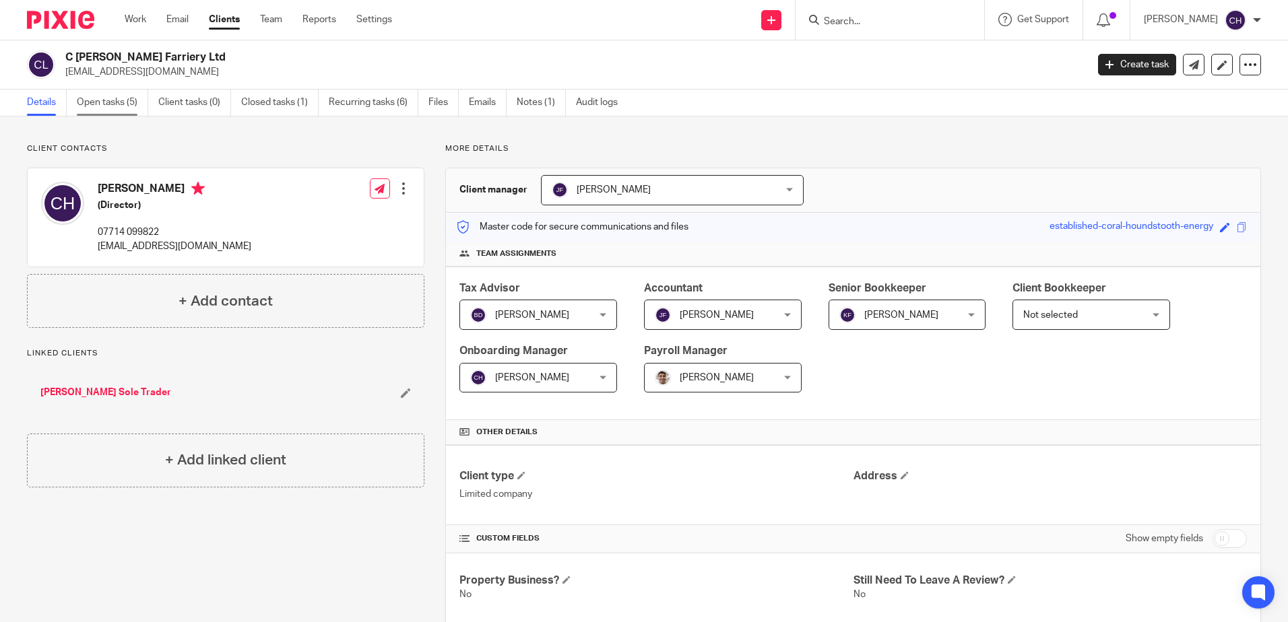
click at [121, 108] on link "Open tasks (5)" at bounding box center [112, 103] width 71 height 26
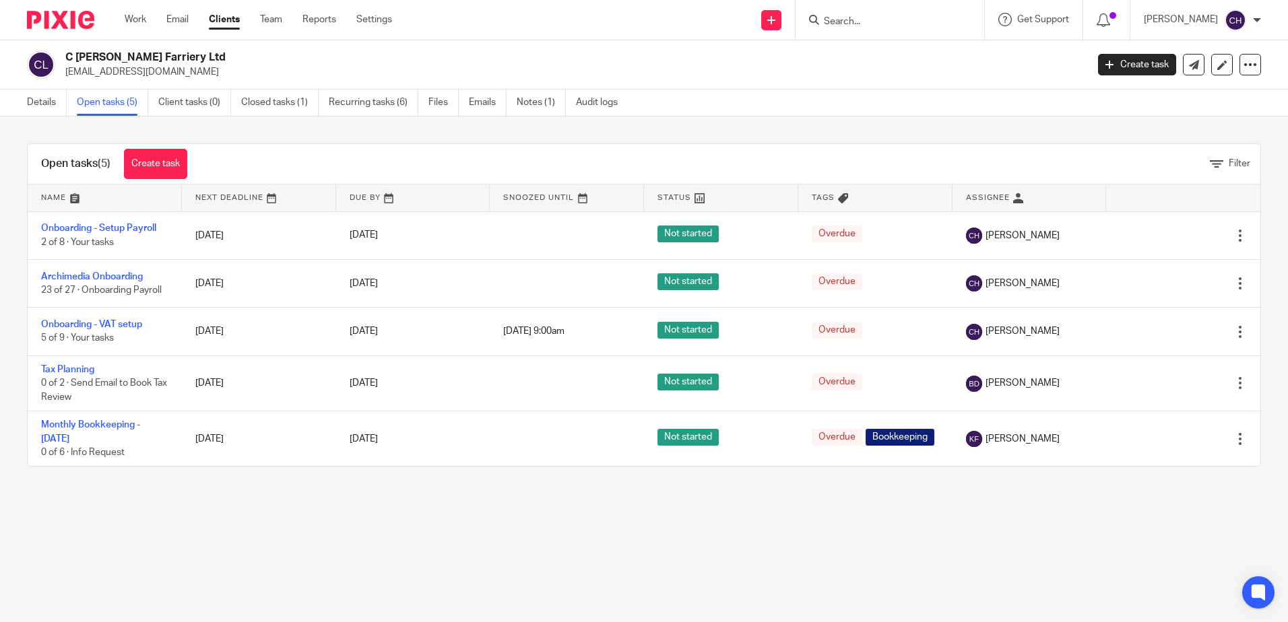
click at [624, 517] on main "C Humphrey Farriery Ltd callum_humphrey@hotmail.co.uk Create task Update from C…" at bounding box center [644, 311] width 1288 height 622
drag, startPoint x: 605, startPoint y: 149, endPoint x: 604, endPoint y: 135, distance: 14.2
click at [605, 139] on div "Open tasks (5) Create task Filter Name Next Deadline Due By Snoozed Until Statu…" at bounding box center [644, 305] width 1288 height 377
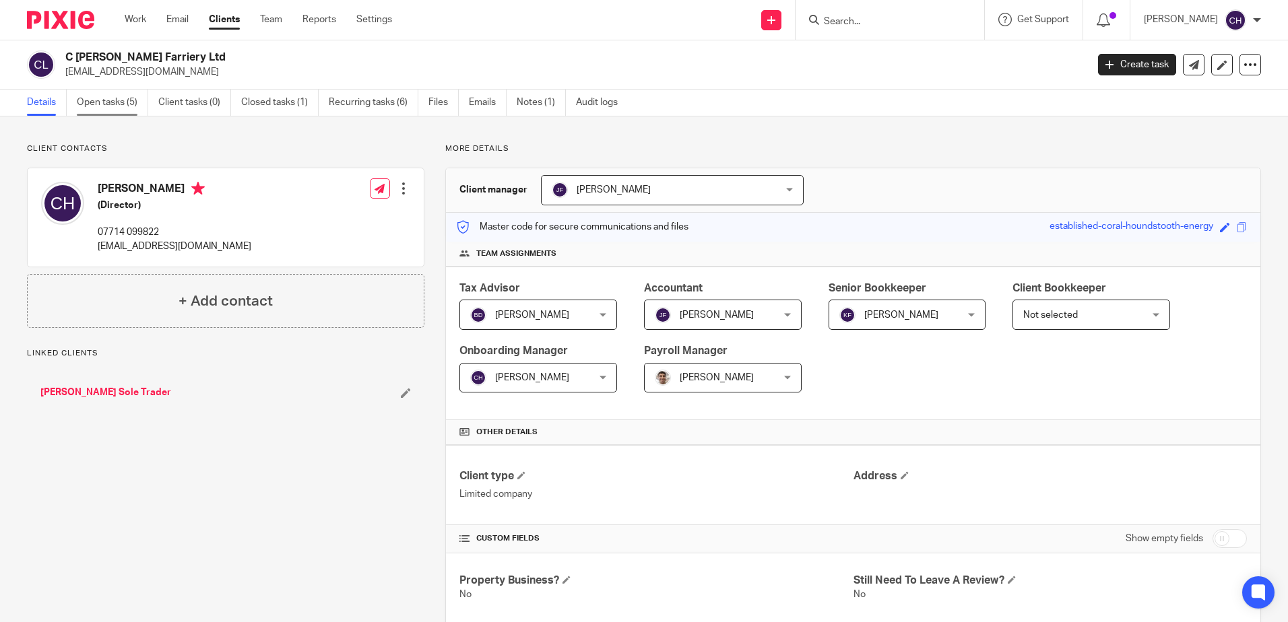
click at [131, 108] on link "Open tasks (5)" at bounding box center [112, 103] width 71 height 26
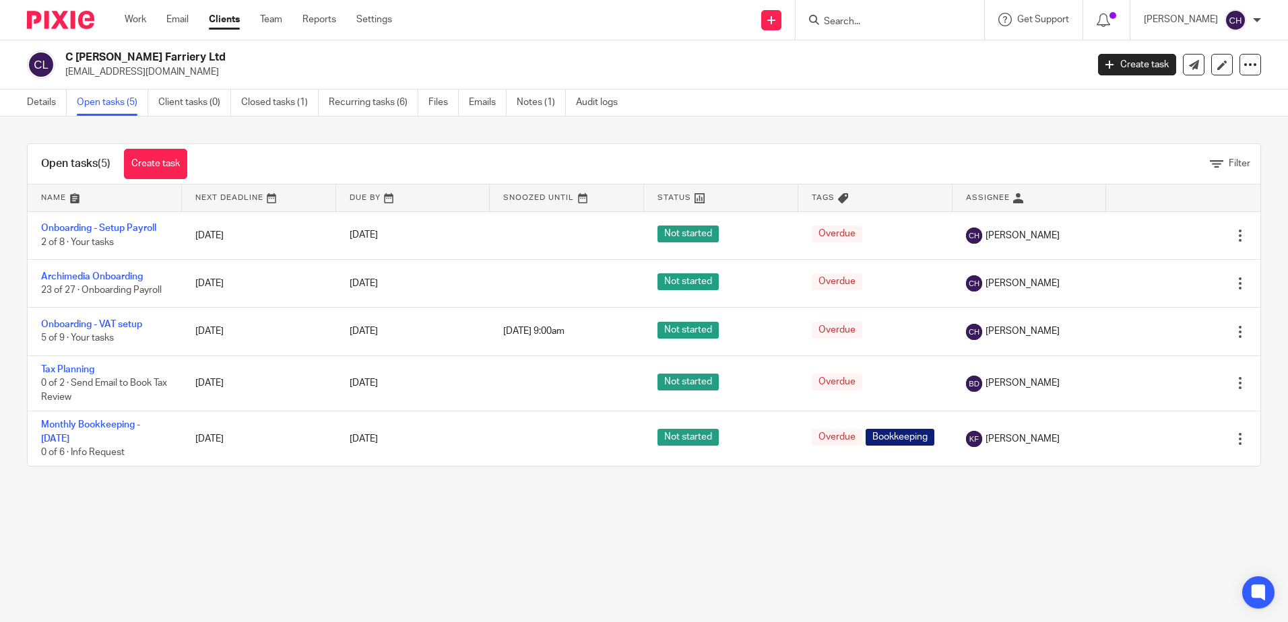
click at [680, 119] on div "Open tasks (5) Create task Filter Name Next Deadline Due By Snoozed Until Statu…" at bounding box center [644, 305] width 1288 height 377
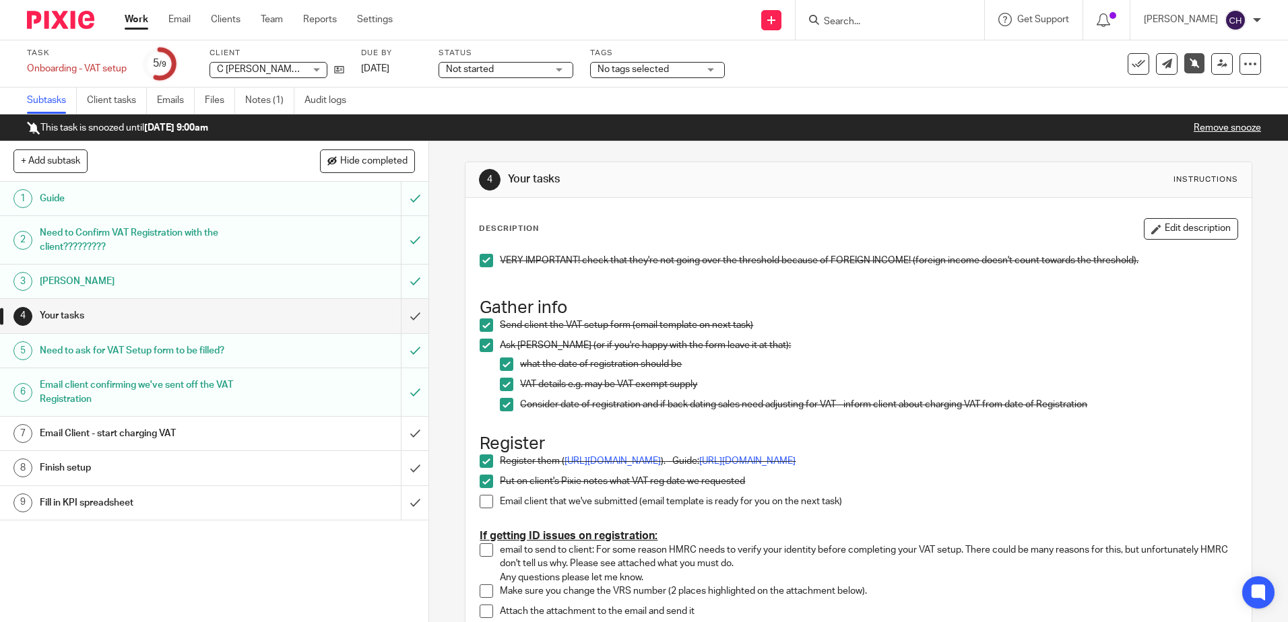
click at [630, 191] on div "4 Your tasks Instructions" at bounding box center [857, 180] width 785 height 36
click at [614, 168] on div "4 Your tasks Instructions" at bounding box center [857, 180] width 785 height 36
click at [640, 205] on div "Description Edit description VERY IMPORTANT! check that they're not going over …" at bounding box center [857, 542] width 785 height 688
click at [599, 197] on div "4 Your tasks Instructions" at bounding box center [857, 180] width 785 height 36
click at [381, 159] on span "Hide completed" at bounding box center [373, 161] width 67 height 11
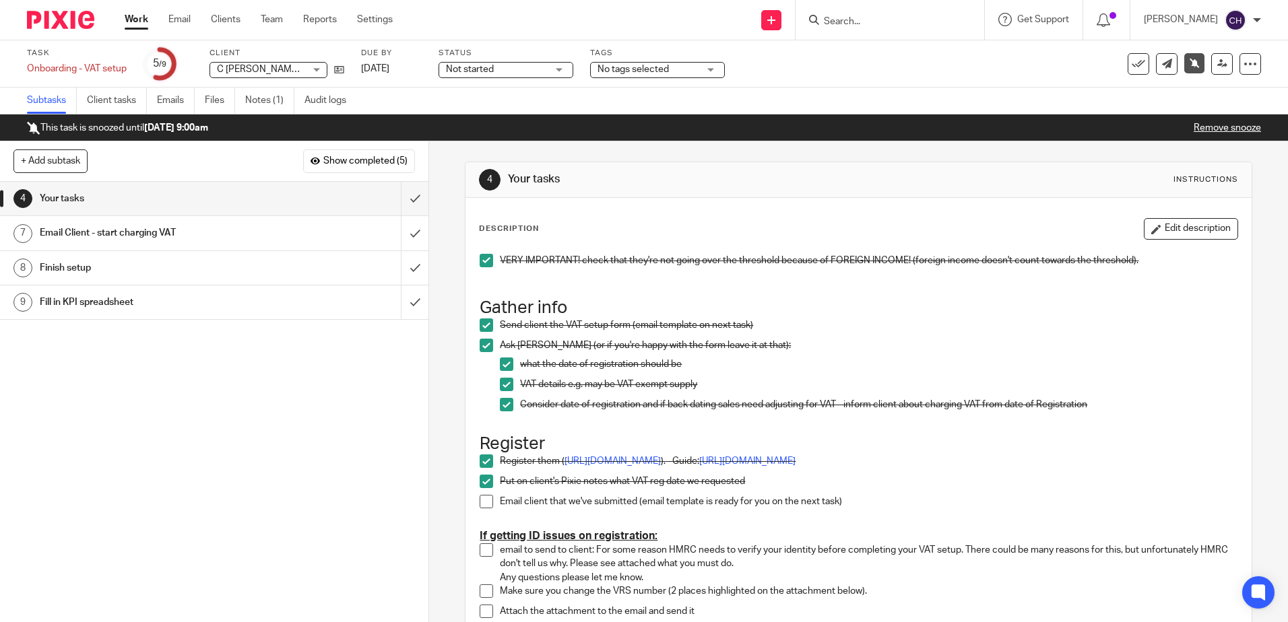
click at [576, 158] on div "4 Your tasks Instructions Description Edit description VERY IMPORTANT! check th…" at bounding box center [858, 523] width 787 height 765
click at [756, 175] on h1 "Your tasks" at bounding box center [697, 179] width 379 height 14
click at [608, 139] on div "This task is snoozed until 20 Oct 2025 9:00am Remove snooze" at bounding box center [644, 128] width 1288 height 27
click at [760, 178] on h1 "Your tasks" at bounding box center [697, 179] width 379 height 14
click at [634, 159] on div "4 Your tasks Instructions Description Edit description VERY IMPORTANT! check th…" at bounding box center [858, 523] width 787 height 765
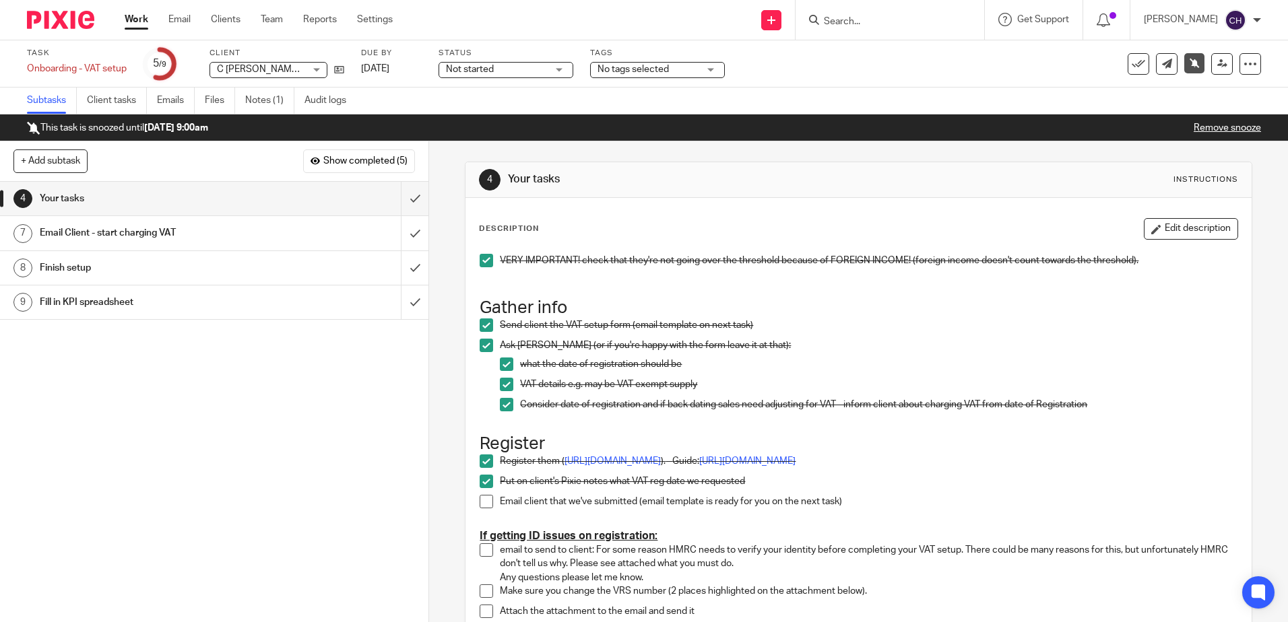
drag, startPoint x: 855, startPoint y: 13, endPoint x: 840, endPoint y: 26, distance: 19.1
click at [856, 13] on form at bounding box center [894, 19] width 143 height 17
drag, startPoint x: 876, startPoint y: 19, endPoint x: 832, endPoint y: 35, distance: 47.3
click at [878, 19] on input "Search" at bounding box center [883, 22] width 121 height 12
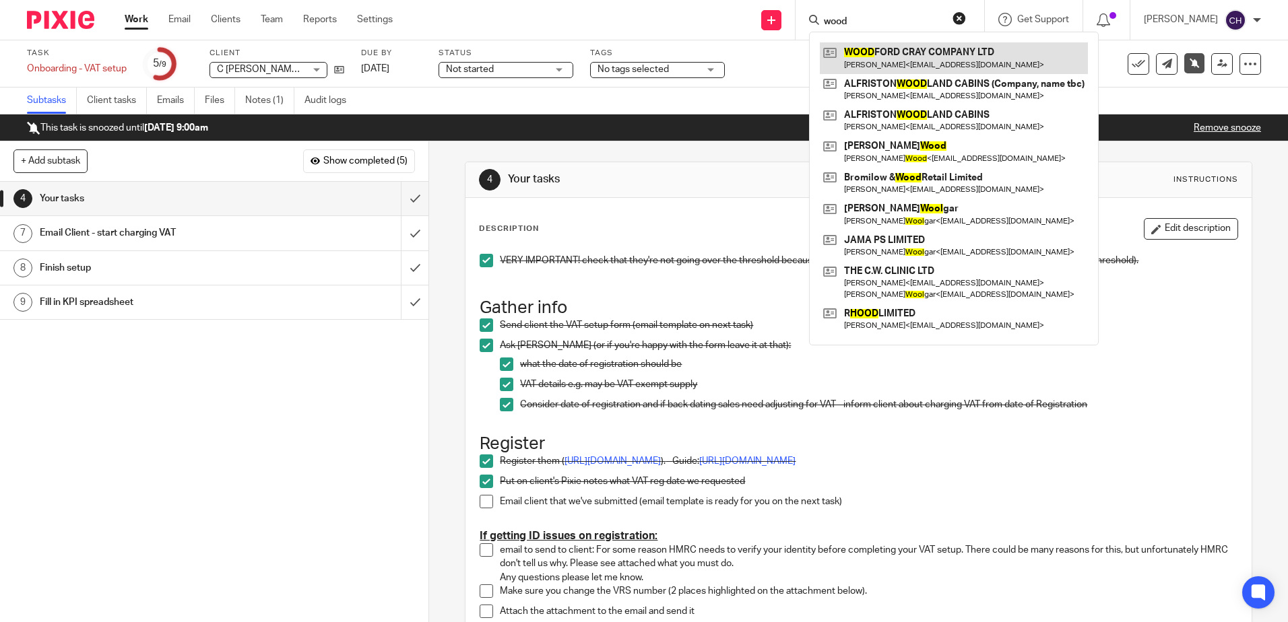
type input "wood"
click at [897, 52] on link at bounding box center [954, 57] width 268 height 31
click at [666, 174] on h1 "Your tasks" at bounding box center [697, 179] width 379 height 14
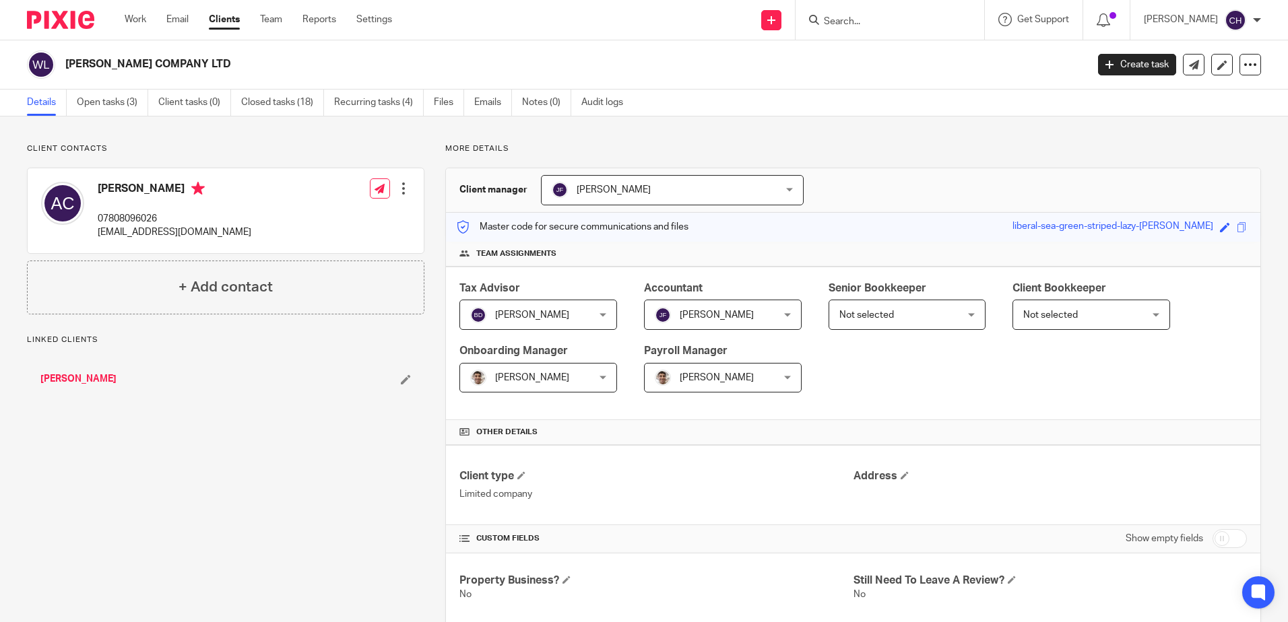
click at [107, 107] on link "Open tasks (3)" at bounding box center [112, 103] width 71 height 26
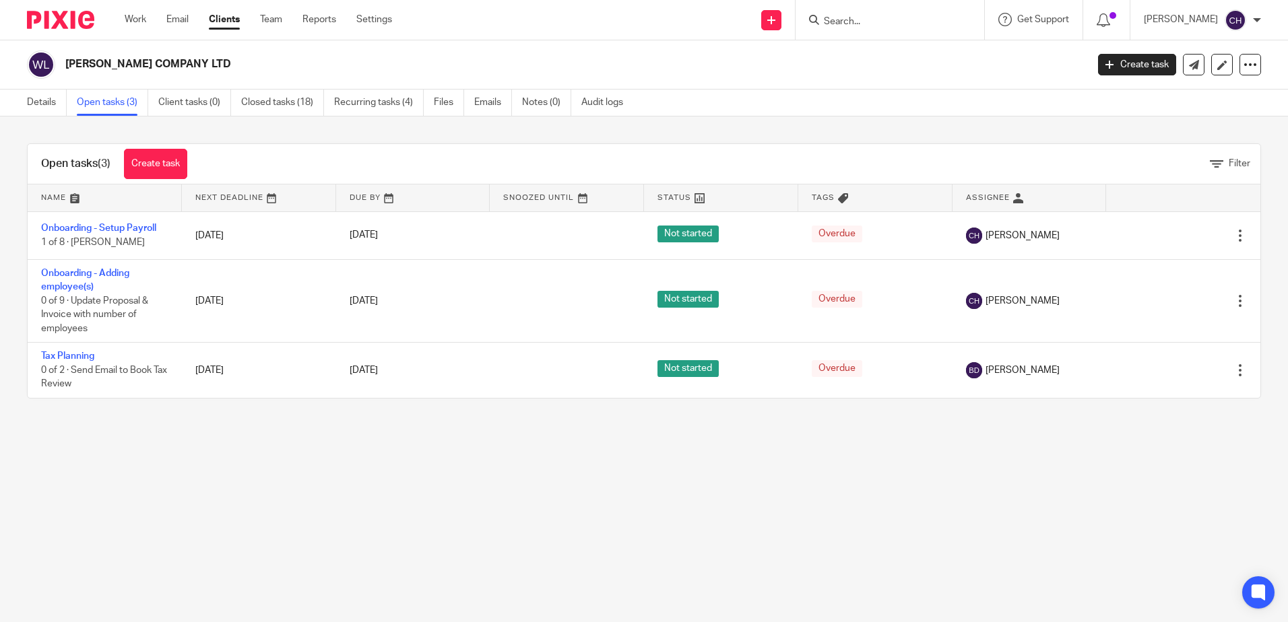
click at [174, 459] on main "WOODFORD CRAY COMPANY LTD Create task Update from Companies House Export data M…" at bounding box center [644, 311] width 1288 height 622
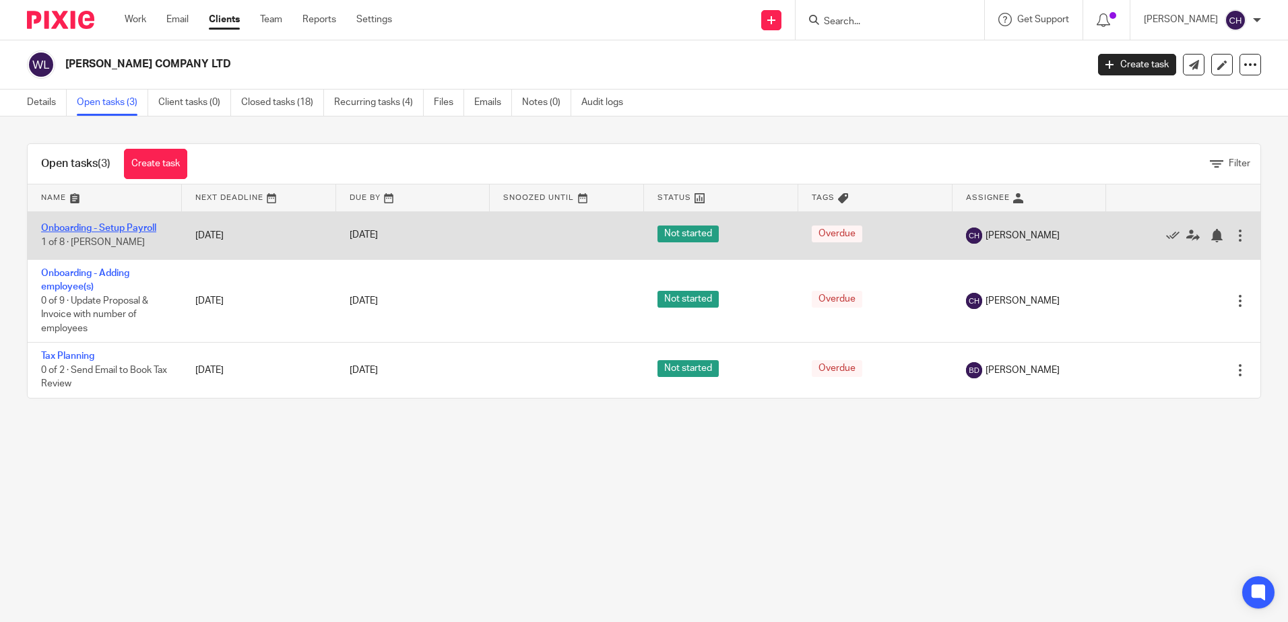
click at [135, 226] on link "Onboarding - Setup Payroll" at bounding box center [98, 228] width 115 height 9
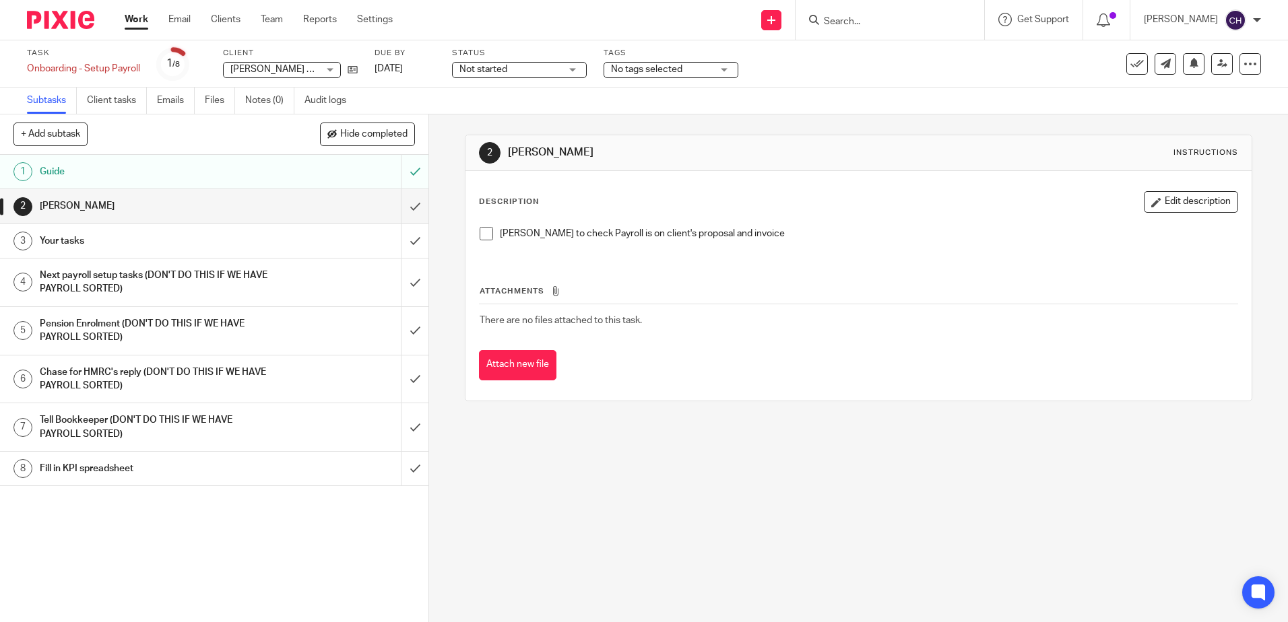
click at [334, 212] on div "[PERSON_NAME]" at bounding box center [214, 206] width 348 height 20
click at [309, 243] on div "Your tasks" at bounding box center [214, 241] width 348 height 20
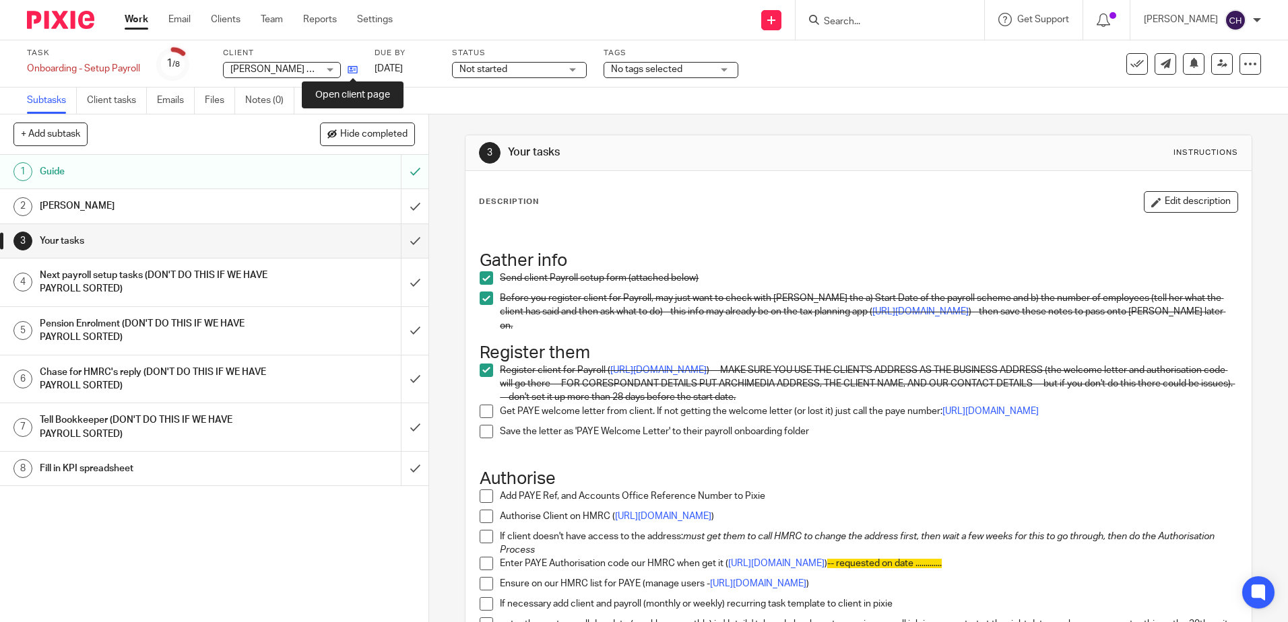
click at [354, 69] on icon at bounding box center [353, 70] width 10 height 10
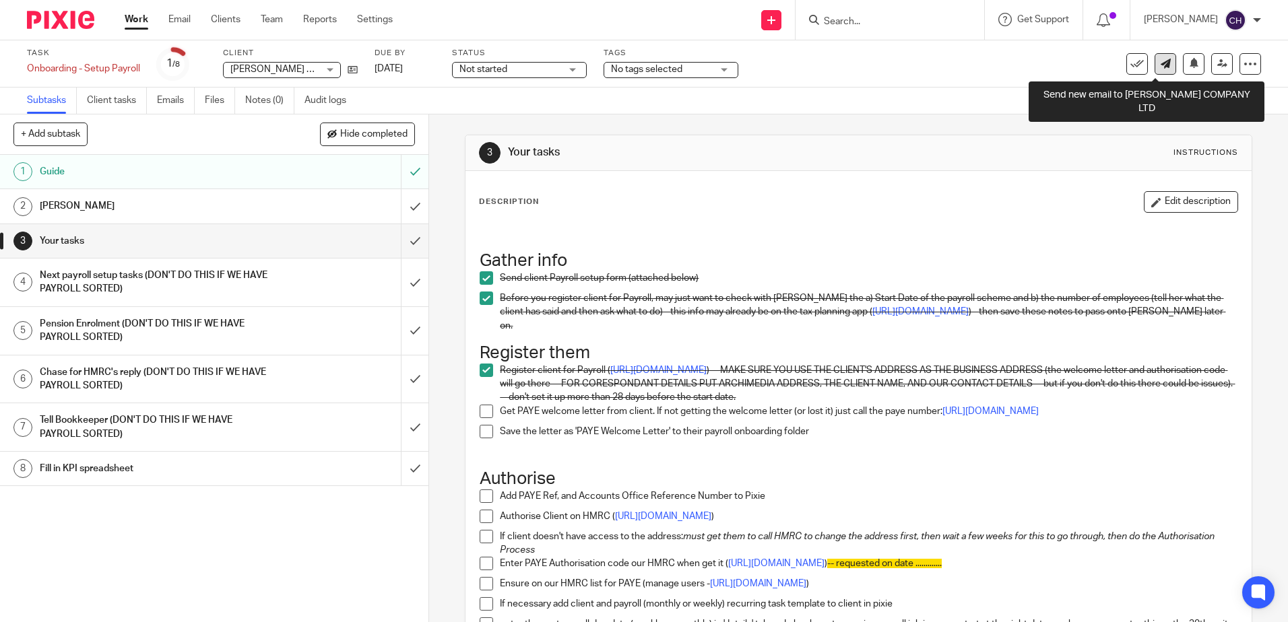
click at [1161, 59] on icon at bounding box center [1166, 64] width 10 height 10
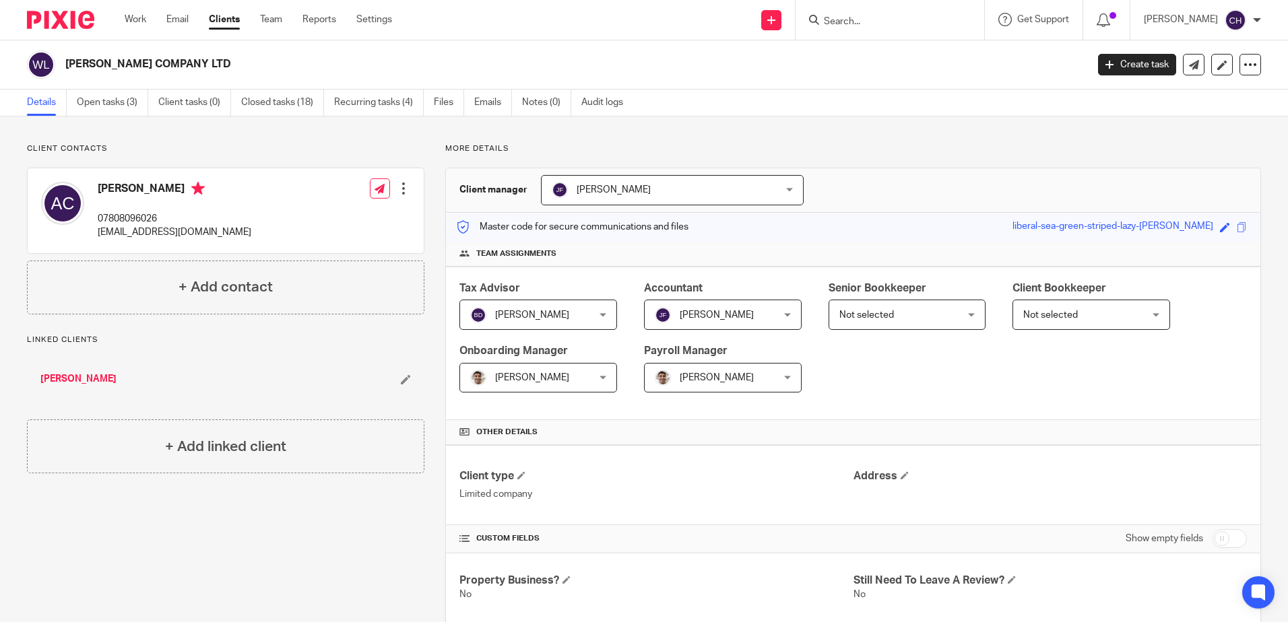
click at [331, 147] on p "Client contacts" at bounding box center [225, 148] width 397 height 11
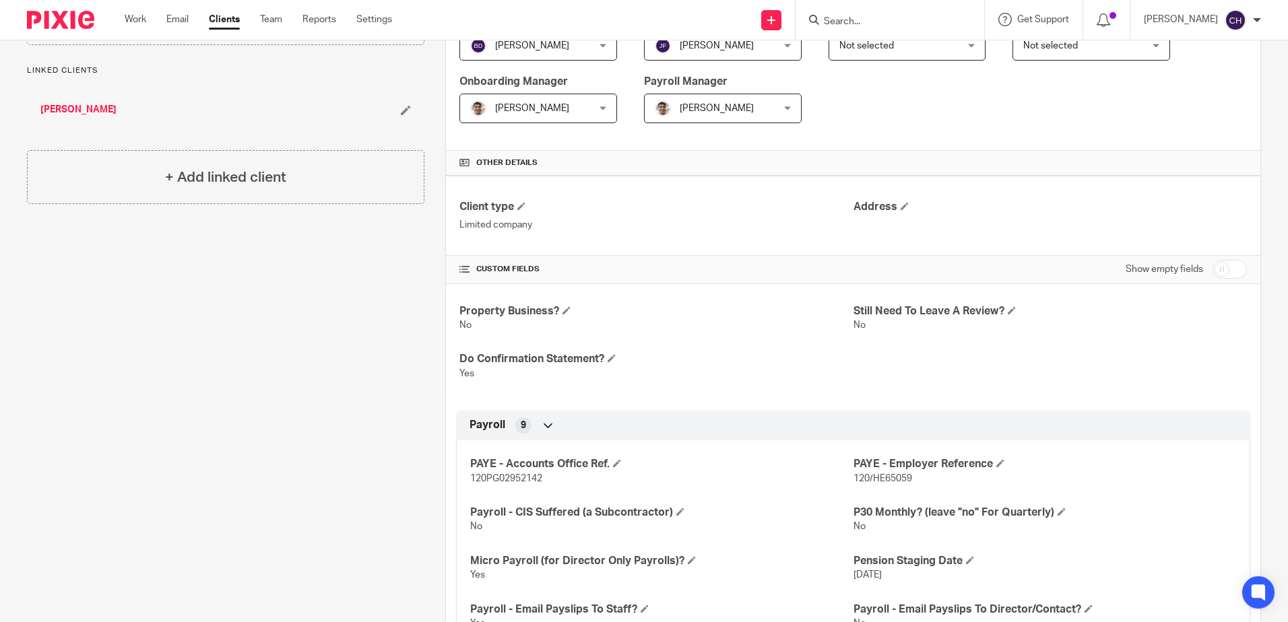
scroll to position [337, 0]
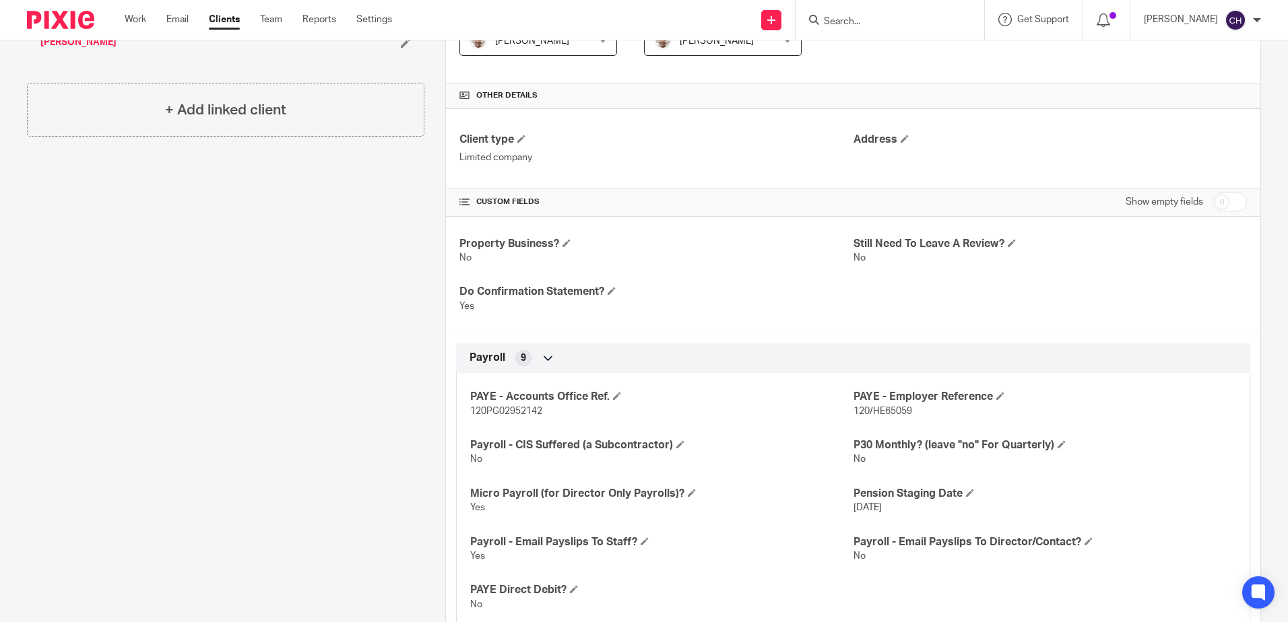
click at [668, 427] on div "PAYE - Accounts Office Ref. 120PG02952142 PAYE - Employer Reference 120/HE65059…" at bounding box center [853, 496] width 794 height 266
drag, startPoint x: 558, startPoint y: 411, endPoint x: 464, endPoint y: 412, distance: 93.6
click at [464, 412] on div "PAYE - Accounts Office Ref. 120PG02952142 PAYE - Employer Reference 120/HE65059…" at bounding box center [853, 496] width 794 height 266
copy span "120PG02952142"
click at [887, 333] on div "Property Business? No Still Need To Leave A Review? No Do Confirmation Statemen…" at bounding box center [853, 275] width 814 height 117
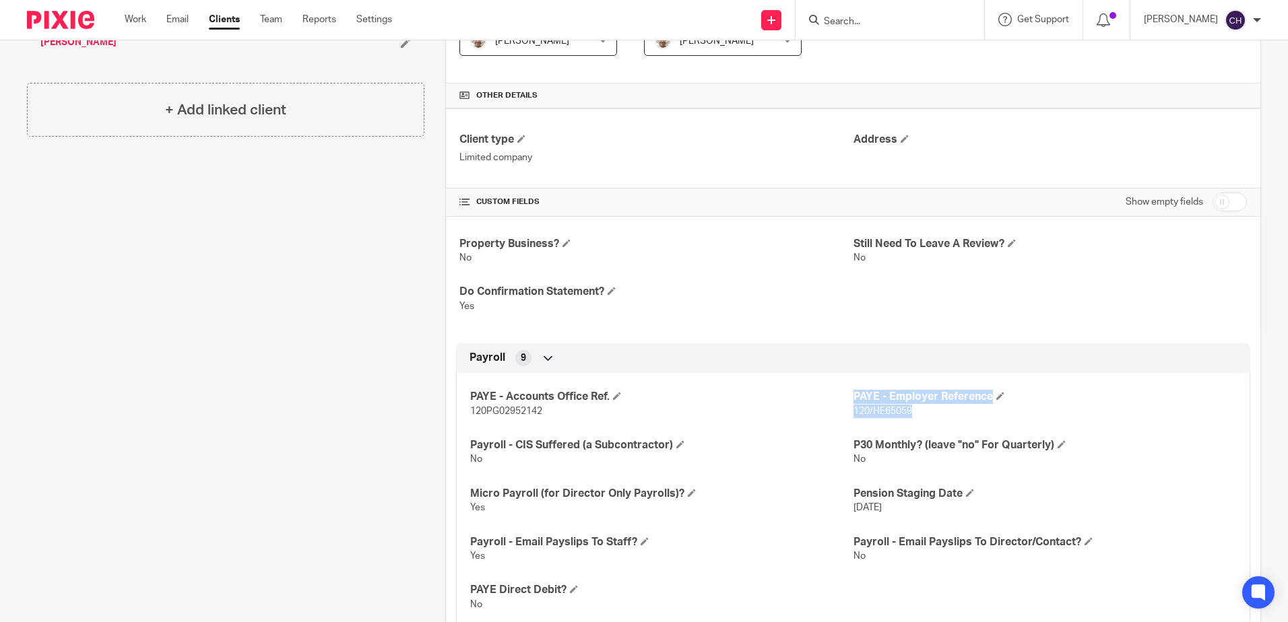
drag, startPoint x: 922, startPoint y: 409, endPoint x: 843, endPoint y: 413, distance: 79.6
click at [843, 413] on div "PAYE - Accounts Office Ref. 120PG02952142 PAYE - Employer Reference 120/HE65059…" at bounding box center [853, 496] width 794 height 266
click at [843, 413] on p "120PG02952142" at bounding box center [661, 411] width 383 height 13
click at [914, 428] on div "PAYE - Accounts Office Ref. 120PG02952142 PAYE - Employer Reference 120/HE65059…" at bounding box center [853, 496] width 794 height 266
drag, startPoint x: 909, startPoint y: 414, endPoint x: 845, endPoint y: 414, distance: 64.0
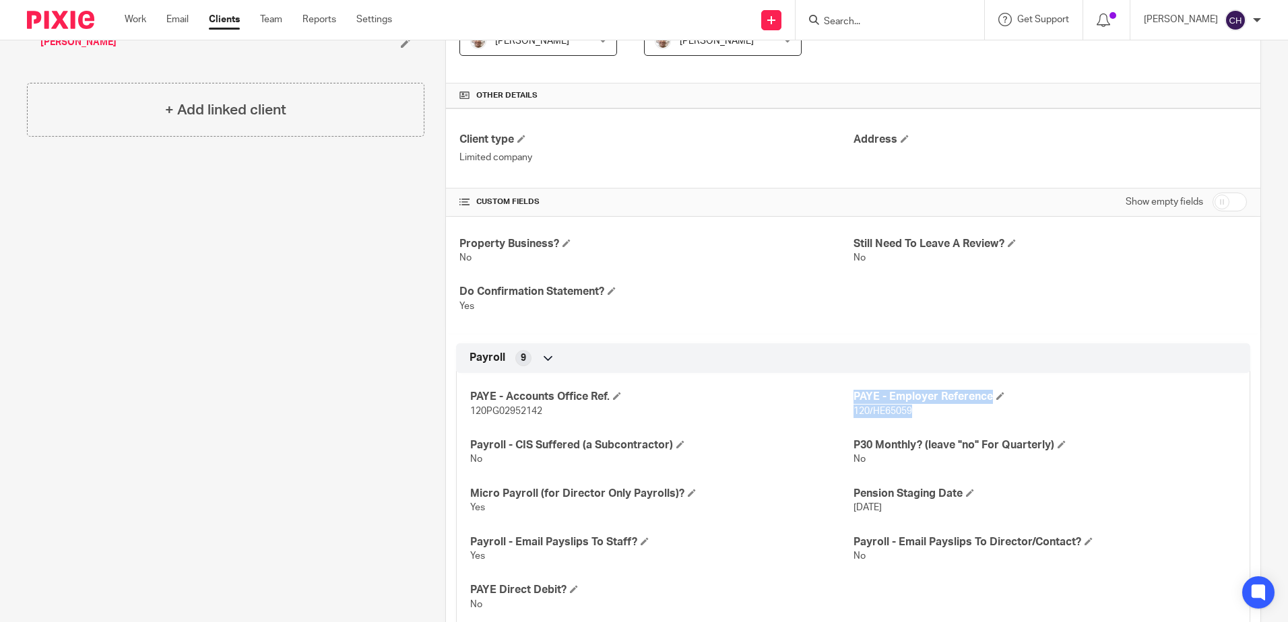
click at [845, 414] on div "PAYE - Accounts Office Ref. 120PG02952142 PAYE - Employer Reference 120/HE65059…" at bounding box center [853, 496] width 794 height 266
click at [845, 414] on p "120PG02952142" at bounding box center [661, 411] width 383 height 13
click at [915, 422] on div "PAYE - Accounts Office Ref. 120PG02952142 PAYE - Employer Reference 120/HE65059…" at bounding box center [853, 496] width 794 height 266
drag, startPoint x: 912, startPoint y: 408, endPoint x: 848, endPoint y: 413, distance: 64.2
click at [854, 413] on p "120/HE65059" at bounding box center [1045, 411] width 383 height 13
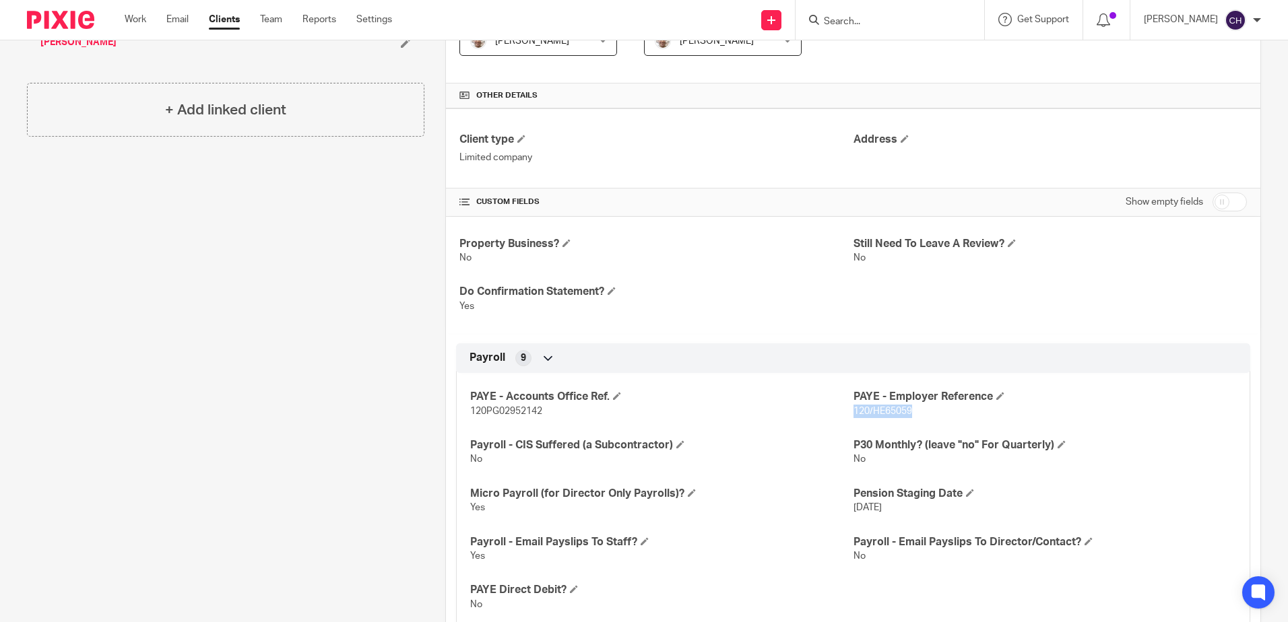
copy span "120/HE65059"
click at [284, 212] on div "Client contacts Andy Cray 07808096026 andycray1968@gmail.com Edit contact Creat…" at bounding box center [215, 486] width 418 height 1359
click at [283, 276] on div "Client contacts Andy Cray 07808096026 andycray1968@gmail.com Edit contact Creat…" at bounding box center [215, 486] width 418 height 1359
click at [798, 223] on div "Property Business? No Still Need To Leave A Review? No Do Confirmation Statemen…" at bounding box center [853, 275] width 814 height 117
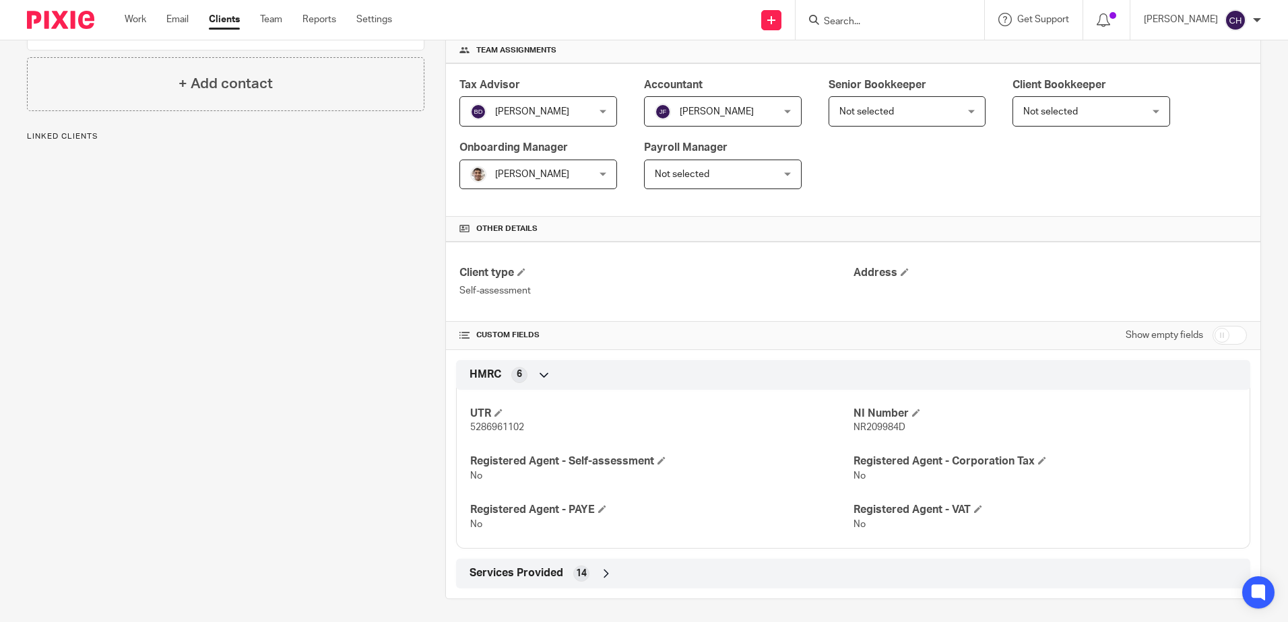
scroll to position [207, 0]
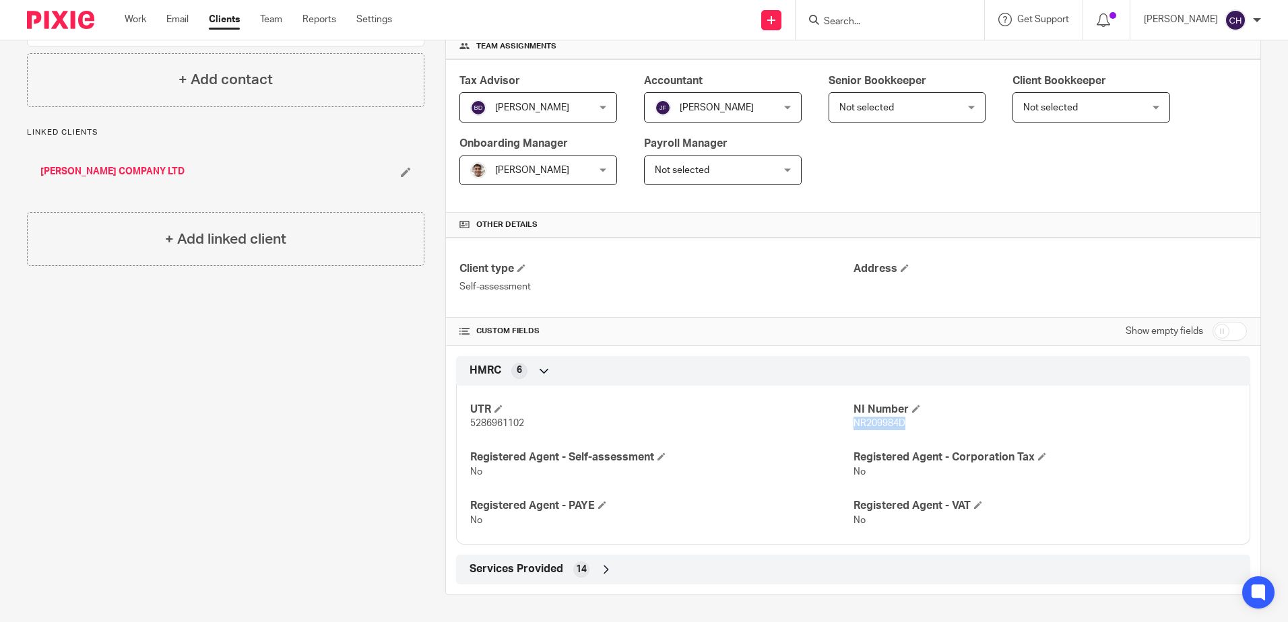
drag, startPoint x: 912, startPoint y: 425, endPoint x: 849, endPoint y: 428, distance: 62.7
click at [854, 428] on p "NR209984D" at bounding box center [1045, 423] width 383 height 13
copy span "NR209984D"
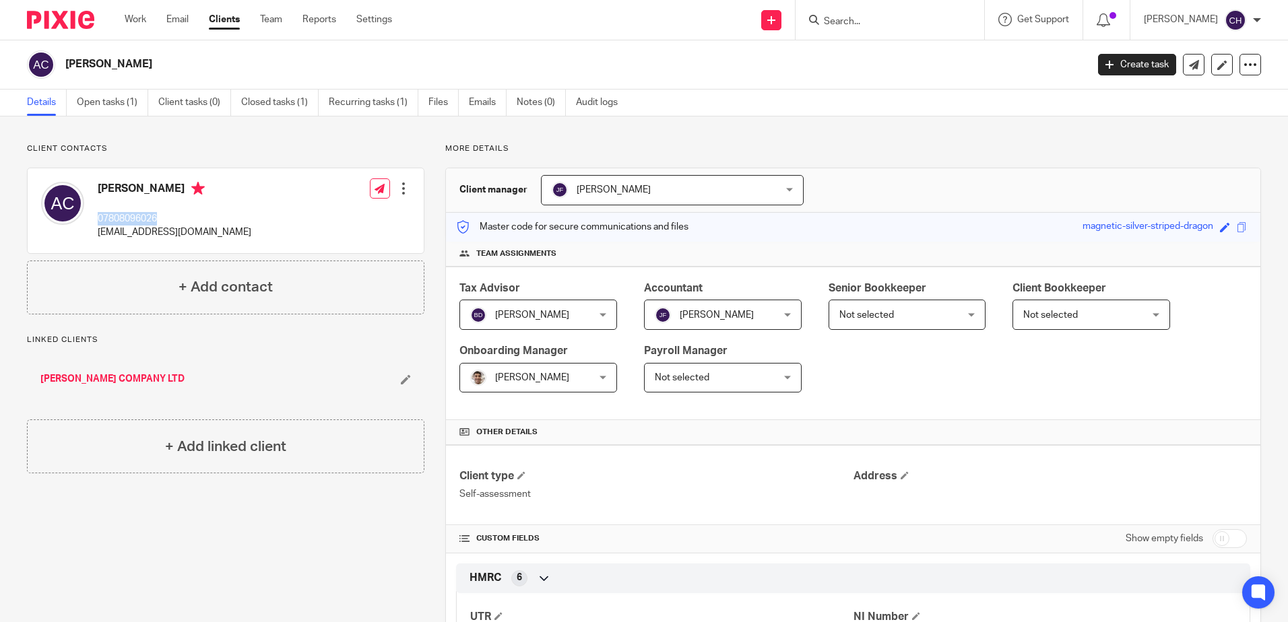
drag, startPoint x: 167, startPoint y: 210, endPoint x: 97, endPoint y: 223, distance: 71.3
click at [97, 223] on div "[PERSON_NAME] 07808096026 [EMAIL_ADDRESS][DOMAIN_NAME]" at bounding box center [146, 210] width 210 height 71
copy p "07808096026"
drag, startPoint x: 230, startPoint y: 234, endPoint x: 97, endPoint y: 236, distance: 133.4
click at [97, 236] on div "Andy Cray 07808096026 andycray1968@gmail.com Edit contact Create client from co…" at bounding box center [226, 210] width 396 height 85
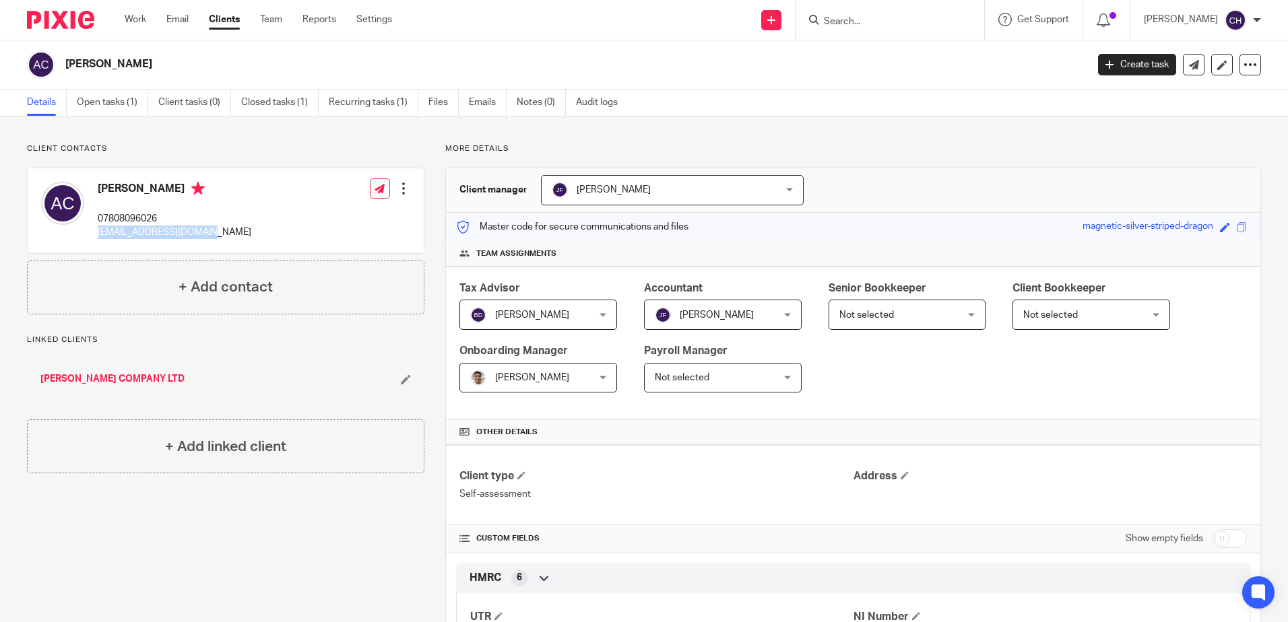
copy p "andycray1968@gmail.com"
click at [937, 193] on div "Client manager Jill Fox Jill Fox Barbara Demetriou Chloe Hooton Chris Demetriou…" at bounding box center [853, 190] width 814 height 44
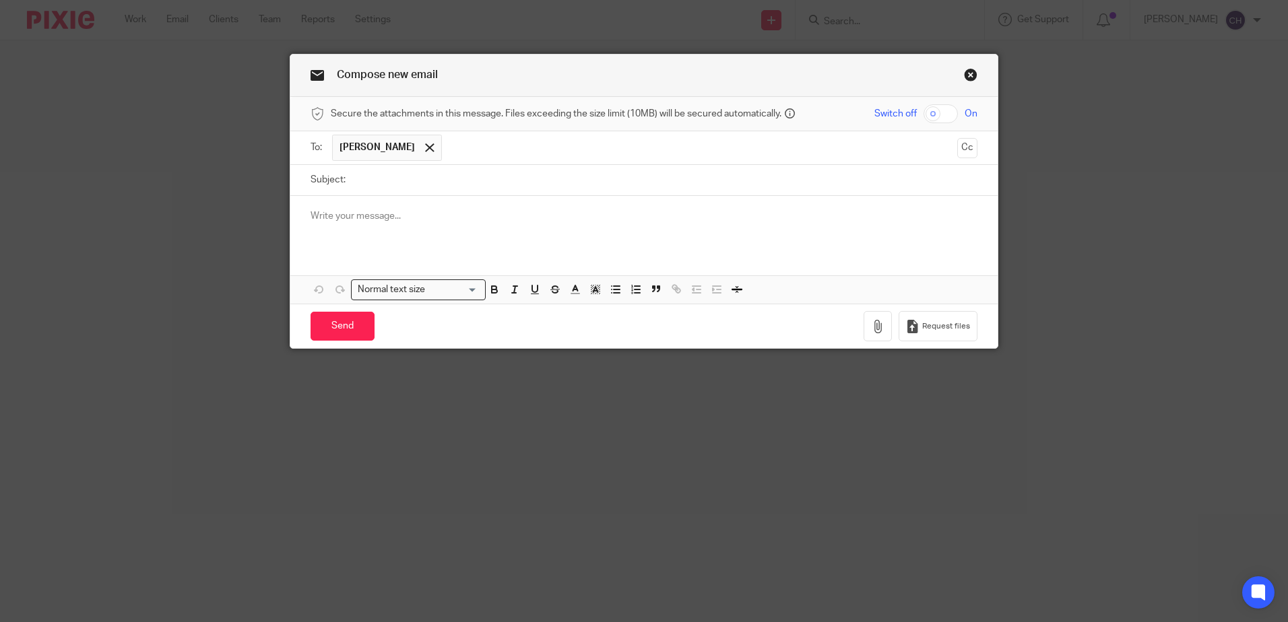
click at [610, 188] on input "Subject:" at bounding box center [664, 180] width 625 height 30
type input "Adding Ed to the payroll"
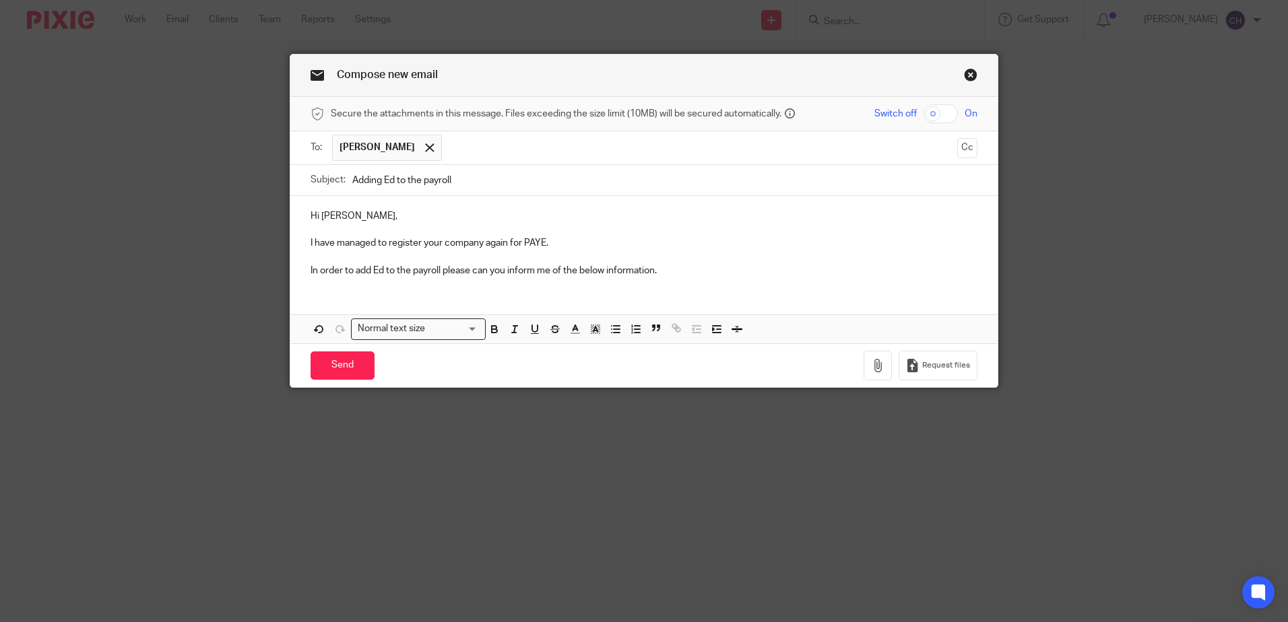
drag, startPoint x: 587, startPoint y: 235, endPoint x: 601, endPoint y: 247, distance: 18.6
click at [587, 235] on p at bounding box center [644, 229] width 667 height 13
click at [691, 276] on p "In order to add Ed to the payroll please can you inform me of the below informa…" at bounding box center [644, 270] width 667 height 13
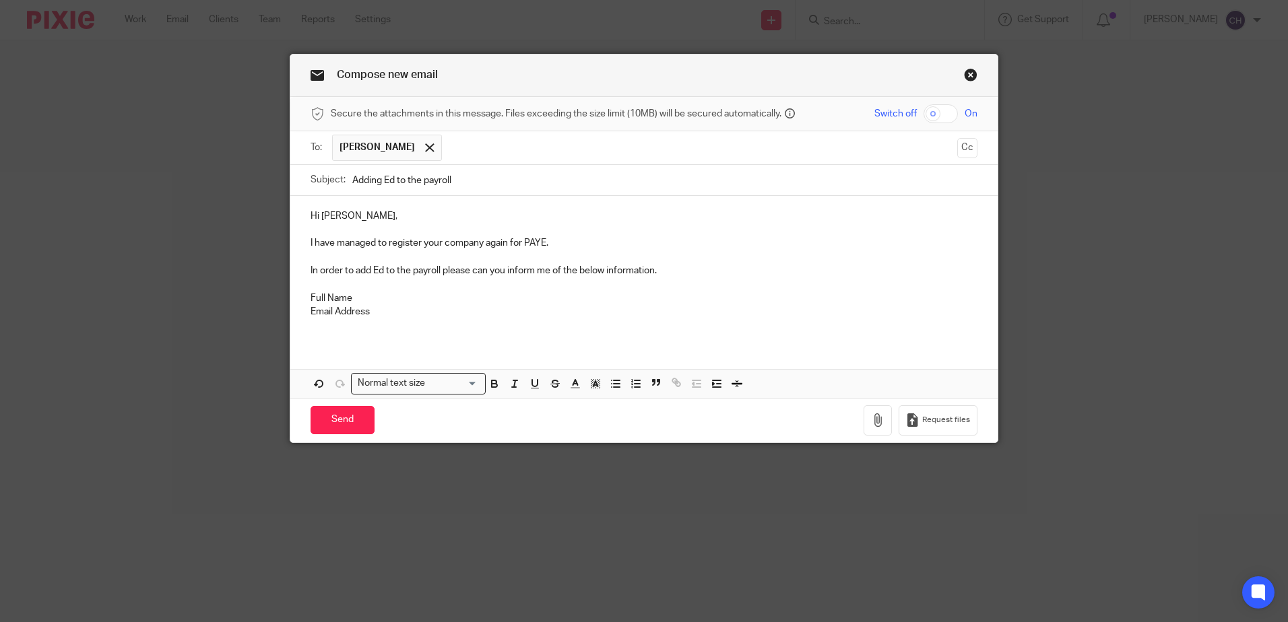
drag, startPoint x: 699, startPoint y: 268, endPoint x: 655, endPoint y: 270, distance: 43.2
click at [697, 268] on p "In order to add Ed to the payroll please can you inform me of the below informa…" at bounding box center [644, 270] width 667 height 13
drag, startPoint x: 366, startPoint y: 315, endPoint x: 377, endPoint y: 315, distance: 10.1
click at [367, 315] on p "Email Address" at bounding box center [644, 311] width 667 height 13
click at [389, 294] on p "Full Name" at bounding box center [644, 298] width 667 height 13
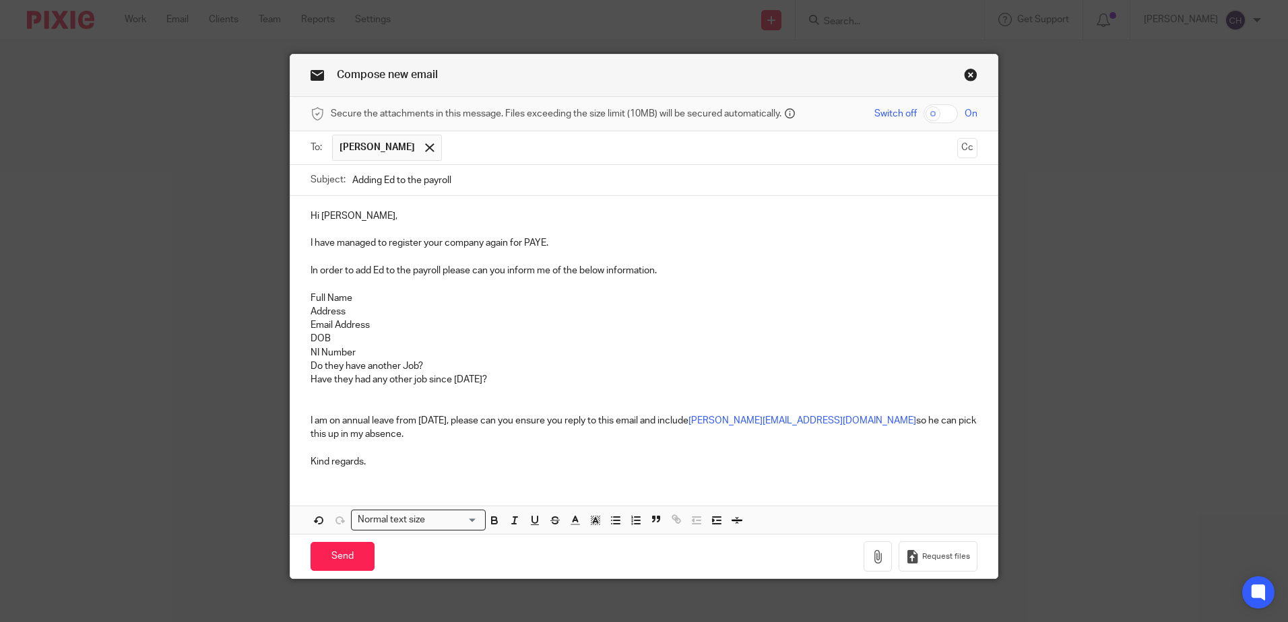
click at [484, 370] on p "Do they have another Job?" at bounding box center [644, 366] width 667 height 13
click at [478, 385] on p "Have they had any other job since April 2025?" at bounding box center [644, 379] width 667 height 13
click at [466, 152] on input "text" at bounding box center [700, 148] width 503 height 26
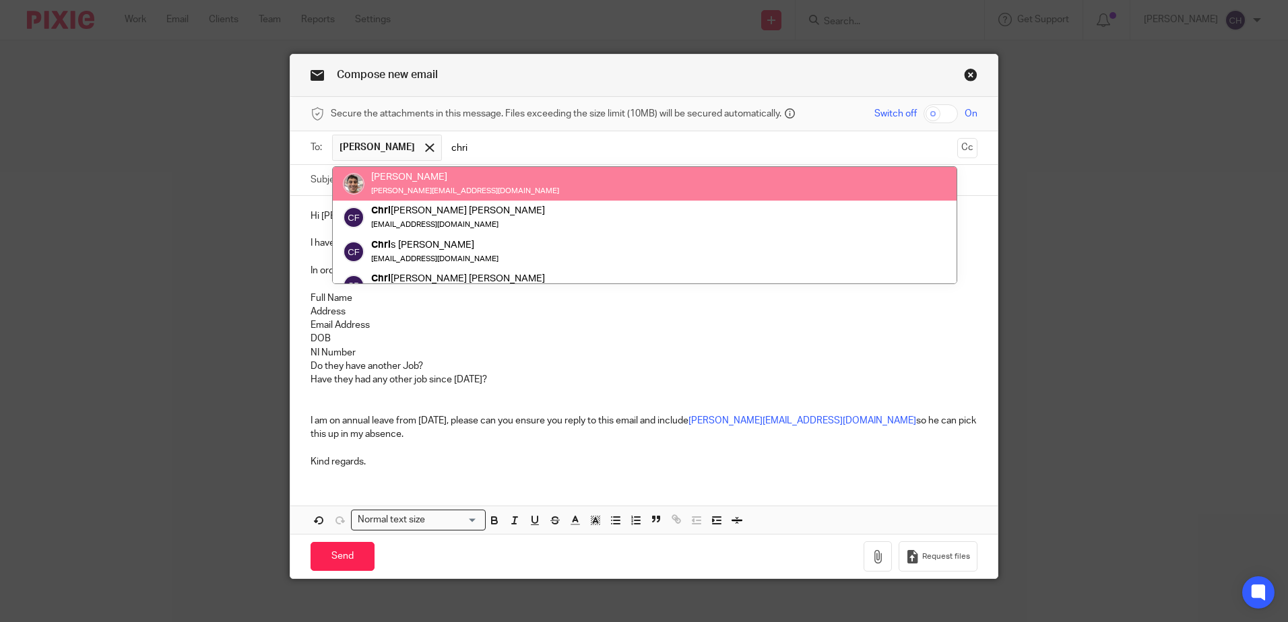
type input "chri"
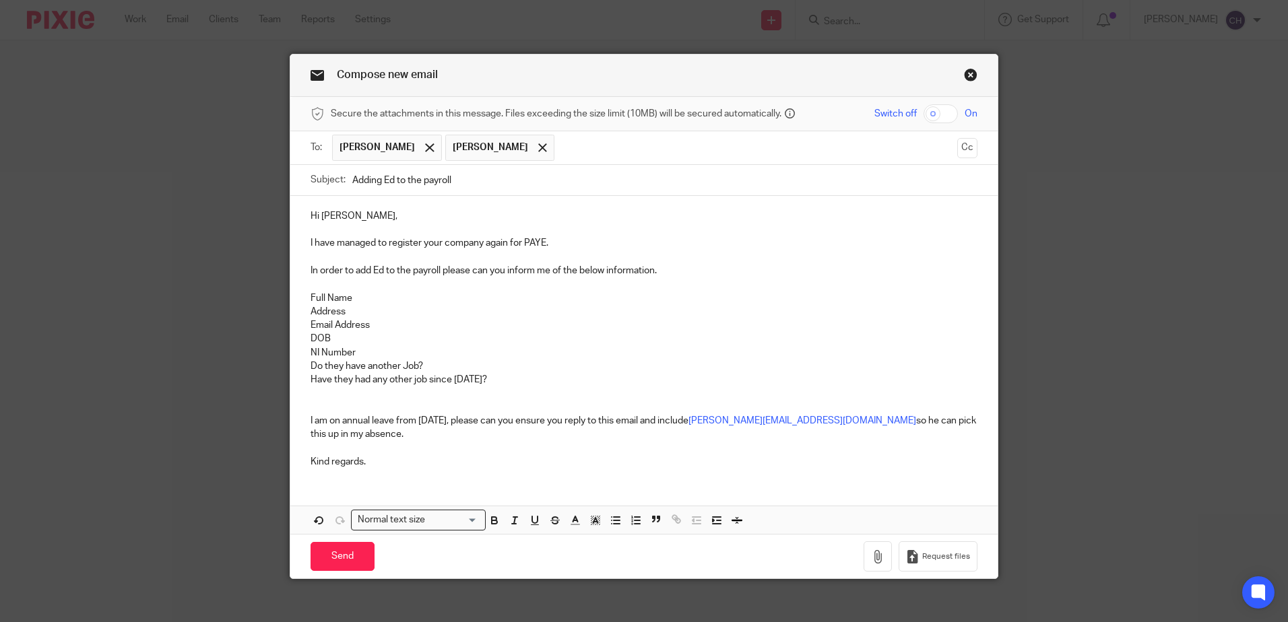
click at [439, 267] on p "In order to add Ed to the payroll please can you inform me of the below informa…" at bounding box center [644, 270] width 667 height 13
click at [484, 177] on input "Adding Ed to the payroll" at bounding box center [664, 180] width 625 height 30
type input "Adding Ed to the payroll - Woodford Cray Company Ltd"
click at [329, 553] on input "Send" at bounding box center [343, 556] width 64 height 29
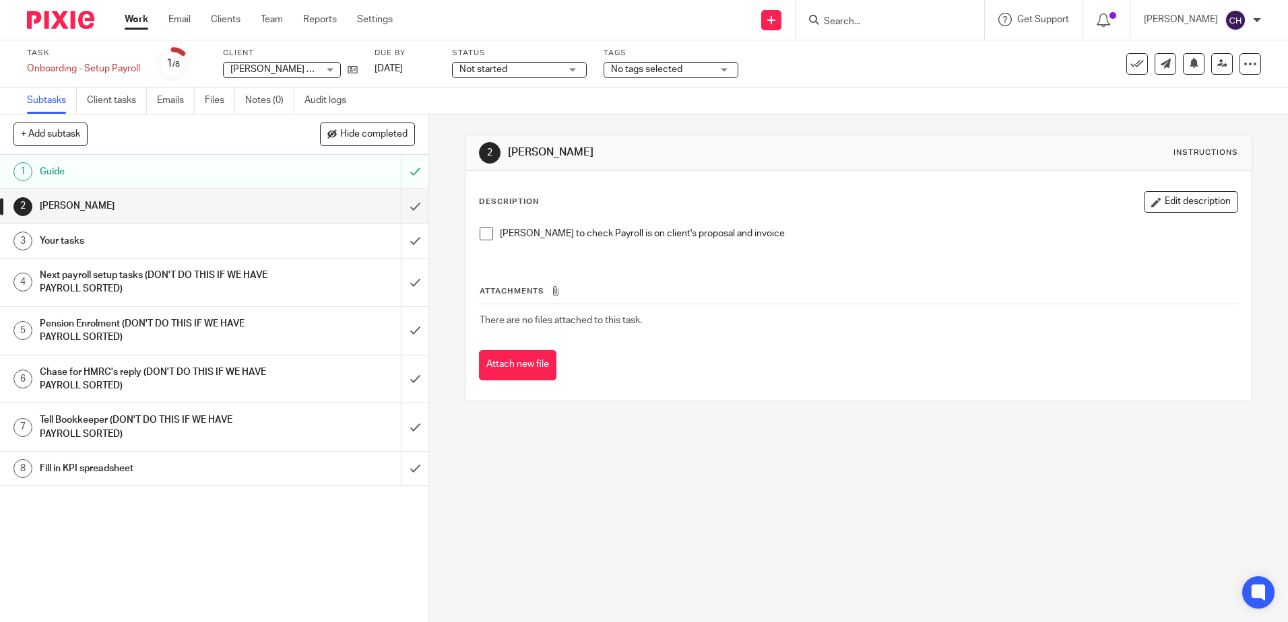
click at [340, 245] on div "Your tasks" at bounding box center [214, 241] width 348 height 20
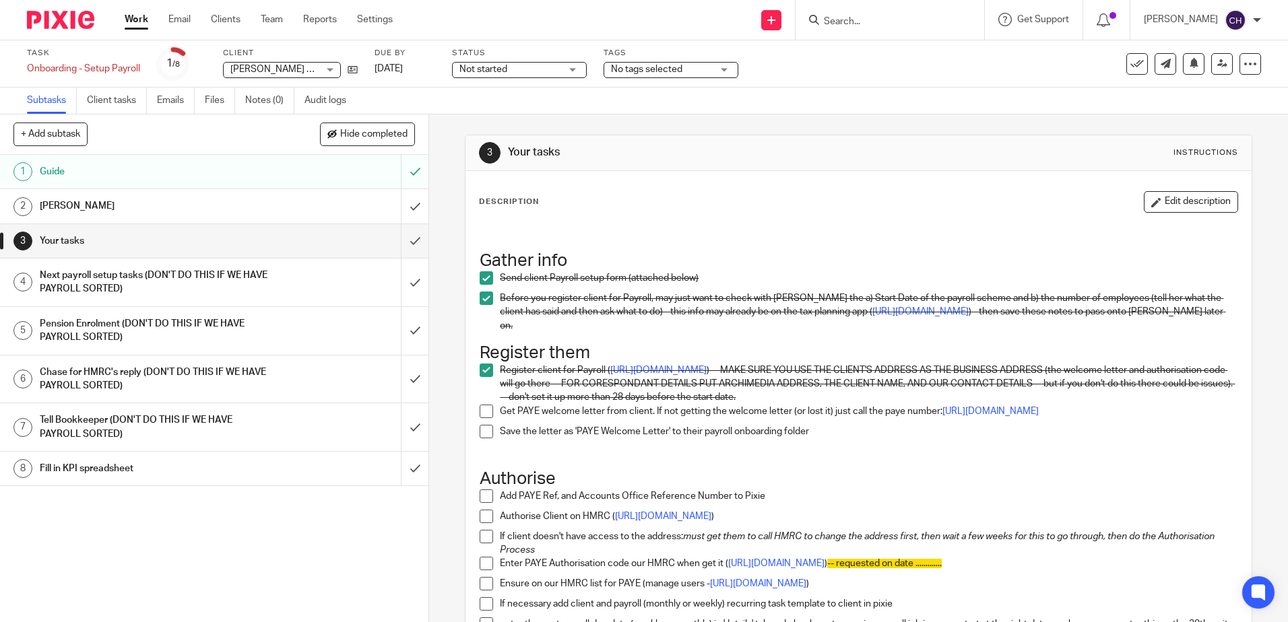
scroll to position [67, 0]
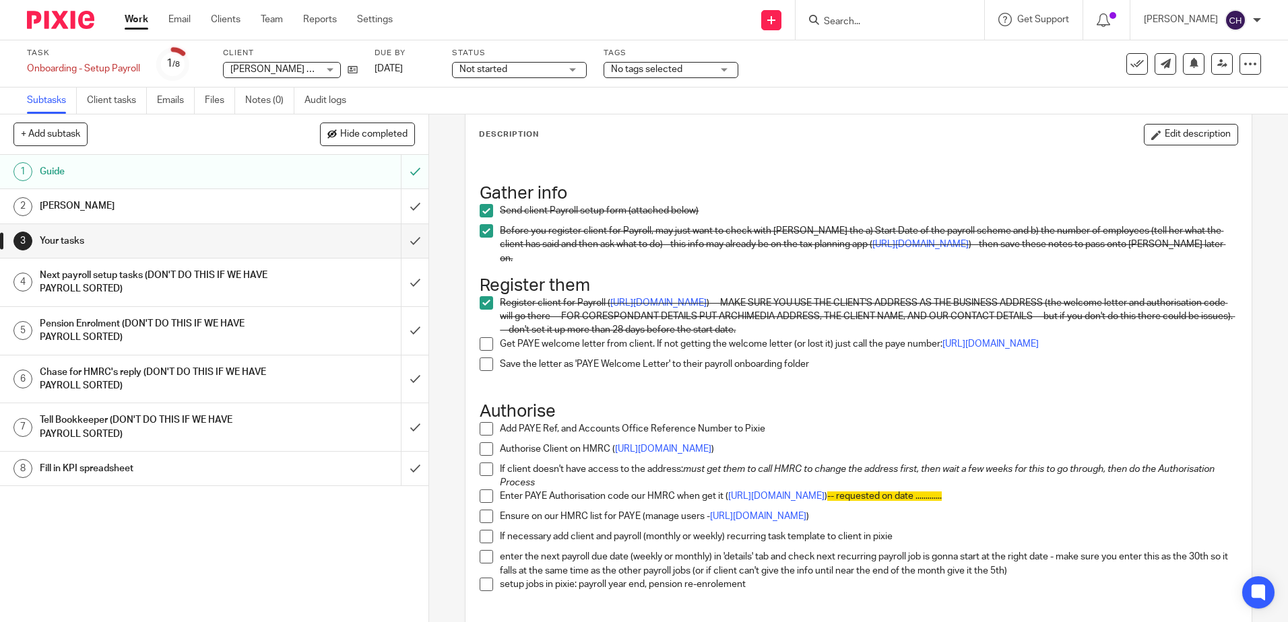
click at [484, 342] on span at bounding box center [486, 343] width 13 height 13
click at [484, 371] on span at bounding box center [486, 364] width 13 height 13
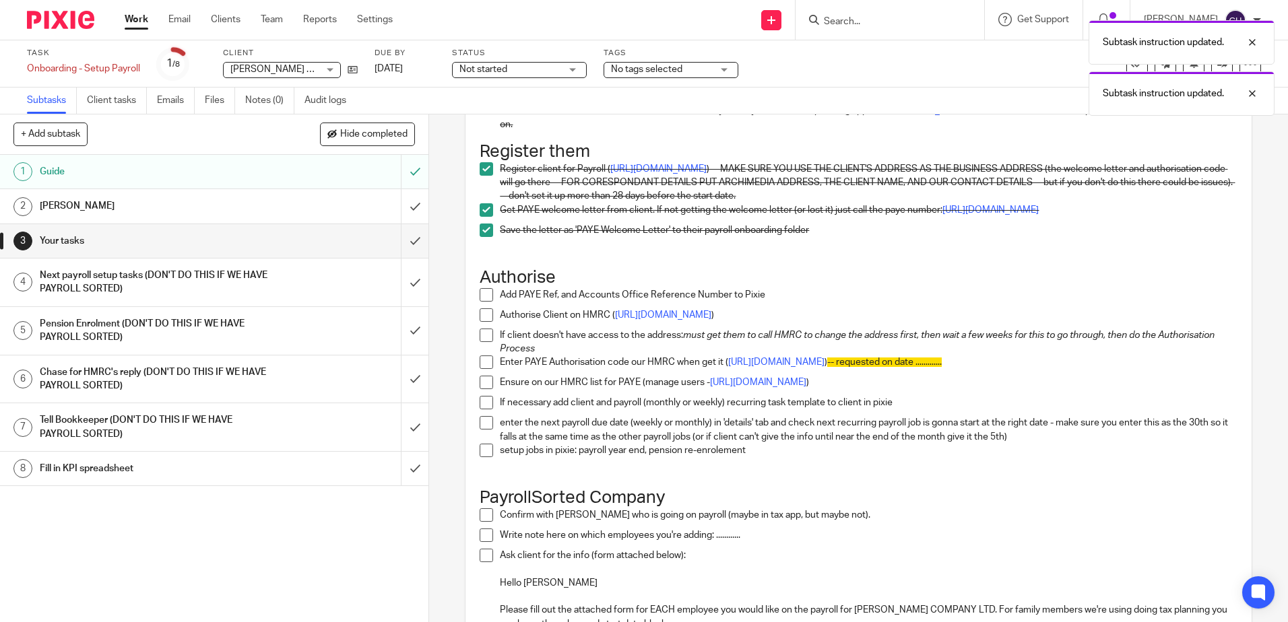
scroll to position [202, 0]
click at [482, 297] on span at bounding box center [486, 294] width 13 height 13
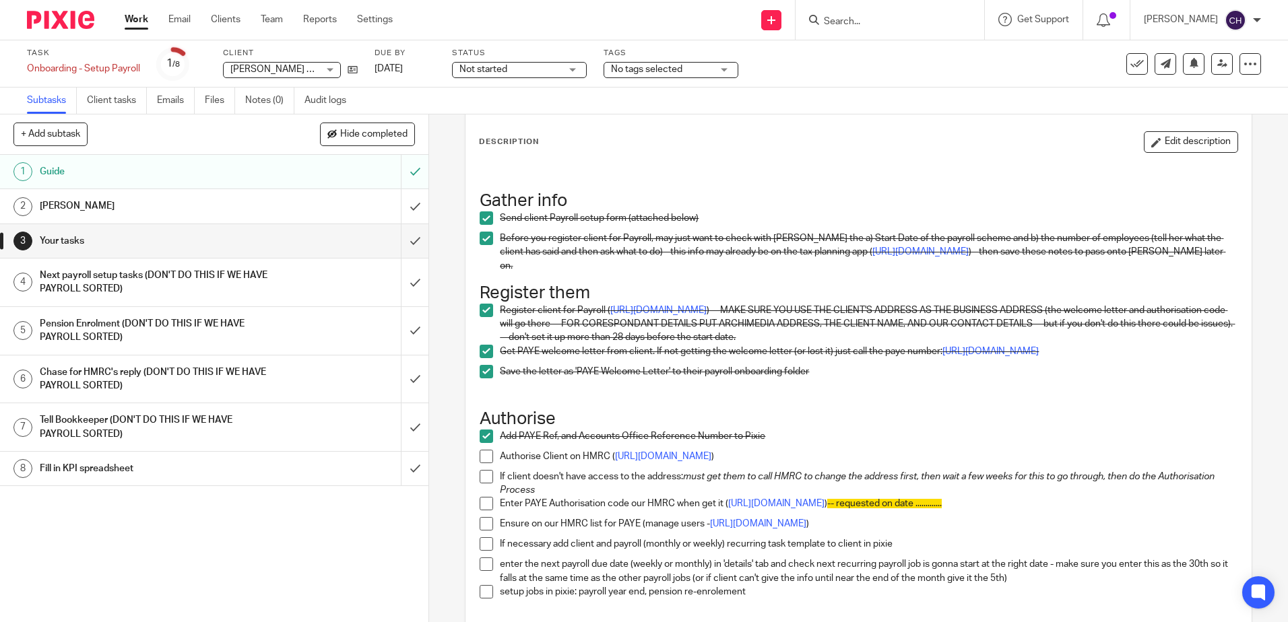
scroll to position [0, 0]
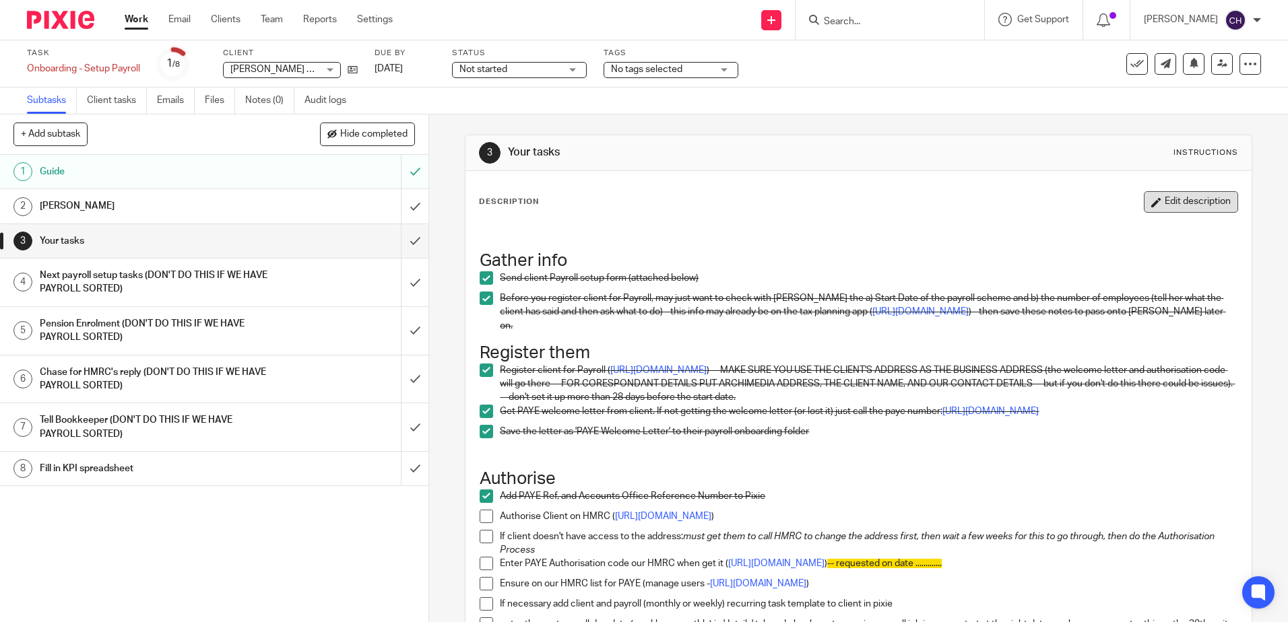
click at [1153, 200] on button "Edit description" at bounding box center [1191, 202] width 94 height 22
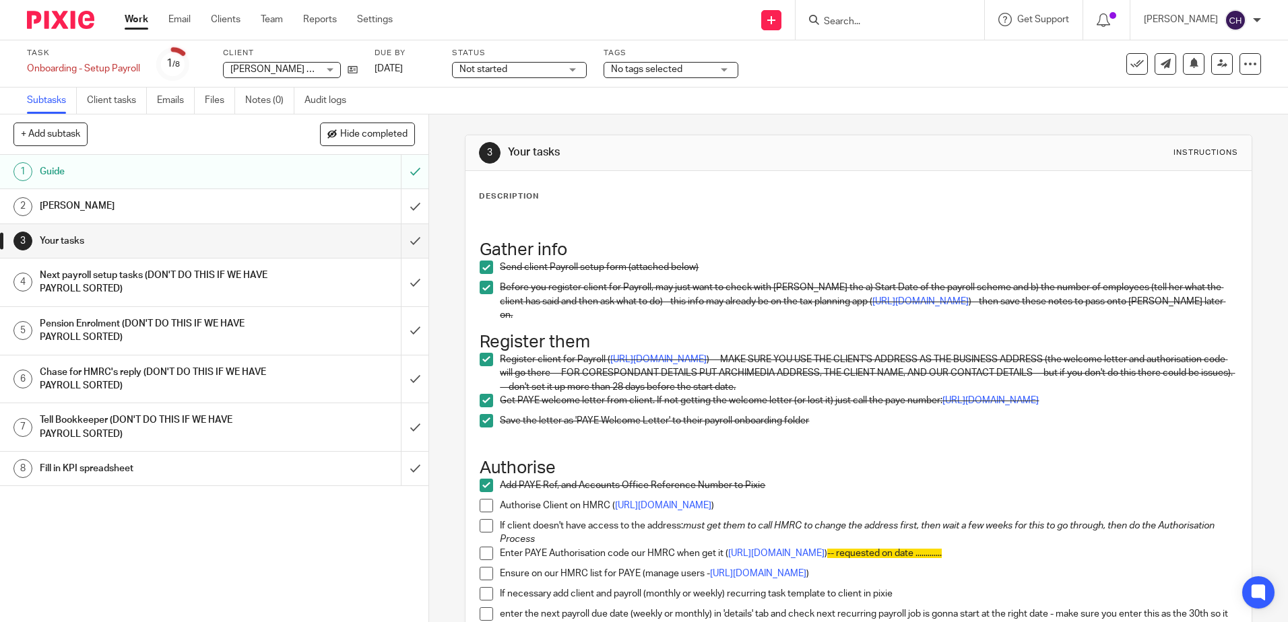
click at [756, 226] on p at bounding box center [858, 222] width 757 height 13
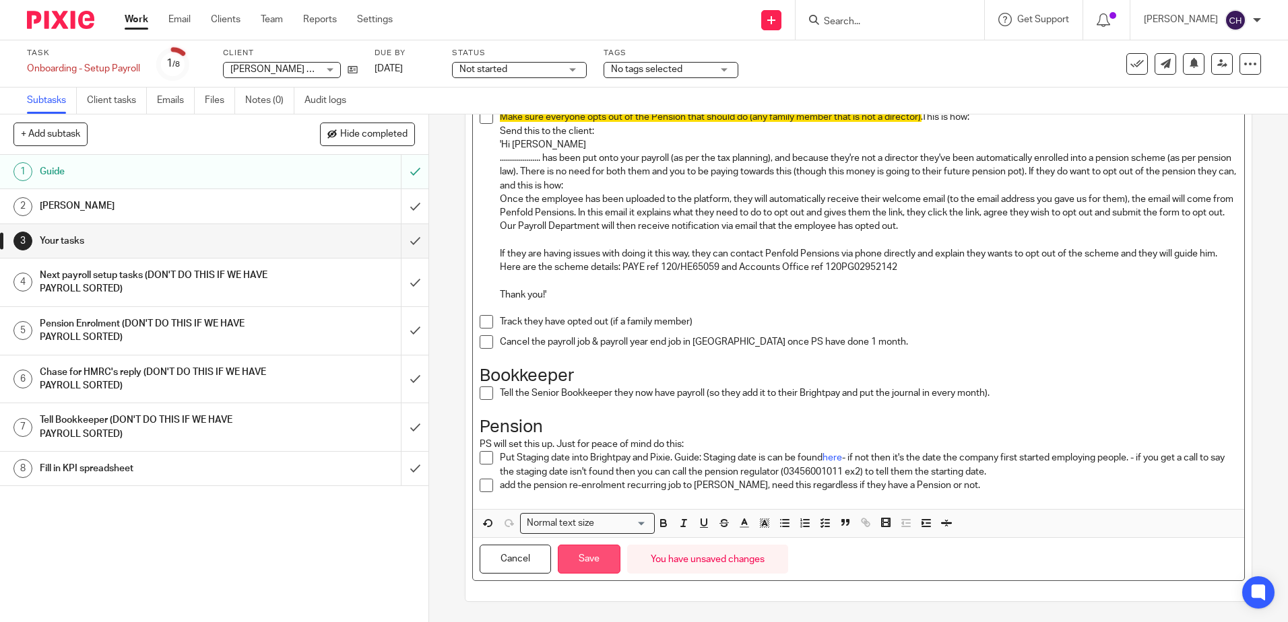
drag, startPoint x: 586, startPoint y: 550, endPoint x: 596, endPoint y: 535, distance: 18.5
click at [587, 550] on button "Save" at bounding box center [589, 559] width 63 height 29
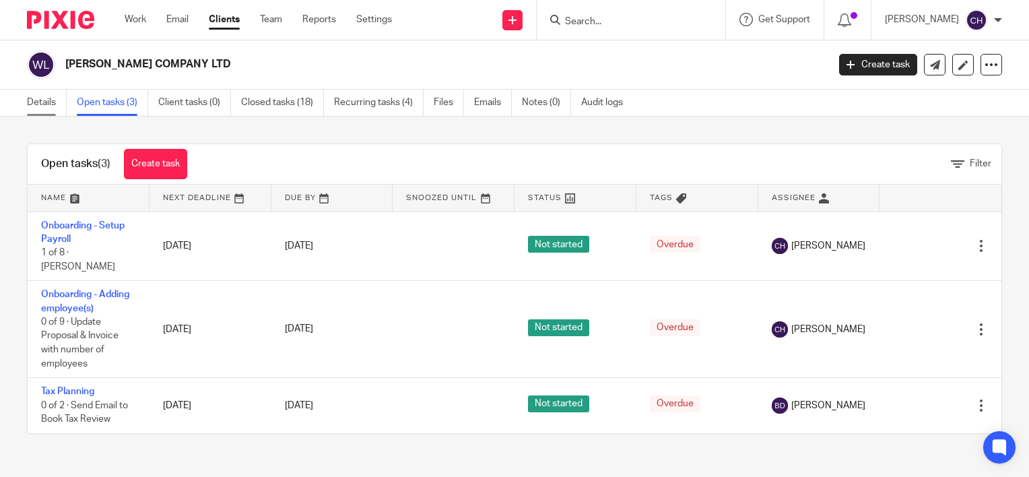
click at [40, 103] on link "Details" at bounding box center [47, 103] width 40 height 26
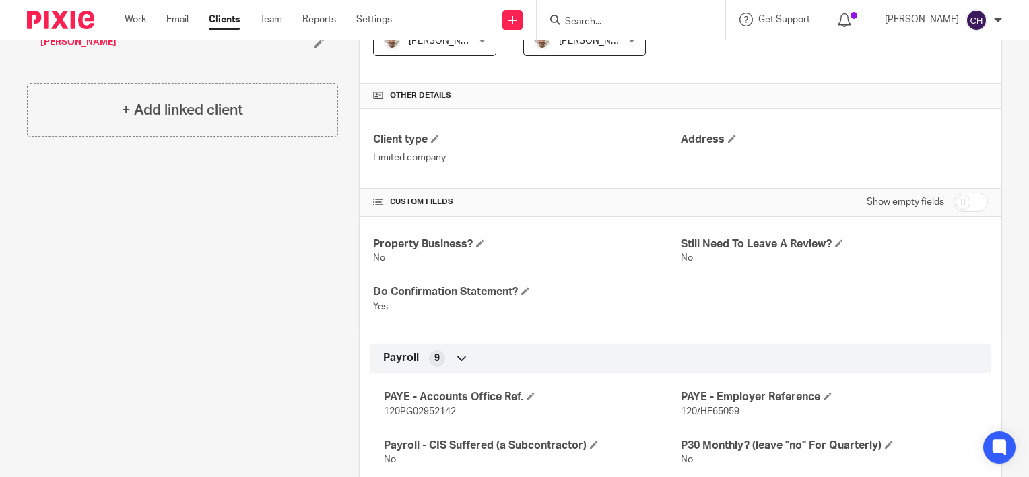
scroll to position [404, 0]
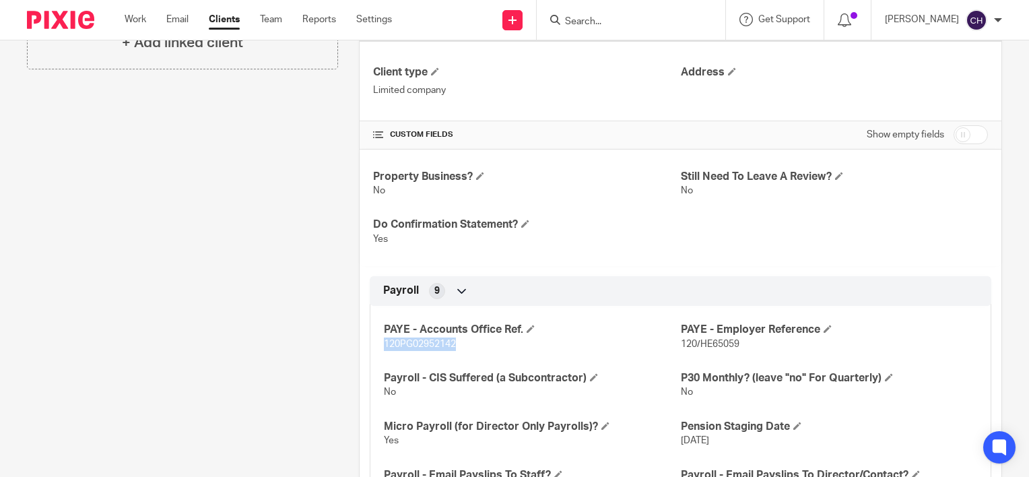
drag, startPoint x: 468, startPoint y: 340, endPoint x: 375, endPoint y: 340, distance: 93.0
click at [375, 340] on div "PAYE - Accounts Office Ref. 120PG02952142 PAYE - Employer Reference 120/HE65059…" at bounding box center [681, 429] width 622 height 266
copy span "120PG02952142"
drag, startPoint x: 765, startPoint y: 319, endPoint x: 759, endPoint y: 344, distance: 26.3
click at [765, 319] on div "PAYE - Accounts Office Ref. 120PG02952142 PAYE - Employer Reference 120/HE65059…" at bounding box center [681, 429] width 622 height 266
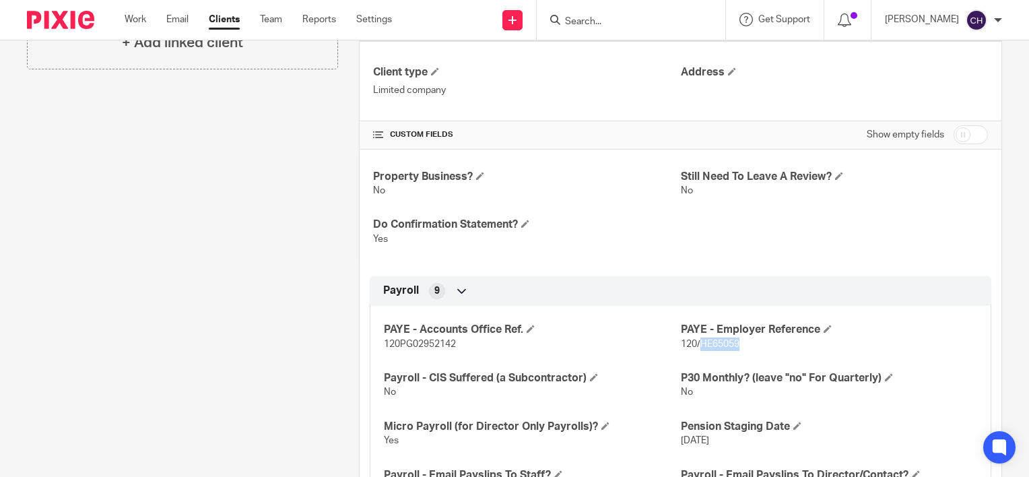
drag, startPoint x: 714, startPoint y: 342, endPoint x: 696, endPoint y: 346, distance: 18.6
click at [696, 346] on p "120/HE65059" at bounding box center [829, 343] width 296 height 13
copy span "HE65059"
drag, startPoint x: 562, startPoint y: 250, endPoint x: 565, endPoint y: 257, distance: 7.0
click at [562, 253] on div "Property Business? No Still Need To Leave A Review? No Do Confirmation Statemen…" at bounding box center [681, 208] width 642 height 117
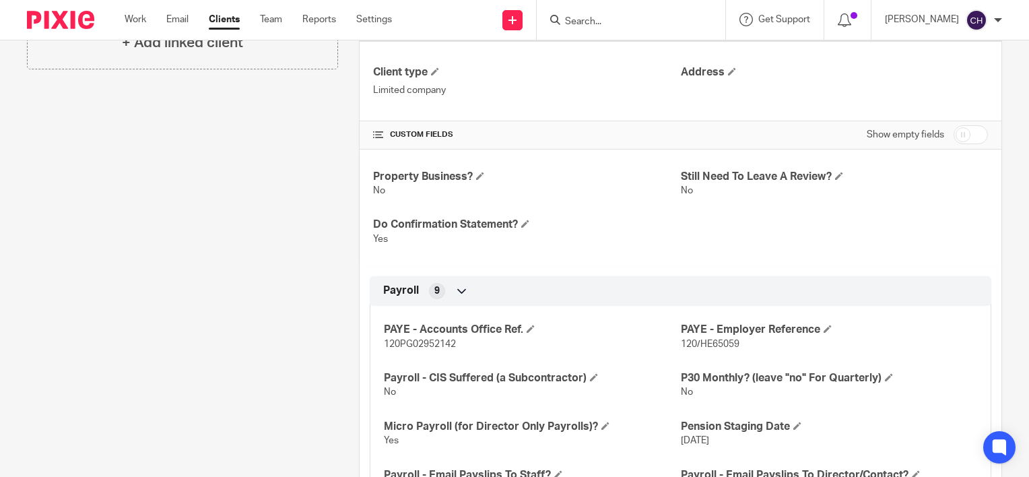
click at [862, 231] on div "Property Business? No Still Need To Leave A Review? No Do Confirmation Statemen…" at bounding box center [681, 208] width 642 height 117
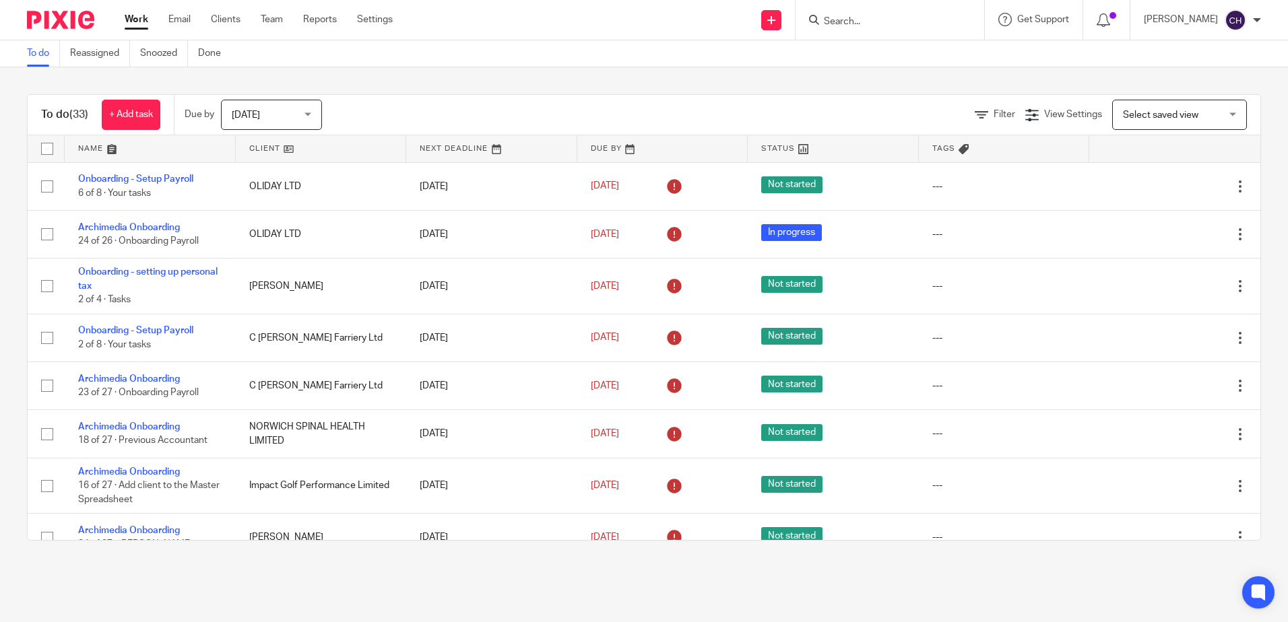
click at [65, 23] on img at bounding box center [60, 20] width 67 height 18
